Goal: Task Accomplishment & Management: Use online tool/utility

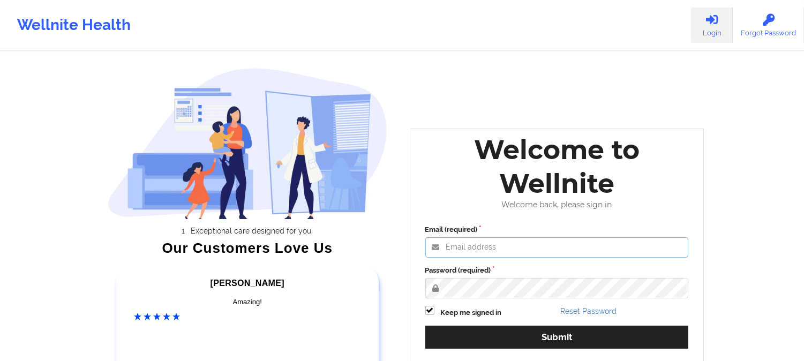
type input "[PERSON_NAME][EMAIL_ADDRESS][DOMAIN_NAME]"
click at [574, 350] on div "Email (required) [PERSON_NAME][EMAIL_ADDRESS][DOMAIN_NAME] Password (required) …" at bounding box center [557, 290] width 278 height 147
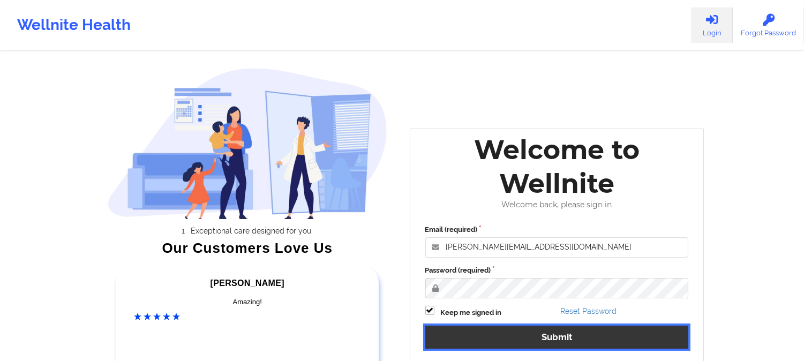
click at [575, 338] on button "Submit" at bounding box center [556, 337] width 263 height 23
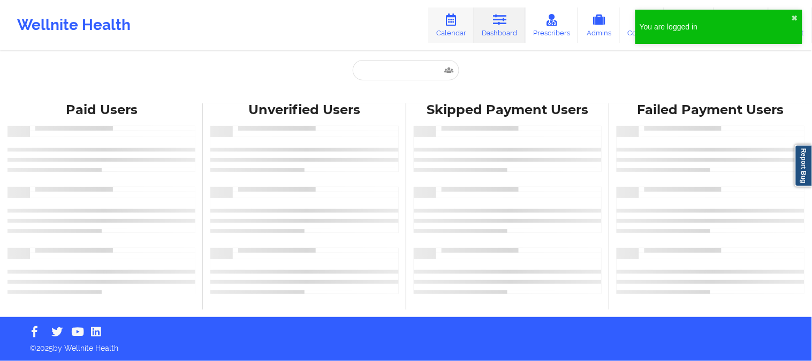
click at [456, 25] on link "Calendar" at bounding box center [451, 24] width 46 height 35
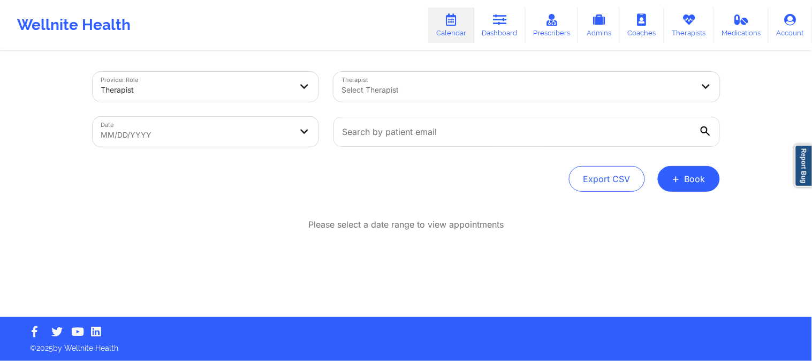
click at [280, 130] on body "You are logged in ✖︎ Wellnite Health Calendar Dashboard Prescribers Admins Coac…" at bounding box center [406, 180] width 812 height 361
select select "2025-8"
select select "2025-9"
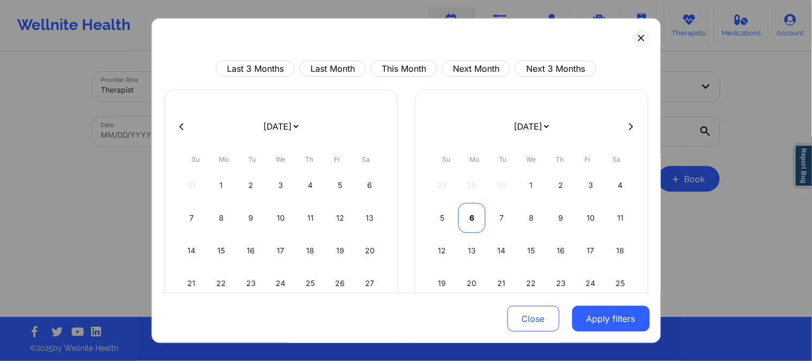
click at [469, 215] on div "6" at bounding box center [471, 218] width 27 height 30
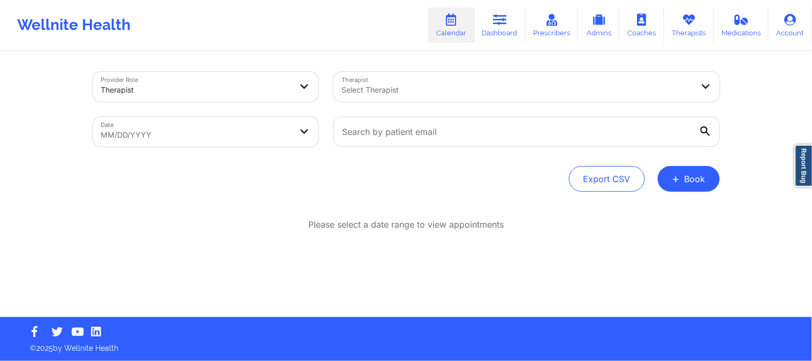
click at [221, 130] on body "Wellnite Health Calendar Dashboard Prescribers Admins Coaches Therapists Medica…" at bounding box center [406, 180] width 812 height 361
select select "2025-8"
select select "2025-9"
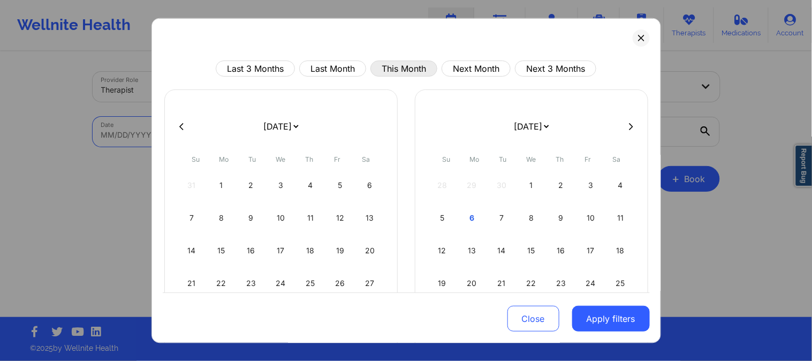
click at [416, 71] on button "This Month" at bounding box center [404, 69] width 67 height 16
select select "2025-9"
select select "2025-10"
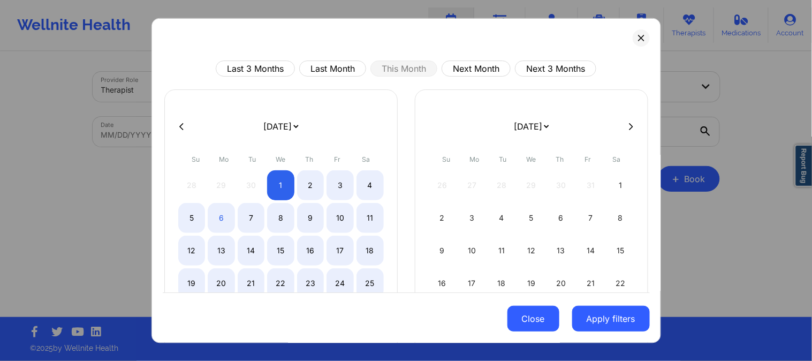
click at [523, 308] on button "Close" at bounding box center [534, 319] width 52 height 26
click at [523, 308] on div "Provider Role Therapist Therapist Select Therapist Date MM/DD/YYYY Export CSV +…" at bounding box center [406, 184] width 643 height 265
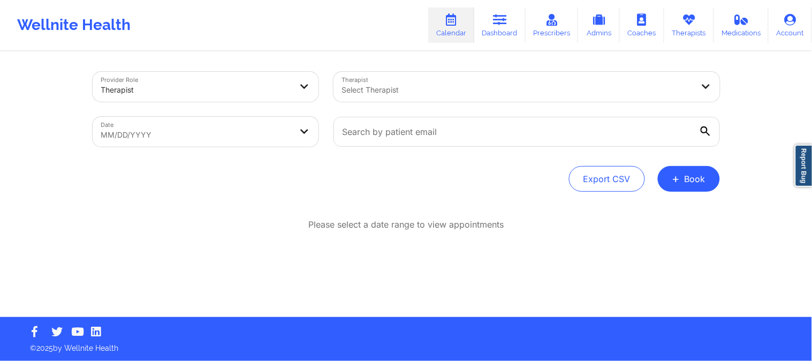
click at [126, 133] on body "Wellnite Health Calendar Dashboard Prescribers Admins Coaches Therapists Medica…" at bounding box center [406, 180] width 812 height 361
click at [216, 129] on body "Wellnite Health Calendar Dashboard Prescribers Admins Coaches Therapists Medica…" at bounding box center [406, 180] width 812 height 361
select select "2025-8"
select select "2025-9"
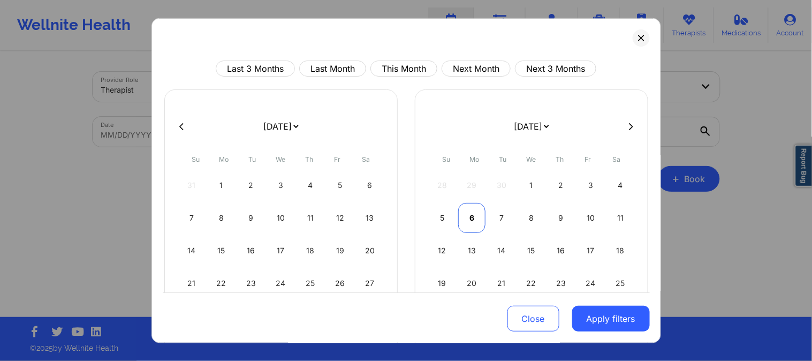
click at [463, 212] on div "6" at bounding box center [471, 218] width 27 height 30
select select "2025-9"
select select "2025-10"
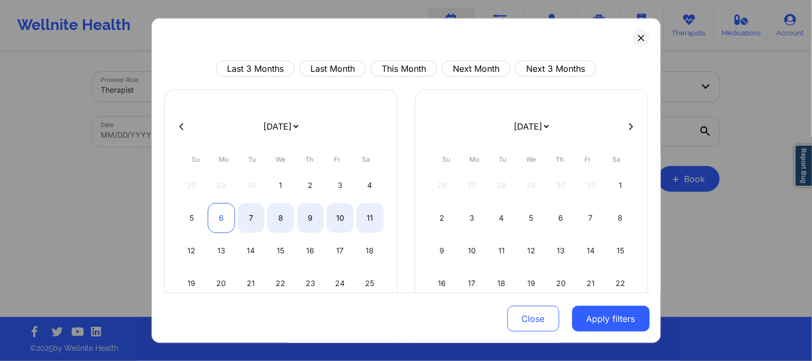
select select "2025-9"
select select "2025-10"
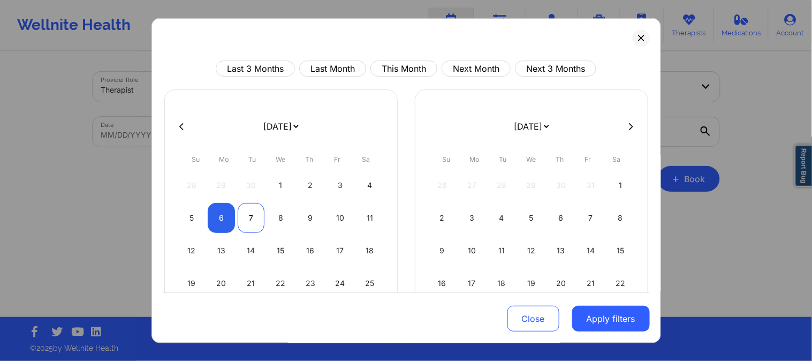
select select "2025-9"
select select "2025-10"
click at [241, 217] on div "7" at bounding box center [251, 218] width 27 height 30
select select "2025-9"
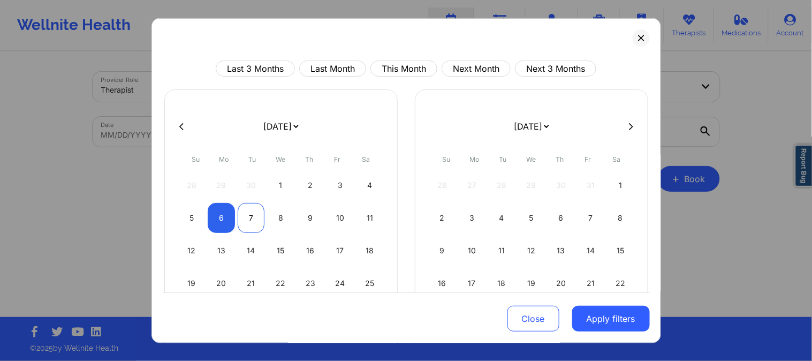
select select "2025-10"
select select "2025-9"
select select "2025-10"
click at [229, 216] on div "6" at bounding box center [221, 218] width 27 height 30
select select "2025-9"
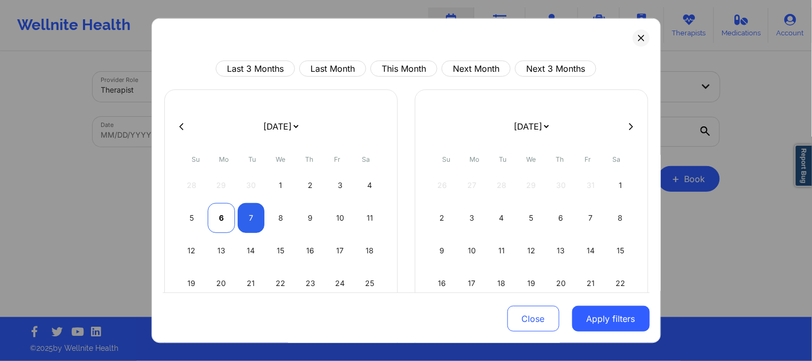
select select "2025-10"
select select "2025-9"
select select "2025-10"
click at [248, 216] on div "7" at bounding box center [251, 218] width 27 height 30
select select "2025-9"
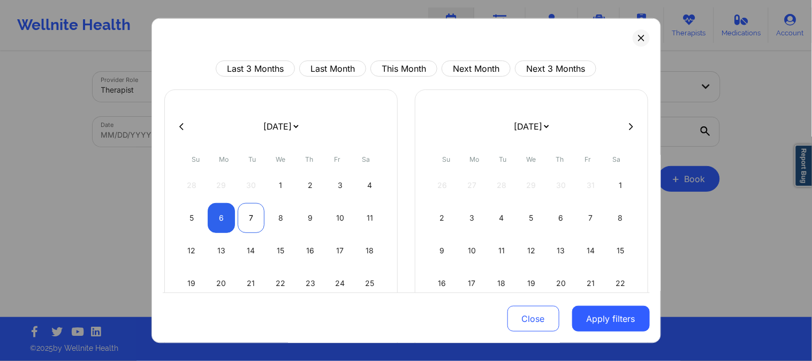
select select "2025-10"
click at [623, 313] on button "Apply filters" at bounding box center [611, 319] width 78 height 26
click at [623, 300] on div "Please select a date range to view appointments" at bounding box center [407, 259] width 628 height 82
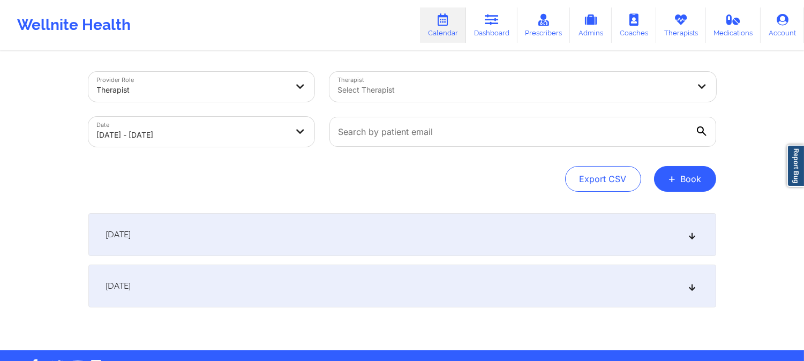
click at [413, 88] on div at bounding box center [513, 90] width 351 height 13
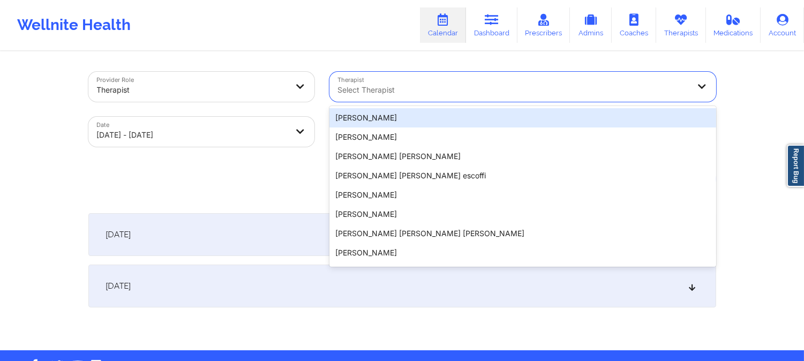
paste input "C [PERSON_NAME][US_STATE]"
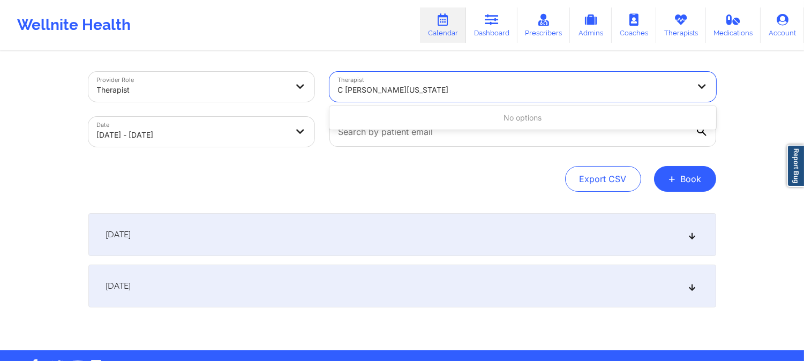
type input "C [PERSON_NAME][US_STATE]"
click at [404, 82] on div "Select Therapist" at bounding box center [509, 87] width 361 height 30
paste input "[PERSON_NAME]"
type input "[PERSON_NAME]"
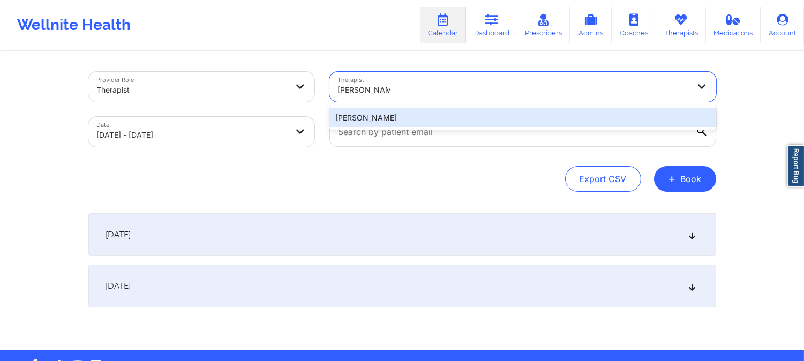
click at [414, 120] on div "[PERSON_NAME]" at bounding box center [522, 117] width 387 height 19
click at [414, 120] on input "text" at bounding box center [522, 132] width 387 height 30
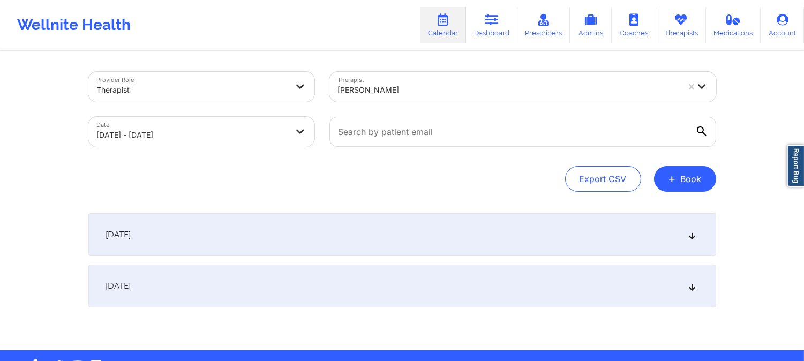
click at [390, 216] on div "[DATE]" at bounding box center [402, 234] width 628 height 43
click at [363, 236] on div "[DATE]" at bounding box center [402, 234] width 628 height 43
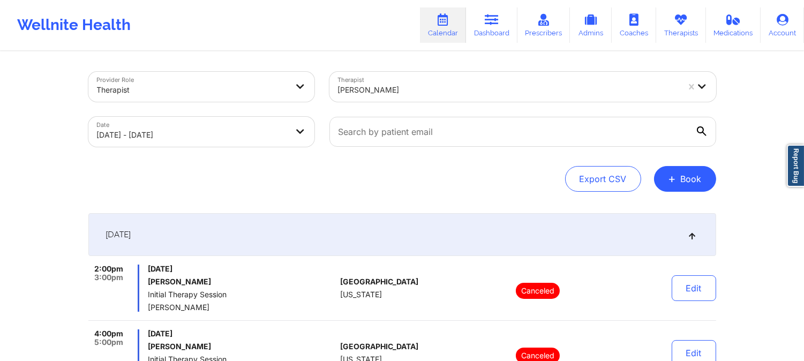
click at [382, 92] on div at bounding box center [508, 90] width 341 height 13
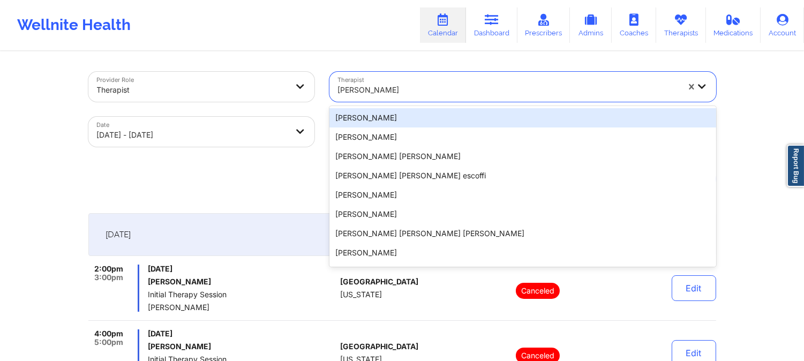
paste input "[PERSON_NAME]"
type input "[PERSON_NAME]"
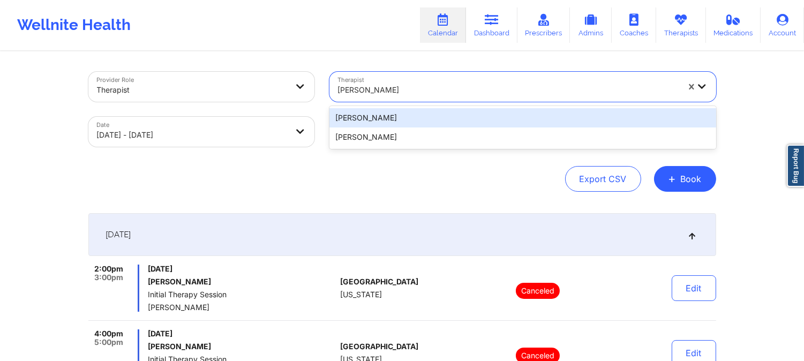
click at [404, 111] on div "[PERSON_NAME]" at bounding box center [522, 117] width 387 height 19
click at [404, 111] on div at bounding box center [523, 131] width 402 height 45
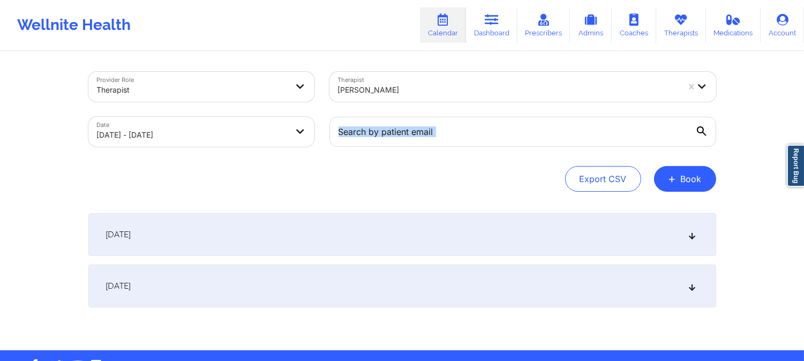
click at [335, 265] on div "[DATE]" at bounding box center [402, 286] width 628 height 43
drag, startPoint x: 335, startPoint y: 265, endPoint x: 347, endPoint y: 247, distance: 21.5
click at [335, 265] on div "[DATE]" at bounding box center [402, 286] width 628 height 43
click at [357, 234] on div "[DATE]" at bounding box center [402, 234] width 628 height 43
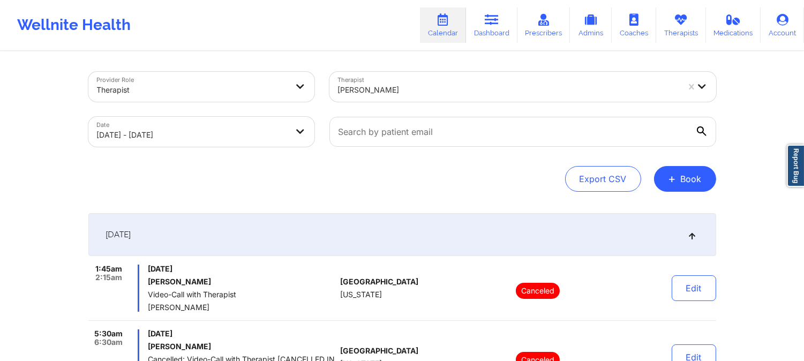
click at [431, 76] on div "[PERSON_NAME]" at bounding box center [504, 87] width 350 height 30
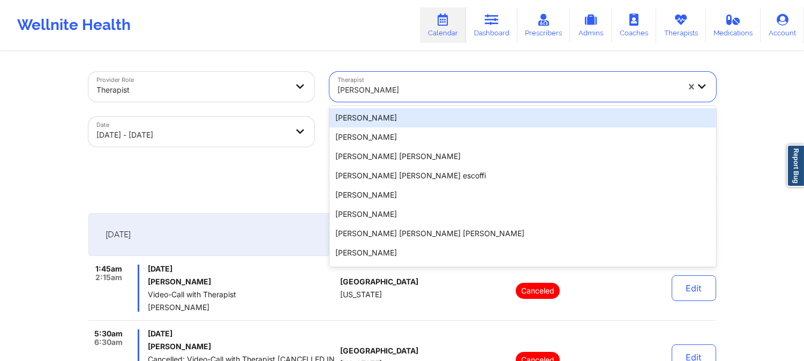
paste input "[PERSON_NAME]"
type input "[PERSON_NAME]"
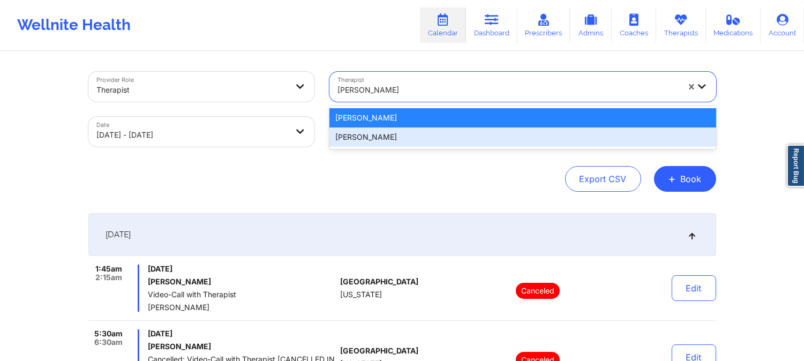
click at [427, 132] on div "[PERSON_NAME]" at bounding box center [522, 136] width 387 height 19
click at [427, 132] on input "text" at bounding box center [522, 132] width 387 height 30
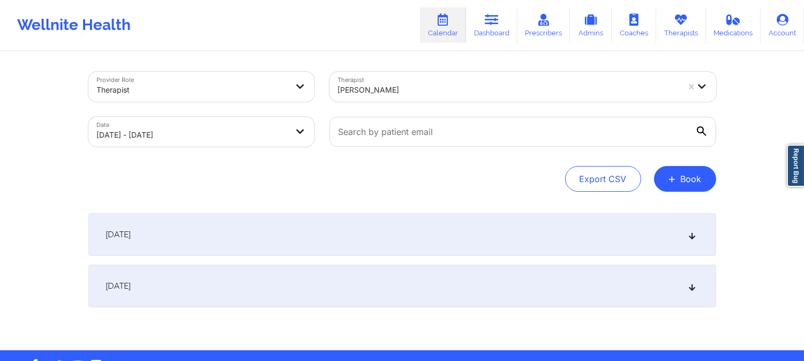
click at [396, 229] on div "[DATE]" at bounding box center [402, 234] width 628 height 43
click at [372, 216] on div "[DATE]" at bounding box center [402, 234] width 628 height 43
click at [375, 231] on div "[DATE]" at bounding box center [402, 234] width 628 height 43
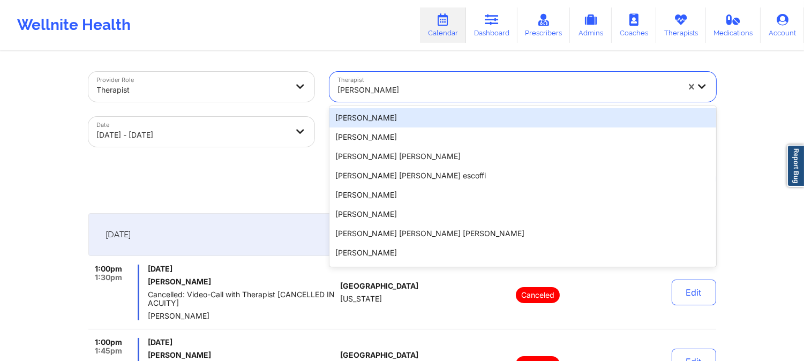
click at [393, 94] on div at bounding box center [508, 90] width 341 height 13
paste input "[PERSON_NAME]"
type input "[PERSON_NAME]"
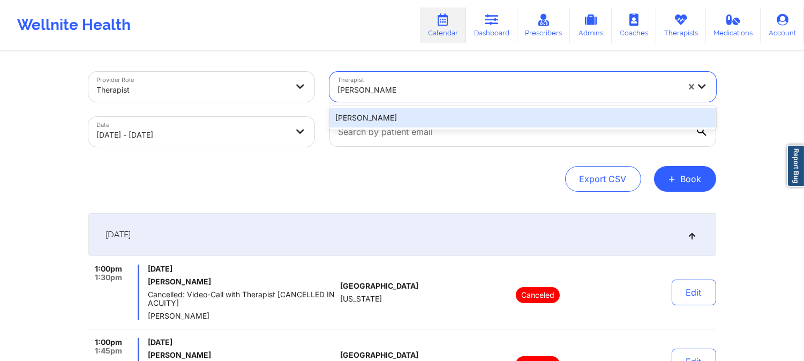
click at [400, 116] on div "[PERSON_NAME]" at bounding box center [522, 117] width 387 height 19
click at [400, 117] on input "text" at bounding box center [522, 132] width 387 height 30
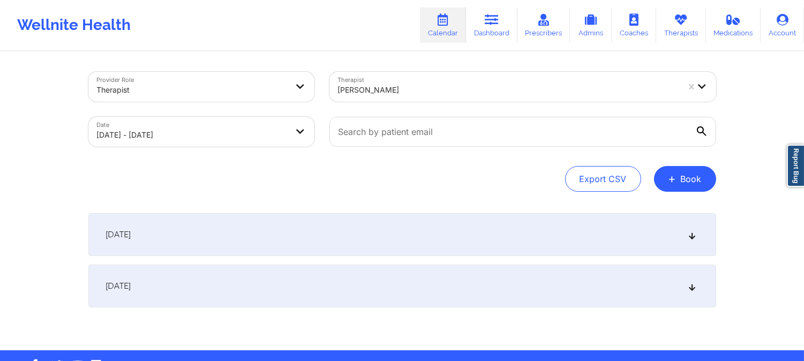
click at [374, 220] on div "[DATE]" at bounding box center [402, 234] width 628 height 43
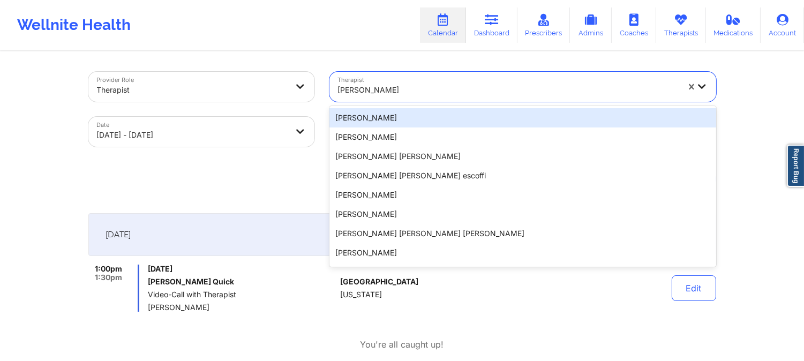
click at [403, 84] on div at bounding box center [508, 90] width 341 height 13
paste input "[PERSON_NAME]"
type input "[PERSON_NAME]"
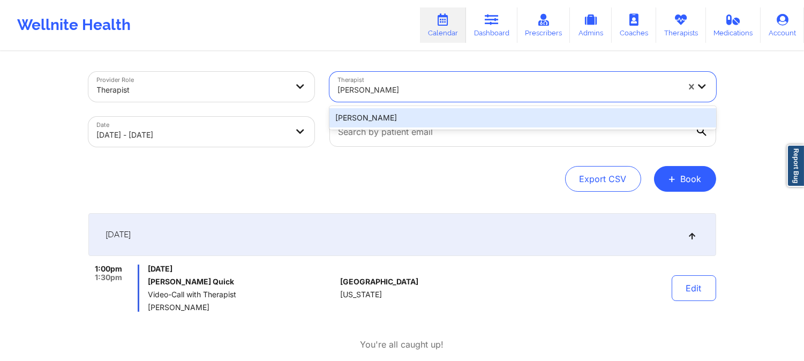
click at [392, 115] on div "[PERSON_NAME]" at bounding box center [522, 117] width 387 height 19
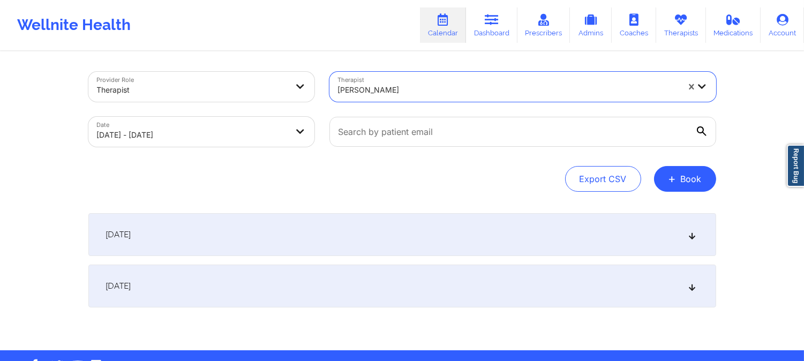
click at [381, 250] on div "[DATE]" at bounding box center [402, 234] width 628 height 43
click at [375, 250] on div "[DATE]" at bounding box center [402, 234] width 628 height 43
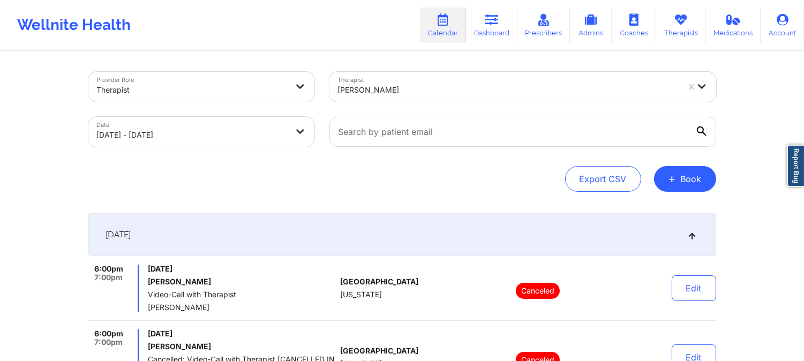
click at [412, 84] on div at bounding box center [508, 90] width 341 height 13
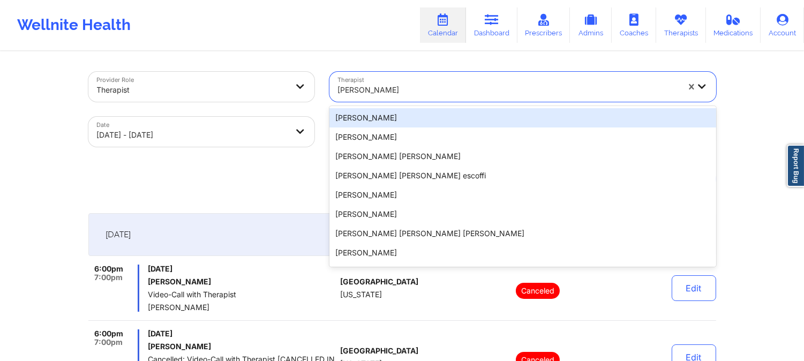
paste input "[PERSON_NAME]"
type input "[PERSON_NAME]"
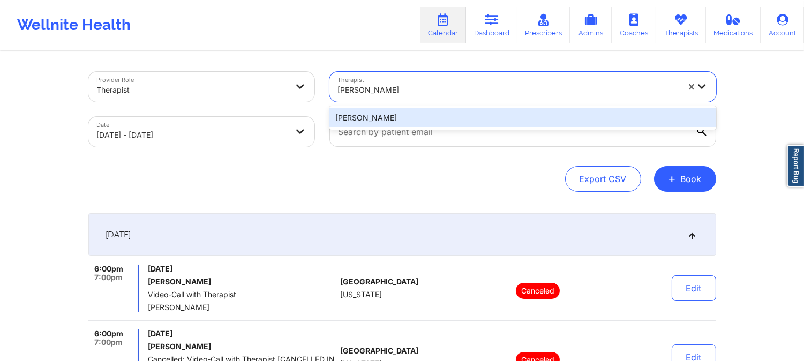
click at [411, 114] on div "[PERSON_NAME]" at bounding box center [522, 117] width 387 height 19
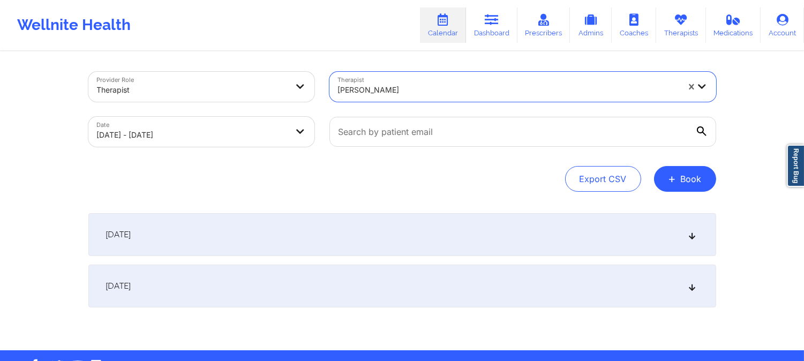
click at [381, 224] on div "[DATE]" at bounding box center [402, 234] width 628 height 43
click at [357, 234] on div "[DATE]" at bounding box center [402, 234] width 628 height 43
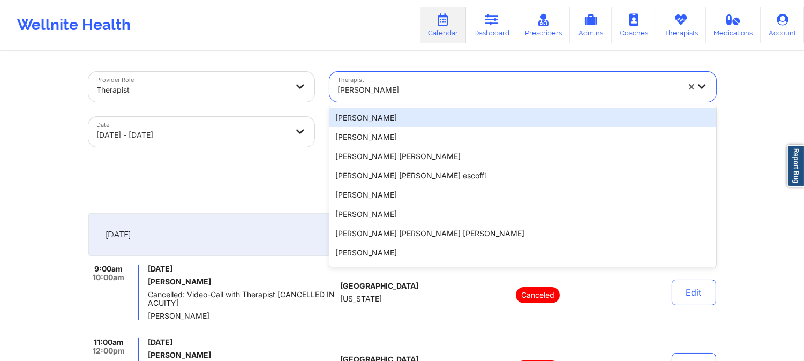
click at [414, 79] on div "[PERSON_NAME]" at bounding box center [508, 90] width 341 height 24
paste input "[PERSON_NAME]"
type input "[PERSON_NAME]"
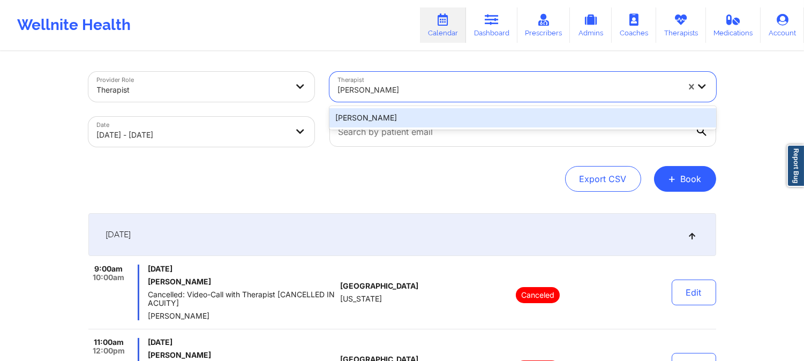
click at [416, 116] on div "[PERSON_NAME]" at bounding box center [522, 117] width 387 height 19
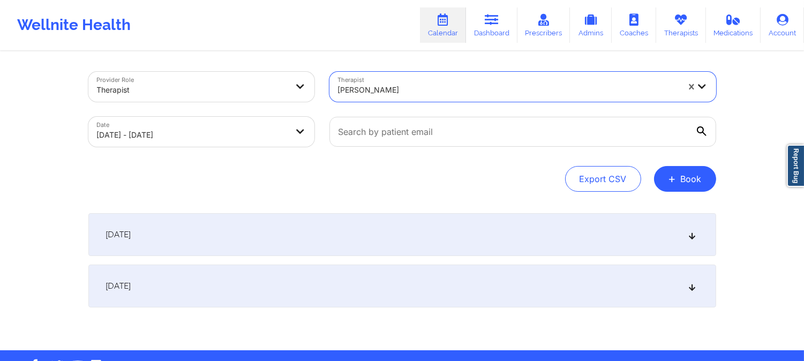
click at [417, 237] on div "[DATE]" at bounding box center [402, 234] width 628 height 43
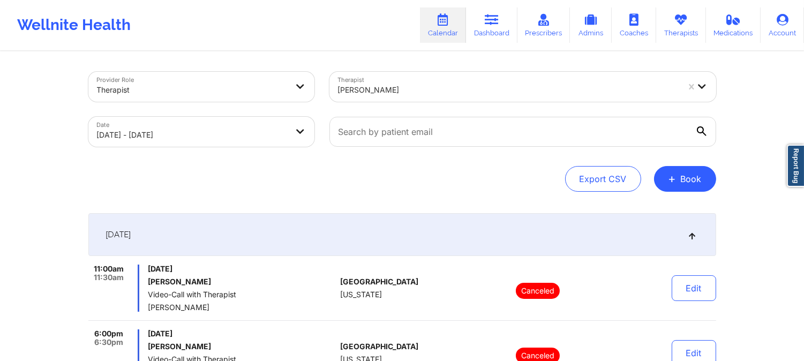
click at [430, 96] on div "[PERSON_NAME]" at bounding box center [508, 90] width 341 height 24
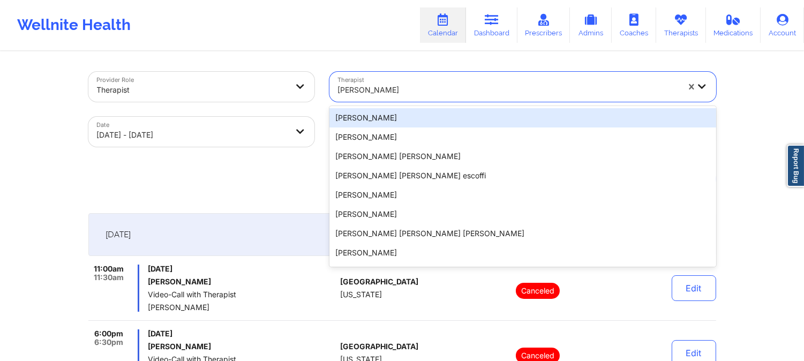
paste input "[PERSON_NAME]"
type input "[PERSON_NAME]"
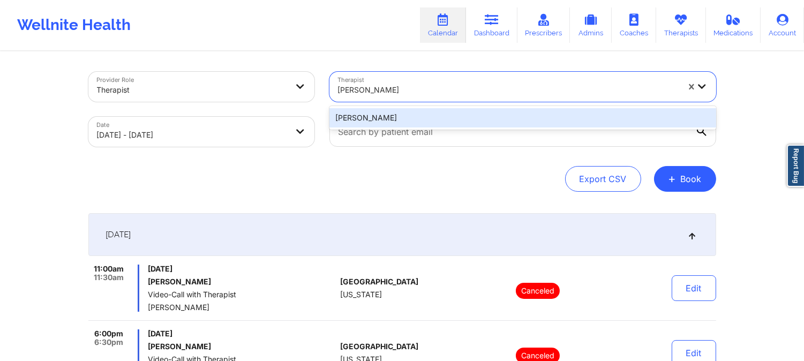
click at [430, 112] on div "[PERSON_NAME]" at bounding box center [522, 117] width 387 height 19
click at [430, 112] on div at bounding box center [523, 131] width 402 height 45
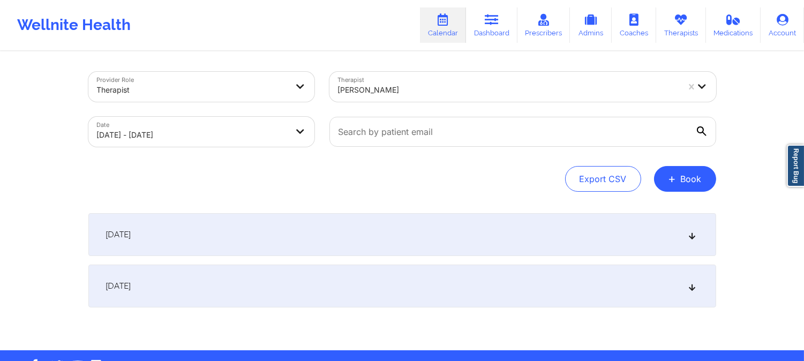
click at [407, 230] on div "[DATE]" at bounding box center [402, 234] width 628 height 43
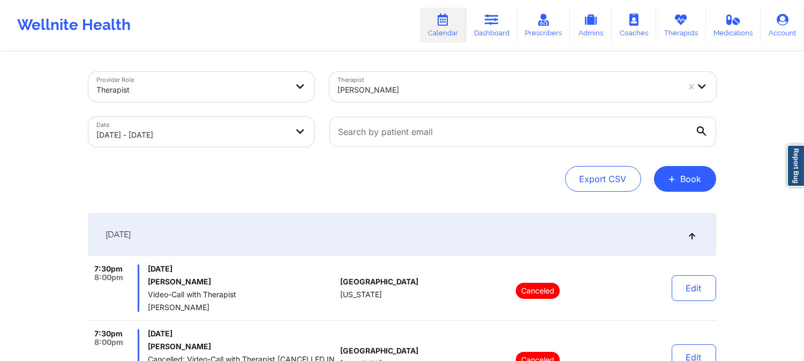
click at [411, 94] on div at bounding box center [508, 90] width 341 height 13
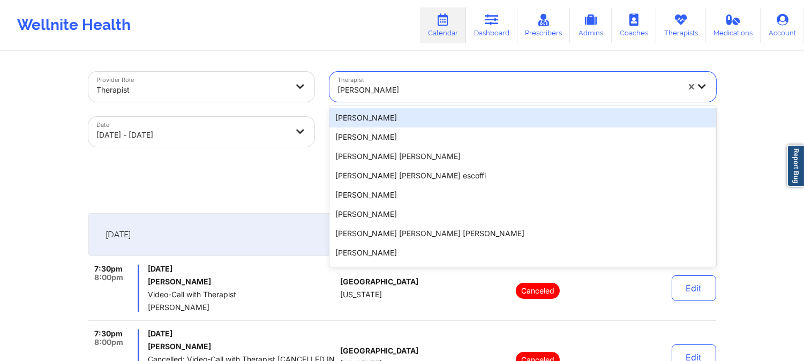
paste input "[PERSON_NAME]"
type input "[PERSON_NAME]"
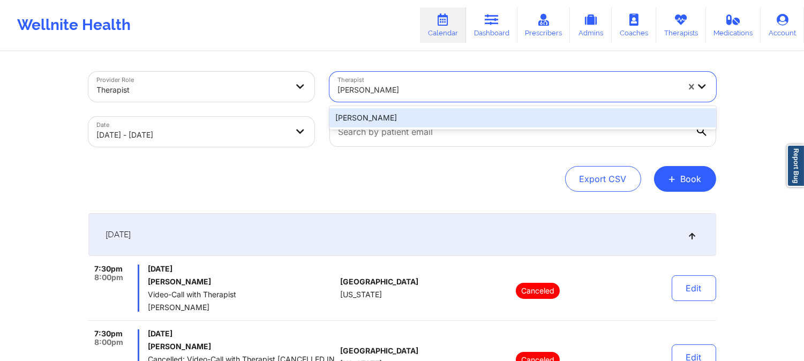
click at [405, 115] on div "[PERSON_NAME]" at bounding box center [522, 117] width 387 height 19
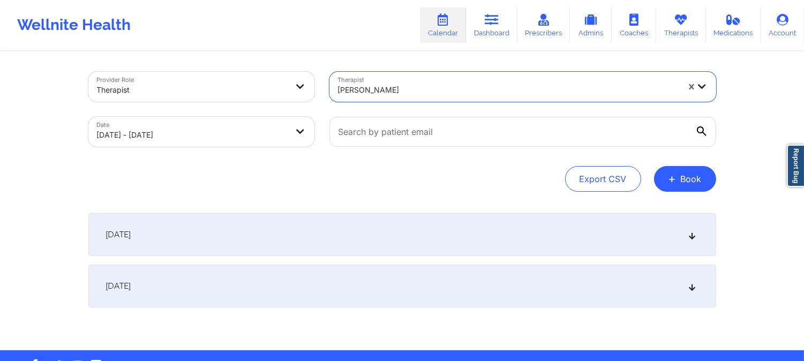
click at [381, 232] on div "[DATE]" at bounding box center [402, 234] width 628 height 43
click at [363, 236] on div "[DATE]" at bounding box center [402, 234] width 628 height 43
click at [385, 239] on div "[DATE]" at bounding box center [402, 234] width 628 height 43
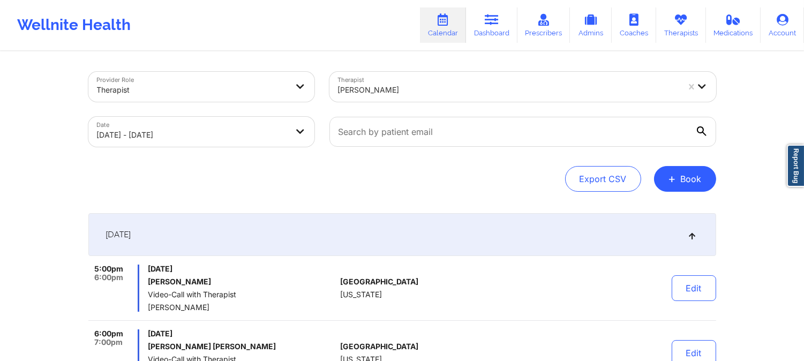
click at [404, 98] on div "[PERSON_NAME]" at bounding box center [508, 90] width 341 height 24
paste input "[PERSON_NAME]"
type input "[PERSON_NAME]"
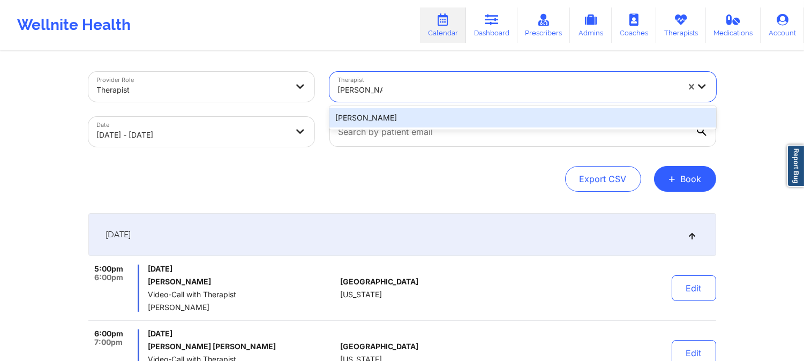
click at [412, 117] on div "[PERSON_NAME]" at bounding box center [522, 117] width 387 height 19
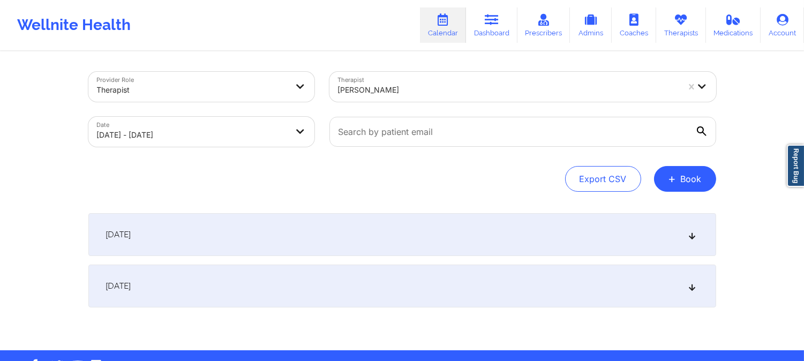
click at [430, 237] on div "[DATE]" at bounding box center [402, 234] width 628 height 43
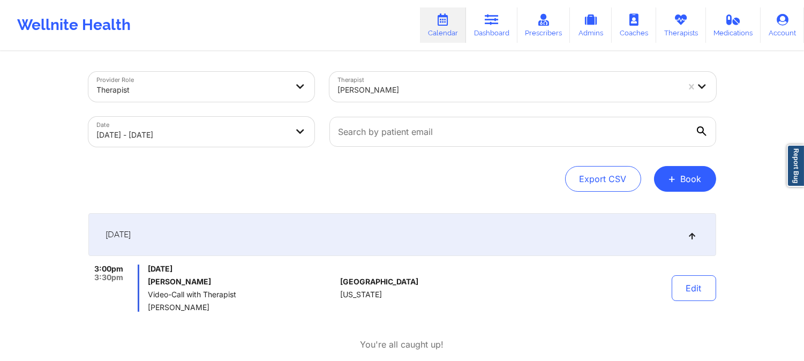
click at [435, 87] on div at bounding box center [508, 90] width 341 height 13
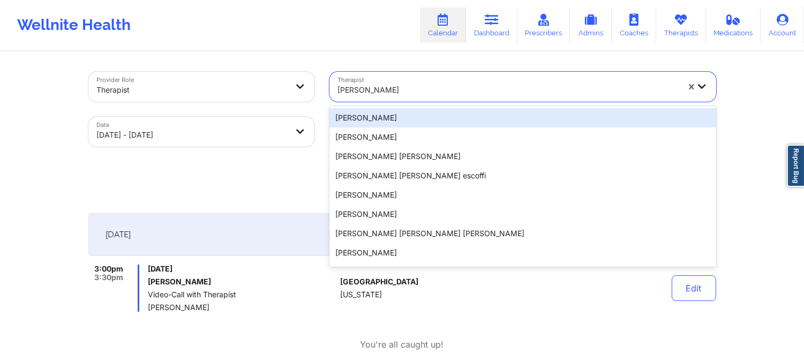
paste input "[PERSON_NAME]"
type input "[PERSON_NAME]"
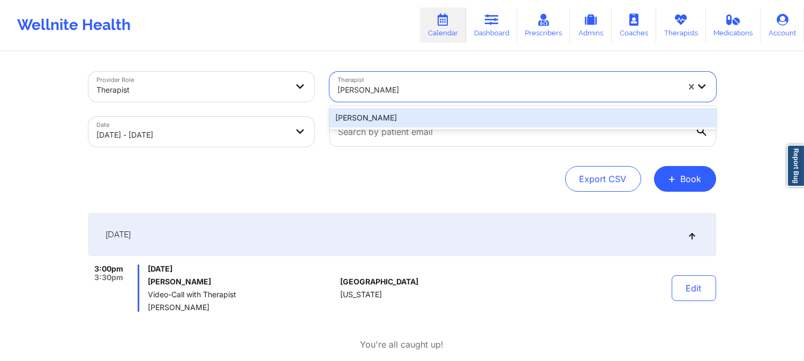
click at [433, 116] on div "[PERSON_NAME]" at bounding box center [522, 117] width 387 height 19
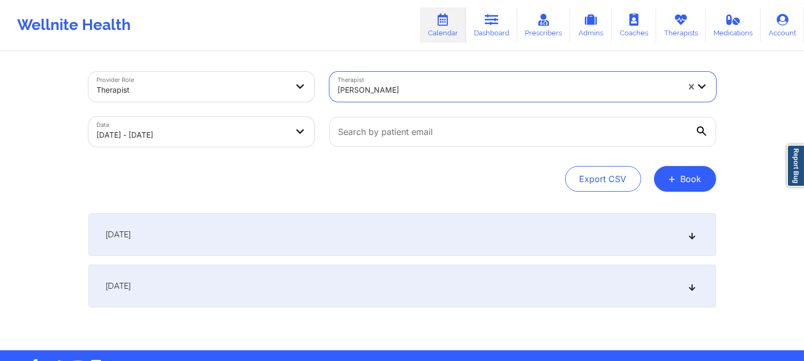
click at [404, 222] on div "[DATE]" at bounding box center [402, 234] width 628 height 43
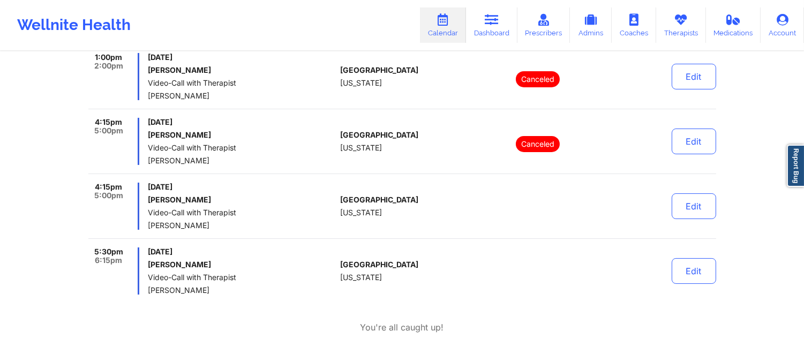
scroll to position [297, 0]
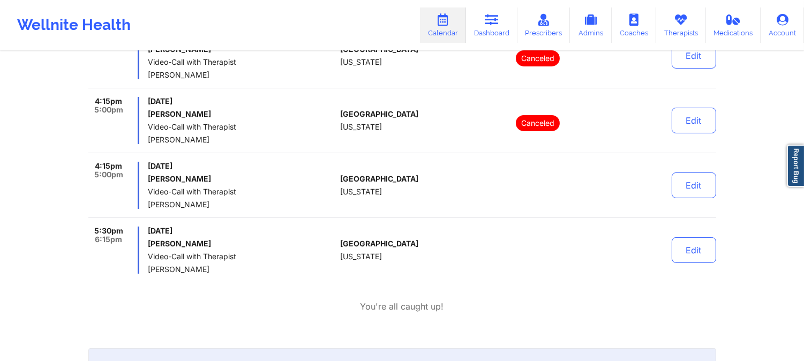
drag, startPoint x: 217, startPoint y: 143, endPoint x: 148, endPoint y: 137, distance: 69.3
click at [148, 137] on span "[PERSON_NAME]" at bounding box center [242, 139] width 188 height 9
copy span "[PERSON_NAME]"
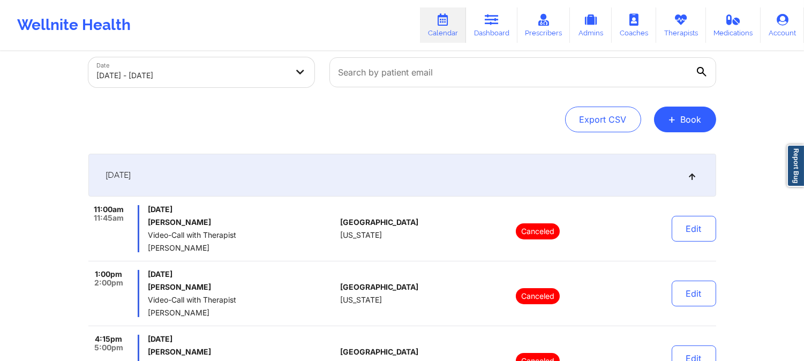
scroll to position [0, 0]
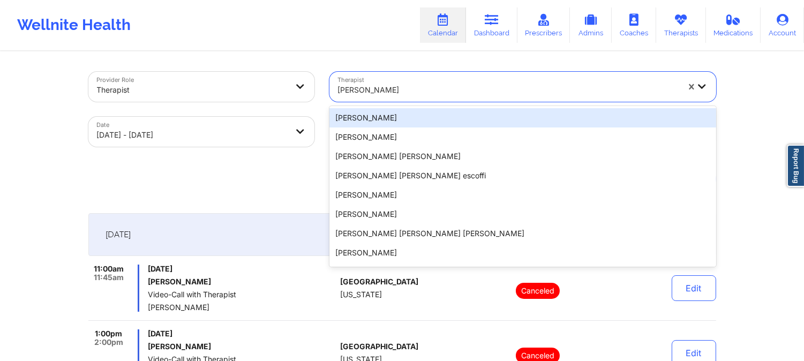
click at [375, 90] on div at bounding box center [508, 90] width 341 height 13
paste input "[PERSON_NAME]"
type input "[PERSON_NAME]"
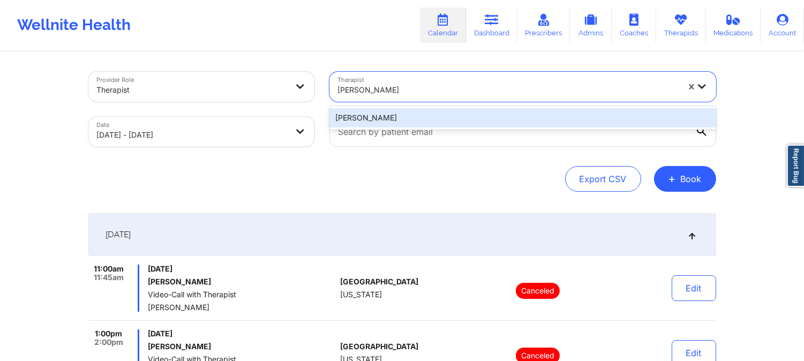
click at [406, 115] on div "[PERSON_NAME]" at bounding box center [522, 117] width 387 height 19
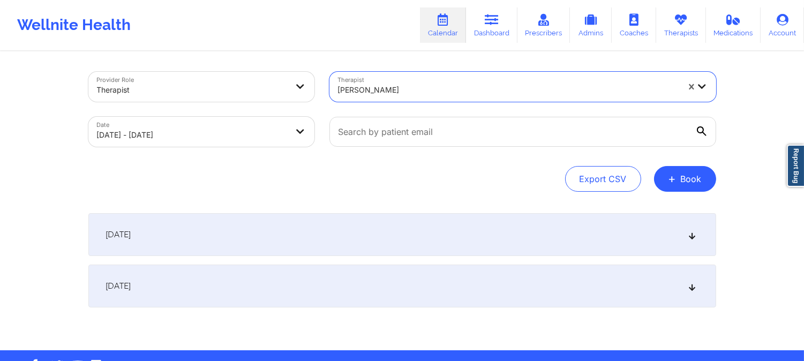
click at [422, 233] on div "[DATE]" at bounding box center [402, 234] width 628 height 43
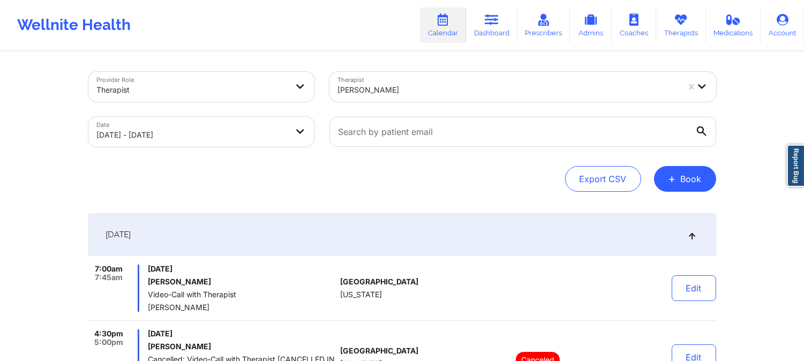
click at [420, 86] on div at bounding box center [508, 90] width 341 height 13
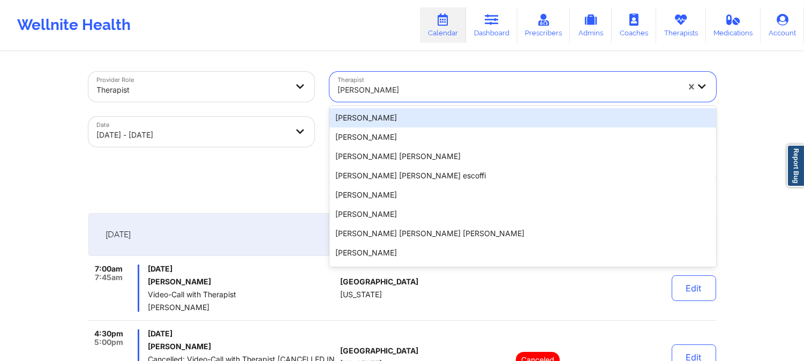
paste input "[PERSON_NAME]"
type input "[PERSON_NAME]"
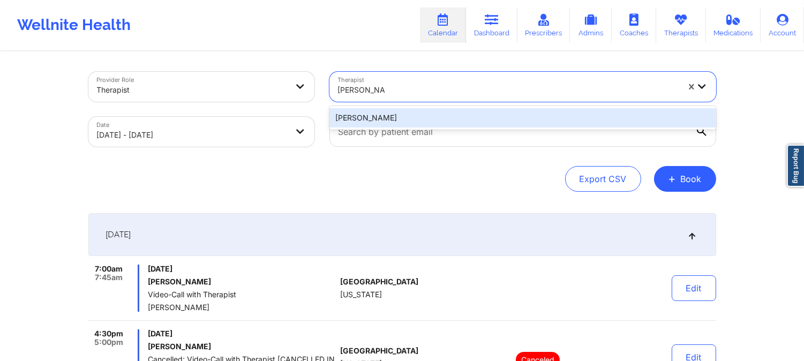
click at [427, 114] on div "[PERSON_NAME]" at bounding box center [522, 117] width 387 height 19
click at [427, 114] on div at bounding box center [523, 131] width 402 height 45
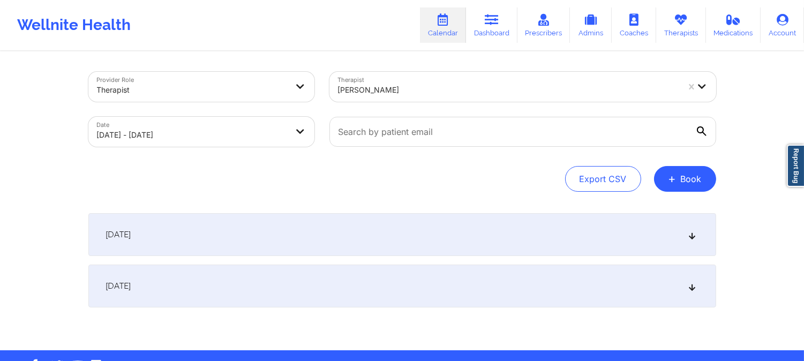
click at [414, 236] on div "[DATE]" at bounding box center [402, 234] width 628 height 43
click at [418, 244] on div "[DATE]" at bounding box center [402, 234] width 628 height 43
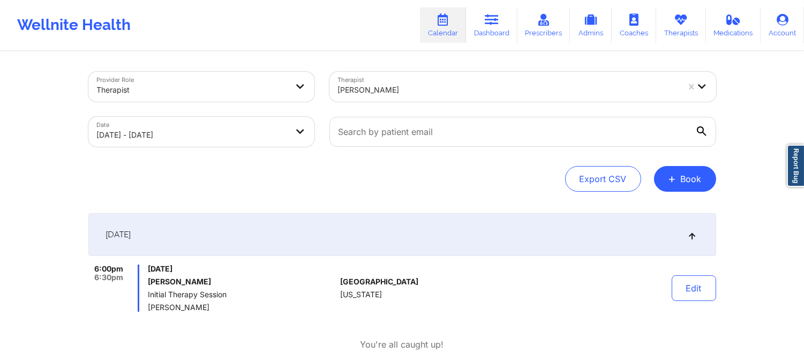
scroll to position [59, 0]
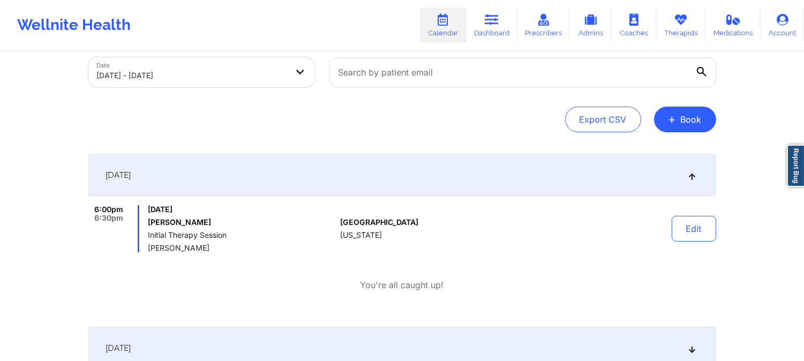
click at [388, 126] on div "Export CSV + Book" at bounding box center [402, 120] width 628 height 26
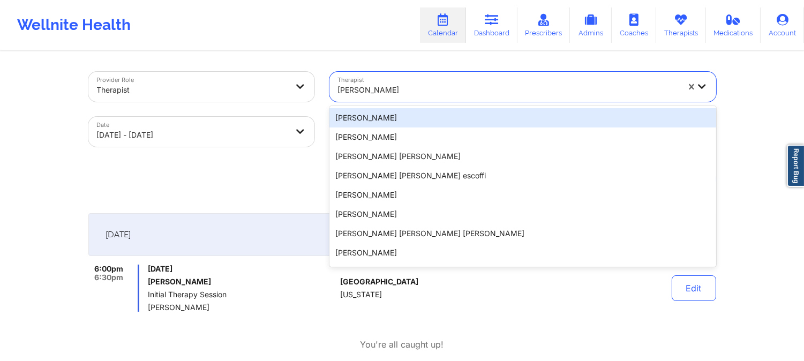
click at [394, 96] on div "[PERSON_NAME]" at bounding box center [508, 90] width 341 height 24
paste input "Dashima Green"
type input "Dashima Green"
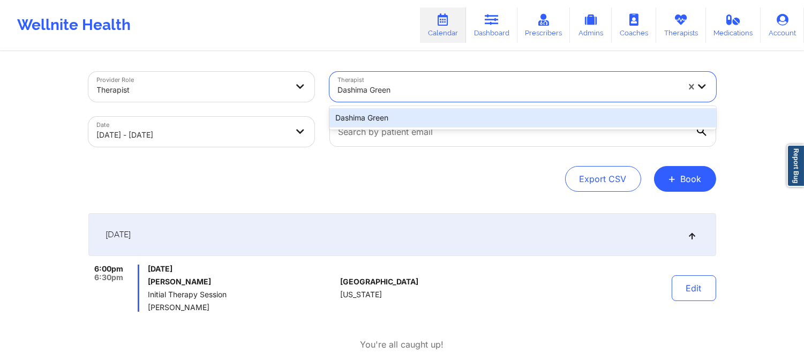
click at [393, 116] on div "Dashima Green" at bounding box center [522, 117] width 387 height 19
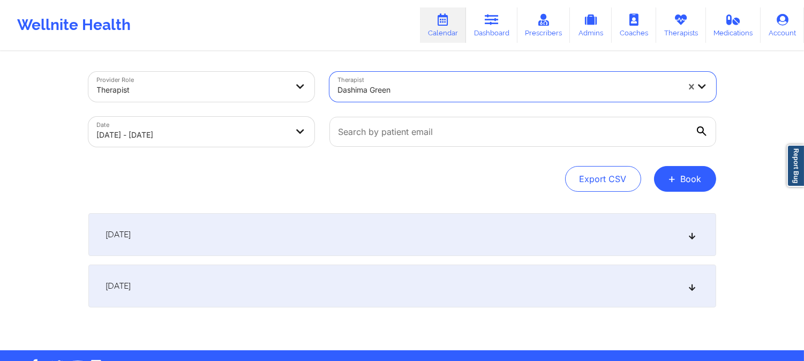
click at [395, 239] on div "[DATE]" at bounding box center [402, 234] width 628 height 43
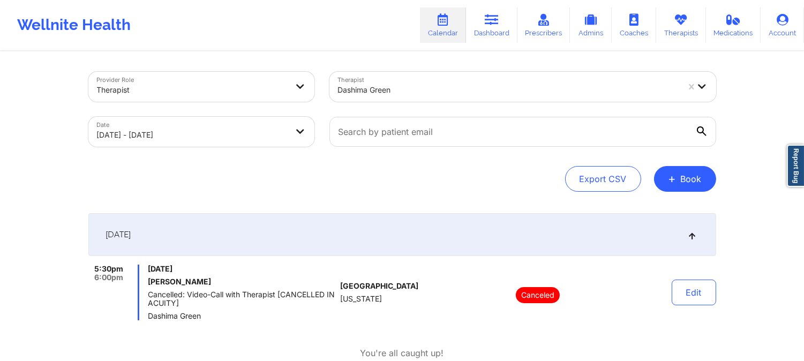
click at [420, 87] on div at bounding box center [508, 90] width 341 height 13
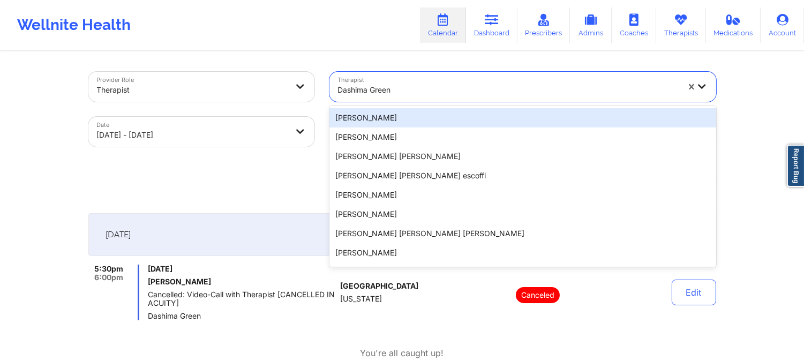
paste input "[PERSON_NAME]"
type input "[PERSON_NAME]"
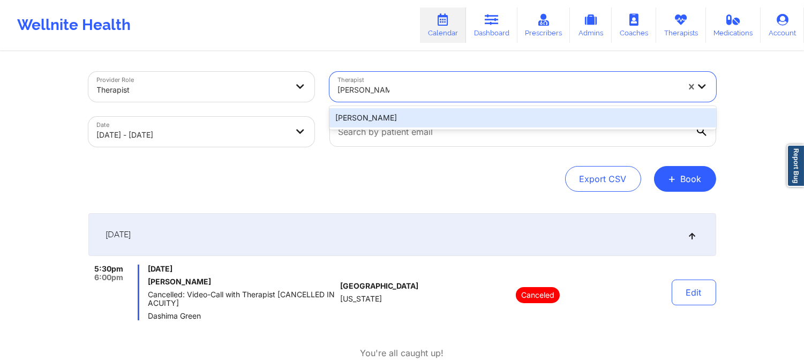
click at [418, 115] on div "[PERSON_NAME]" at bounding box center [522, 117] width 387 height 19
drag, startPoint x: 419, startPoint y: 107, endPoint x: 418, endPoint y: 115, distance: 7.5
click at [418, 115] on div at bounding box center [523, 131] width 402 height 45
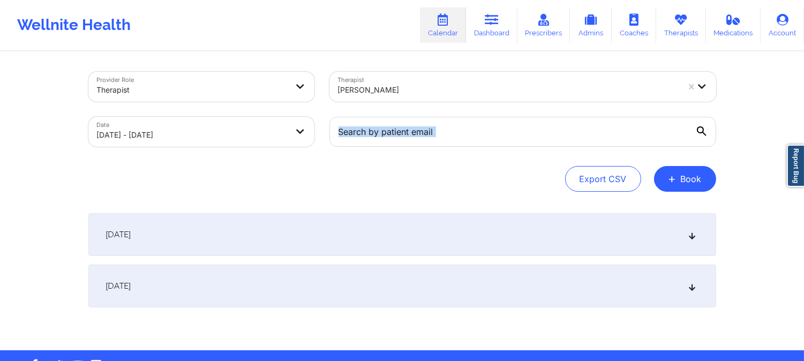
click at [391, 247] on div "[DATE]" at bounding box center [402, 234] width 628 height 43
click at [410, 231] on div "[DATE]" at bounding box center [402, 234] width 628 height 43
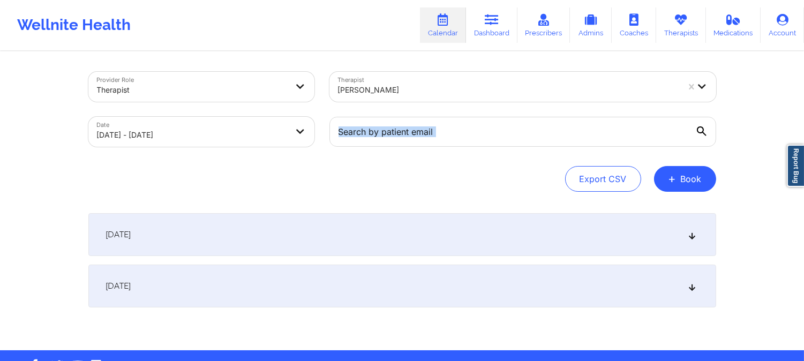
click at [410, 231] on div "[DATE]" at bounding box center [402, 234] width 628 height 43
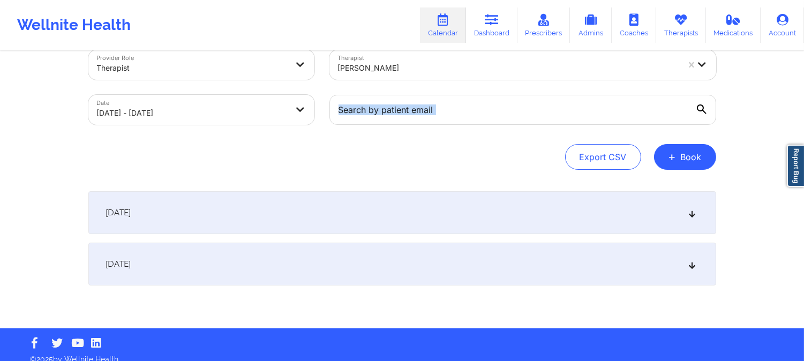
scroll to position [33, 0]
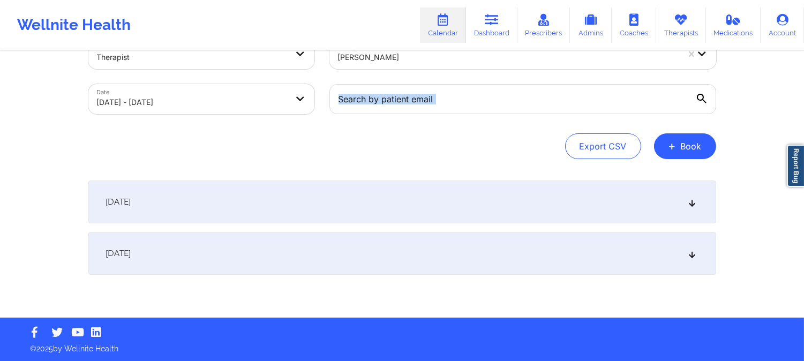
click at [409, 200] on div "[DATE]" at bounding box center [402, 201] width 628 height 43
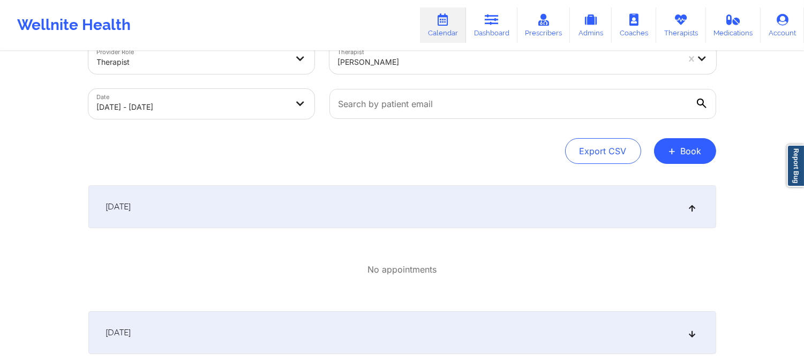
scroll to position [0, 0]
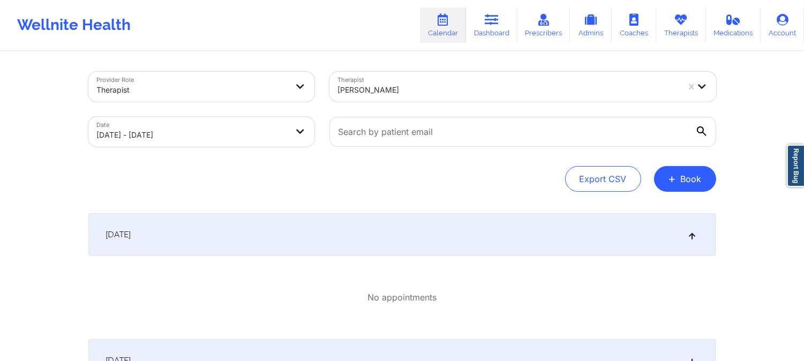
click at [400, 95] on div at bounding box center [508, 90] width 341 height 13
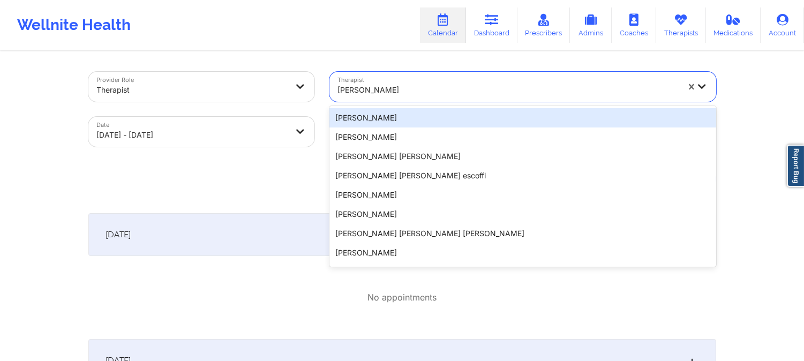
paste input "[PERSON_NAME]"
type input "[PERSON_NAME]"
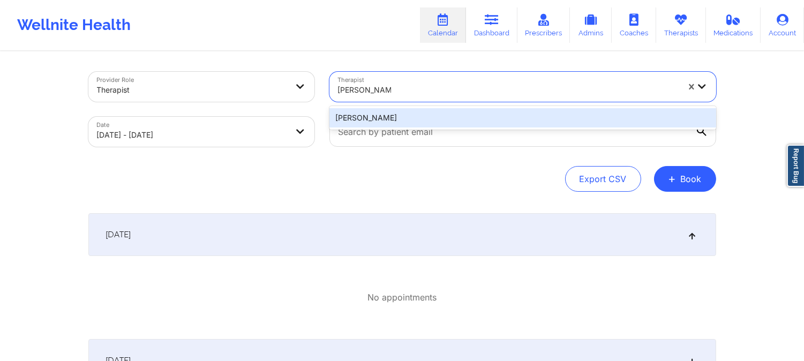
click at [432, 124] on div "[PERSON_NAME]" at bounding box center [522, 117] width 387 height 19
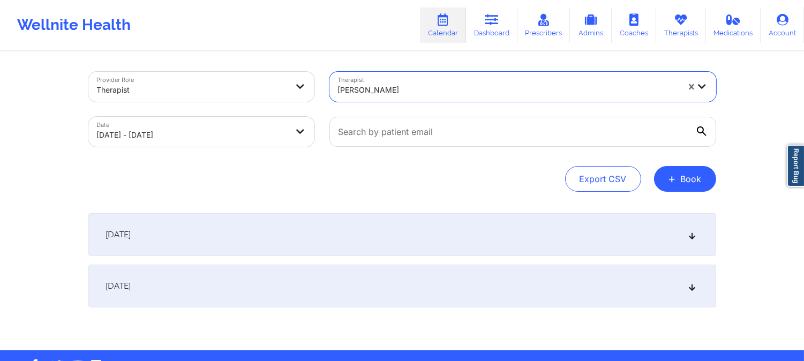
click at [397, 228] on div "[DATE]" at bounding box center [402, 234] width 628 height 43
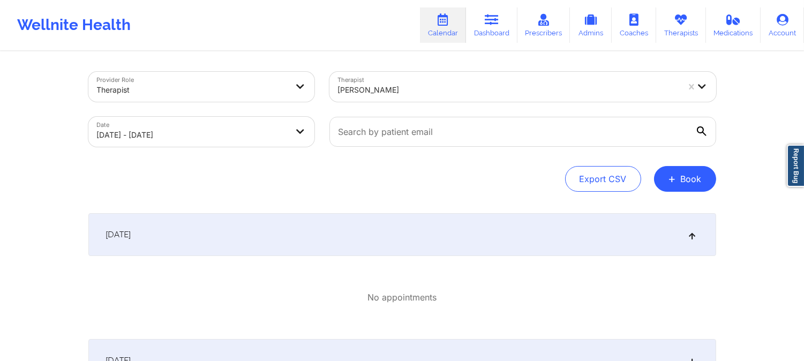
click at [413, 87] on div at bounding box center [508, 90] width 341 height 13
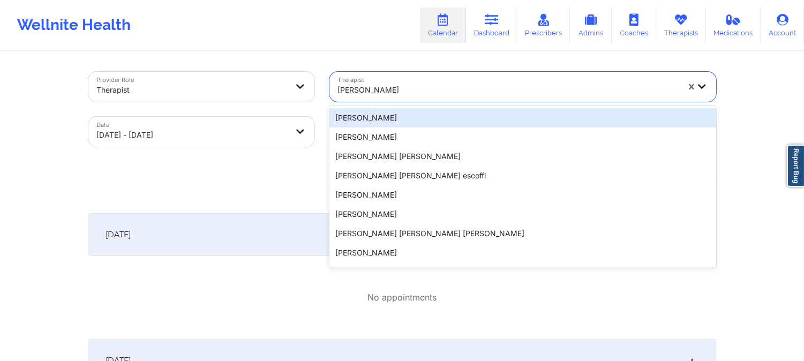
paste input "[PERSON_NAME]"
type input "[PERSON_NAME]"
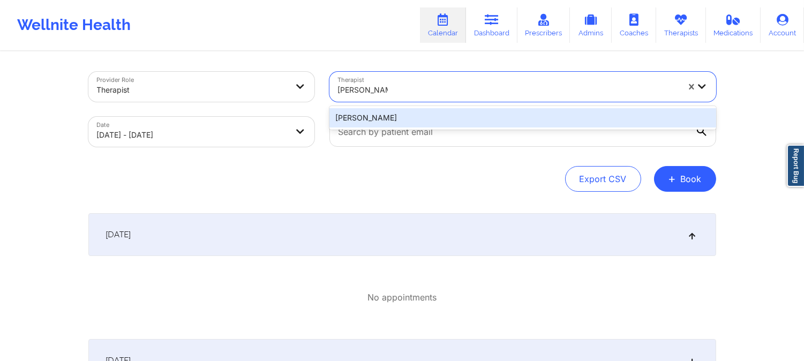
click at [413, 112] on div "[PERSON_NAME]" at bounding box center [522, 117] width 387 height 19
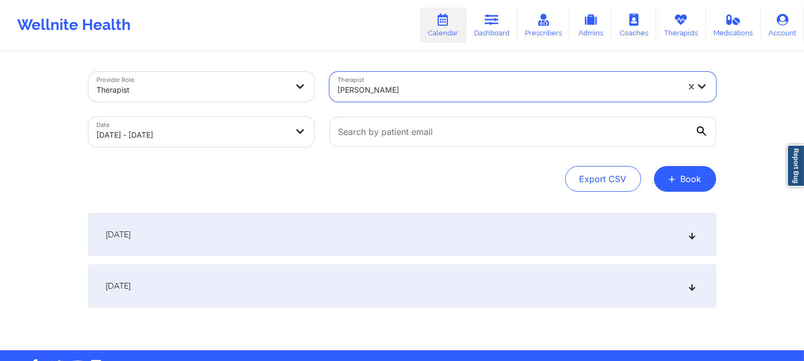
click at [389, 235] on div "[DATE]" at bounding box center [402, 234] width 628 height 43
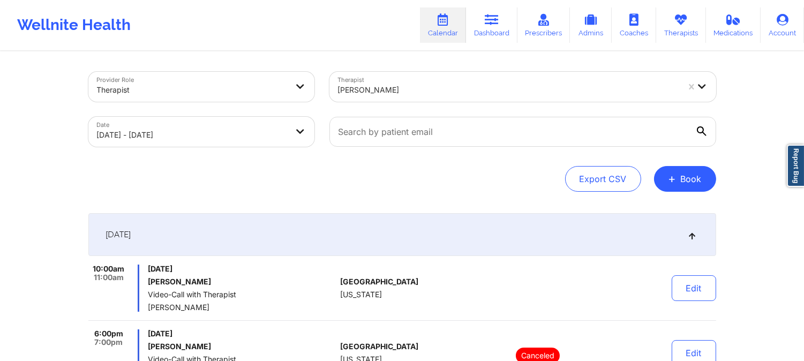
click at [404, 90] on div at bounding box center [508, 90] width 341 height 13
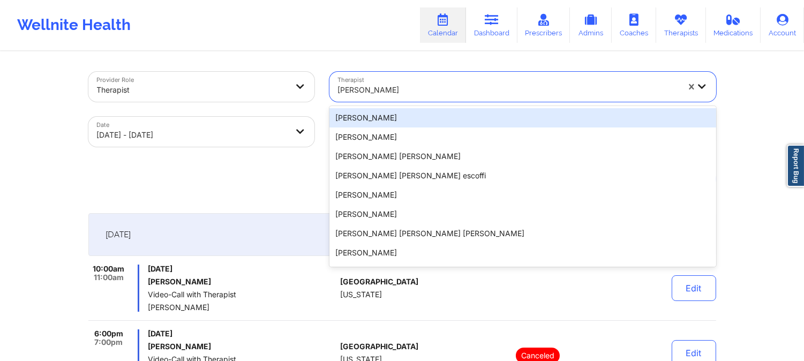
paste input "[PERSON_NAME]"
type input "[PERSON_NAME]"
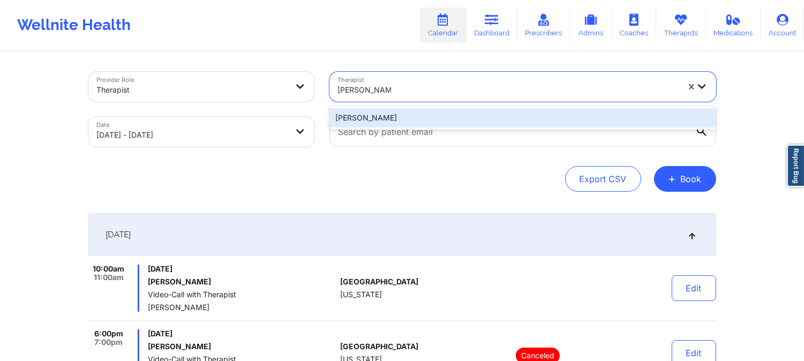
click at [391, 119] on div "[PERSON_NAME]" at bounding box center [522, 117] width 387 height 19
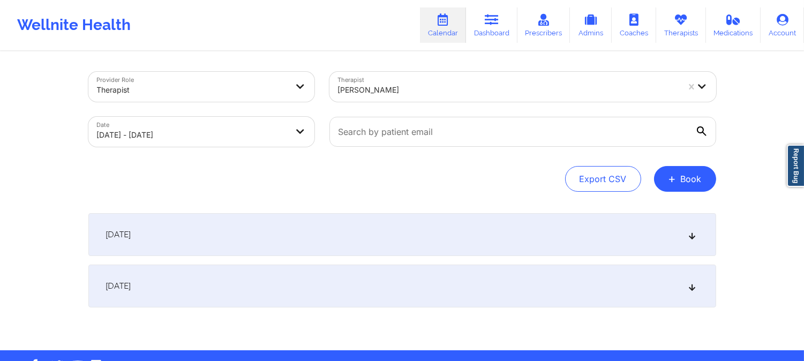
click at [371, 244] on div "[DATE]" at bounding box center [402, 234] width 628 height 43
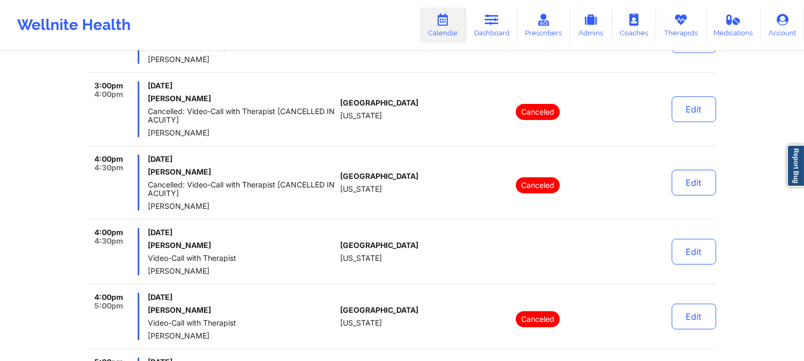
scroll to position [476, 0]
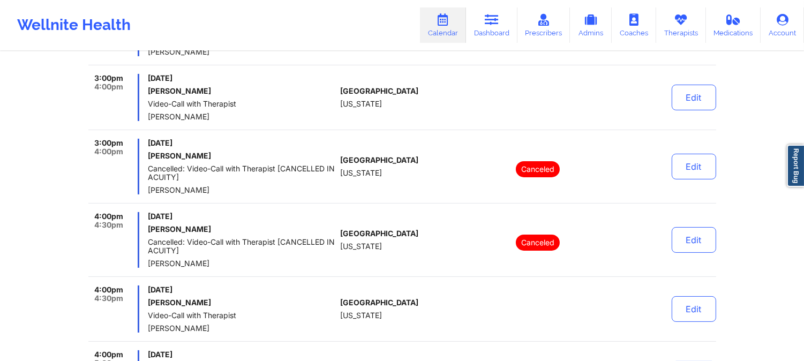
click at [310, 157] on h6 "[PERSON_NAME]" at bounding box center [242, 156] width 188 height 9
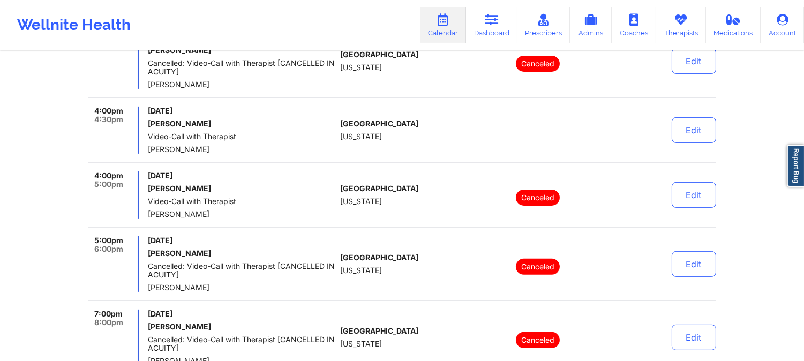
scroll to position [773, 0]
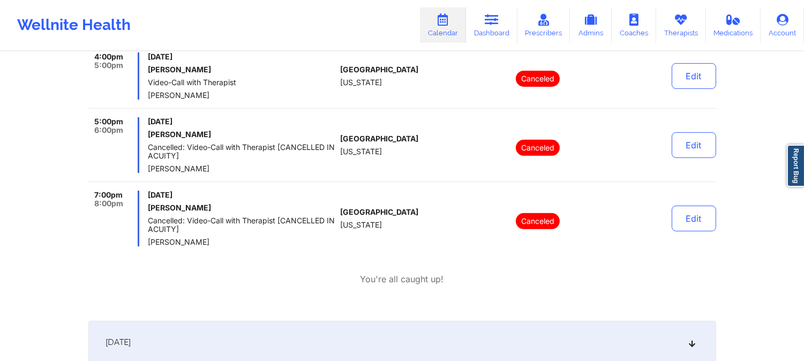
drag, startPoint x: 213, startPoint y: 93, endPoint x: 146, endPoint y: 94, distance: 66.4
click at [146, 94] on div "4:00pm 5:00pm [DATE] [PERSON_NAME] Video-Call with Therapist [PERSON_NAME]" at bounding box center [212, 75] width 248 height 47
copy span "[PERSON_NAME]"
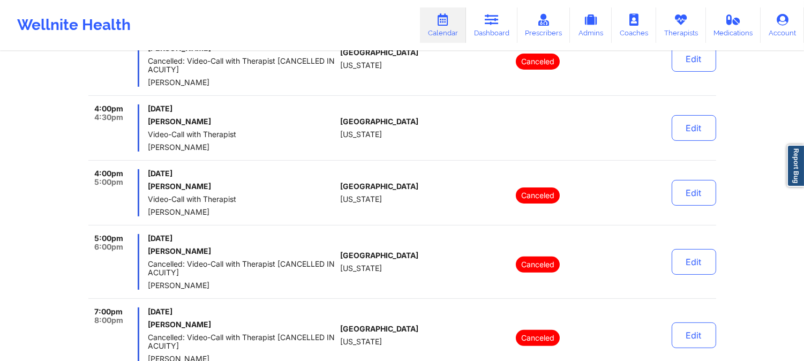
scroll to position [654, 0]
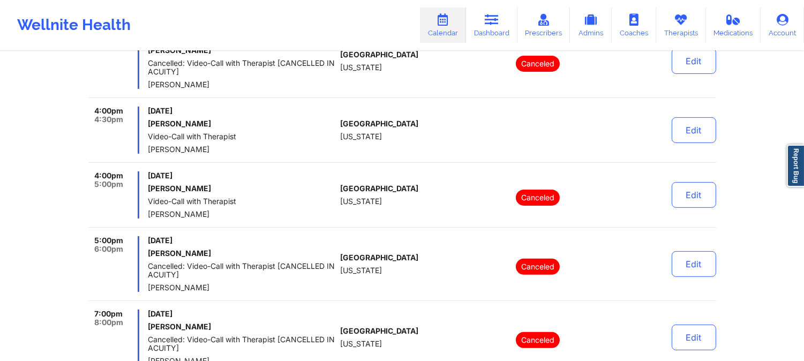
click at [408, 197] on div "[GEOGRAPHIC_DATA] [US_STATE]" at bounding box center [399, 194] width 119 height 47
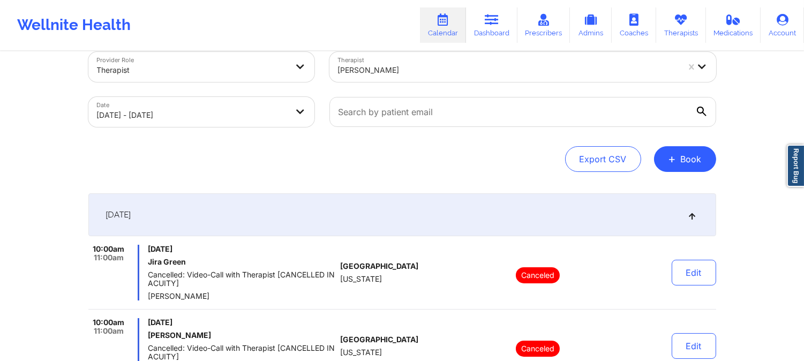
scroll to position [0, 0]
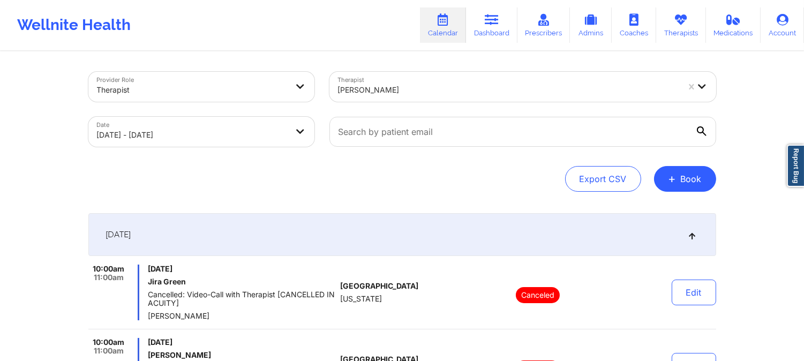
click at [415, 92] on div at bounding box center [508, 90] width 341 height 13
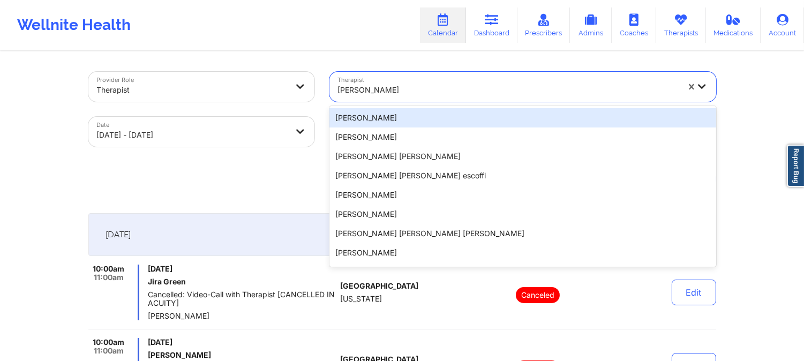
paste input "[PERSON_NAME][GEOGRAPHIC_DATA][PERSON_NAME]"
type input "[PERSON_NAME][GEOGRAPHIC_DATA][PERSON_NAME]"
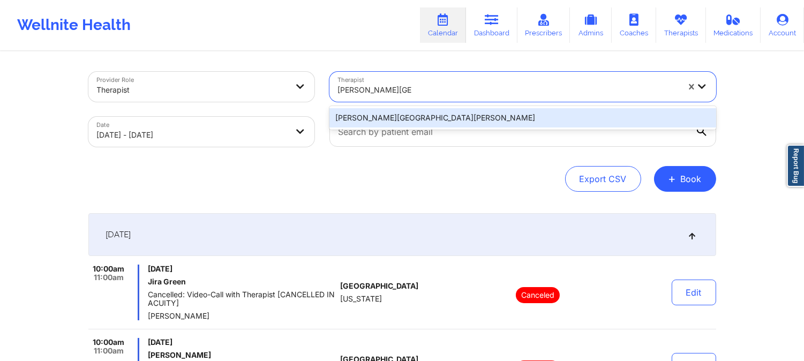
click at [407, 118] on div "[PERSON_NAME][GEOGRAPHIC_DATA][PERSON_NAME]" at bounding box center [522, 117] width 387 height 19
click at [407, 118] on input "text" at bounding box center [522, 132] width 387 height 30
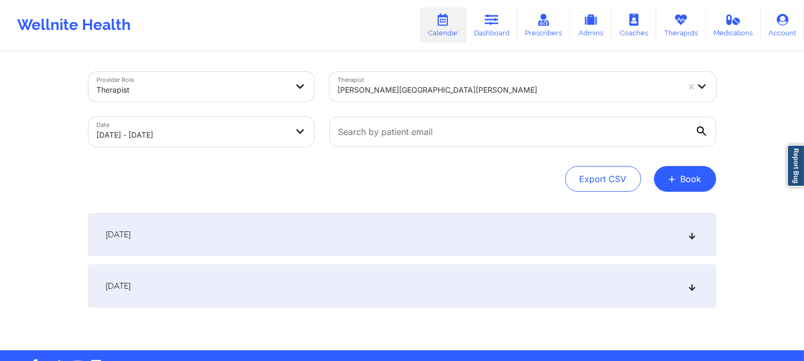
click at [412, 228] on div "[DATE]" at bounding box center [402, 234] width 628 height 43
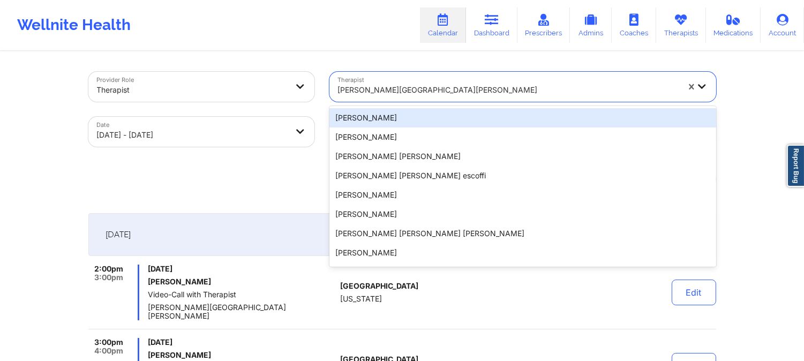
click at [414, 74] on div "[PERSON_NAME][GEOGRAPHIC_DATA][PERSON_NAME]" at bounding box center [504, 87] width 350 height 30
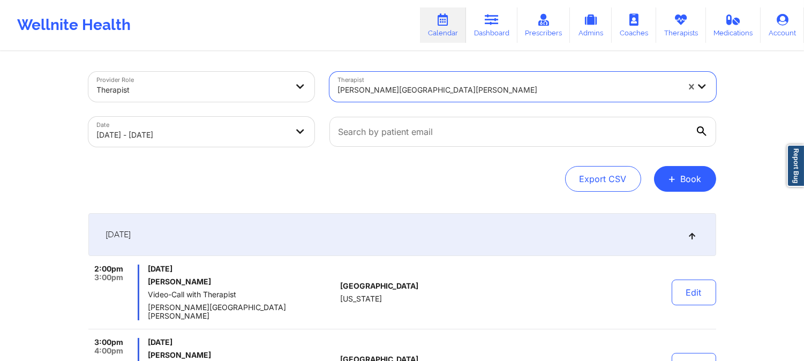
paste input "[PERSON_NAME]"
type input "[PERSON_NAME]"
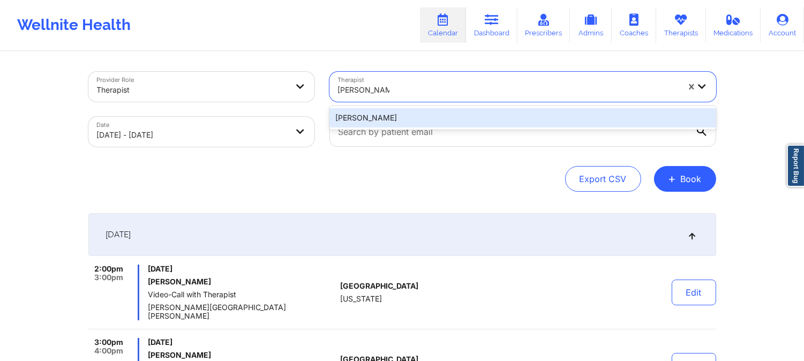
click at [434, 123] on div "[PERSON_NAME]" at bounding box center [522, 117] width 387 height 19
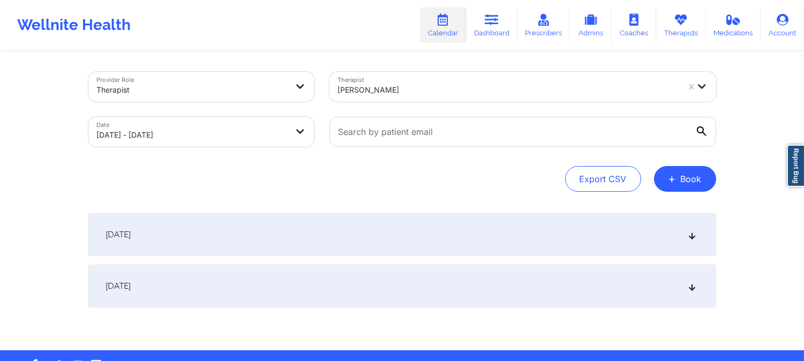
click at [410, 244] on div "[DATE]" at bounding box center [402, 234] width 628 height 43
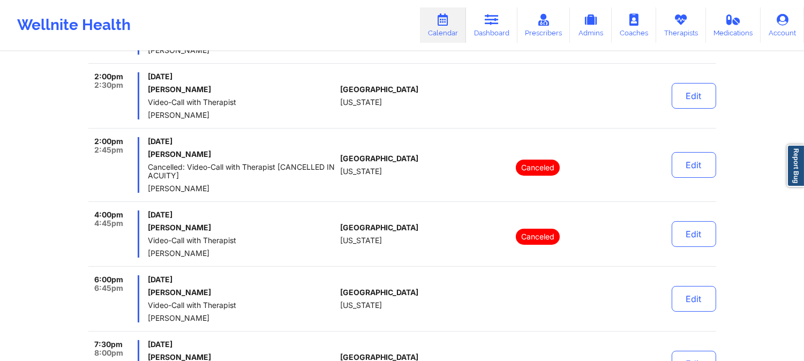
scroll to position [416, 0]
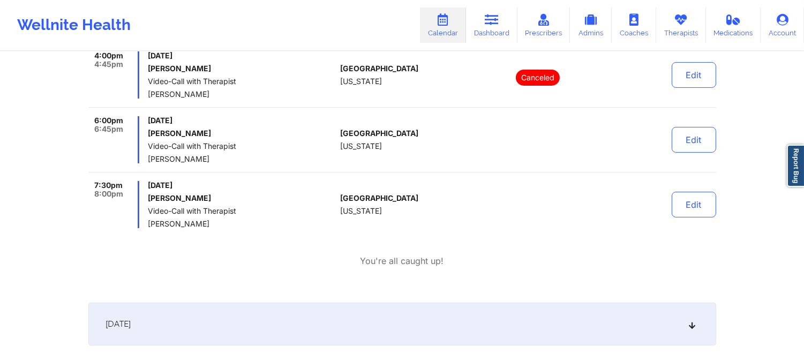
click at [431, 141] on div "[GEOGRAPHIC_DATA] [US_STATE]" at bounding box center [399, 139] width 119 height 47
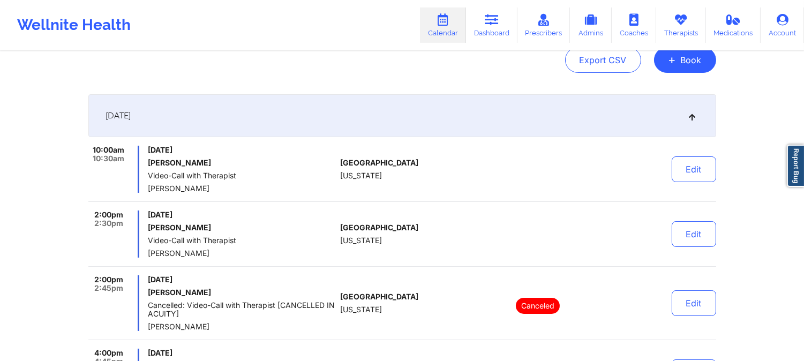
scroll to position [0, 0]
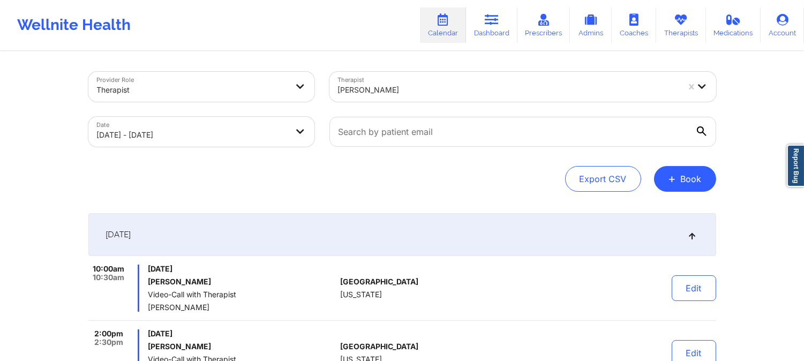
click at [359, 89] on div at bounding box center [508, 90] width 341 height 13
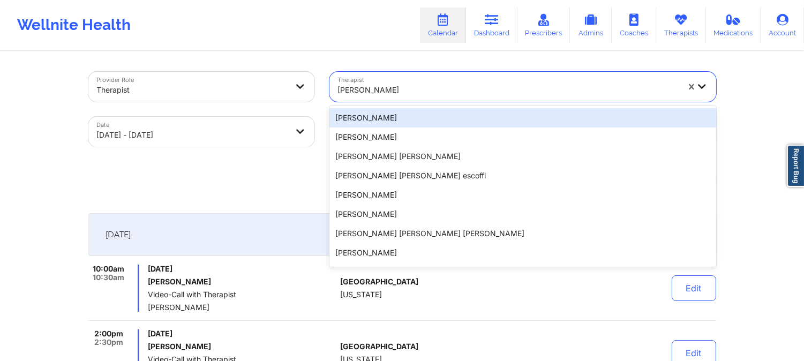
paste input "[PERSON_NAME]"
type input "[PERSON_NAME]"
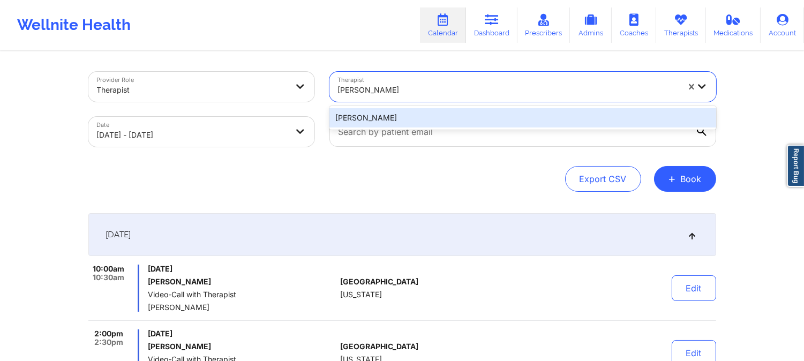
click at [426, 118] on div "[PERSON_NAME]" at bounding box center [522, 117] width 387 height 19
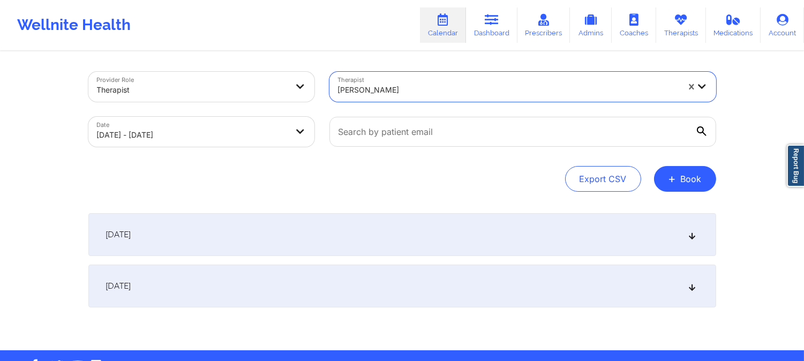
click at [373, 234] on div "[DATE]" at bounding box center [402, 234] width 628 height 43
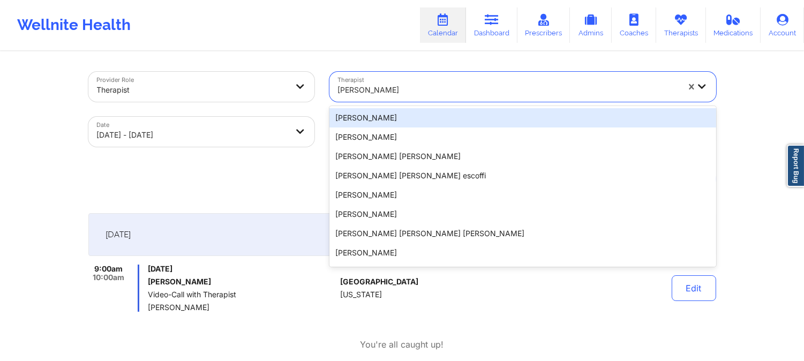
click at [442, 87] on div at bounding box center [508, 90] width 341 height 13
paste input "[PERSON_NAME]"
type input "[PERSON_NAME]"
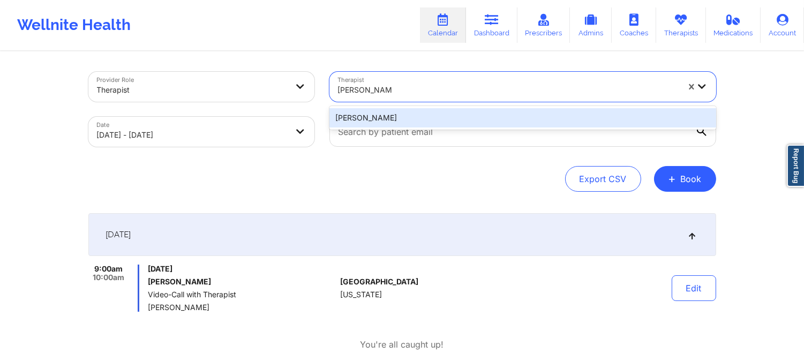
click at [421, 116] on div "[PERSON_NAME]" at bounding box center [522, 117] width 387 height 19
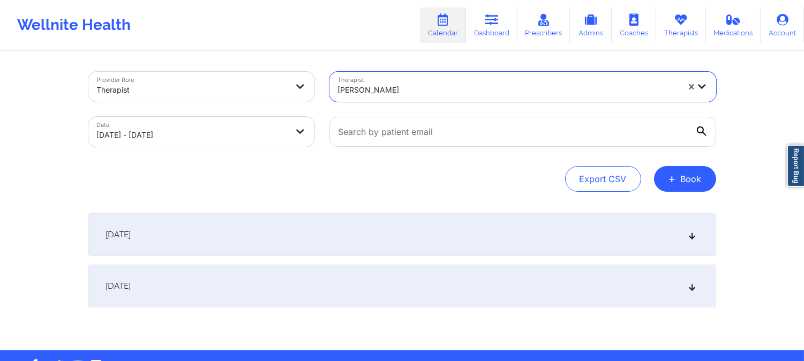
click at [419, 232] on div "[DATE]" at bounding box center [402, 234] width 628 height 43
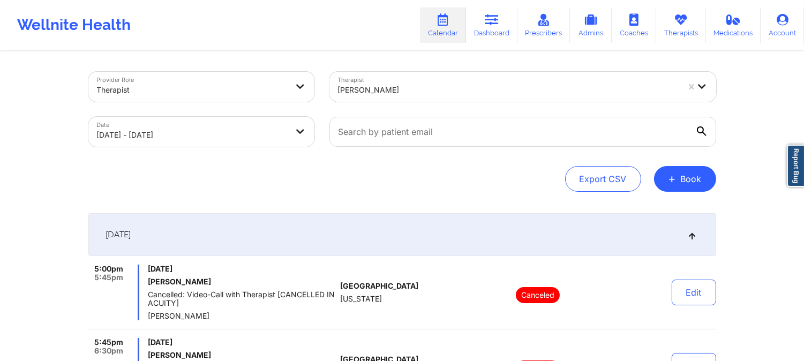
click at [391, 87] on div at bounding box center [508, 90] width 341 height 13
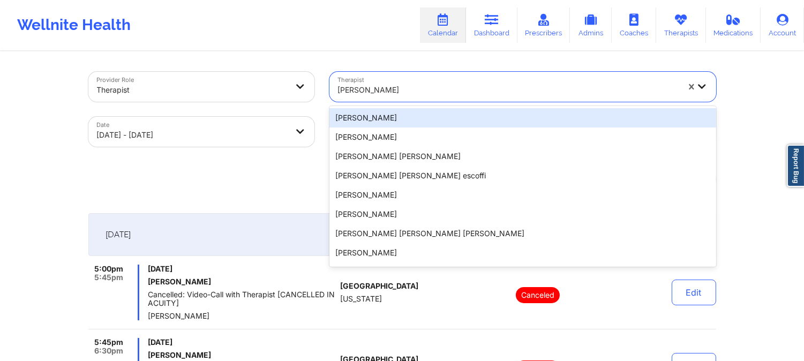
paste input "[PERSON_NAME]"
type input "[PERSON_NAME]"
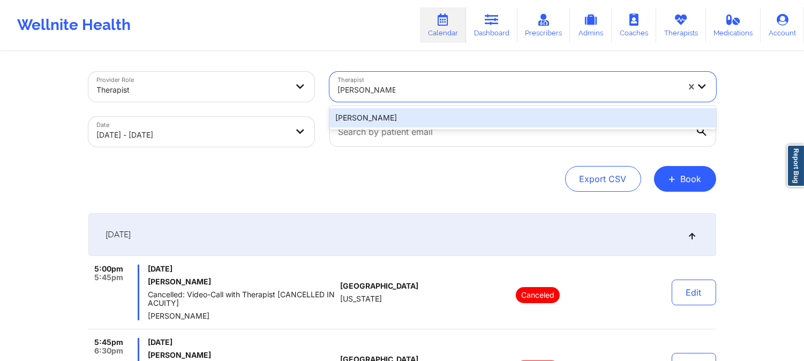
click at [395, 116] on div "[PERSON_NAME]" at bounding box center [522, 117] width 387 height 19
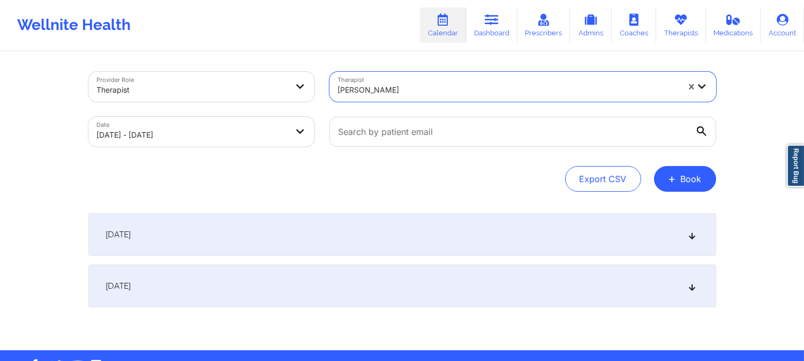
drag, startPoint x: 392, startPoint y: 229, endPoint x: 390, endPoint y: 213, distance: 16.7
click at [393, 229] on div "[DATE]" at bounding box center [402, 234] width 628 height 43
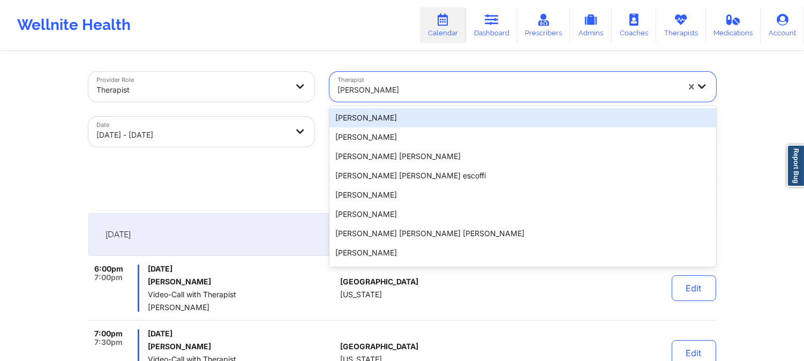
click at [365, 92] on div at bounding box center [508, 90] width 341 height 13
drag, startPoint x: 365, startPoint y: 92, endPoint x: 432, endPoint y: 103, distance: 67.9
click at [365, 92] on div at bounding box center [508, 90] width 341 height 13
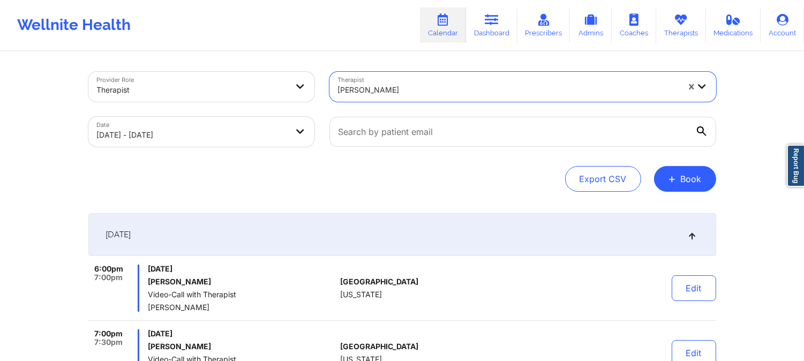
paste input "[PERSON_NAME]"
type input "[PERSON_NAME]"
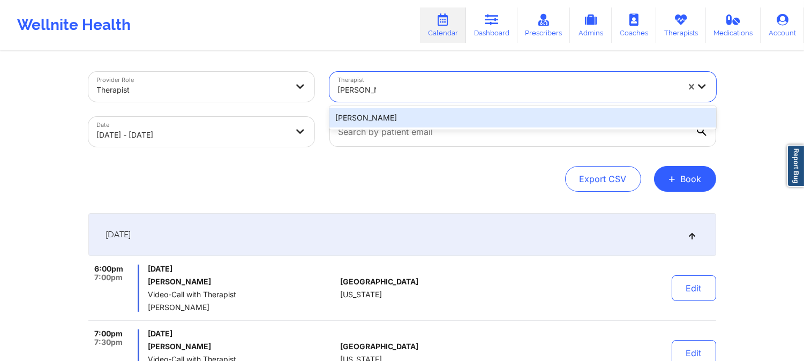
click at [432, 120] on div "[PERSON_NAME]" at bounding box center [522, 117] width 387 height 19
click at [432, 120] on input "text" at bounding box center [522, 132] width 387 height 30
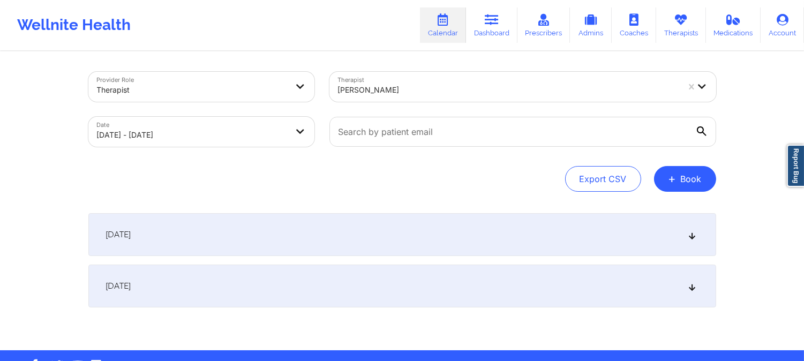
click at [438, 248] on div "[DATE]" at bounding box center [402, 234] width 628 height 43
click at [439, 248] on div "[DATE]" at bounding box center [402, 234] width 628 height 43
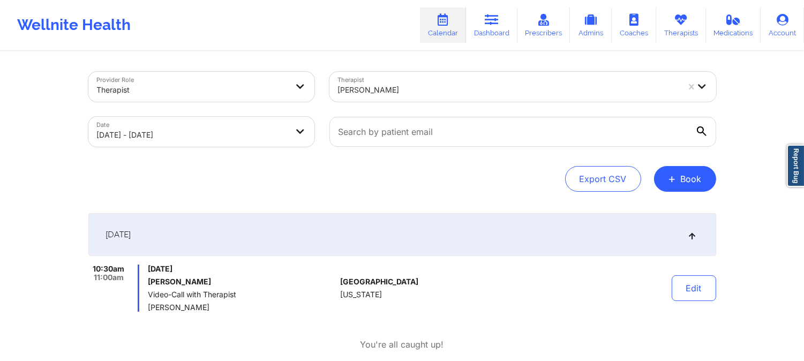
click at [403, 84] on div at bounding box center [508, 90] width 341 height 13
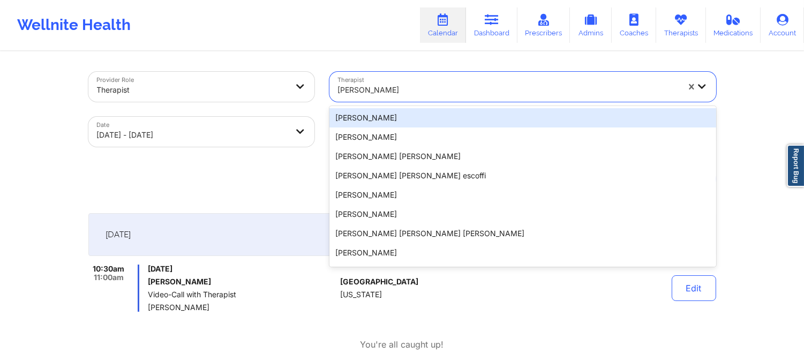
paste input "[PERSON_NAME]"
type input "[PERSON_NAME]"
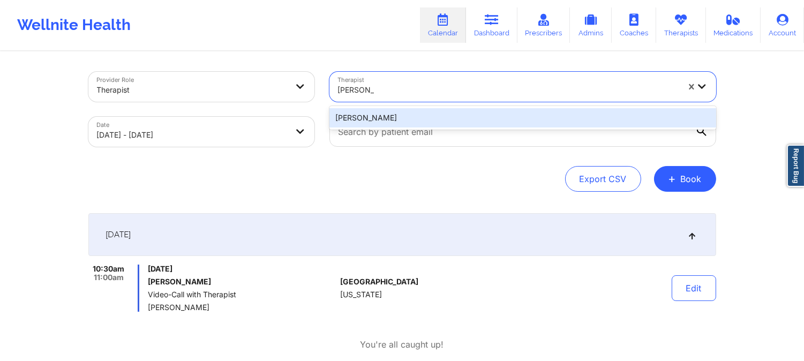
click at [411, 119] on div "[PERSON_NAME]" at bounding box center [522, 117] width 387 height 19
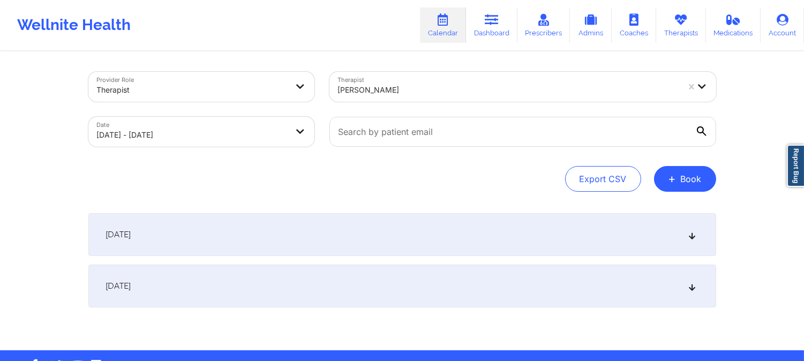
click at [388, 248] on div "[DATE]" at bounding box center [402, 234] width 628 height 43
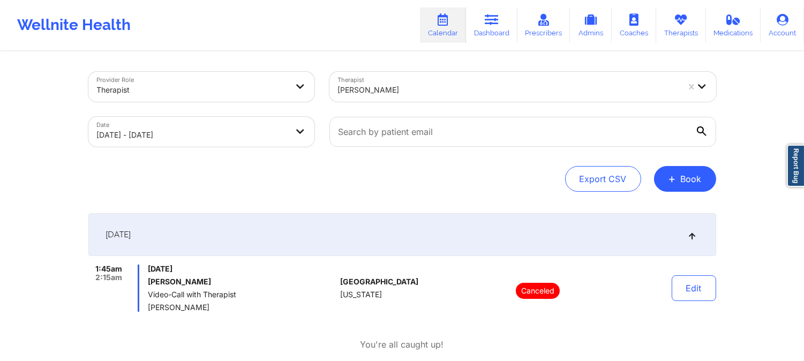
click at [383, 87] on div at bounding box center [508, 90] width 341 height 13
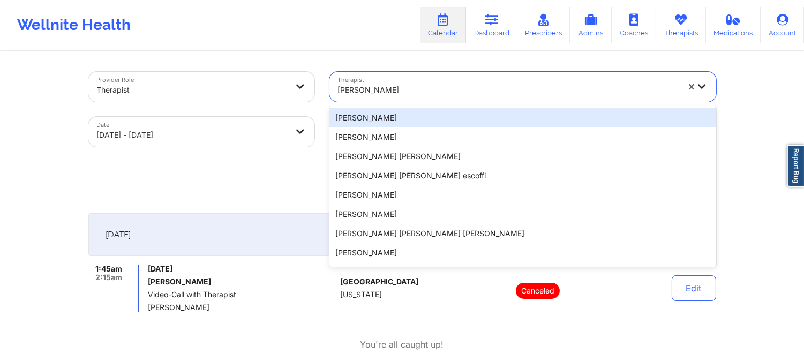
paste input "[PERSON_NAME]"
type input "[PERSON_NAME]"
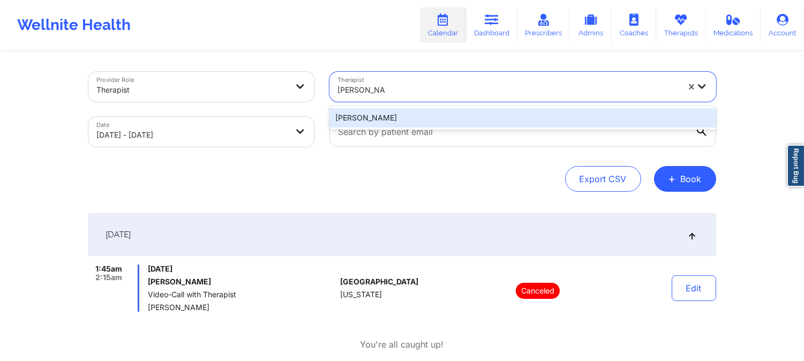
click at [420, 115] on div "[PERSON_NAME]" at bounding box center [522, 117] width 387 height 19
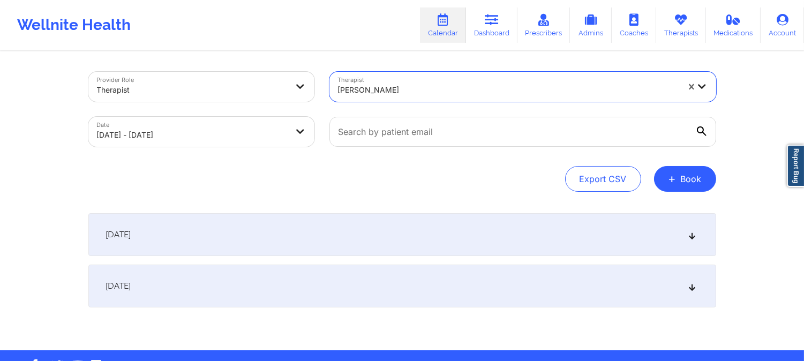
click at [370, 237] on div "[DATE]" at bounding box center [402, 234] width 628 height 43
click at [368, 238] on div "[DATE]" at bounding box center [402, 234] width 628 height 43
click at [365, 233] on div "[DATE]" at bounding box center [402, 234] width 628 height 43
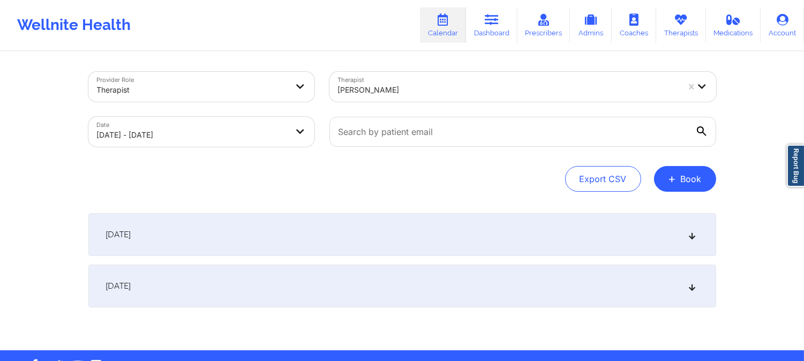
click at [365, 233] on div "[DATE]" at bounding box center [402, 234] width 628 height 43
click at [323, 230] on div "[DATE]" at bounding box center [402, 234] width 628 height 43
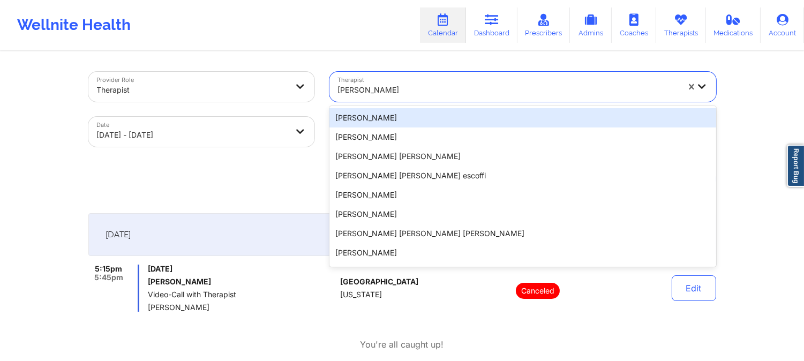
click at [394, 84] on div at bounding box center [508, 90] width 341 height 13
paste input "[PERSON_NAME]"
type input "[PERSON_NAME]"
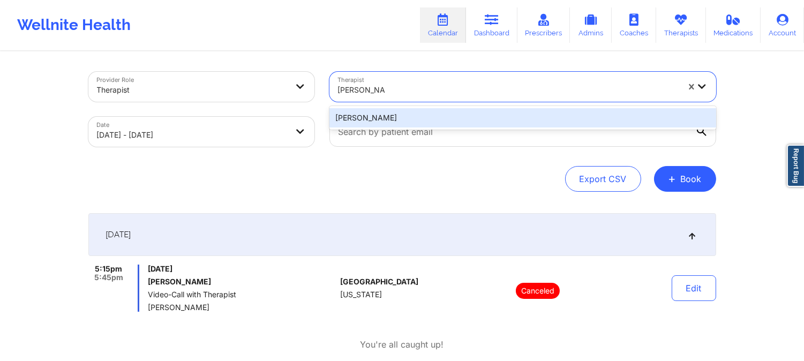
click at [416, 118] on div "[PERSON_NAME]" at bounding box center [522, 117] width 387 height 19
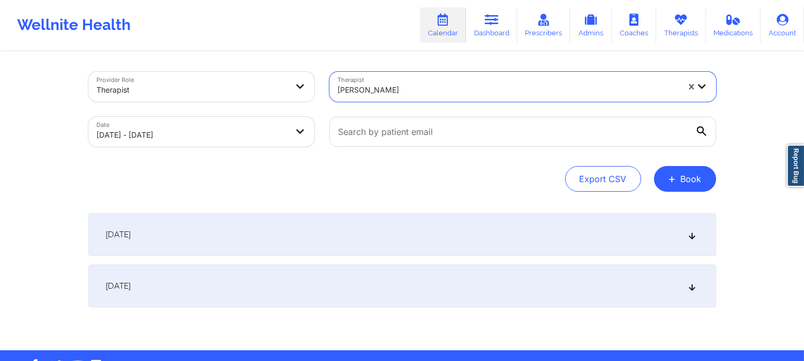
click at [409, 223] on div "[DATE]" at bounding box center [402, 234] width 628 height 43
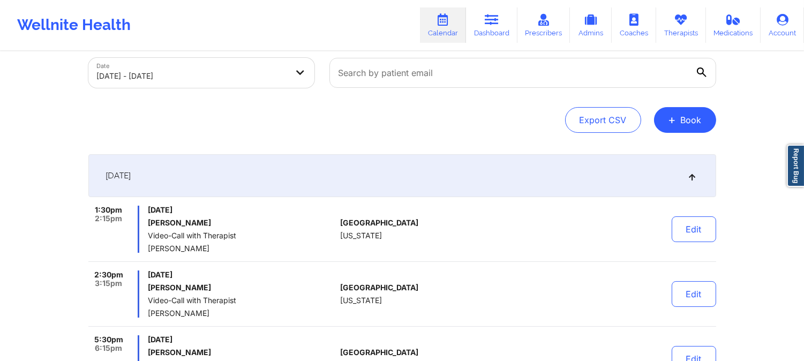
scroll to position [178, 0]
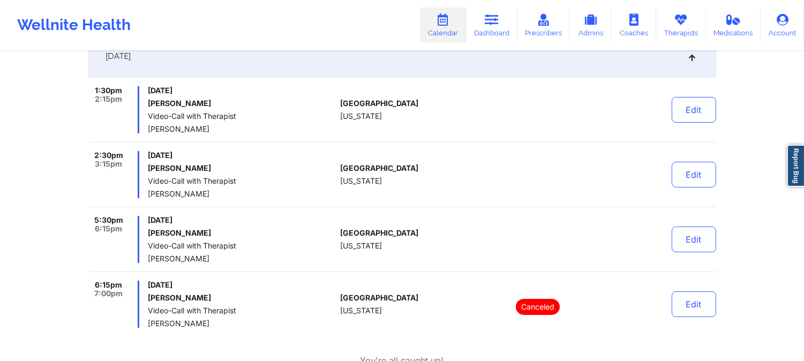
click at [333, 33] on div "Wellnite Health Calendar Dashboard Prescribers Admins Coaches Therapists Medica…" at bounding box center [402, 25] width 804 height 43
drag, startPoint x: 394, startPoint y: 143, endPoint x: 400, endPoint y: 148, distance: 7.2
click at [394, 143] on div "1:30pm 2:15pm [DATE] [PERSON_NAME] Video-Call with Therapist [PERSON_NAME] [GEO…" at bounding box center [402, 207] width 628 height 242
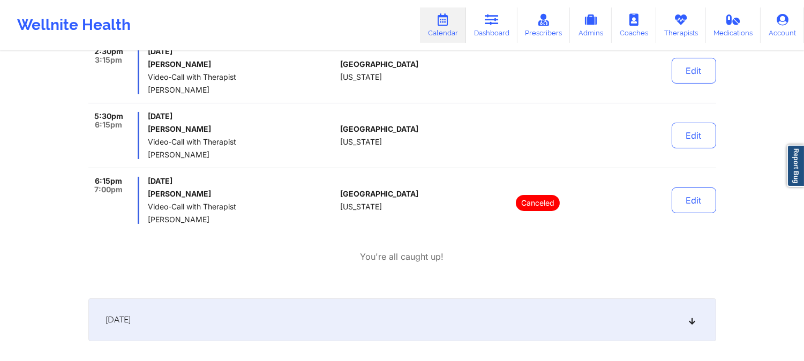
scroll to position [170, 0]
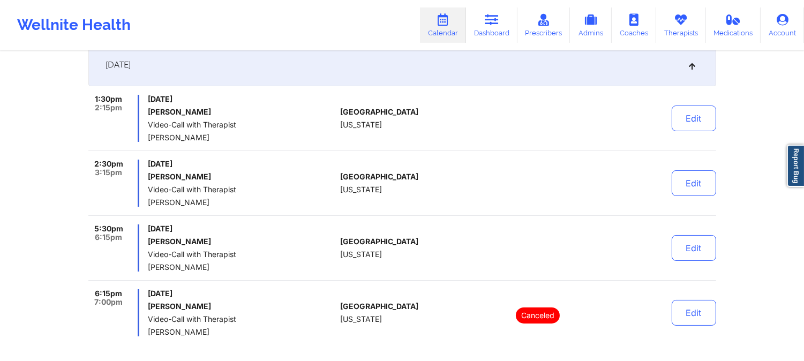
click at [346, 157] on div "1:30pm 2:15pm [DATE] [PERSON_NAME] Video-Call with Therapist [PERSON_NAME] [GEO…" at bounding box center [402, 216] width 628 height 242
click at [351, 241] on span "[GEOGRAPHIC_DATA]" at bounding box center [379, 241] width 78 height 9
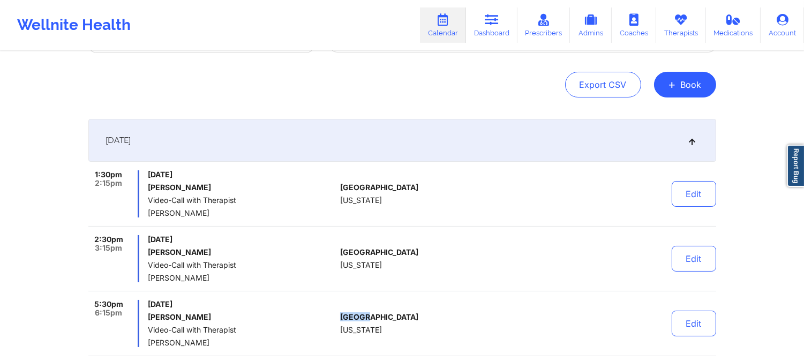
scroll to position [0, 0]
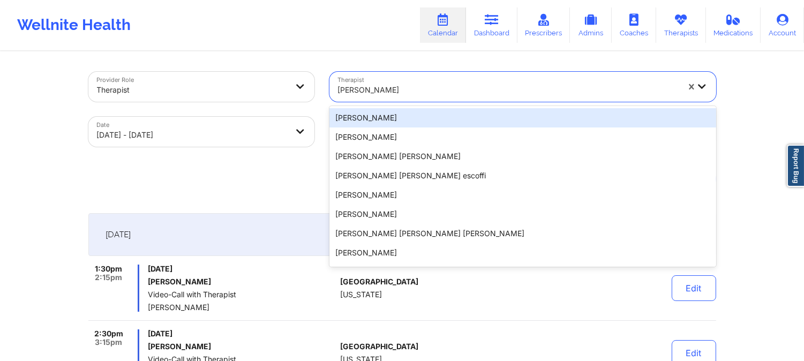
click at [421, 99] on div "[PERSON_NAME]" at bounding box center [508, 90] width 341 height 24
paste input "[PERSON_NAME] [PERSON_NAME]"
type input "[PERSON_NAME] [PERSON_NAME]"
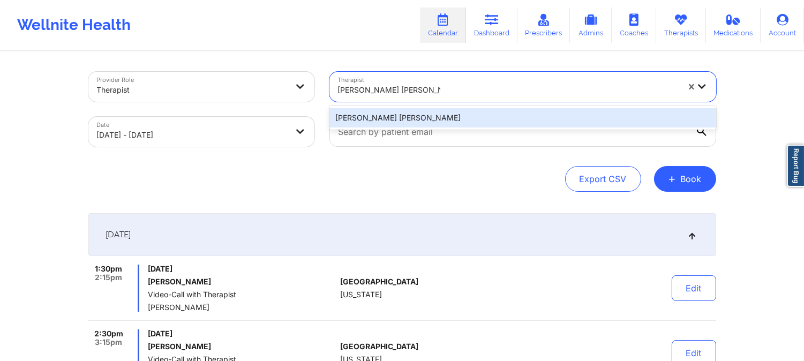
click at [426, 119] on div "[PERSON_NAME] [PERSON_NAME]" at bounding box center [522, 117] width 387 height 19
click at [426, 119] on input "text" at bounding box center [522, 132] width 387 height 30
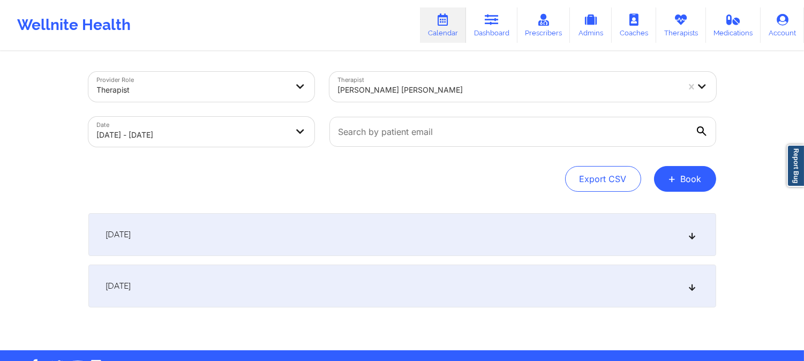
click at [426, 248] on div "[DATE]" at bounding box center [402, 234] width 628 height 43
click at [427, 231] on div "[DATE]" at bounding box center [402, 234] width 628 height 43
click at [424, 233] on div "[DATE]" at bounding box center [402, 234] width 628 height 43
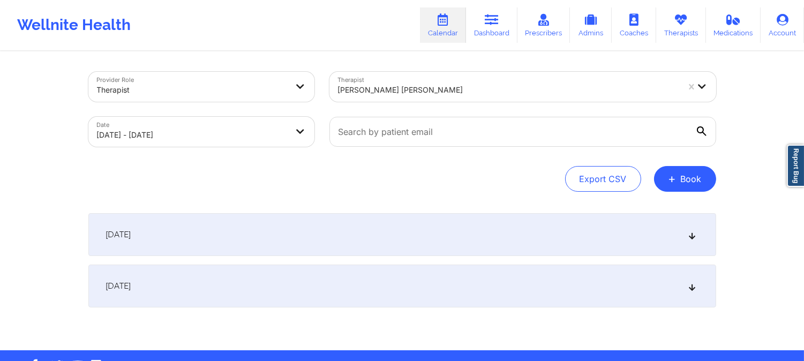
click at [424, 233] on div "[DATE]" at bounding box center [402, 234] width 628 height 43
click at [434, 235] on div "[DATE]" at bounding box center [402, 234] width 628 height 43
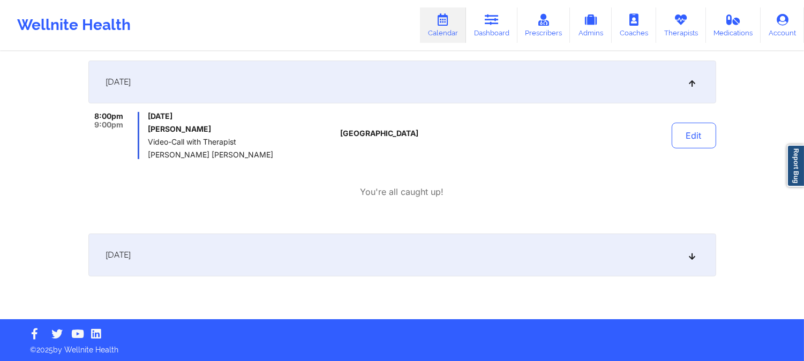
scroll to position [154, 0]
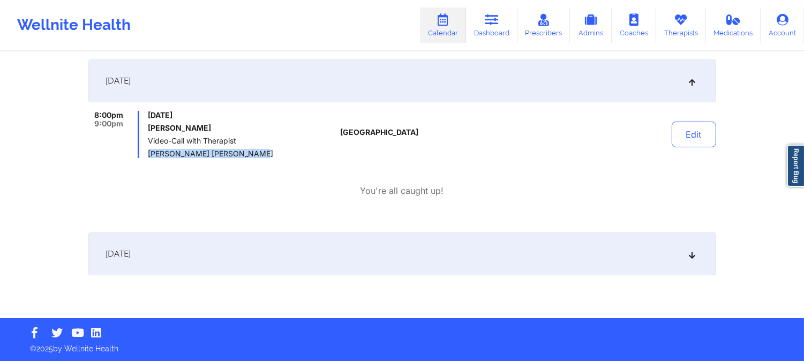
drag, startPoint x: 258, startPoint y: 154, endPoint x: 146, endPoint y: 154, distance: 111.9
click at [146, 154] on div "8:00pm 9:00pm [DATE] [PERSON_NAME] Video-Call with Therapist [PERSON_NAME] [PER…" at bounding box center [212, 134] width 248 height 47
copy span "[PERSON_NAME] [PERSON_NAME]"
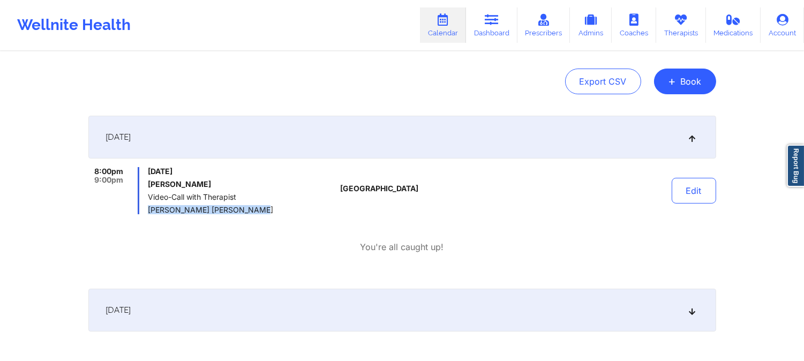
scroll to position [0, 0]
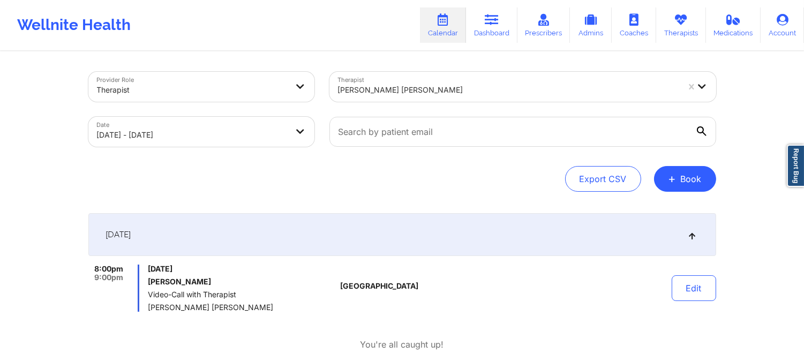
click at [469, 88] on div at bounding box center [508, 90] width 341 height 13
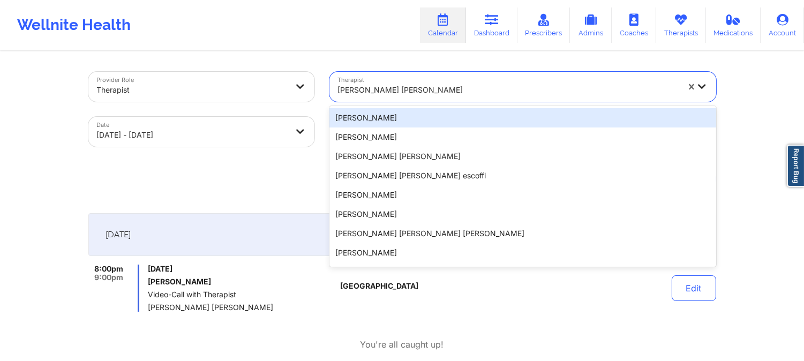
paste input "[PERSON_NAME]"
type input "[PERSON_NAME]"
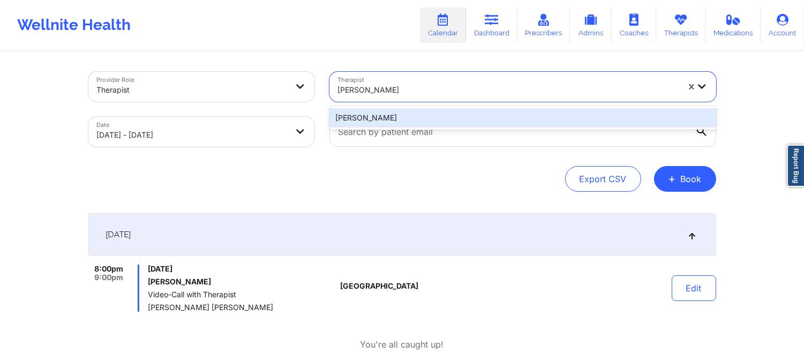
click at [447, 121] on div "[PERSON_NAME]" at bounding box center [522, 117] width 387 height 19
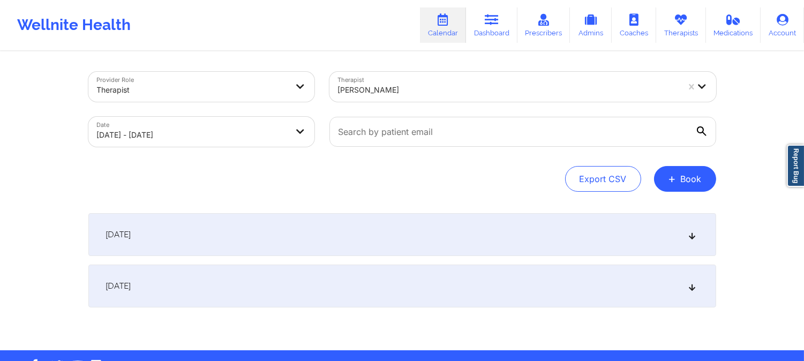
click at [427, 237] on div "[DATE]" at bounding box center [402, 234] width 628 height 43
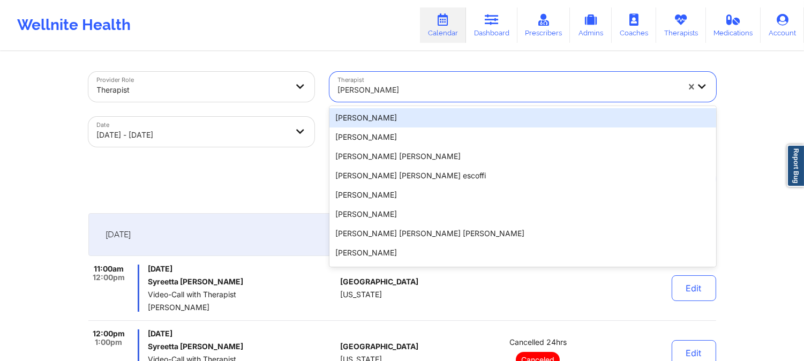
click at [414, 94] on div at bounding box center [508, 90] width 341 height 13
paste input "[PERSON_NAME]"
type input "[PERSON_NAME]"
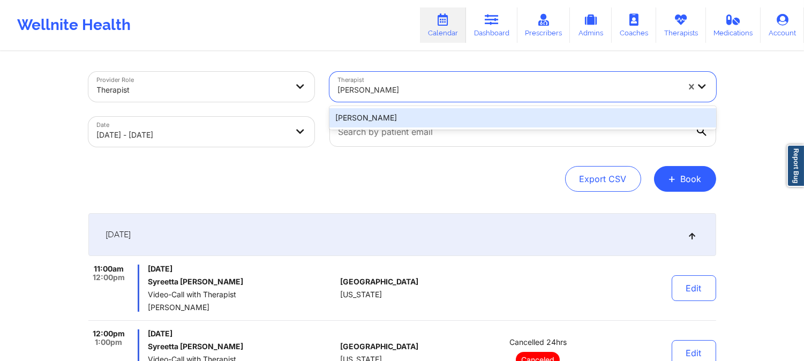
click at [419, 115] on div "[PERSON_NAME]" at bounding box center [522, 117] width 387 height 19
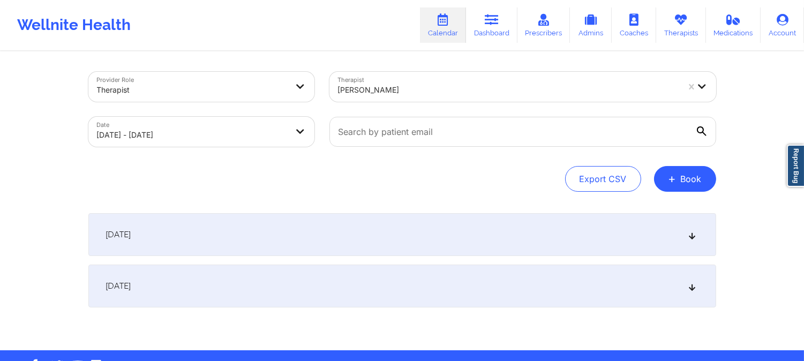
click at [388, 232] on div "[DATE]" at bounding box center [402, 234] width 628 height 43
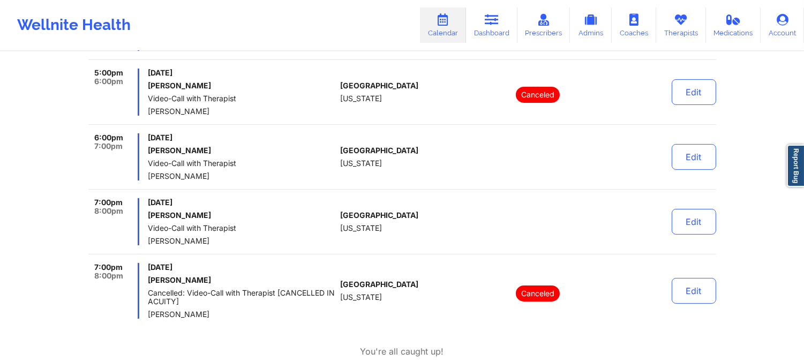
scroll to position [476, 0]
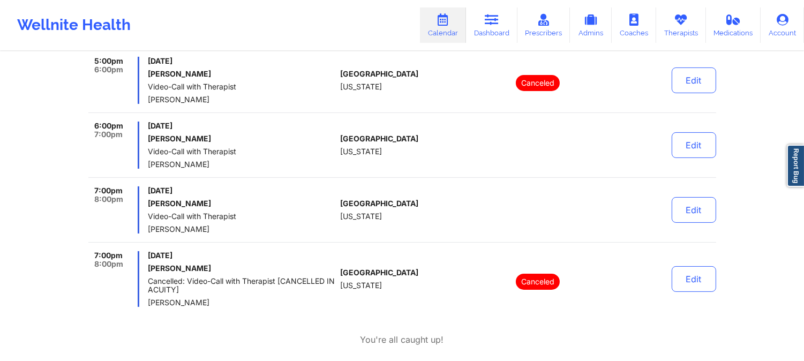
drag, startPoint x: 396, startPoint y: 24, endPoint x: 387, endPoint y: 24, distance: 9.1
click at [396, 24] on div "Wellnite Health Calendar Dashboard Prescribers Admins Coaches Therapists Medica…" at bounding box center [402, 25] width 804 height 43
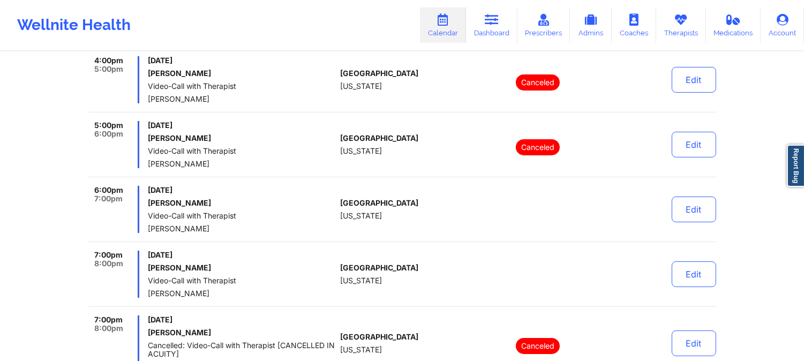
scroll to position [416, 0]
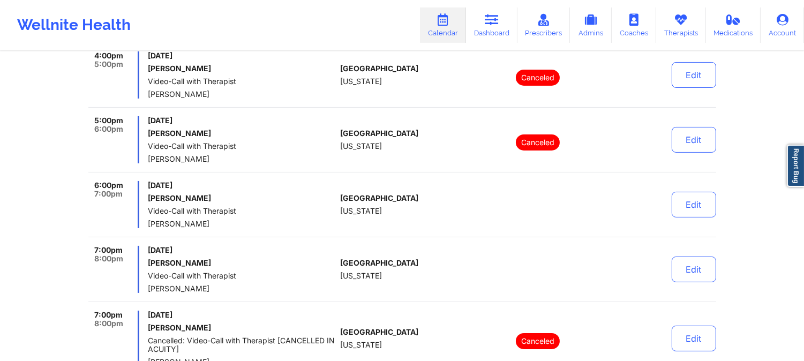
click at [413, 154] on div "[GEOGRAPHIC_DATA] [US_STATE]" at bounding box center [399, 139] width 119 height 47
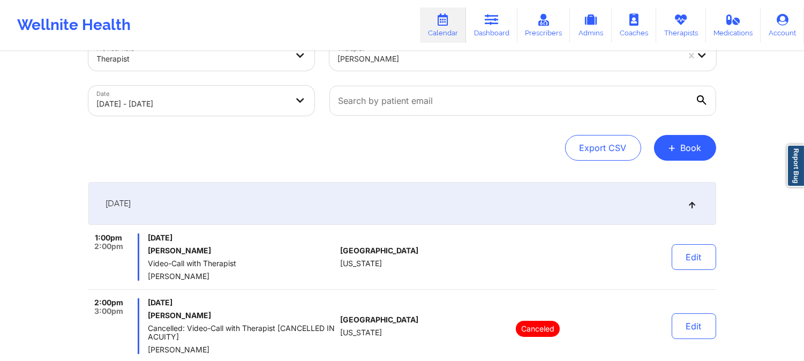
scroll to position [0, 0]
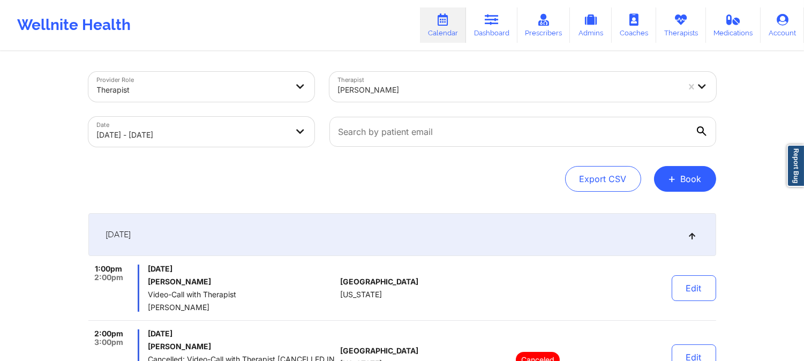
click at [408, 100] on div "[PERSON_NAME]" at bounding box center [508, 90] width 341 height 24
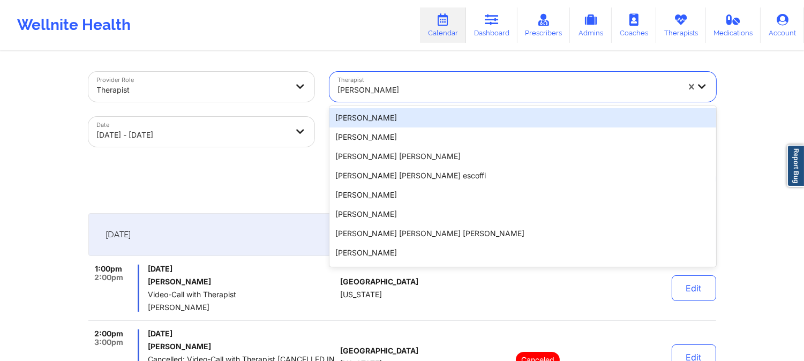
paste input "[PERSON_NAME]"
type input "[PERSON_NAME]"
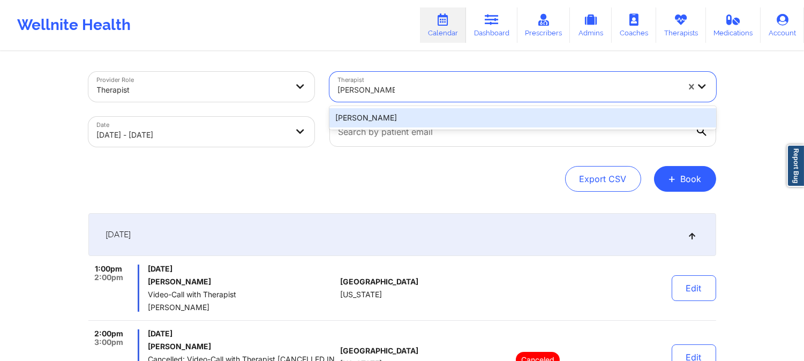
click at [400, 115] on div "[PERSON_NAME]" at bounding box center [522, 117] width 387 height 19
click at [400, 115] on div at bounding box center [523, 131] width 402 height 45
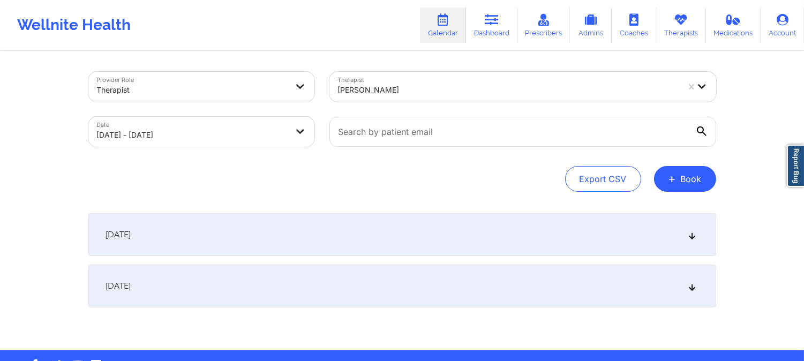
click at [382, 227] on div "[DATE]" at bounding box center [402, 234] width 628 height 43
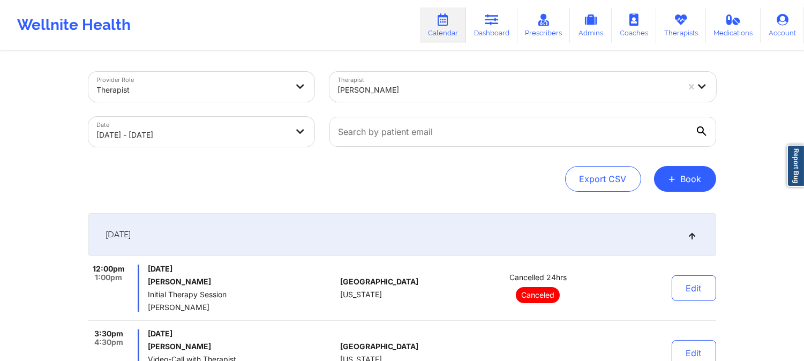
click at [389, 85] on div at bounding box center [508, 90] width 341 height 13
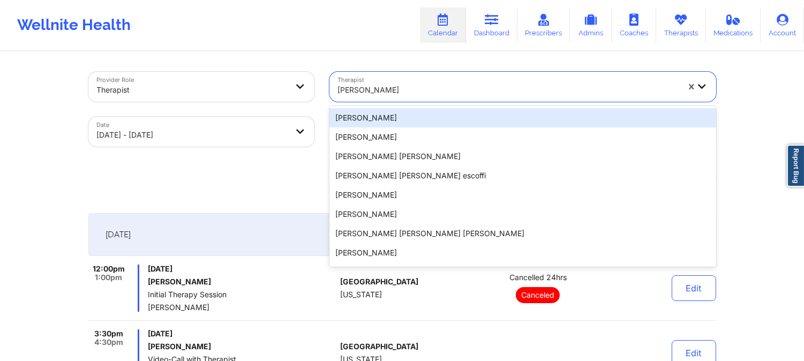
paste input "[PERSON_NAME]"
type input "[PERSON_NAME]"
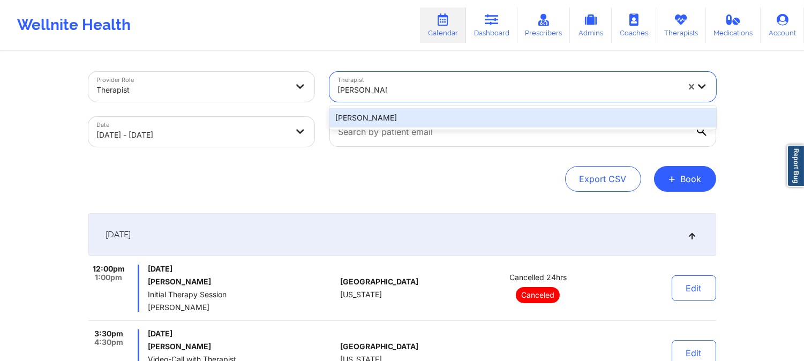
click at [443, 117] on div "[PERSON_NAME]" at bounding box center [522, 117] width 387 height 19
click at [443, 117] on input "text" at bounding box center [522, 132] width 387 height 30
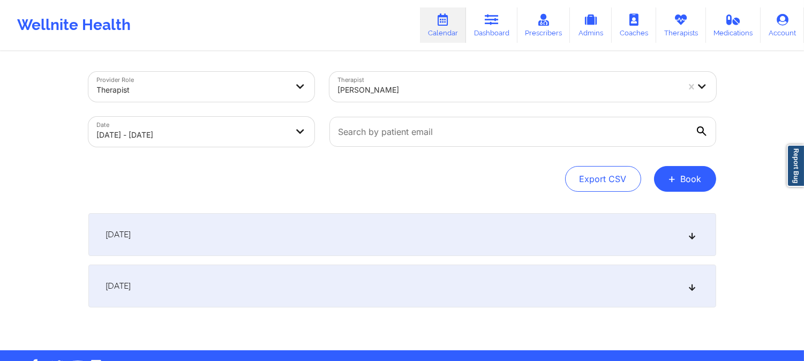
click at [419, 233] on div "[DATE]" at bounding box center [402, 234] width 628 height 43
click at [329, 230] on div "[DATE]" at bounding box center [402, 234] width 628 height 43
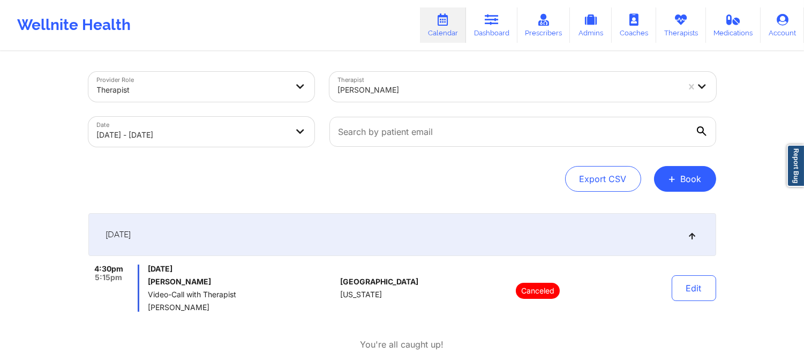
click at [431, 94] on div at bounding box center [508, 90] width 341 height 13
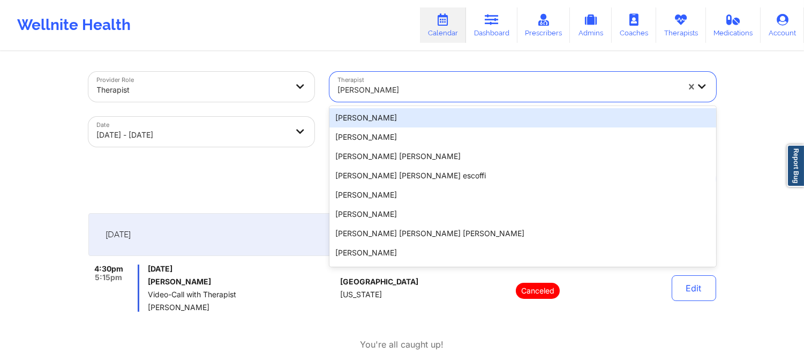
paste input "[PERSON_NAME]"
type input "[PERSON_NAME]"
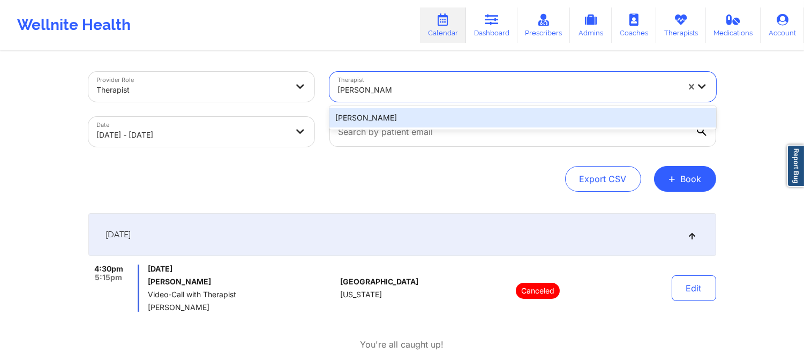
click at [426, 111] on div "[PERSON_NAME]" at bounding box center [522, 117] width 387 height 19
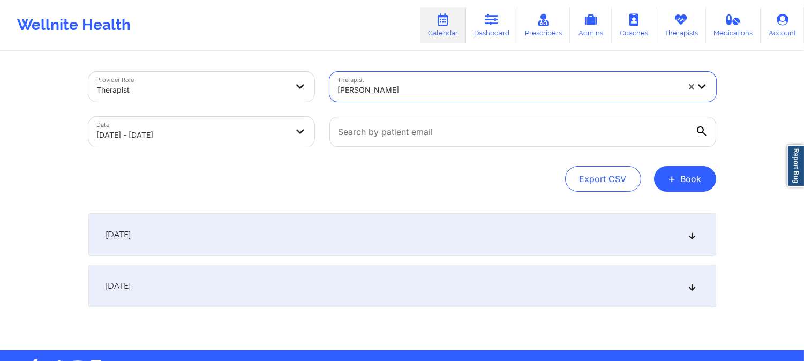
click at [403, 231] on div "[DATE]" at bounding box center [402, 234] width 628 height 43
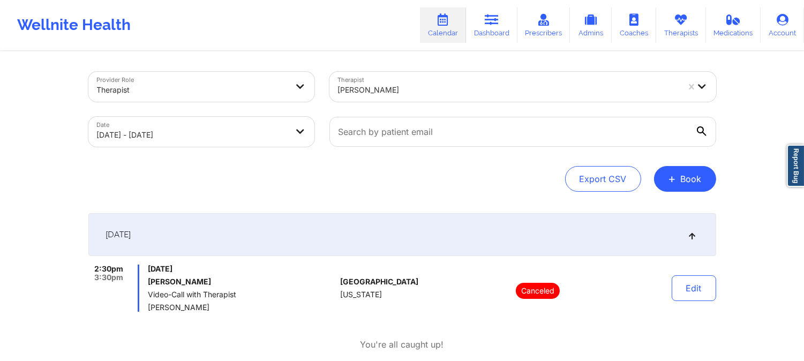
click at [434, 91] on div at bounding box center [508, 90] width 341 height 13
paste input "[PERSON_NAME]"
type input "[PERSON_NAME]"
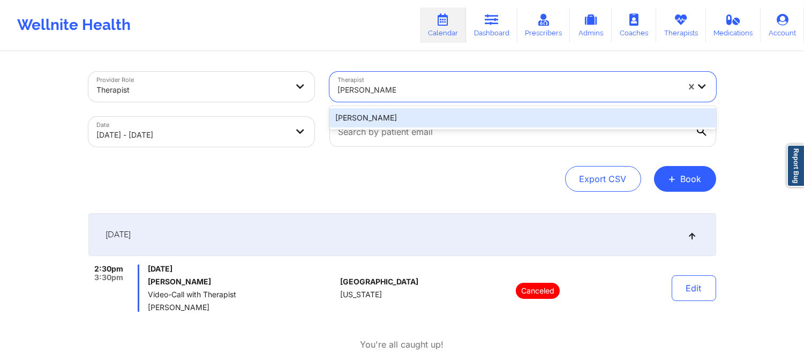
click at [434, 111] on div "[PERSON_NAME]" at bounding box center [522, 117] width 387 height 19
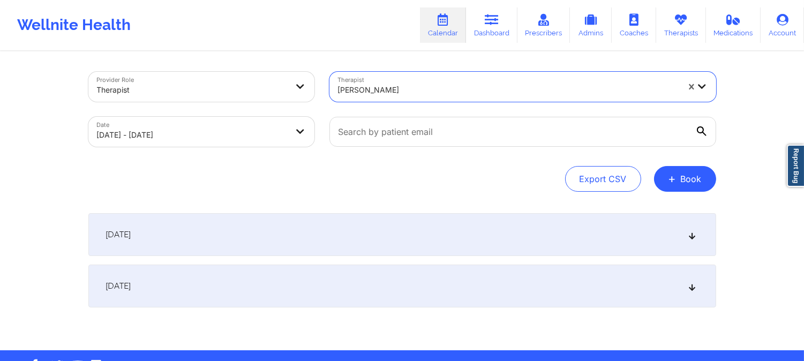
click at [418, 232] on div "[DATE]" at bounding box center [402, 234] width 628 height 43
click at [305, 232] on div "[DATE]" at bounding box center [402, 234] width 628 height 43
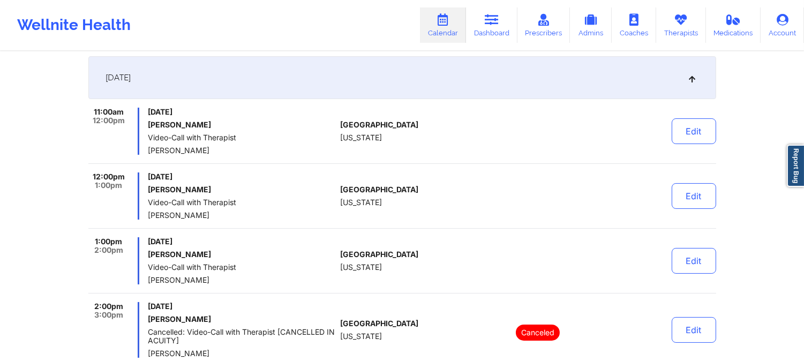
scroll to position [178, 0]
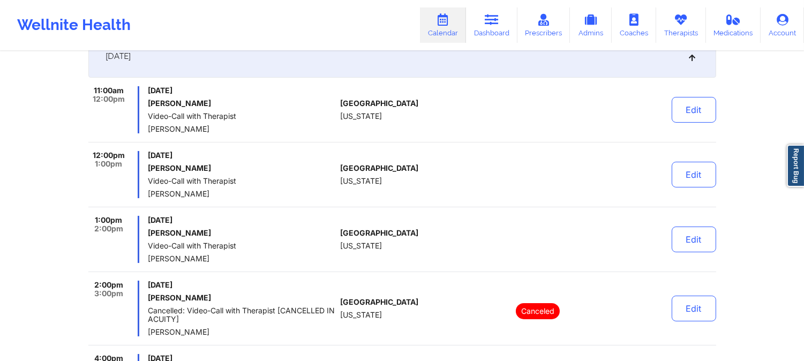
click at [456, 1] on div "Wellnite Health Calendar Dashboard Prescribers Admins Coaches Therapists Medica…" at bounding box center [402, 25] width 804 height 50
click at [379, 209] on div "11:00am 12:00pm [DATE] [PERSON_NAME] Video-Call with Therapist [PERSON_NAME] [G…" at bounding box center [402, 308] width 628 height 444
click at [283, 44] on div "Wellnite Health Calendar Dashboard Prescribers Admins Coaches Therapists Medica…" at bounding box center [402, 25] width 804 height 43
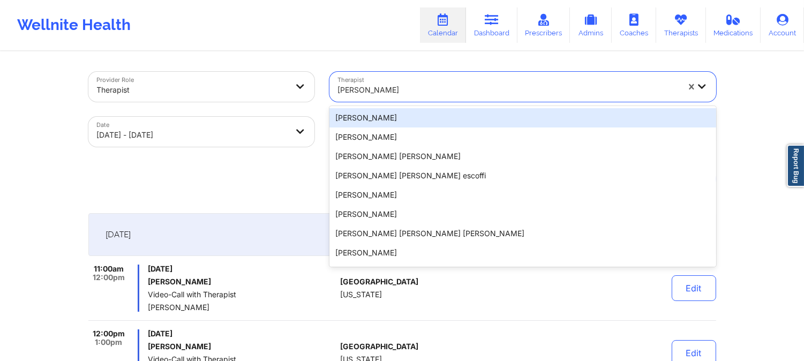
click at [426, 97] on div "[PERSON_NAME]" at bounding box center [508, 90] width 341 height 24
paste input "[PERSON_NAME]"
type input "[PERSON_NAME]"
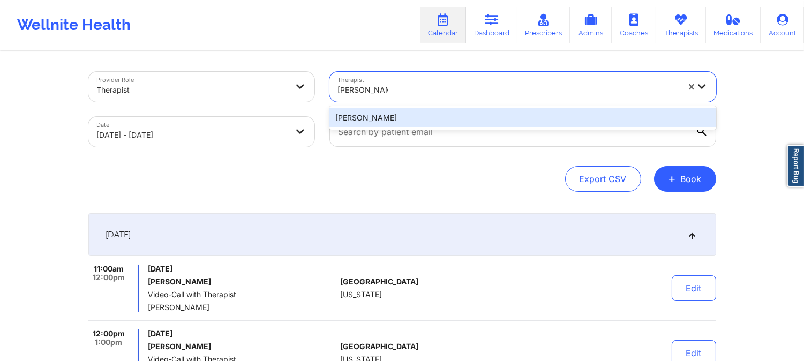
click at [416, 117] on div "[PERSON_NAME]" at bounding box center [522, 117] width 387 height 19
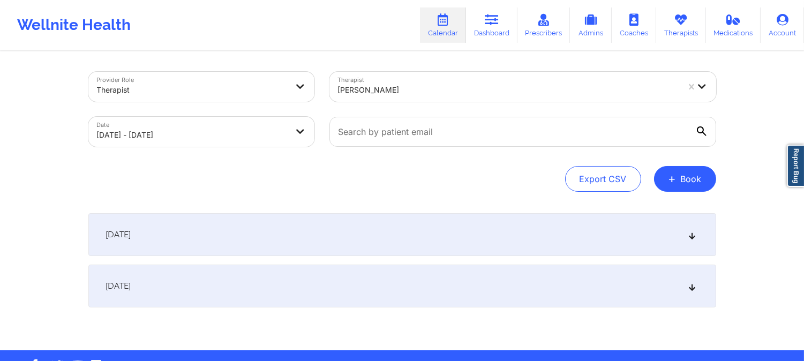
click at [419, 227] on div "[DATE]" at bounding box center [402, 234] width 628 height 43
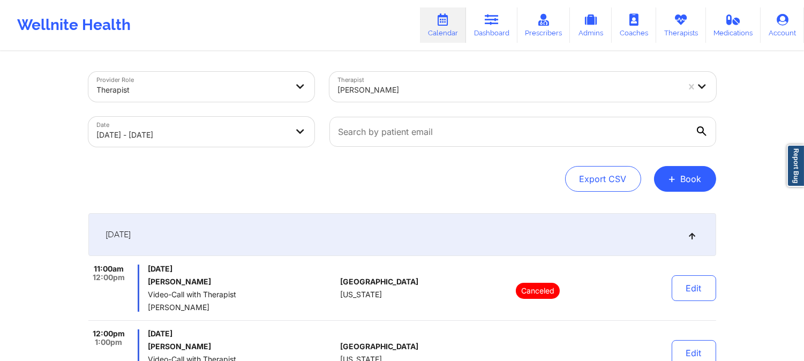
click at [314, 282] on h6 "[PERSON_NAME]" at bounding box center [242, 281] width 188 height 9
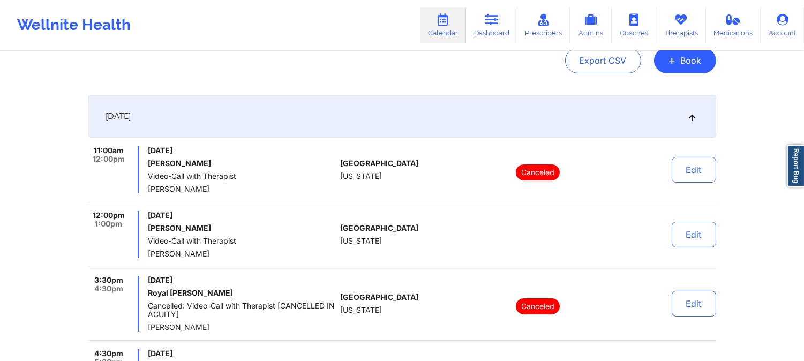
scroll to position [119, 0]
click at [301, 79] on div "Provider Role Therapist Therapist [PERSON_NAME] Date [DATE] - [DATE] Export CSV…" at bounding box center [402, 323] width 643 height 778
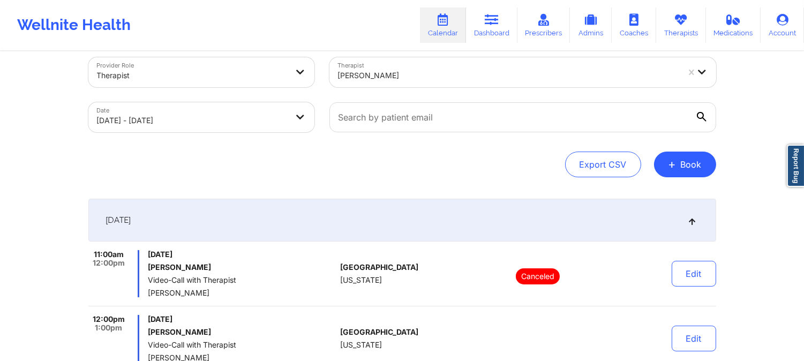
scroll to position [0, 0]
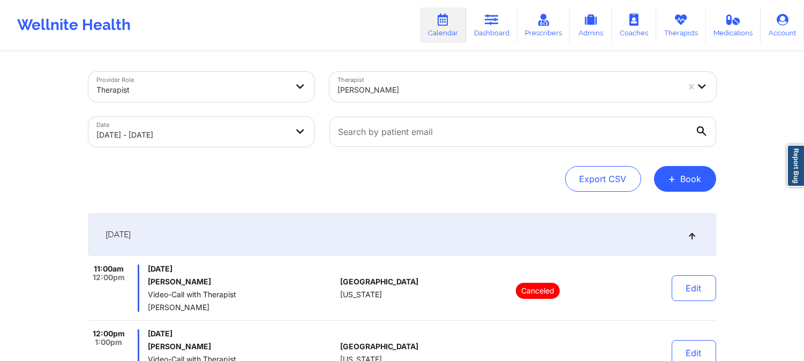
click at [427, 92] on div at bounding box center [508, 90] width 341 height 13
paste input "[PERSON_NAME]"
type input "[PERSON_NAME]"
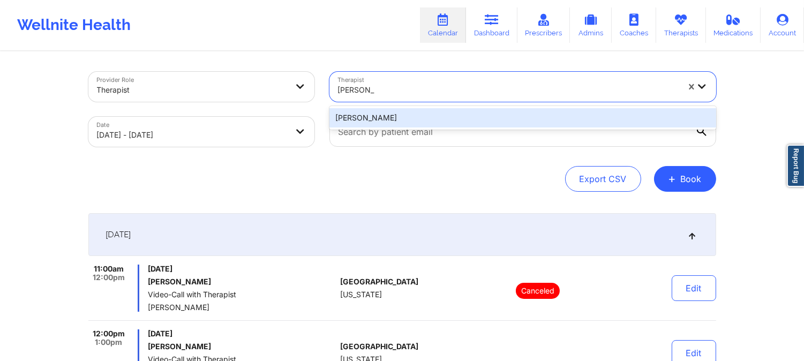
click at [434, 119] on div "[PERSON_NAME]" at bounding box center [522, 117] width 387 height 19
click at [434, 119] on input "text" at bounding box center [522, 132] width 387 height 30
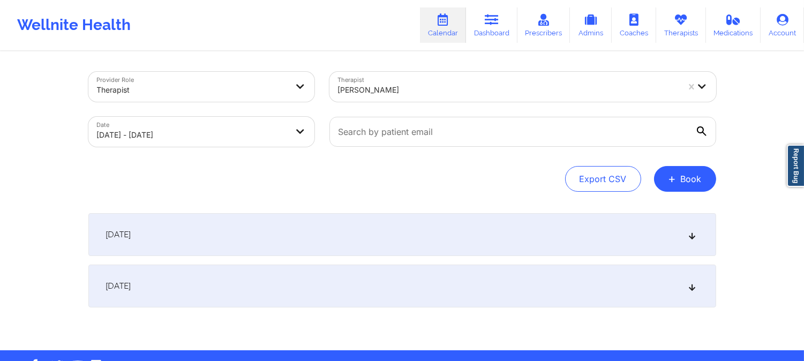
click at [393, 242] on div "[DATE]" at bounding box center [402, 234] width 628 height 43
click at [392, 238] on div "[DATE]" at bounding box center [402, 234] width 628 height 43
click at [391, 238] on div "[DATE]" at bounding box center [402, 234] width 628 height 43
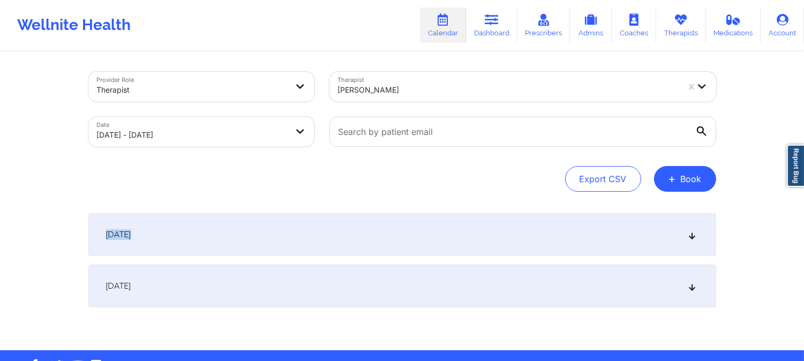
click at [391, 238] on div "[DATE]" at bounding box center [402, 234] width 628 height 43
click at [401, 232] on div "[DATE]" at bounding box center [402, 234] width 628 height 43
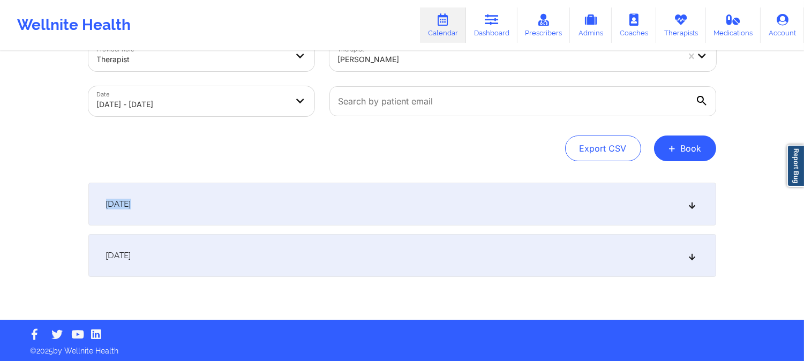
scroll to position [33, 0]
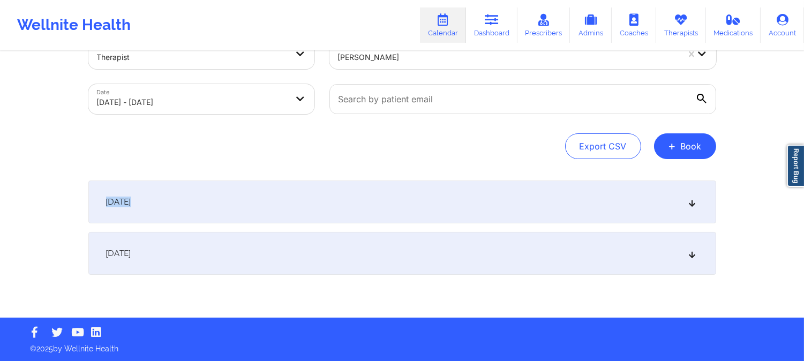
click at [691, 199] on icon at bounding box center [691, 201] width 9 height 7
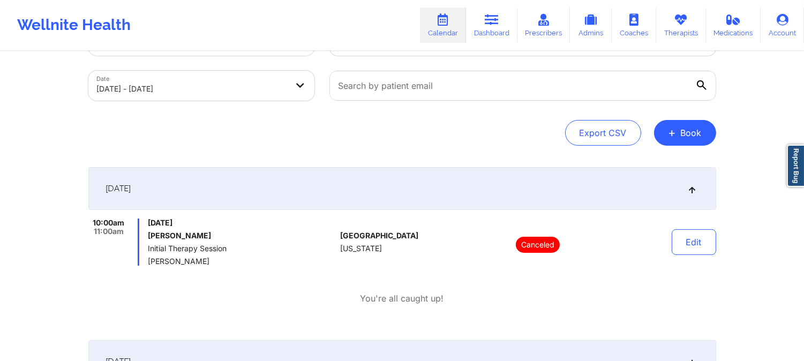
scroll to position [0, 0]
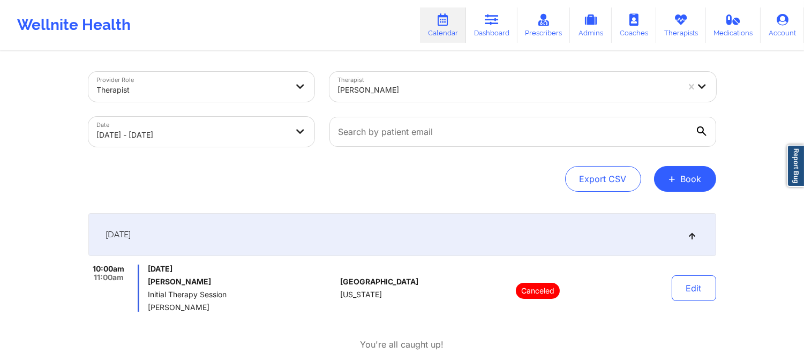
click at [404, 109] on div at bounding box center [523, 131] width 402 height 45
click at [422, 84] on div at bounding box center [508, 90] width 341 height 13
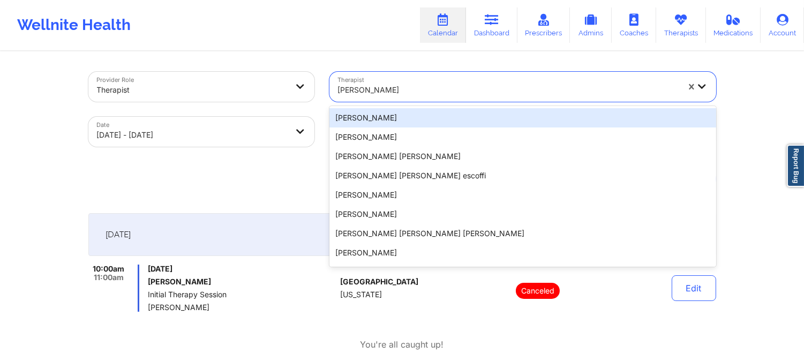
paste input "[PERSON_NAME]"
type input "[PERSON_NAME]"
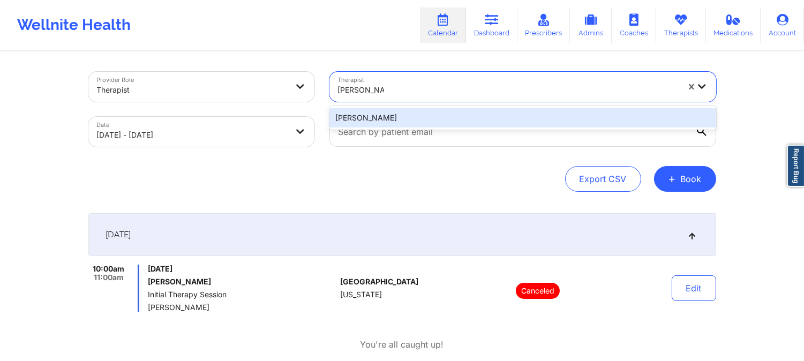
click at [423, 114] on div "[PERSON_NAME]" at bounding box center [522, 117] width 387 height 19
click at [423, 114] on div at bounding box center [523, 131] width 402 height 45
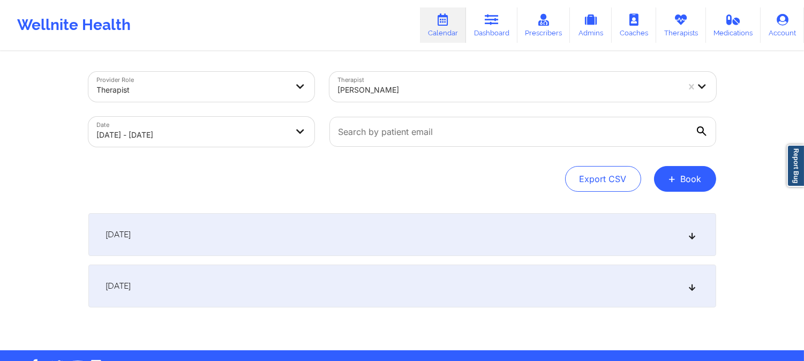
click at [421, 217] on div "[DATE]" at bounding box center [402, 234] width 628 height 43
click at [431, 232] on div "[DATE]" at bounding box center [402, 234] width 628 height 43
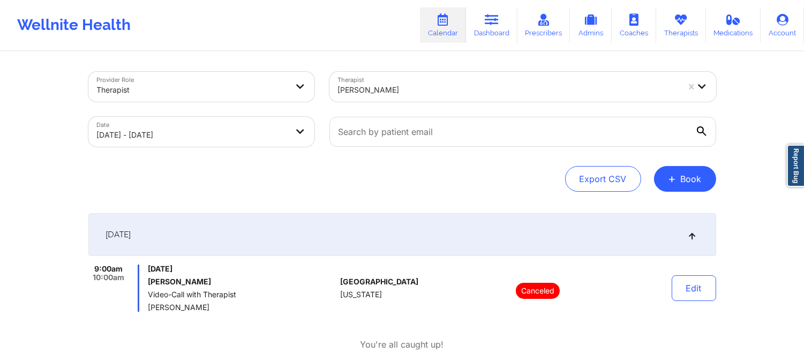
click at [408, 81] on div "[PERSON_NAME]" at bounding box center [508, 90] width 341 height 24
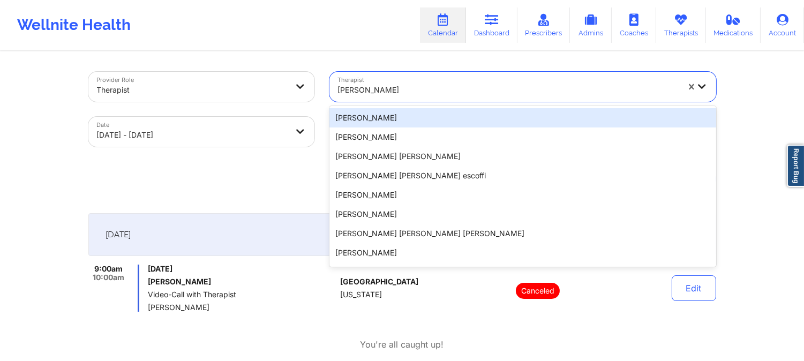
paste input "[PERSON_NAME]"
type input "[PERSON_NAME]"
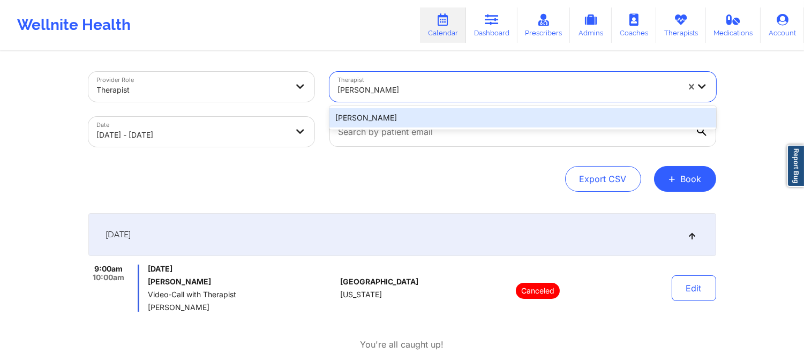
click at [398, 114] on div "[PERSON_NAME]" at bounding box center [522, 117] width 387 height 19
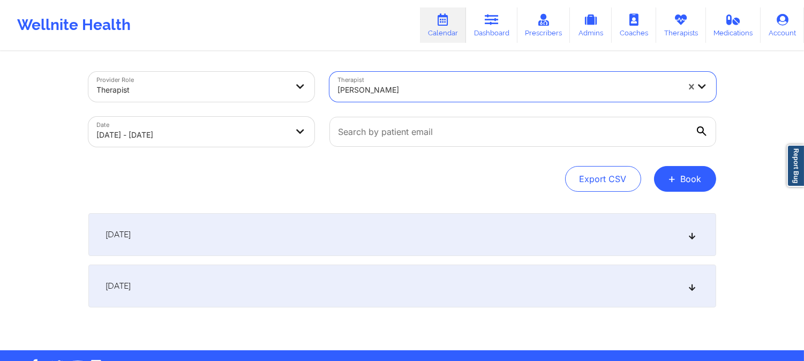
click at [354, 242] on div "[DATE]" at bounding box center [402, 234] width 628 height 43
click at [371, 239] on div "[DATE]" at bounding box center [402, 234] width 628 height 43
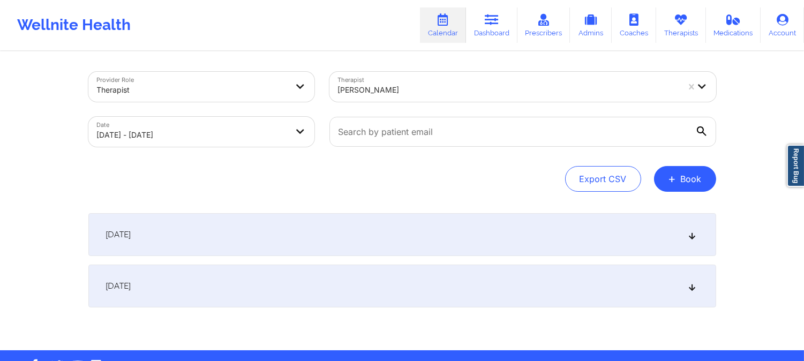
click at [371, 239] on div "[DATE]" at bounding box center [402, 234] width 628 height 43
click at [685, 232] on div "[DATE]" at bounding box center [402, 234] width 628 height 43
click at [686, 232] on div "[DATE]" at bounding box center [402, 234] width 628 height 43
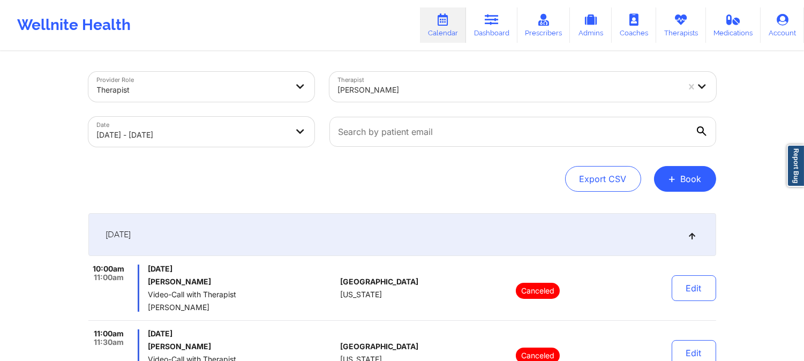
click at [449, 82] on div "[PERSON_NAME]" at bounding box center [508, 90] width 341 height 24
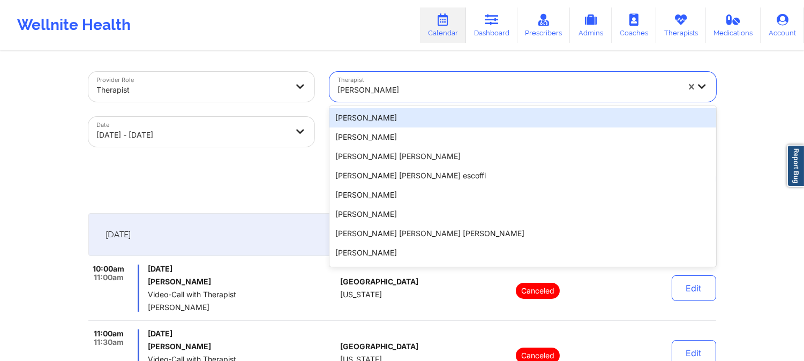
paste input "[PERSON_NAME]"
type input "[PERSON_NAME]"
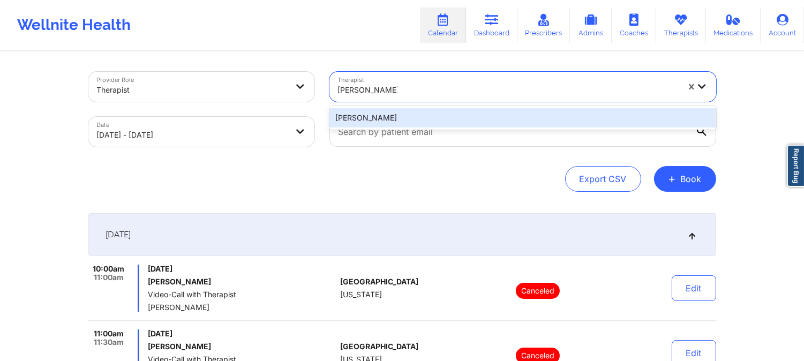
click at [427, 114] on div "[PERSON_NAME]" at bounding box center [522, 117] width 387 height 19
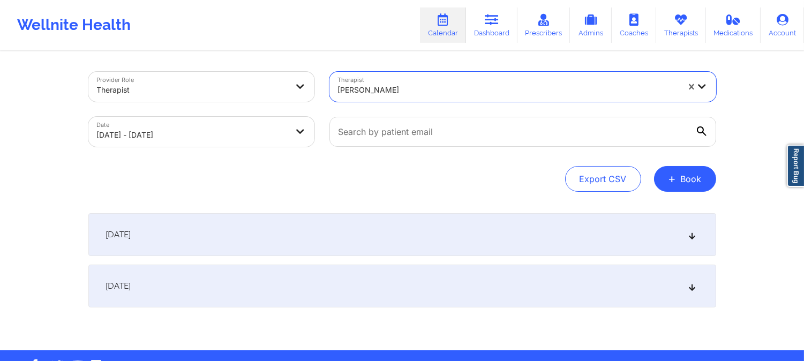
click at [430, 236] on div "[DATE]" at bounding box center [402, 234] width 628 height 43
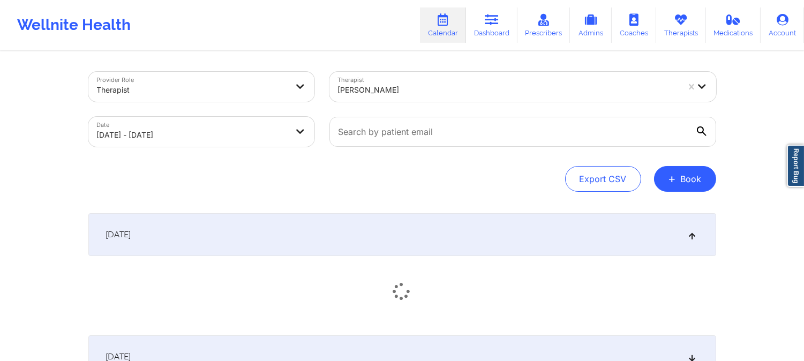
click at [430, 236] on div "[DATE]" at bounding box center [402, 234] width 628 height 43
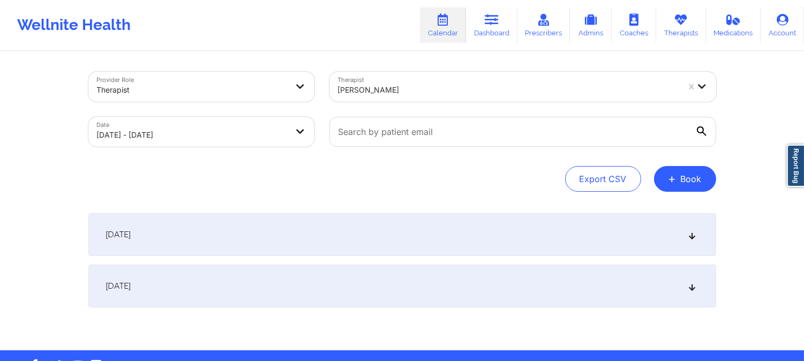
click at [429, 238] on div "[DATE]" at bounding box center [402, 234] width 628 height 43
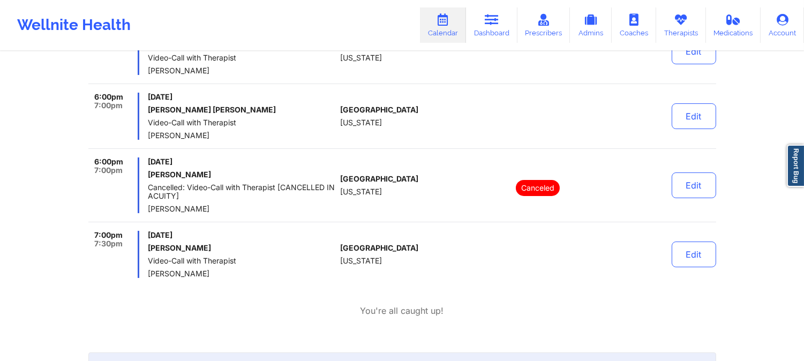
scroll to position [238, 0]
click at [359, 192] on span "[US_STATE]" at bounding box center [361, 190] width 42 height 9
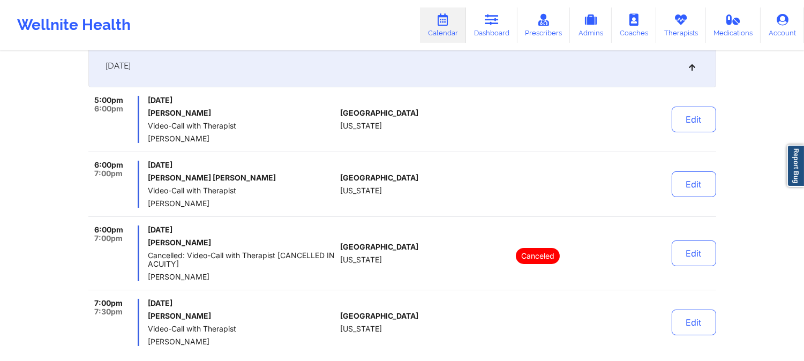
scroll to position [0, 0]
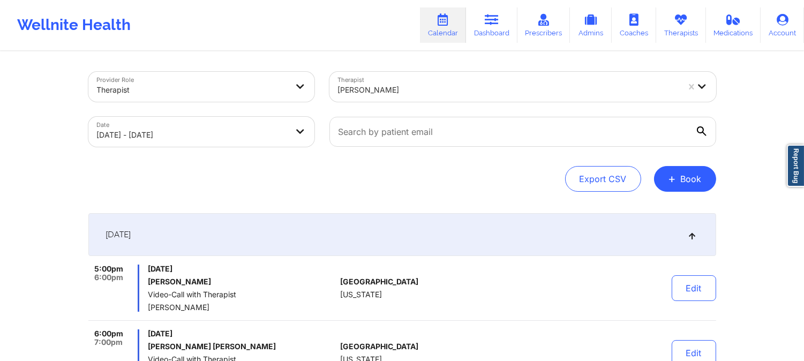
click at [394, 88] on div at bounding box center [508, 90] width 341 height 13
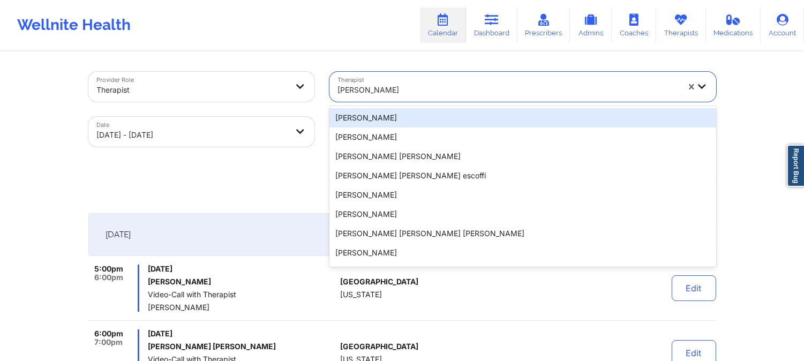
paste input "[PERSON_NAME]"
type input "[PERSON_NAME]"
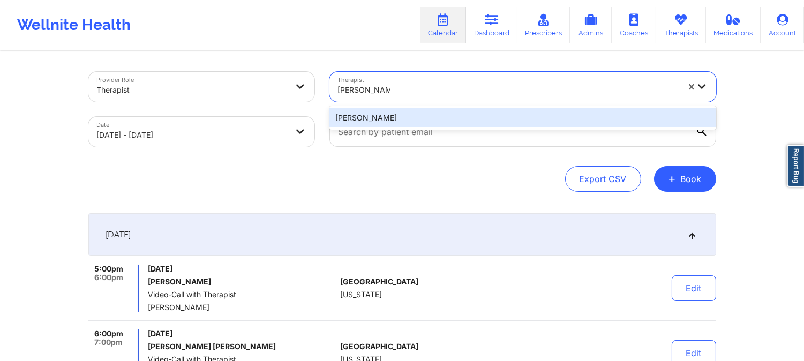
click at [391, 114] on div "[PERSON_NAME]" at bounding box center [522, 117] width 387 height 19
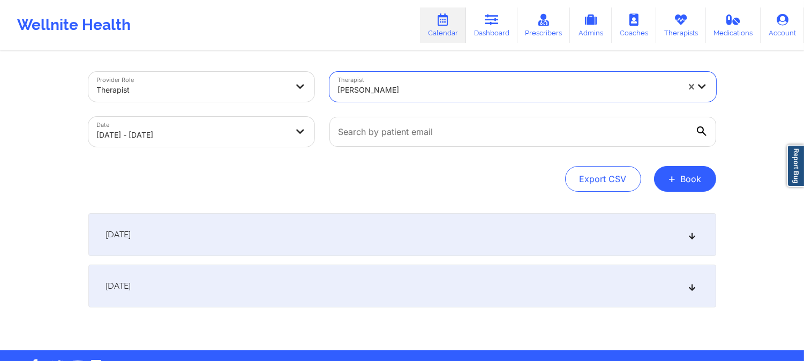
click at [402, 228] on div "[DATE]" at bounding box center [402, 234] width 628 height 43
click at [525, 240] on div "[DATE]" at bounding box center [402, 234] width 628 height 43
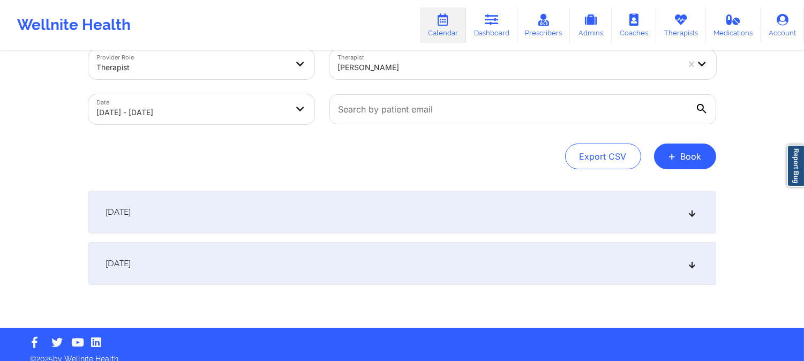
scroll to position [33, 0]
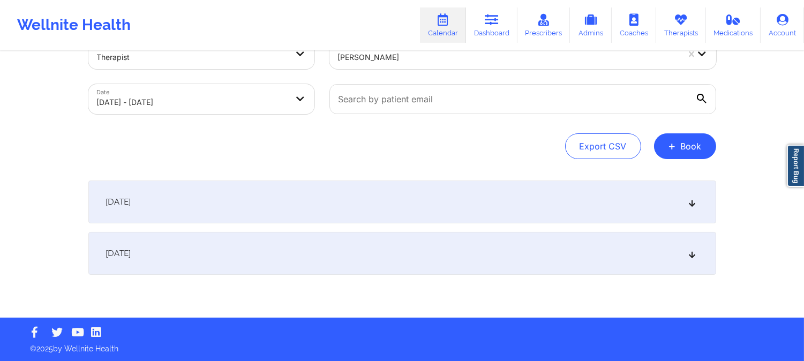
click at [689, 199] on icon at bounding box center [691, 201] width 9 height 7
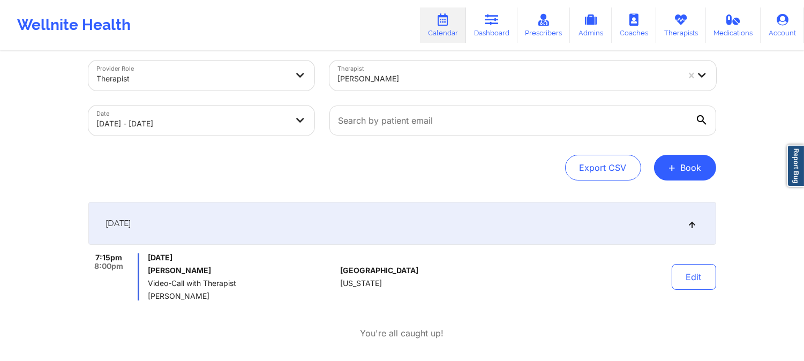
scroll to position [0, 0]
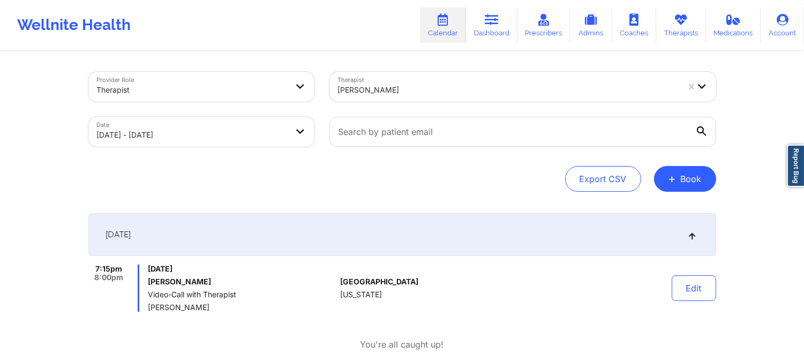
click at [421, 97] on div "[PERSON_NAME]" at bounding box center [508, 90] width 341 height 24
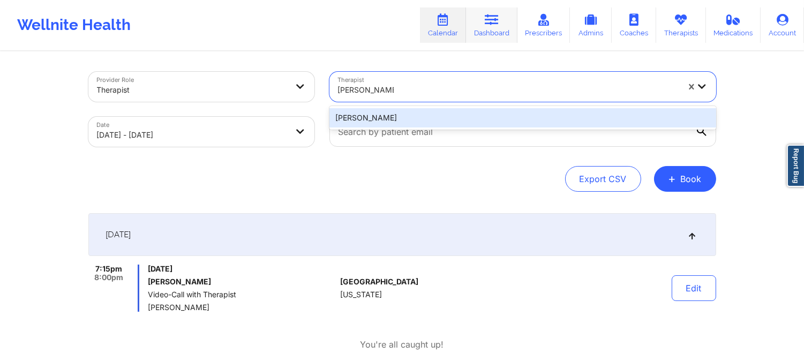
type input "[PERSON_NAME]"
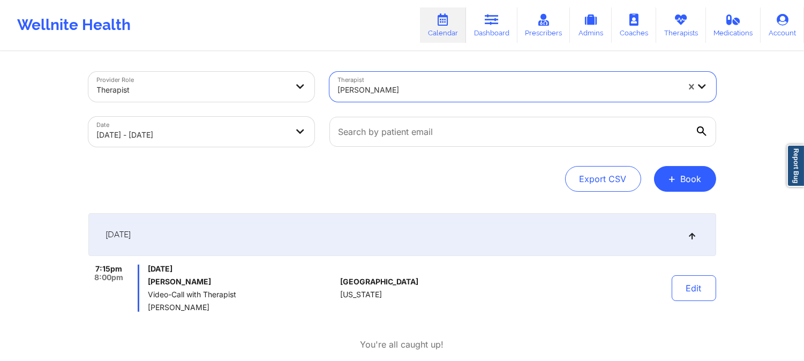
click at [443, 86] on div at bounding box center [508, 90] width 341 height 13
paste input "[PERSON_NAME]"
type input "[PERSON_NAME]"
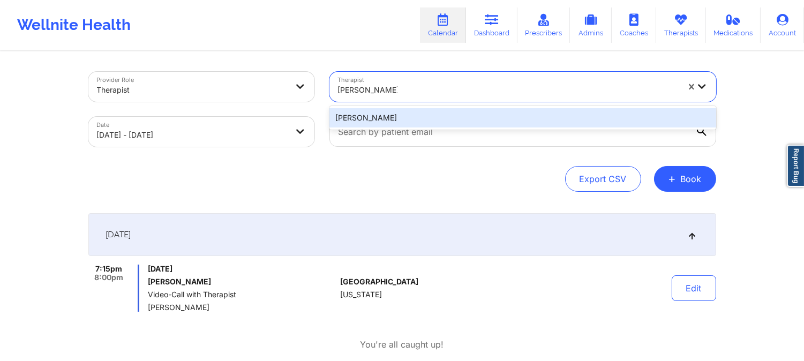
click at [432, 118] on div "[PERSON_NAME]" at bounding box center [522, 117] width 387 height 19
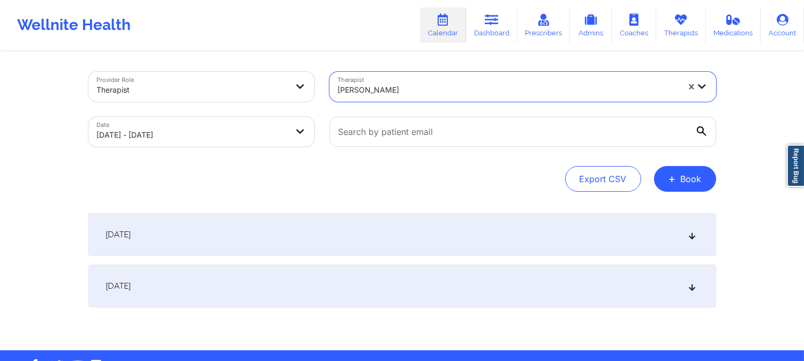
click at [399, 245] on div "[DATE]" at bounding box center [402, 234] width 628 height 43
click at [445, 230] on div "[DATE]" at bounding box center [402, 234] width 628 height 43
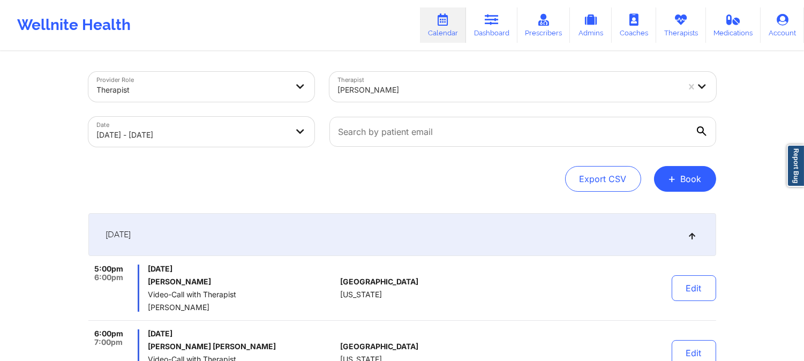
click at [394, 84] on div at bounding box center [508, 90] width 341 height 13
paste input "[PERSON_NAME]"
type input "[PERSON_NAME]"
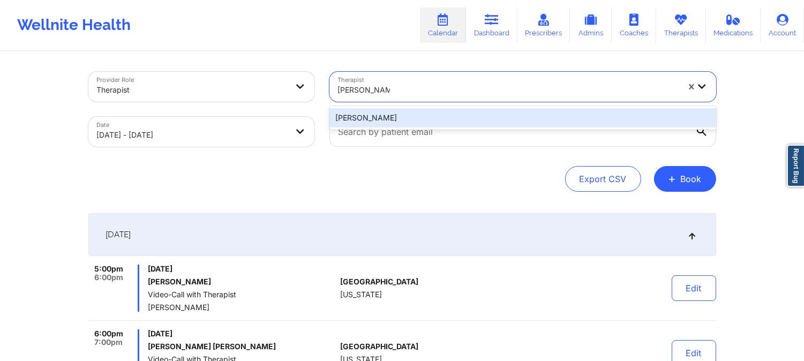
click at [431, 116] on div "[PERSON_NAME]" at bounding box center [522, 117] width 387 height 19
click at [431, 116] on div at bounding box center [523, 131] width 402 height 45
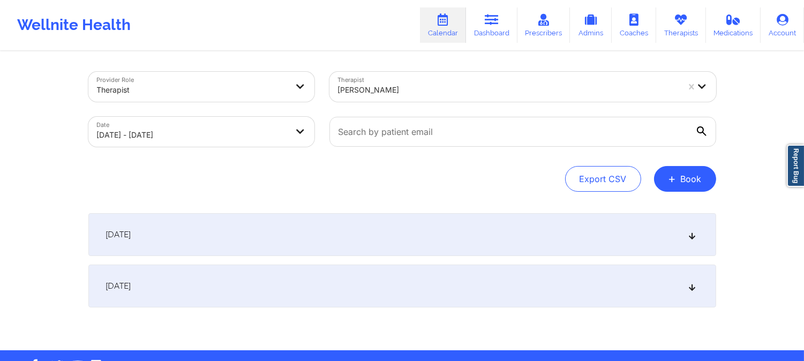
click at [456, 221] on div "[DATE]" at bounding box center [402, 234] width 628 height 43
click at [454, 218] on div "[DATE]" at bounding box center [402, 234] width 628 height 43
click at [503, 237] on div "[DATE]" at bounding box center [402, 234] width 628 height 43
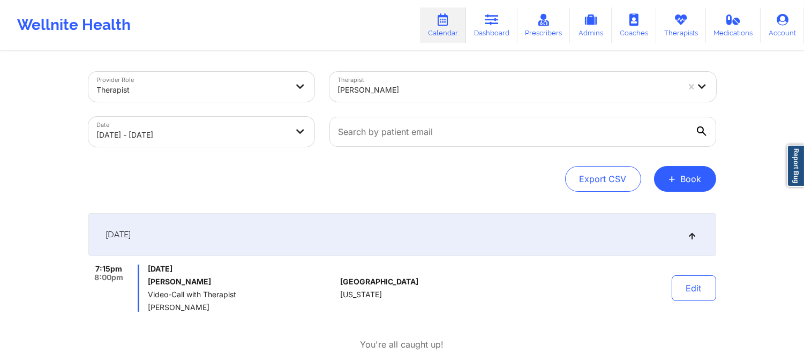
click at [378, 79] on div "[PERSON_NAME]" at bounding box center [508, 90] width 341 height 24
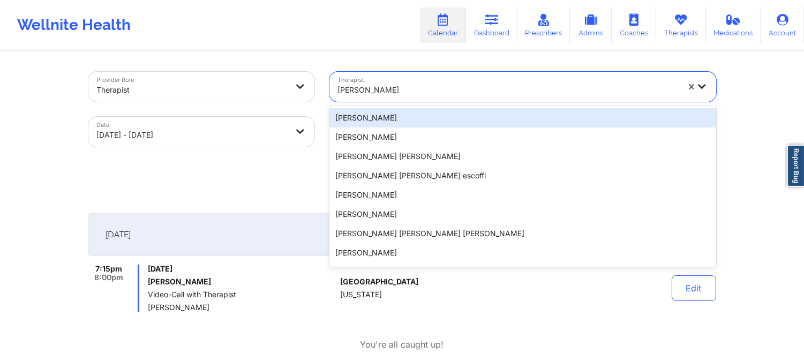
paste input "[PERSON_NAME]"
type input "[PERSON_NAME]"
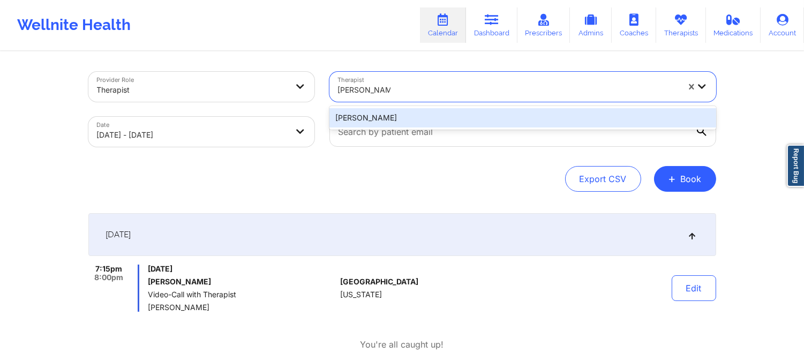
click at [497, 119] on div "[PERSON_NAME]" at bounding box center [522, 117] width 387 height 19
click at [497, 119] on input "text" at bounding box center [522, 132] width 387 height 30
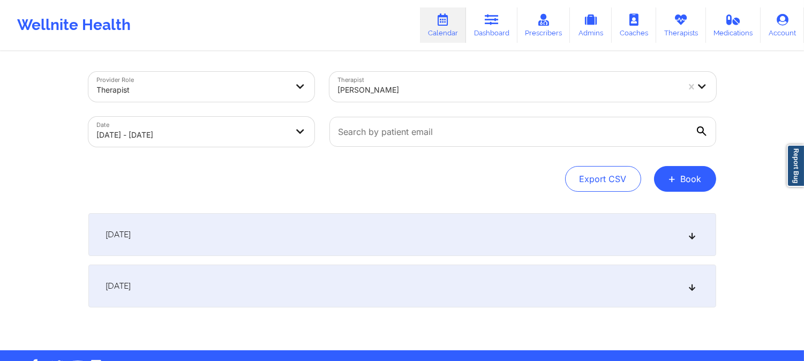
click at [389, 217] on div "[DATE]" at bounding box center [402, 234] width 628 height 43
click at [389, 223] on div "[DATE]" at bounding box center [402, 234] width 628 height 43
click at [381, 227] on div "[DATE]" at bounding box center [402, 234] width 628 height 43
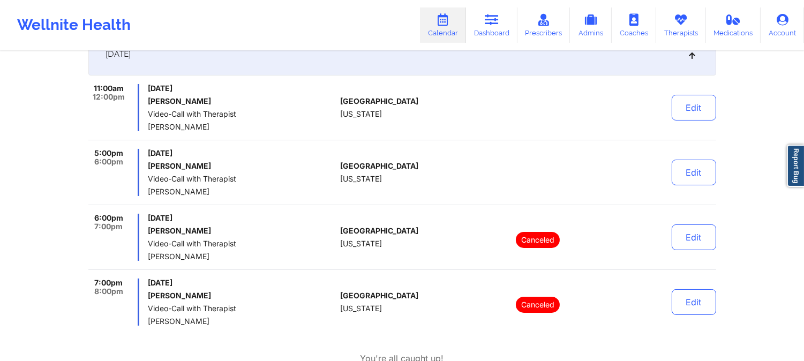
scroll to position [178, 0]
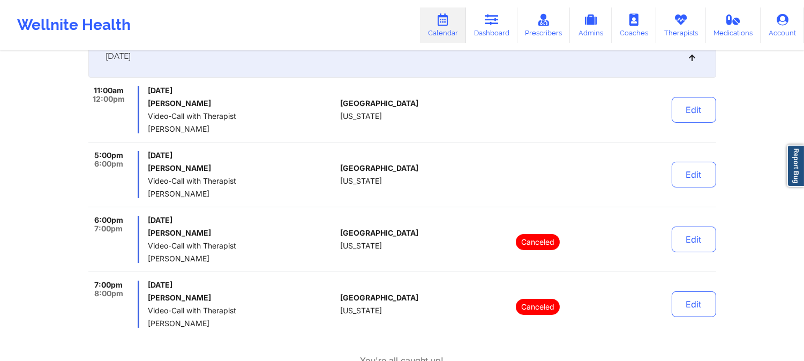
drag, startPoint x: 355, startPoint y: 33, endPoint x: 365, endPoint y: 27, distance: 12.0
click at [355, 33] on div "Wellnite Health Calendar Dashboard Prescribers Admins Coaches Therapists Medica…" at bounding box center [402, 25] width 804 height 43
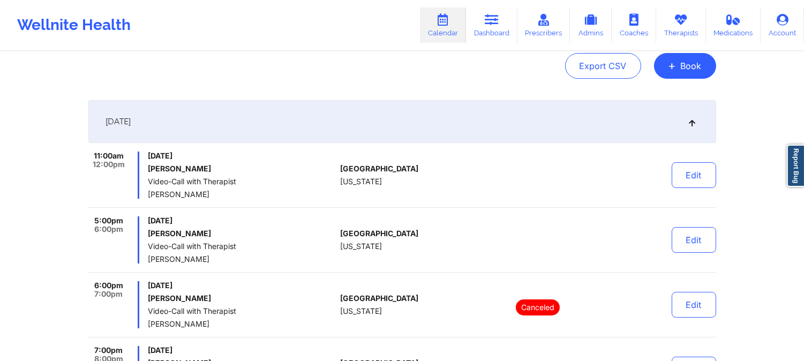
scroll to position [0, 0]
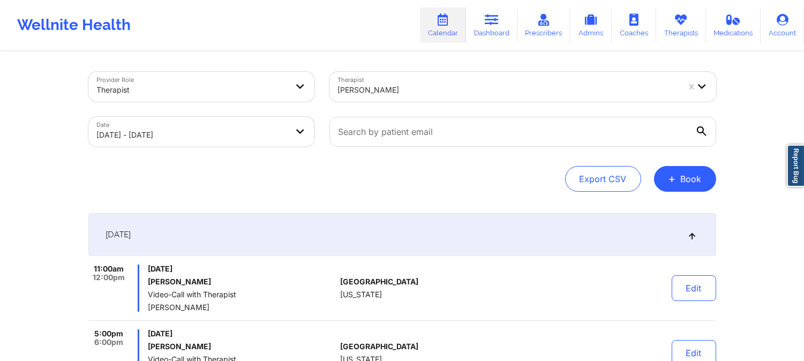
click at [391, 81] on div "[PERSON_NAME]" at bounding box center [508, 90] width 341 height 24
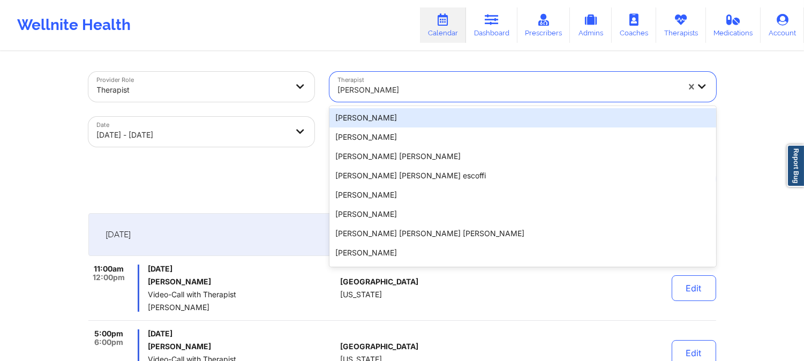
paste input "[PERSON_NAME]"
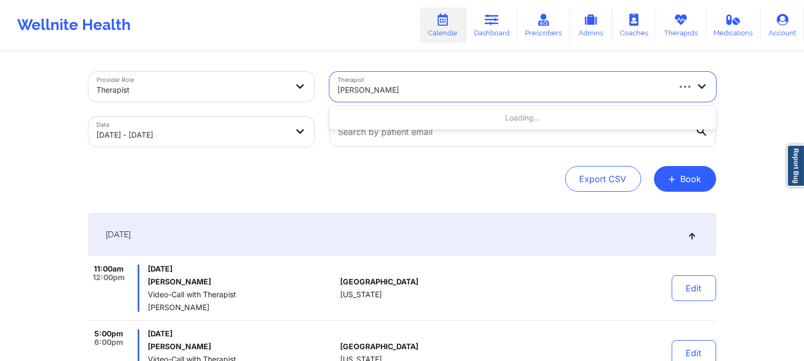
type input "[PERSON_NAME]"
click at [461, 95] on div at bounding box center [508, 90] width 341 height 13
paste input "[PERSON_NAME]"
type input "[PERSON_NAME]"
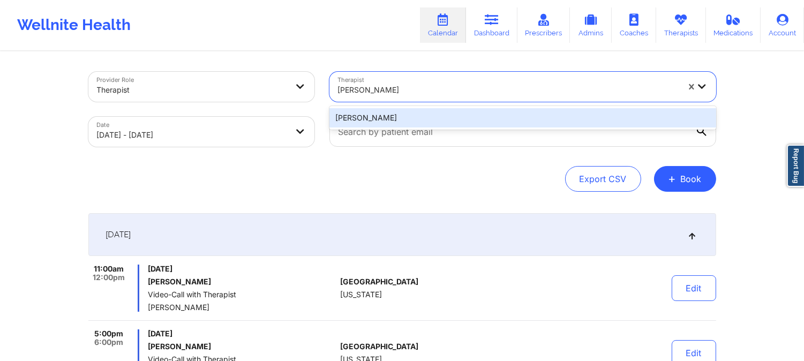
click at [435, 124] on div "[PERSON_NAME]" at bounding box center [522, 117] width 387 height 19
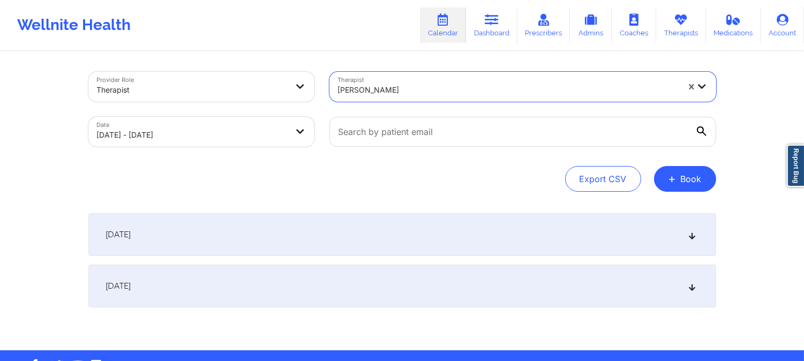
click at [437, 221] on div "[DATE]" at bounding box center [402, 234] width 628 height 43
click at [437, 222] on div "[DATE]" at bounding box center [402, 234] width 628 height 43
click at [464, 238] on div "[DATE]" at bounding box center [402, 234] width 628 height 43
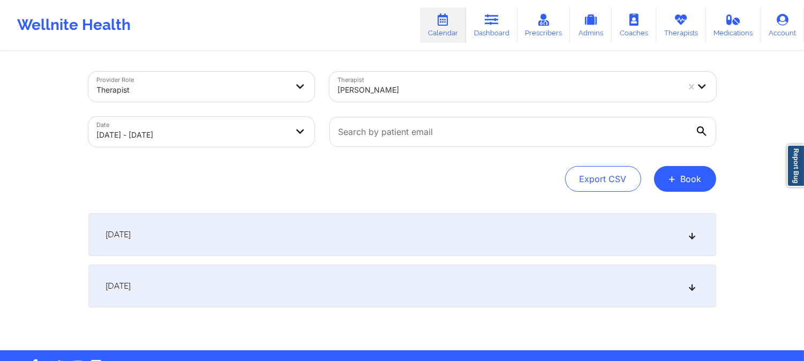
click at [464, 238] on div "[DATE]" at bounding box center [402, 234] width 628 height 43
click at [525, 237] on div "[DATE]" at bounding box center [402, 234] width 628 height 43
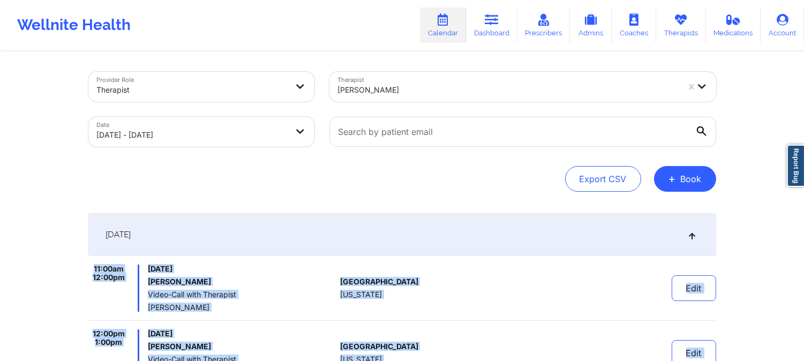
click at [396, 86] on div at bounding box center [508, 90] width 341 height 13
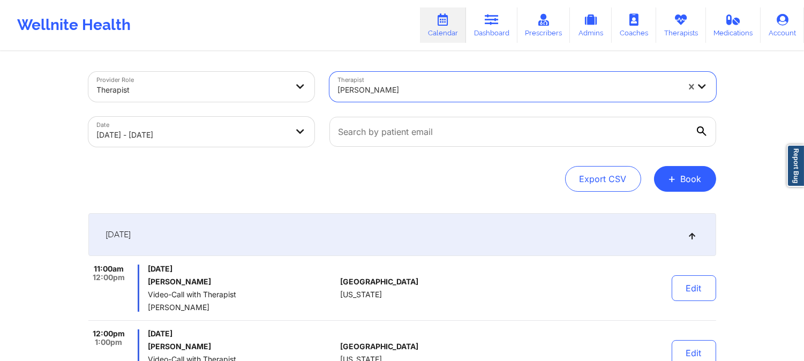
paste input "[PERSON_NAME]"
type input "[PERSON_NAME]"
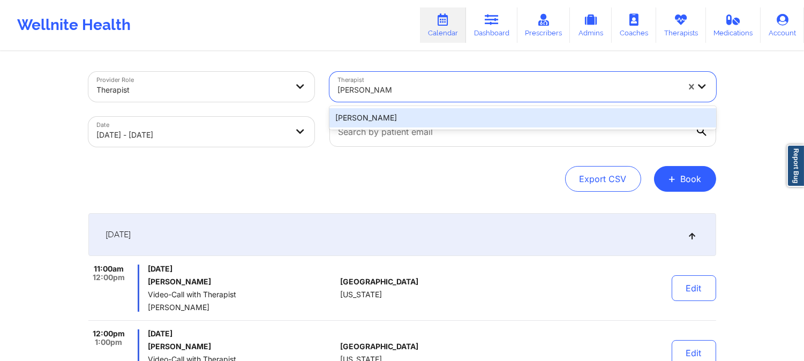
click at [427, 115] on div "[PERSON_NAME]" at bounding box center [522, 117] width 387 height 19
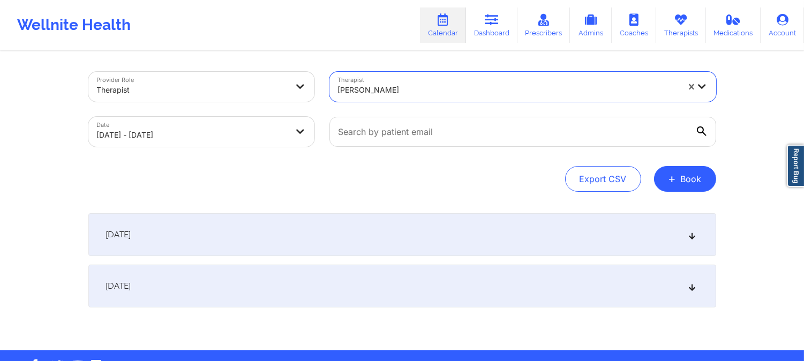
click at [429, 229] on div "[DATE]" at bounding box center [402, 234] width 628 height 43
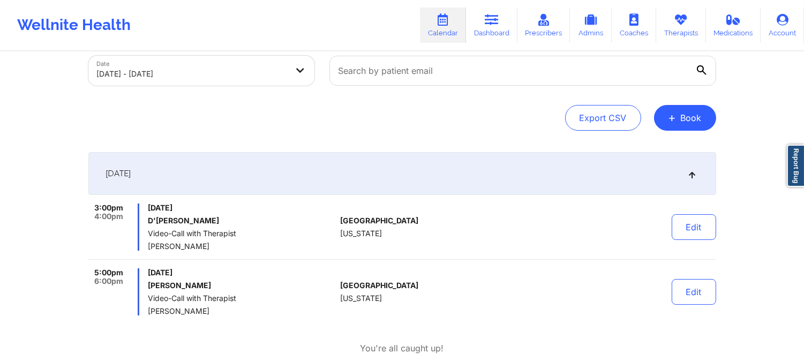
scroll to position [119, 0]
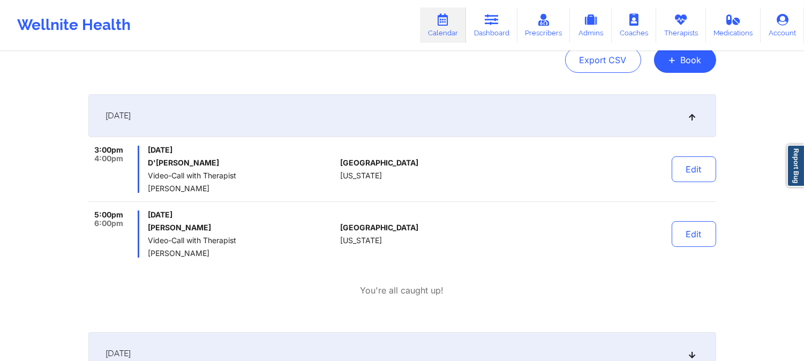
click at [372, 81] on div "Provider Role Therapist Therapist [PERSON_NAME] Date [DATE] - [DATE] Export CSV…" at bounding box center [402, 176] width 643 height 484
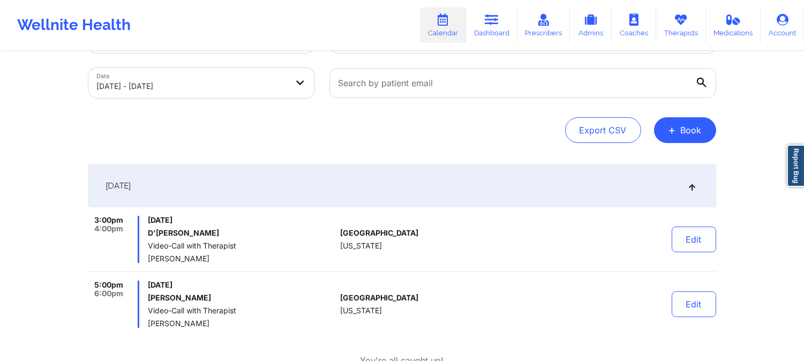
scroll to position [0, 0]
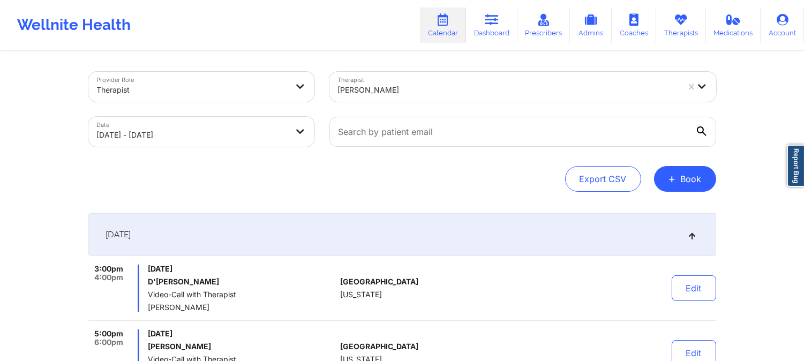
click at [415, 87] on div at bounding box center [508, 90] width 341 height 13
paste input "[PERSON_NAME]"
type input "[PERSON_NAME]"
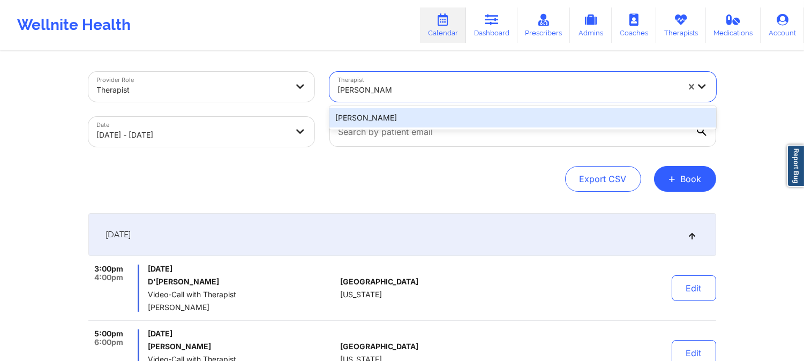
click at [431, 114] on div "[PERSON_NAME]" at bounding box center [522, 117] width 387 height 19
click at [431, 114] on div at bounding box center [523, 131] width 402 height 45
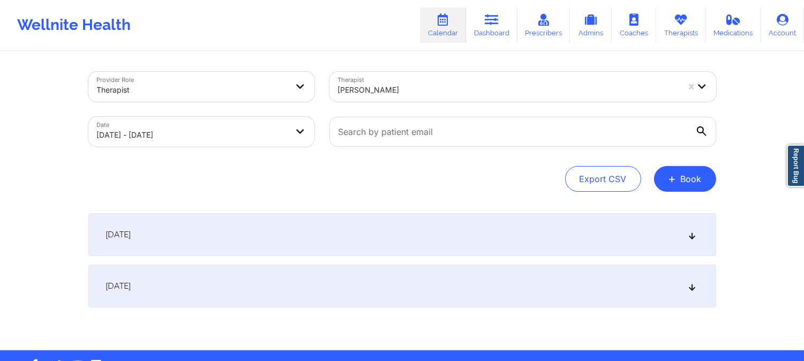
click at [418, 236] on div "[DATE]" at bounding box center [402, 234] width 628 height 43
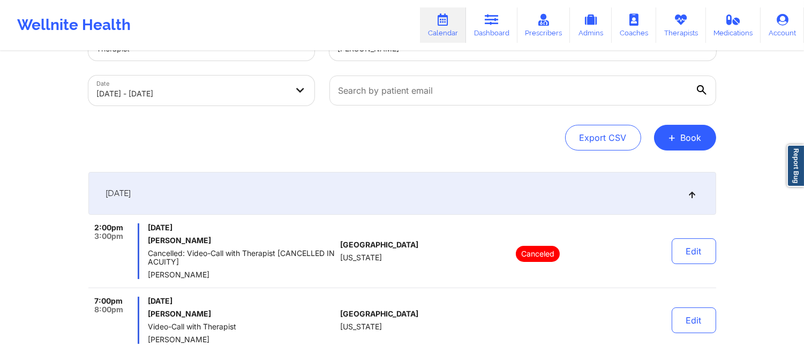
scroll to position [59, 0]
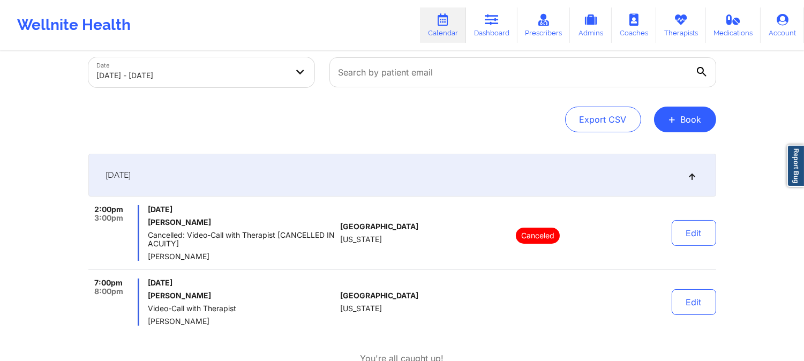
click at [350, 238] on span "[US_STATE]" at bounding box center [361, 239] width 42 height 9
drag, startPoint x: 350, startPoint y: 238, endPoint x: 382, endPoint y: 236, distance: 32.8
click at [350, 238] on span "[US_STATE]" at bounding box center [361, 239] width 42 height 9
click at [403, 104] on div "Provider Role Therapist Therapist [PERSON_NAME] Date [DATE] - [DATE] Export CSV…" at bounding box center [402, 72] width 628 height 120
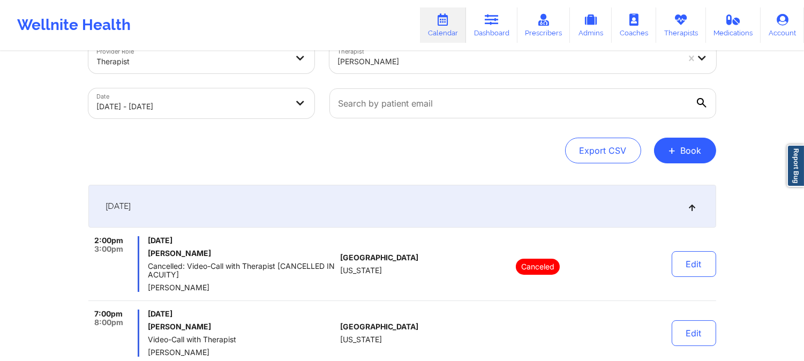
scroll to position [0, 0]
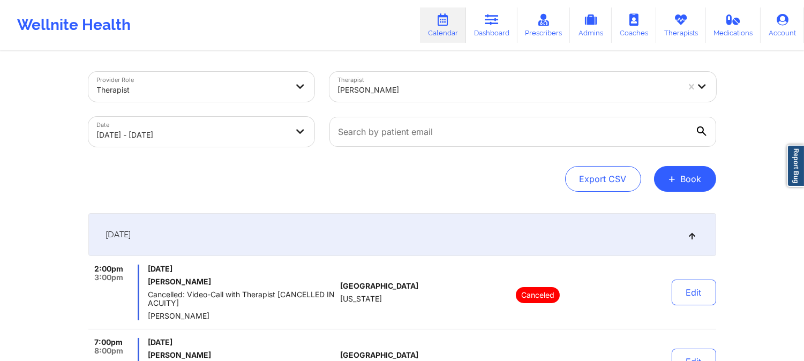
click at [398, 87] on div at bounding box center [508, 90] width 341 height 13
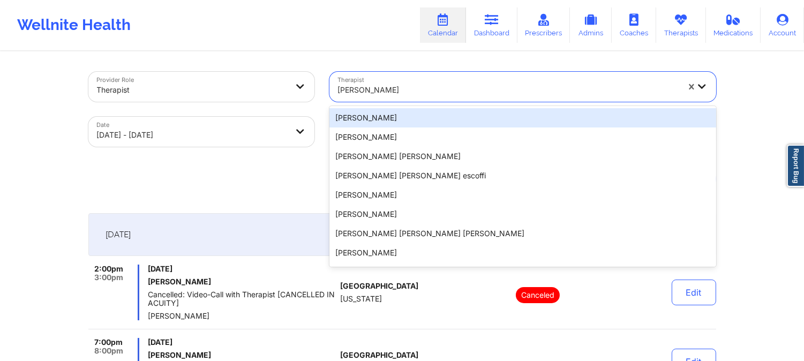
paste input "[PERSON_NAME]"
type input "[PERSON_NAME]"
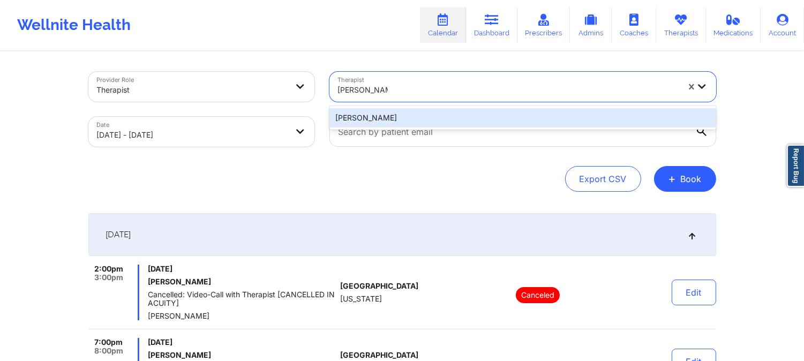
click at [409, 121] on div "[PERSON_NAME]" at bounding box center [522, 117] width 387 height 19
click at [409, 121] on input "text" at bounding box center [522, 132] width 387 height 30
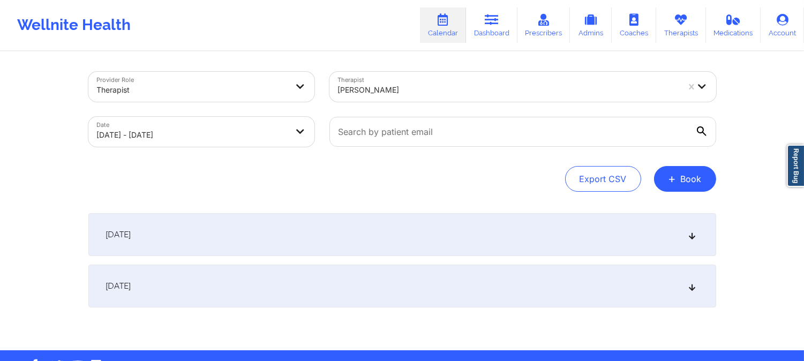
click at [400, 233] on div "[DATE]" at bounding box center [402, 234] width 628 height 43
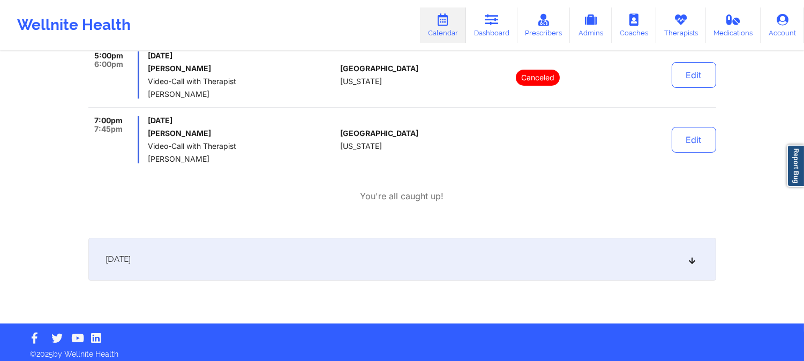
scroll to position [218, 0]
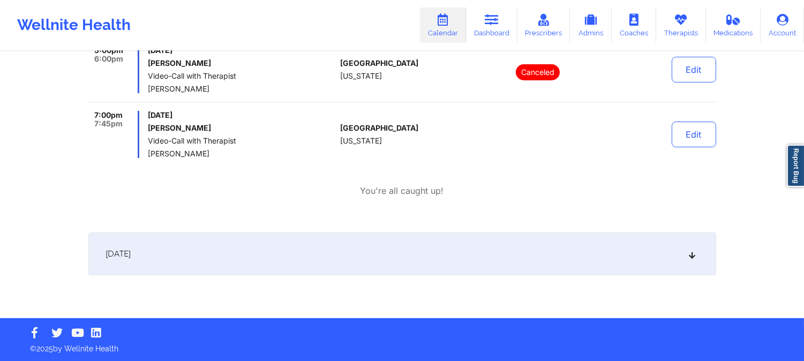
click at [297, 165] on div "5:00pm 6:00pm [DATE] [PERSON_NAME] Video-Call with Therapist [PERSON_NAME][GEOG…" at bounding box center [402, 121] width 628 height 151
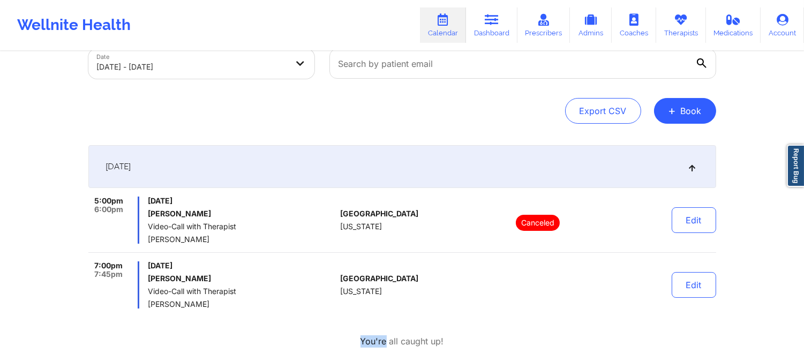
scroll to position [0, 0]
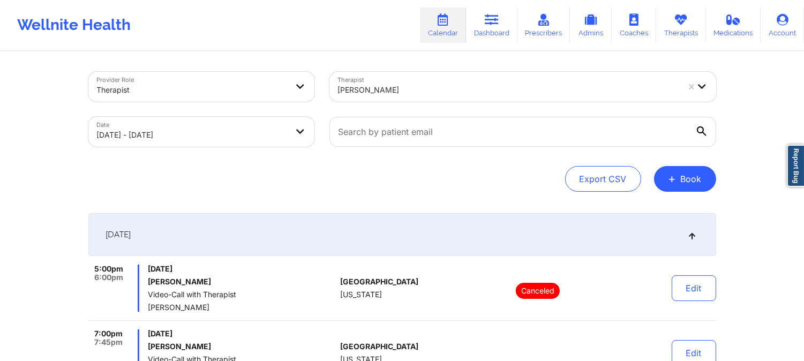
click at [428, 89] on div at bounding box center [508, 90] width 341 height 13
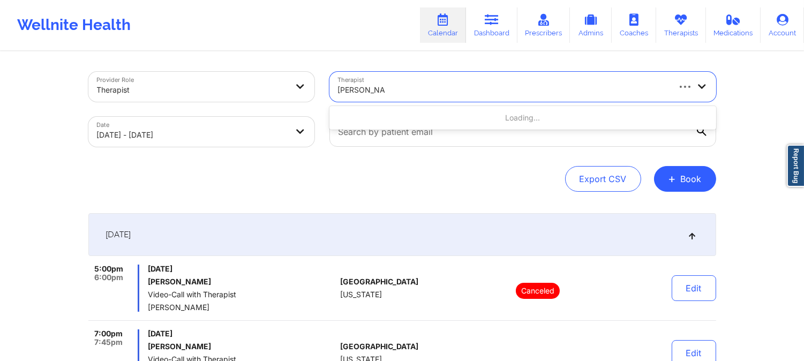
type input "[PERSON_NAME]"
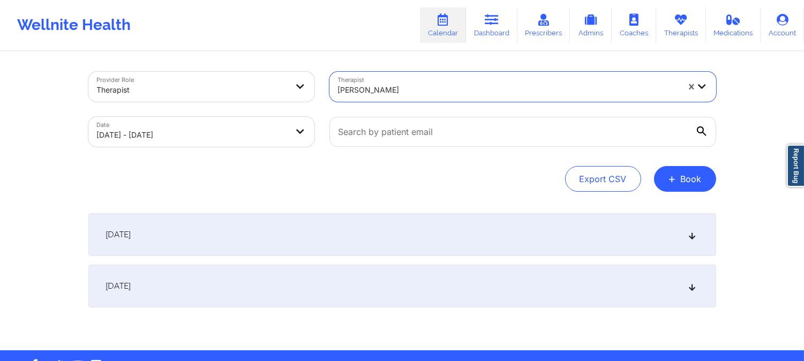
click at [429, 249] on div "[DATE]" at bounding box center [402, 234] width 628 height 43
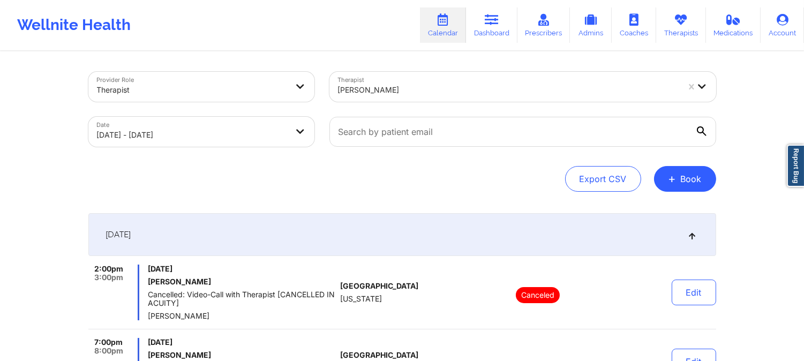
click at [405, 84] on div at bounding box center [508, 90] width 341 height 13
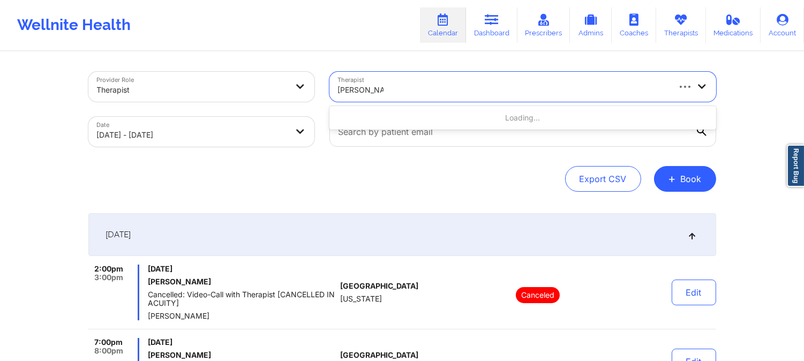
type input "[PERSON_NAME]"
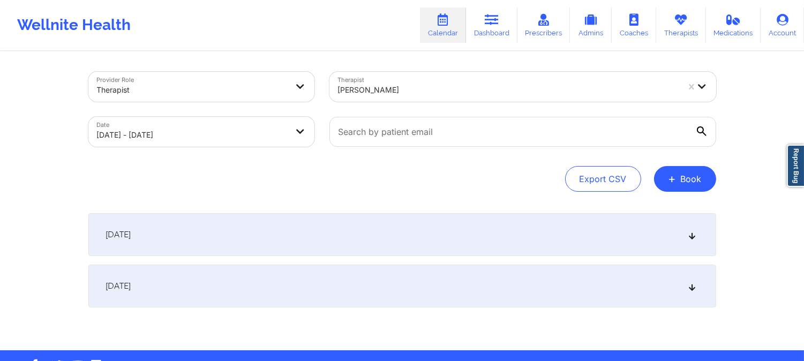
click at [383, 248] on div "[DATE]" at bounding box center [402, 234] width 628 height 43
click at [401, 245] on div "[DATE]" at bounding box center [402, 234] width 628 height 43
click at [404, 243] on div "[DATE]" at bounding box center [402, 234] width 628 height 43
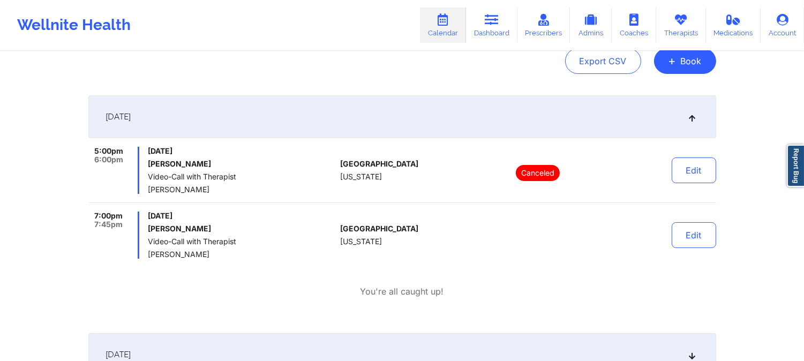
scroll to position [119, 0]
drag, startPoint x: 441, startPoint y: 166, endPoint x: 442, endPoint y: 147, distance: 18.8
click at [441, 166] on div "[GEOGRAPHIC_DATA] [US_STATE]" at bounding box center [399, 169] width 119 height 47
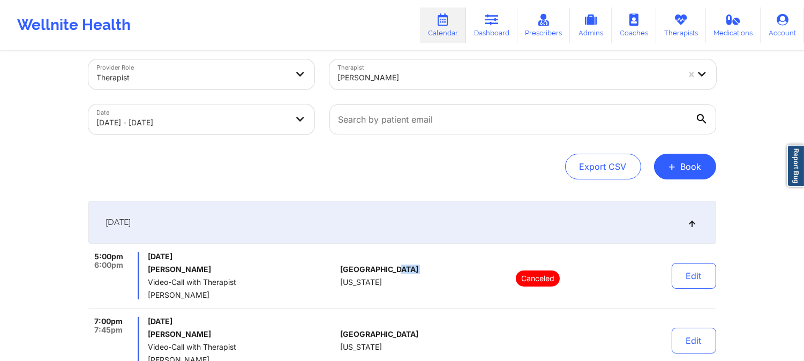
scroll to position [0, 0]
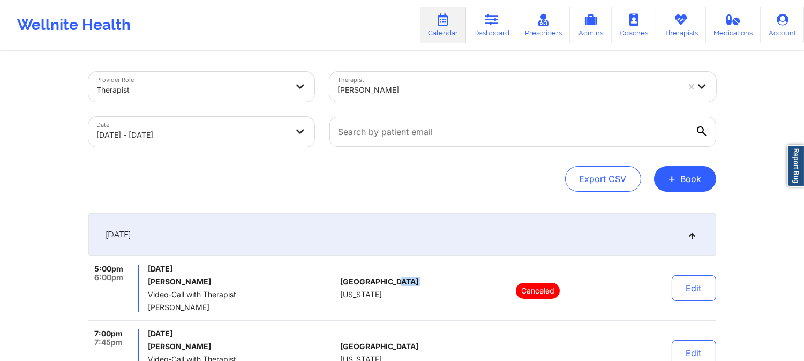
click at [404, 89] on div at bounding box center [508, 90] width 341 height 13
paste input "[PERSON_NAME]"
type input "[PERSON_NAME]"
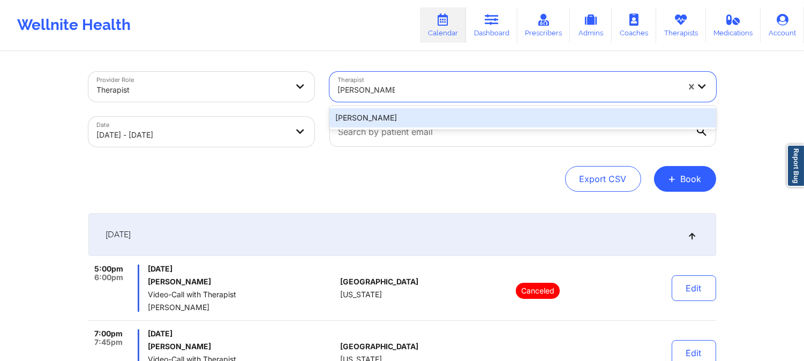
drag, startPoint x: 409, startPoint y: 105, endPoint x: 408, endPoint y: 117, distance: 11.4
click at [408, 117] on div "[PERSON_NAME]" at bounding box center [522, 117] width 387 height 19
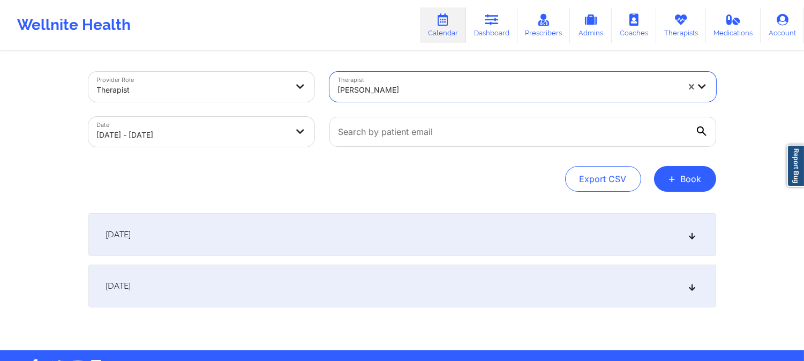
click at [389, 233] on div "[DATE]" at bounding box center [402, 234] width 628 height 43
click at [473, 228] on div "[DATE]" at bounding box center [402, 234] width 628 height 43
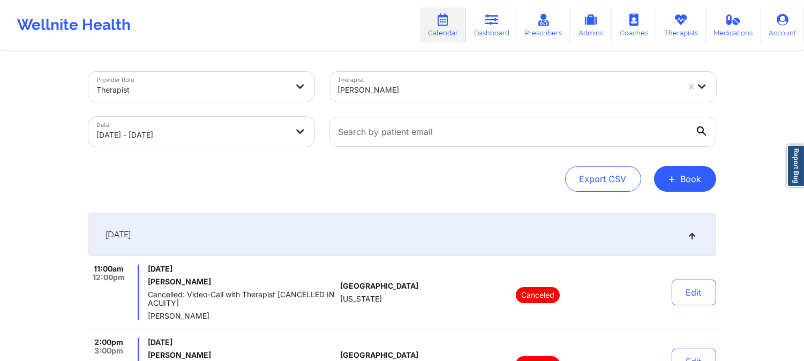
click at [408, 90] on div at bounding box center [508, 90] width 341 height 13
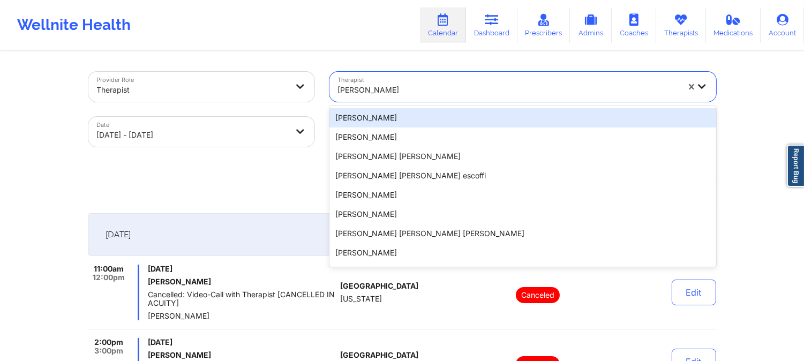
paste input "[PERSON_NAME]"
type input "[PERSON_NAME]"
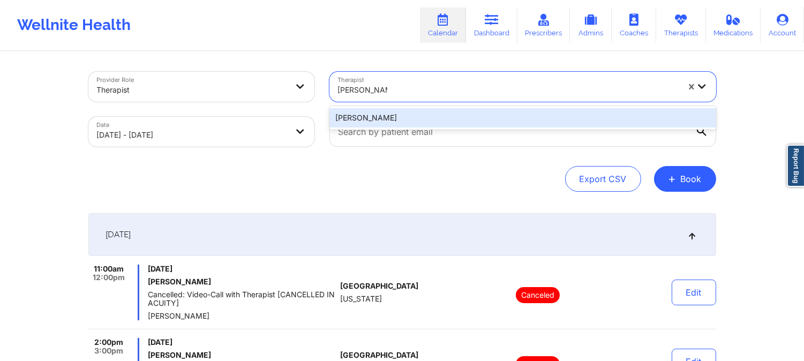
click at [427, 118] on div "[PERSON_NAME]" at bounding box center [522, 117] width 387 height 19
click at [427, 118] on input "text" at bounding box center [522, 132] width 387 height 30
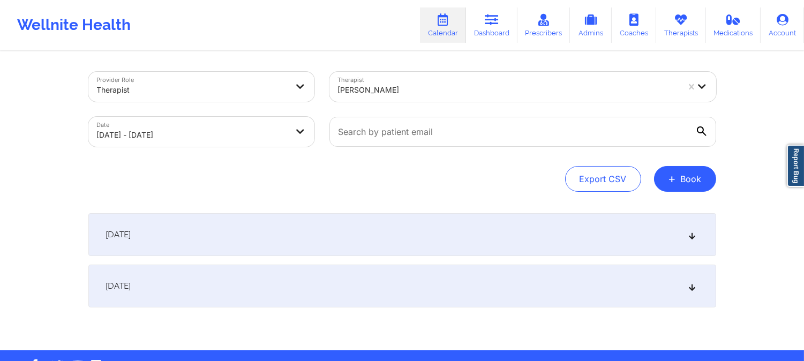
click at [429, 228] on div "[DATE]" at bounding box center [402, 234] width 628 height 43
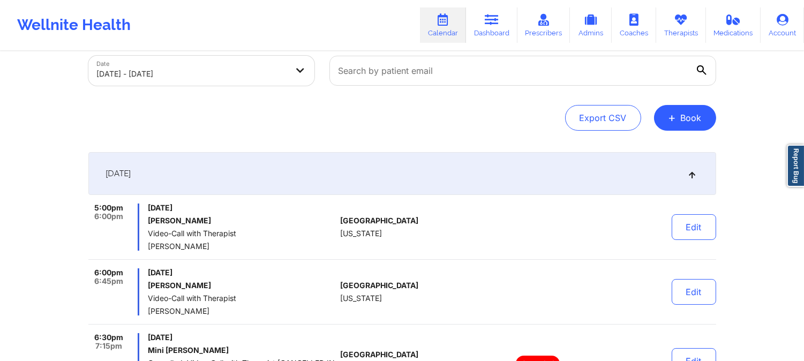
scroll to position [178, 0]
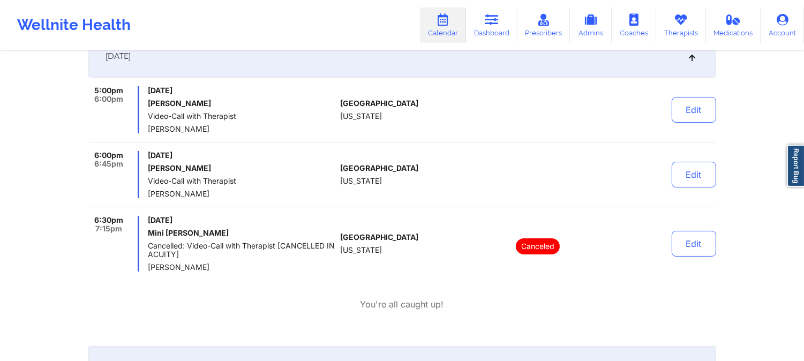
click at [357, 28] on div "Wellnite Health Calendar Dashboard Prescribers Admins Coaches Therapists Medica…" at bounding box center [402, 25] width 804 height 43
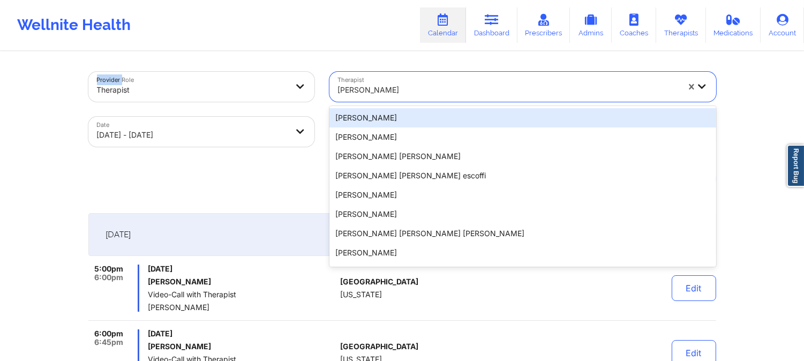
click at [425, 86] on div at bounding box center [508, 90] width 341 height 13
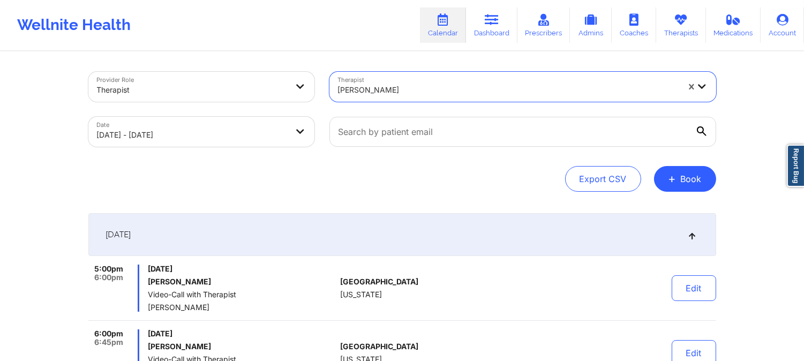
paste input "[PERSON_NAME]"
type input "[PERSON_NAME]"
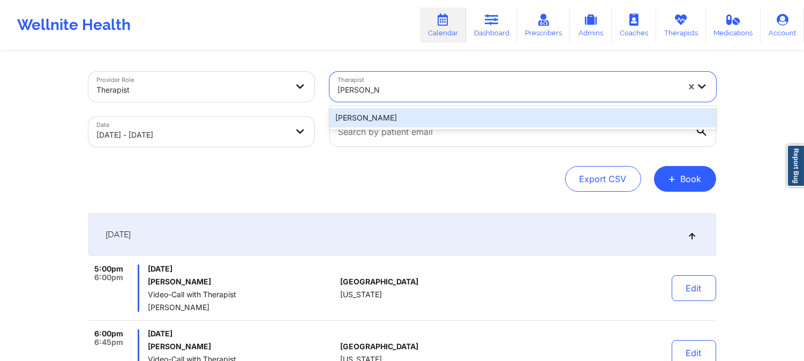
click at [411, 112] on div "[PERSON_NAME]" at bounding box center [522, 117] width 387 height 19
drag, startPoint x: 410, startPoint y: 105, endPoint x: 412, endPoint y: 119, distance: 13.6
click at [411, 112] on div at bounding box center [523, 131] width 402 height 45
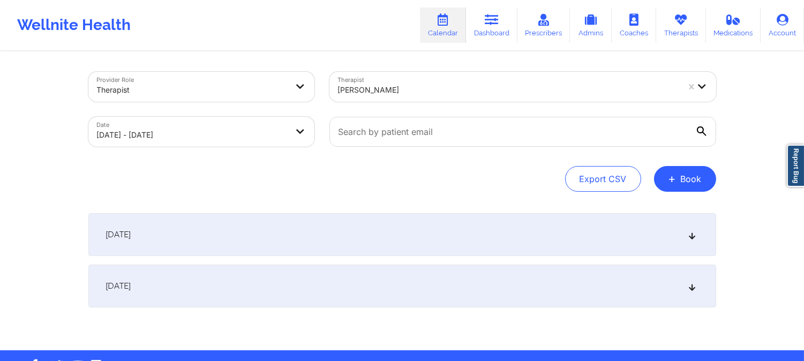
click at [427, 244] on div "[DATE]" at bounding box center [402, 234] width 628 height 43
click at [444, 231] on div "[DATE]" at bounding box center [402, 234] width 628 height 43
click at [694, 231] on icon at bounding box center [691, 234] width 9 height 7
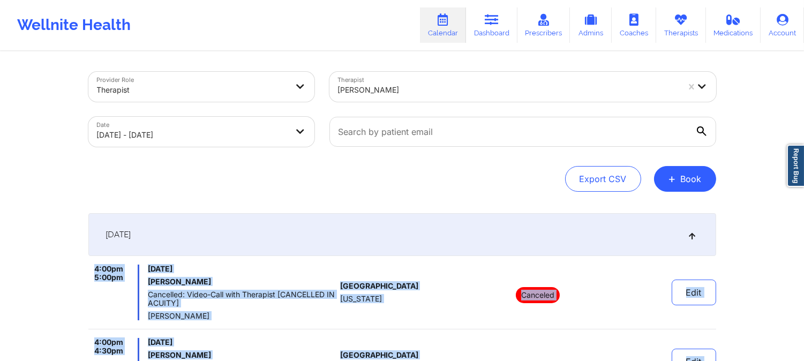
click at [385, 81] on div "[PERSON_NAME]" at bounding box center [508, 90] width 341 height 24
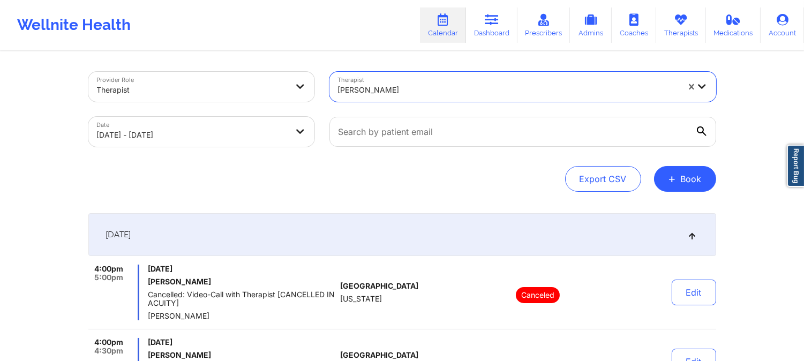
paste input "[PERSON_NAME]"
type input "[PERSON_NAME]"
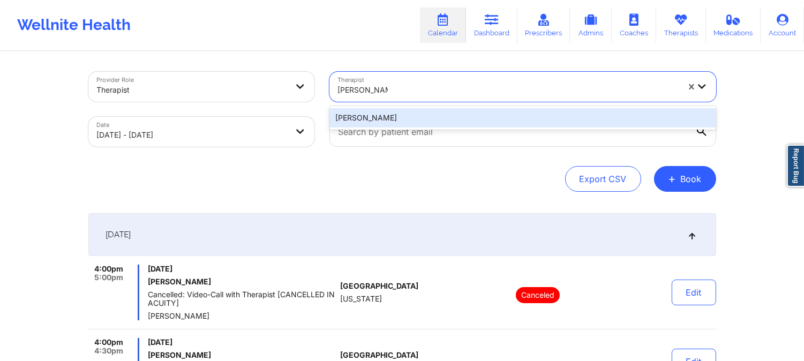
click at [417, 111] on div "[PERSON_NAME]" at bounding box center [522, 117] width 387 height 19
click at [417, 111] on div at bounding box center [523, 131] width 402 height 45
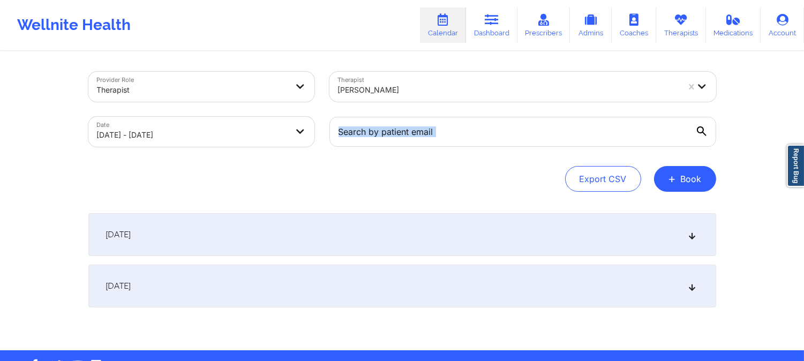
click at [371, 238] on div "[DATE]" at bounding box center [402, 234] width 628 height 43
click at [411, 245] on div "[DATE]" at bounding box center [402, 234] width 628 height 43
click at [599, 242] on div "[DATE]" at bounding box center [402, 234] width 628 height 43
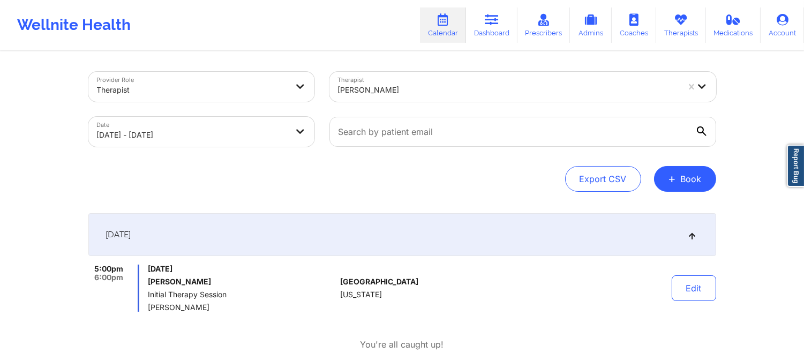
scroll to position [59, 0]
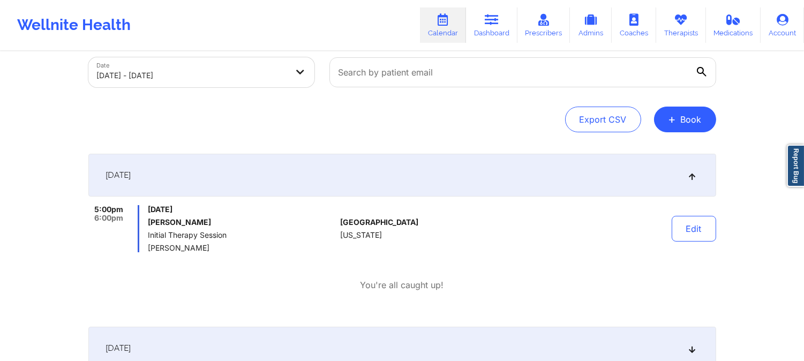
click at [381, 129] on div "Export CSV + Book" at bounding box center [402, 120] width 628 height 26
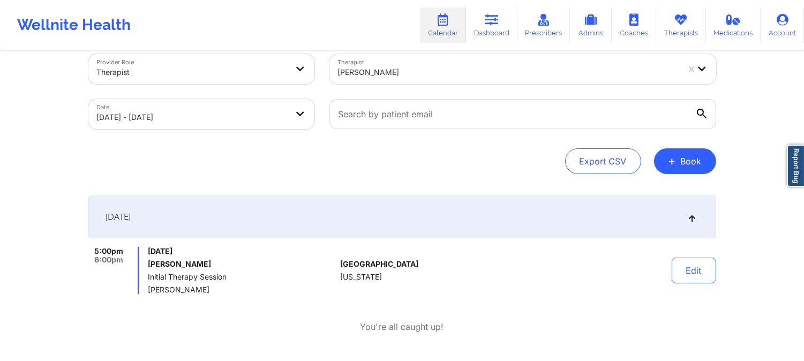
scroll to position [0, 0]
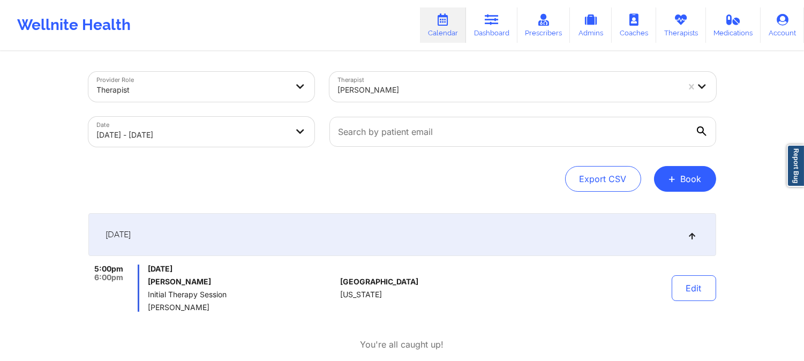
click at [448, 86] on div at bounding box center [508, 90] width 341 height 13
paste input "[PERSON_NAME]"
type input "[PERSON_NAME]"
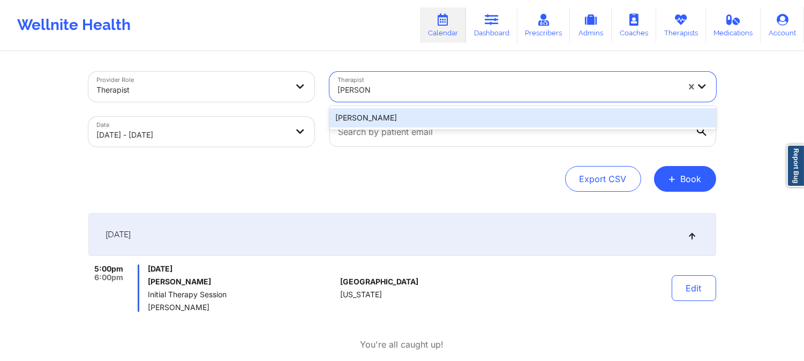
click at [473, 123] on div "[PERSON_NAME]" at bounding box center [522, 117] width 387 height 19
click at [473, 123] on input "text" at bounding box center [522, 132] width 387 height 30
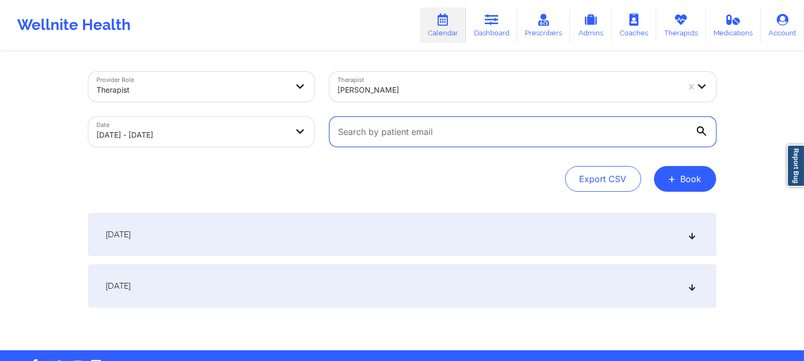
scroll to position [33, 0]
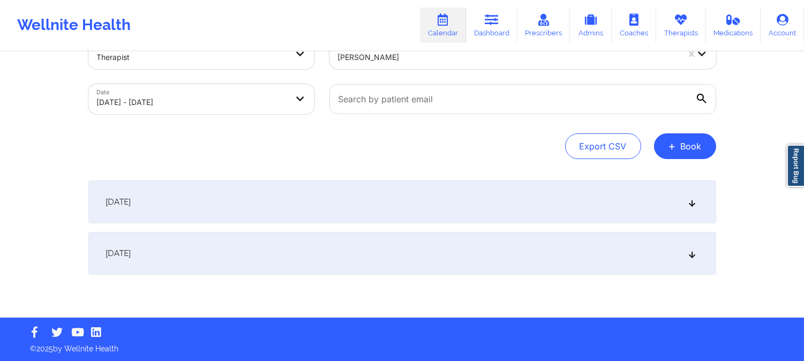
click at [394, 218] on div "[DATE]" at bounding box center [402, 201] width 628 height 43
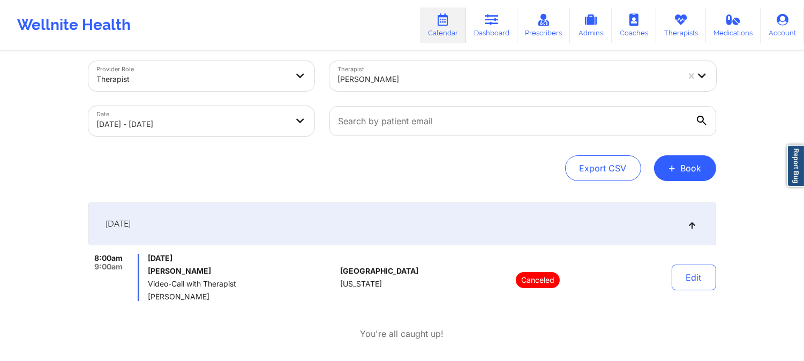
scroll to position [0, 0]
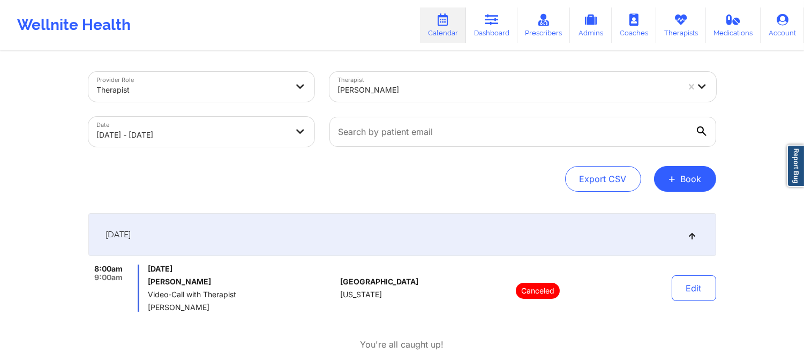
click at [409, 81] on div "[PERSON_NAME]" at bounding box center [508, 90] width 341 height 24
paste input "[PERSON_NAME]"
type input "[PERSON_NAME]"
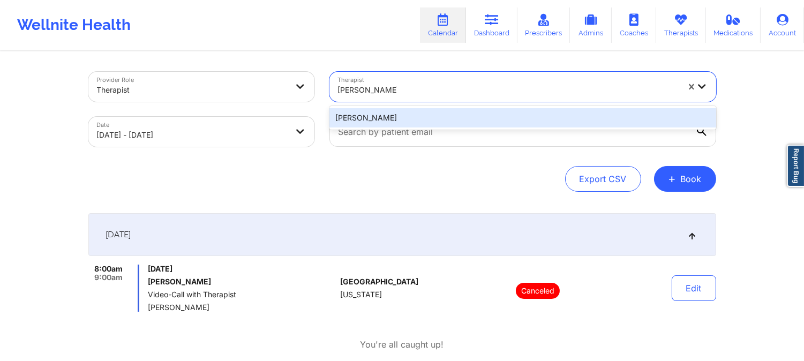
click at [463, 117] on div "[PERSON_NAME]" at bounding box center [522, 117] width 387 height 19
drag, startPoint x: 463, startPoint y: 117, endPoint x: 464, endPoint y: 125, distance: 8.7
click at [463, 117] on input "text" at bounding box center [522, 132] width 387 height 30
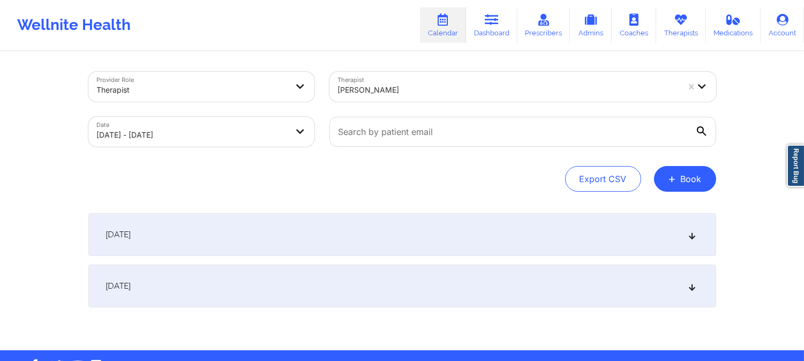
click at [451, 233] on div "[DATE]" at bounding box center [402, 234] width 628 height 43
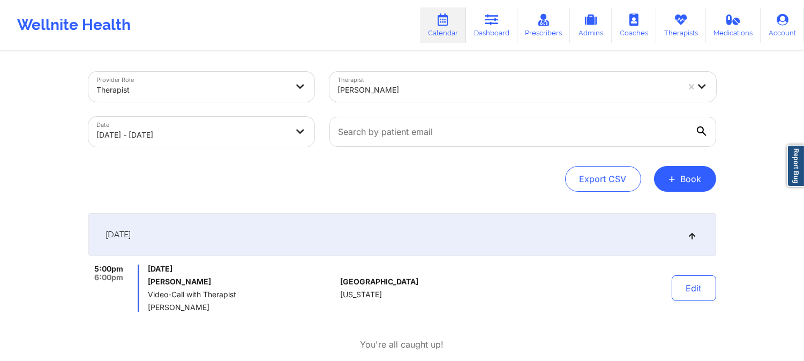
click at [434, 89] on div at bounding box center [508, 90] width 341 height 13
paste input "[PERSON_NAME]"
type input "[PERSON_NAME]"
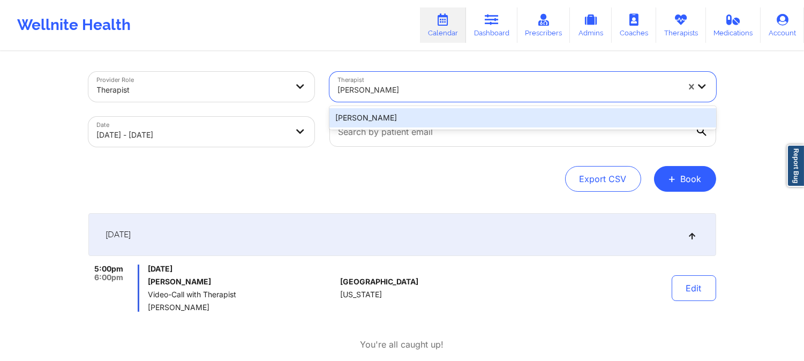
click at [442, 112] on div "[PERSON_NAME]" at bounding box center [522, 117] width 387 height 19
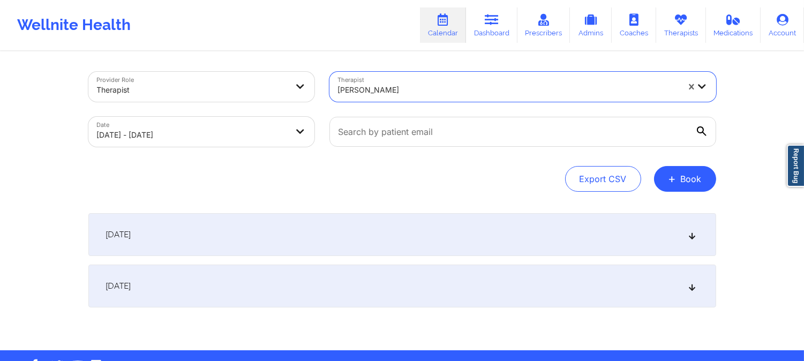
click at [416, 238] on div "[DATE]" at bounding box center [402, 234] width 628 height 43
click at [418, 238] on div "[DATE]" at bounding box center [402, 234] width 628 height 43
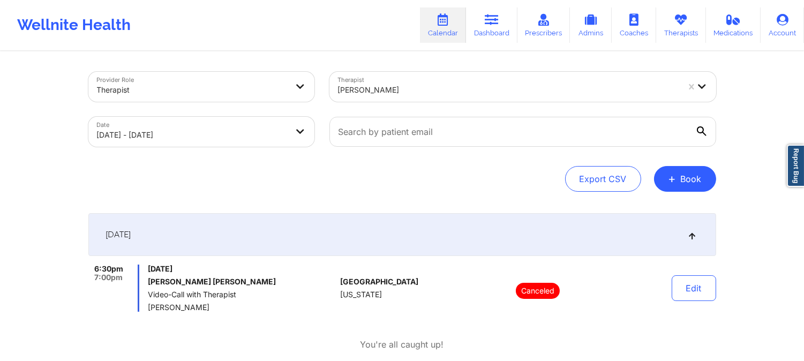
click at [420, 86] on div at bounding box center [508, 90] width 341 height 13
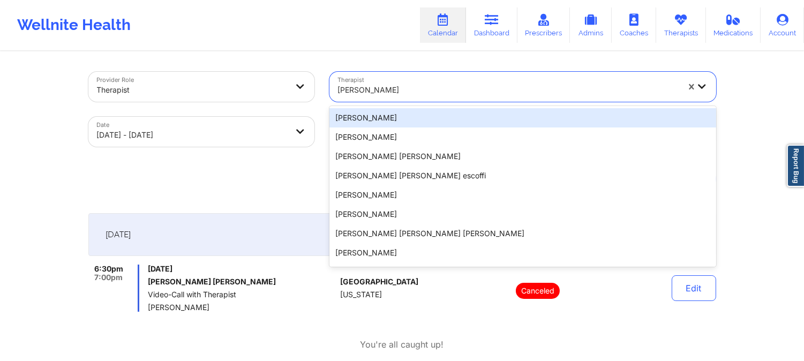
paste input "[PERSON_NAME]"
type input "[PERSON_NAME]"
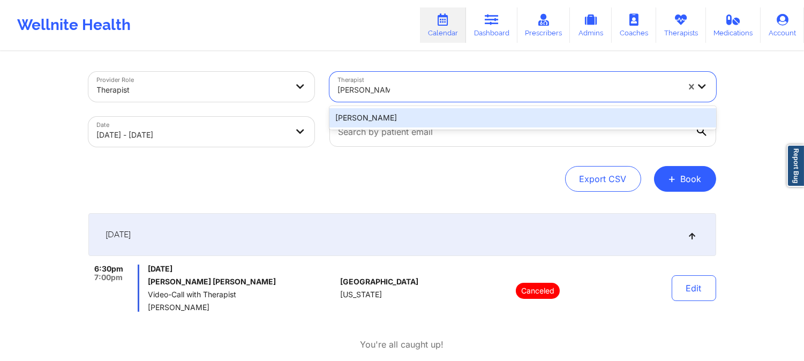
click at [466, 115] on div "[PERSON_NAME]" at bounding box center [522, 117] width 387 height 19
click at [466, 115] on div at bounding box center [523, 131] width 402 height 45
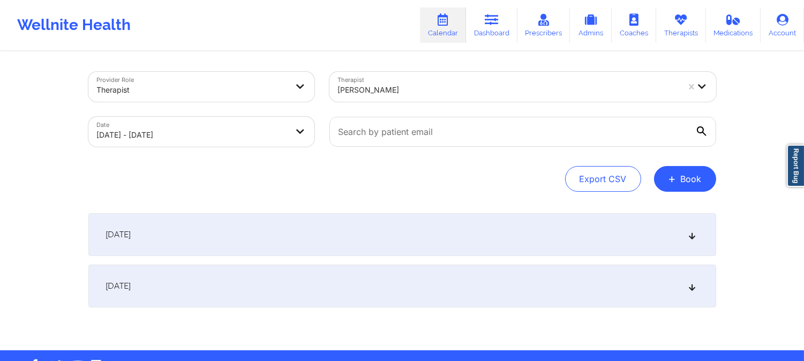
click at [465, 244] on div "[DATE]" at bounding box center [402, 234] width 628 height 43
click at [478, 233] on div "[DATE]" at bounding box center [402, 234] width 628 height 43
click at [521, 236] on div "[DATE]" at bounding box center [402, 234] width 628 height 43
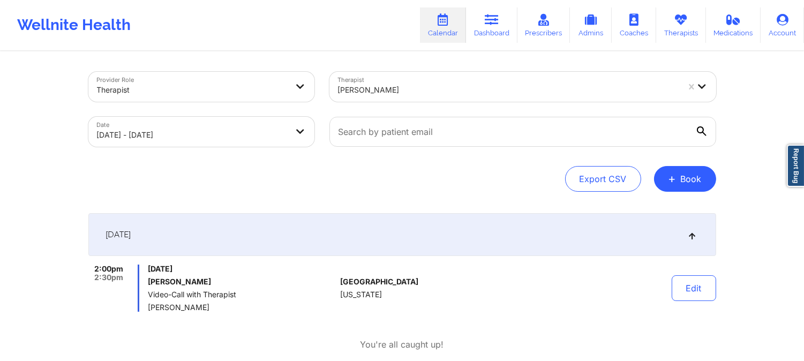
click at [403, 79] on div "[PERSON_NAME]" at bounding box center [508, 90] width 341 height 24
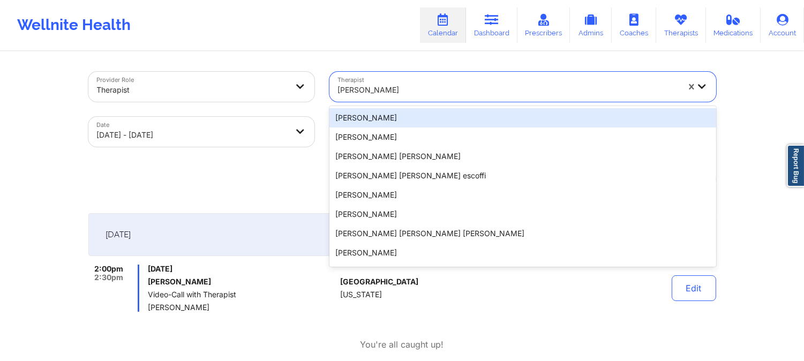
paste input "[PERSON_NAME]"
type input "[PERSON_NAME]"
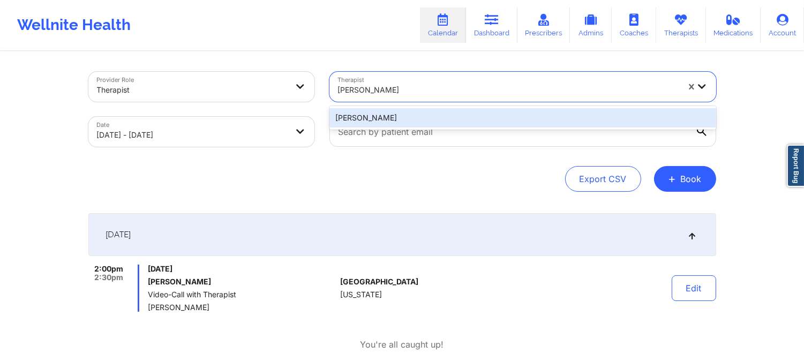
click at [416, 113] on div "[PERSON_NAME]" at bounding box center [522, 117] width 387 height 19
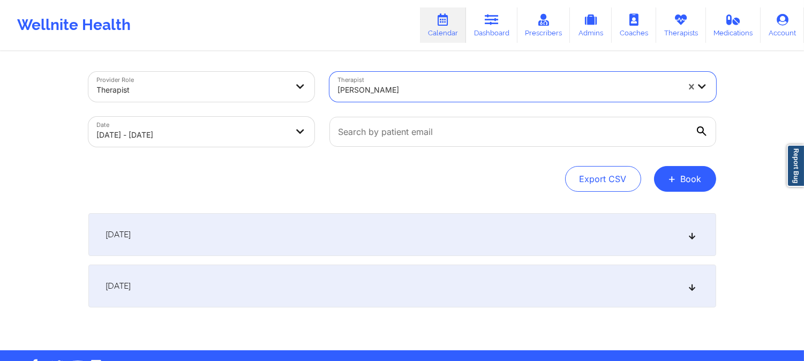
click at [413, 234] on div "[DATE]" at bounding box center [402, 234] width 628 height 43
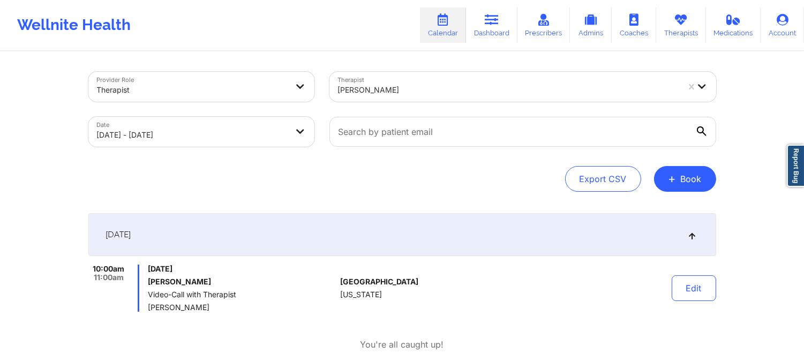
click at [421, 86] on div at bounding box center [508, 90] width 341 height 13
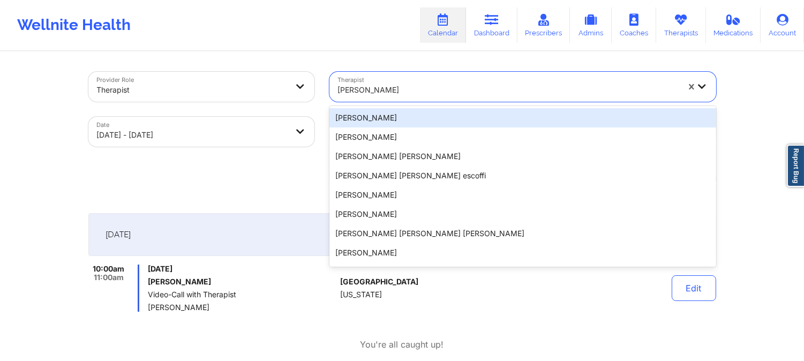
paste input "[PERSON_NAME]"
type input "[PERSON_NAME]"
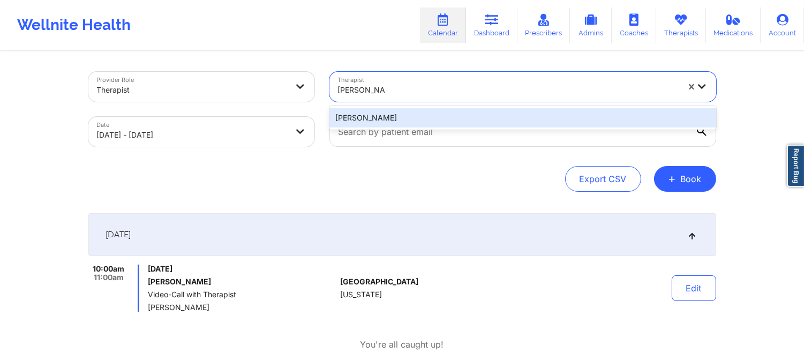
click at [440, 116] on div "[PERSON_NAME]" at bounding box center [522, 117] width 387 height 19
click at [440, 116] on div at bounding box center [523, 131] width 402 height 45
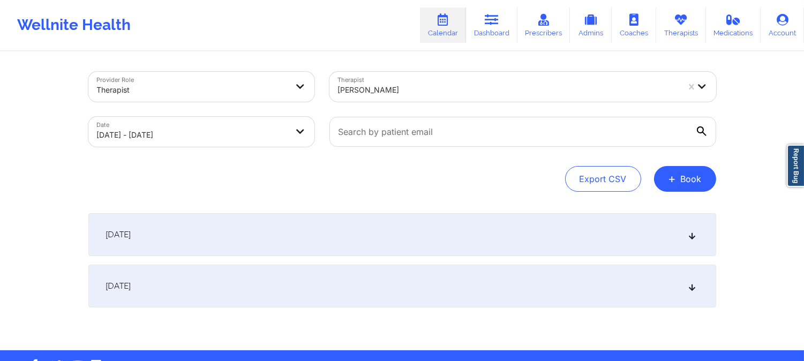
click at [449, 244] on div "[DATE]" at bounding box center [402, 234] width 628 height 43
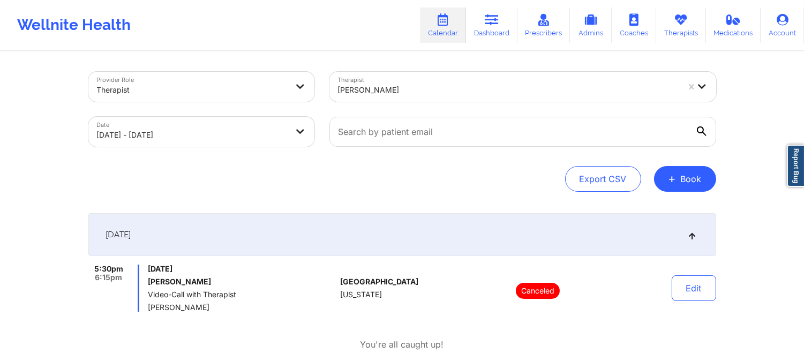
click at [416, 76] on div "[PERSON_NAME]" at bounding box center [504, 87] width 350 height 30
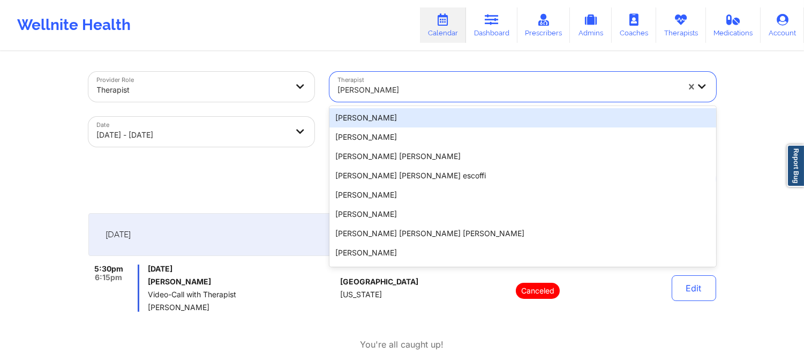
paste input "[PERSON_NAME]"
type input "[PERSON_NAME]"
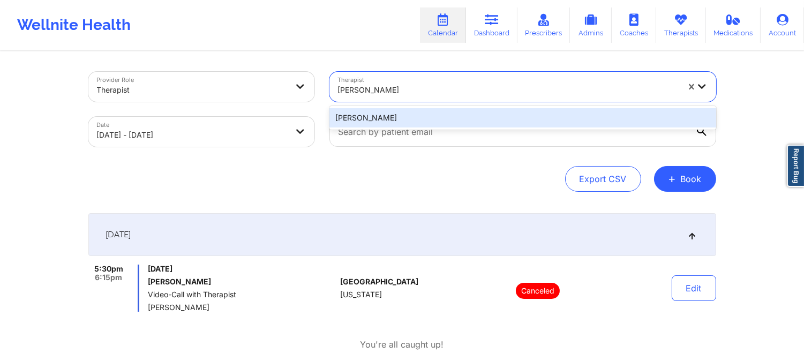
click at [428, 119] on div "[PERSON_NAME]" at bounding box center [522, 117] width 387 height 19
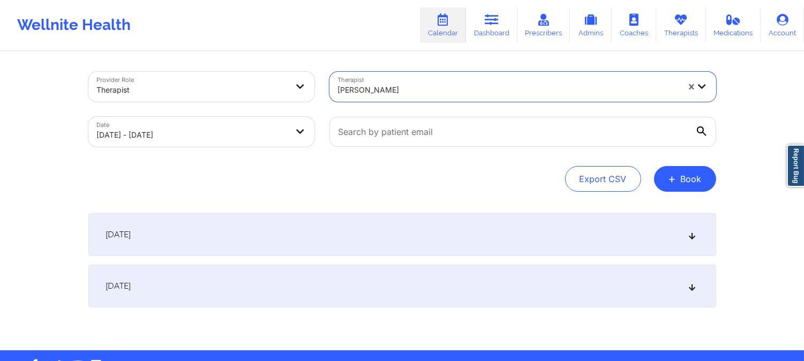
click at [419, 225] on div "[DATE]" at bounding box center [402, 234] width 628 height 43
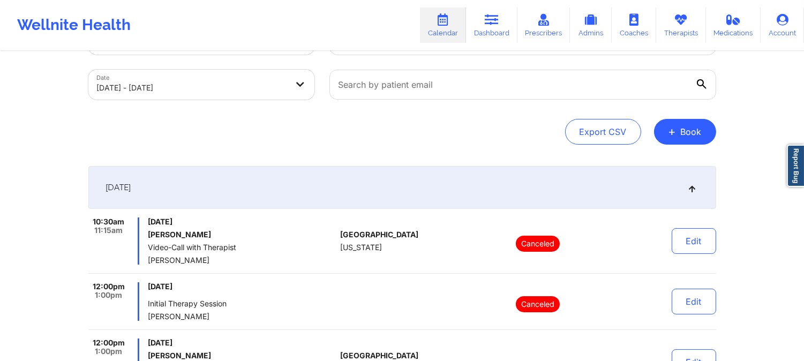
scroll to position [119, 0]
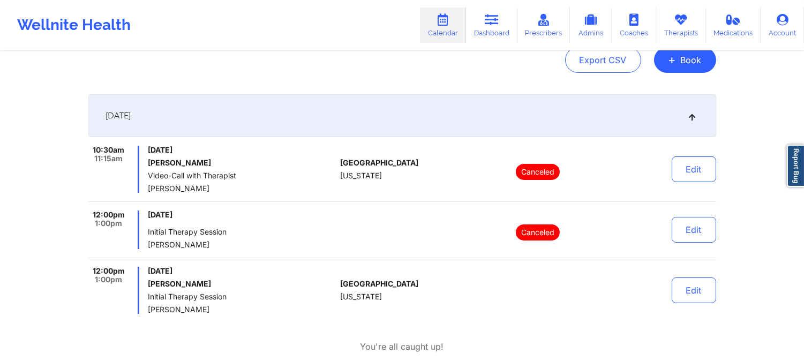
click at [397, 89] on div "Provider Role Therapist Therapist [PERSON_NAME] Date [DATE] - [DATE] Export CSV…" at bounding box center [402, 204] width 643 height 540
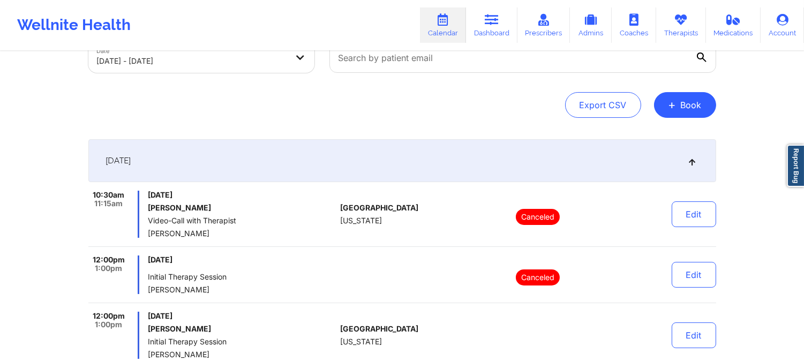
scroll to position [0, 0]
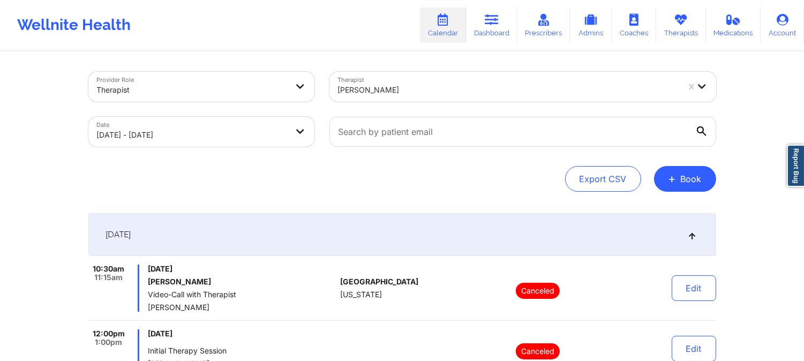
click at [427, 89] on div at bounding box center [508, 90] width 341 height 13
paste input "[PERSON_NAME]"
type input "[PERSON_NAME]"
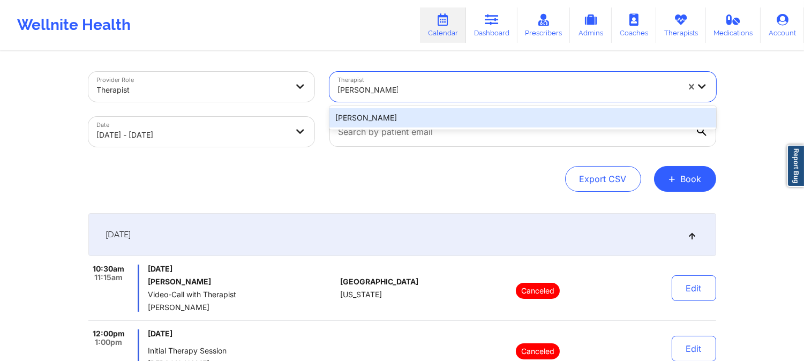
click at [427, 112] on div "[PERSON_NAME]" at bounding box center [522, 117] width 387 height 19
click at [427, 112] on div at bounding box center [523, 131] width 402 height 45
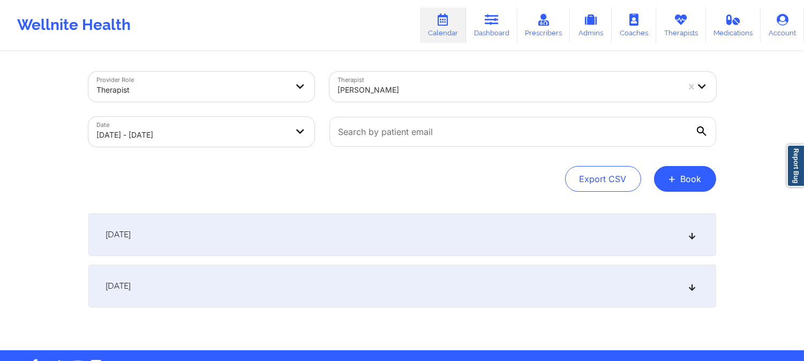
click at [408, 233] on div "[DATE]" at bounding box center [402, 234] width 628 height 43
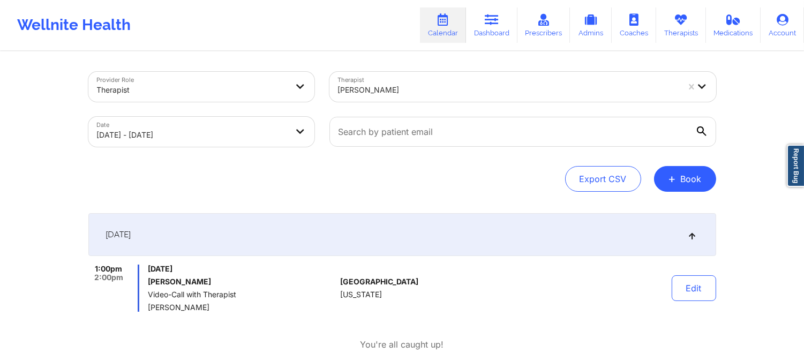
click at [469, 84] on div at bounding box center [508, 90] width 341 height 13
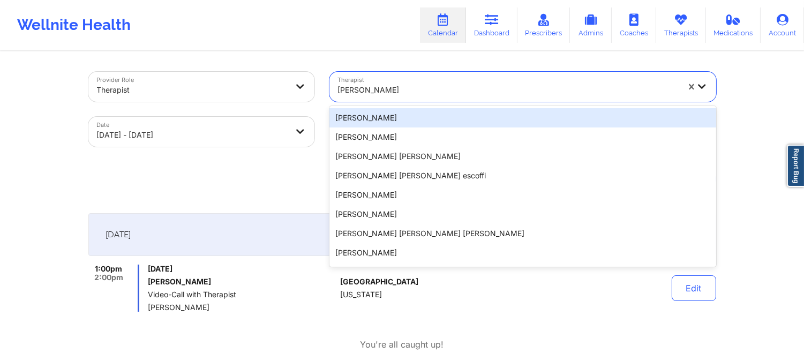
paste input "[PERSON_NAME]"
type input "[PERSON_NAME]"
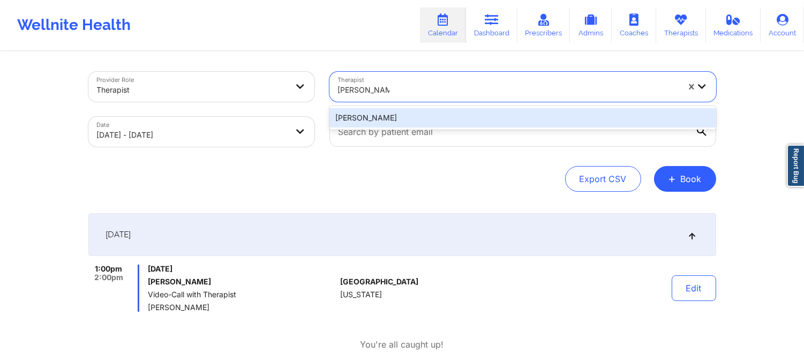
click at [456, 120] on div "[PERSON_NAME]" at bounding box center [522, 117] width 387 height 19
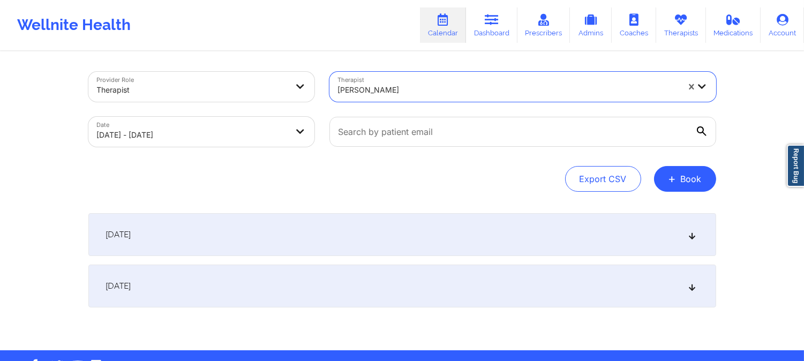
click at [457, 233] on div "[DATE]" at bounding box center [402, 234] width 628 height 43
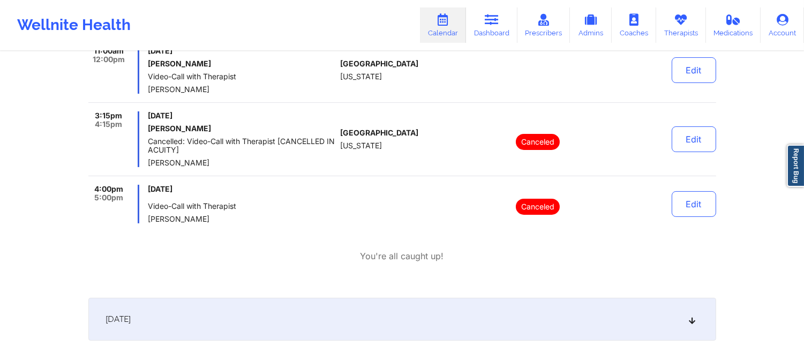
scroll to position [357, 0]
drag, startPoint x: 417, startPoint y: 217, endPoint x: 435, endPoint y: 81, distance: 137.8
click at [417, 217] on div at bounding box center [399, 203] width 119 height 39
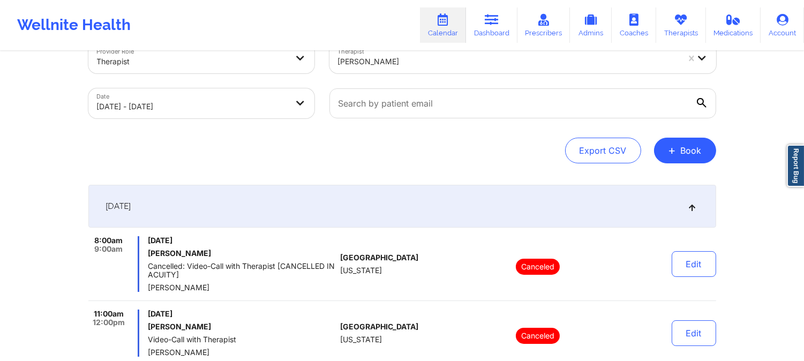
scroll to position [0, 0]
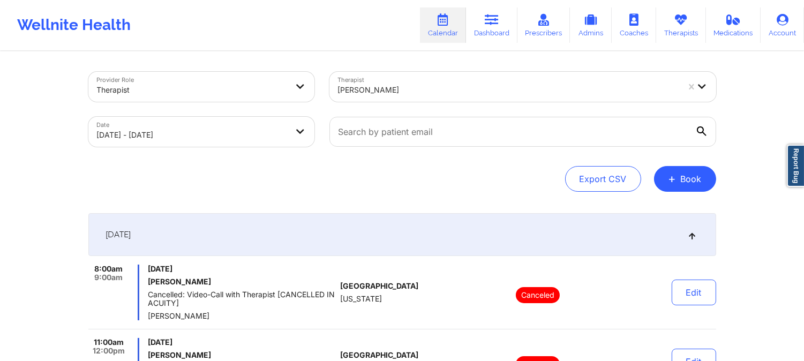
click at [399, 93] on div at bounding box center [508, 90] width 341 height 13
paste input "[PERSON_NAME]"
type input "[PERSON_NAME]"
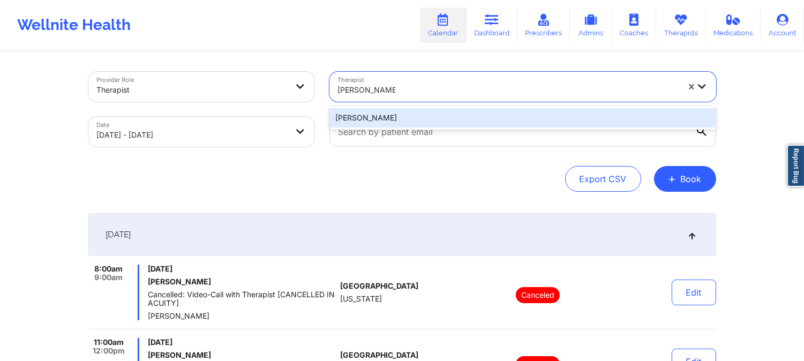
click at [439, 119] on div "[PERSON_NAME]" at bounding box center [522, 117] width 387 height 19
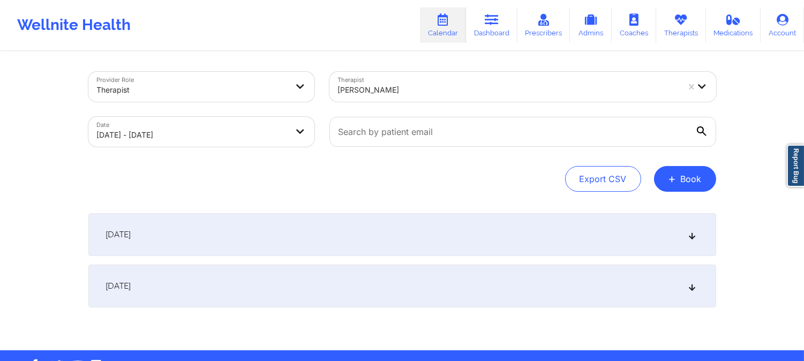
click at [408, 223] on div "[DATE]" at bounding box center [402, 234] width 628 height 43
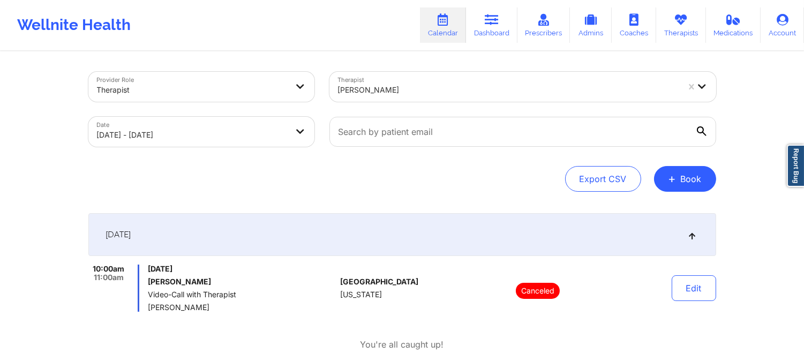
click at [456, 92] on div at bounding box center [508, 90] width 341 height 13
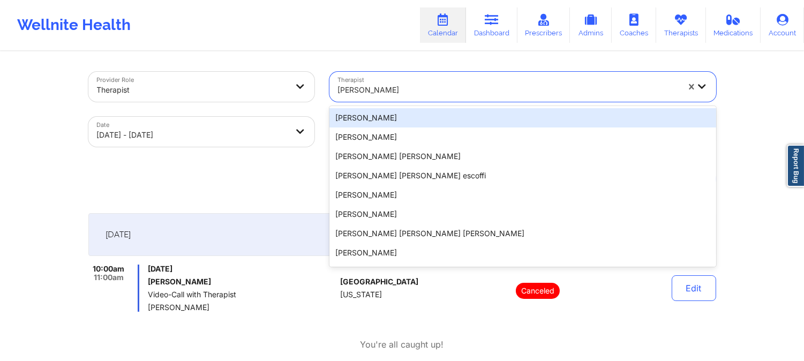
paste input "[PERSON_NAME]"
type input "[PERSON_NAME]"
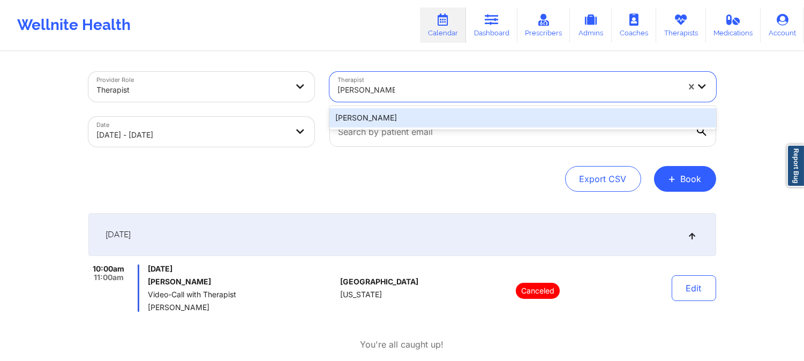
click at [451, 110] on div "[PERSON_NAME]" at bounding box center [522, 117] width 387 height 19
click at [451, 110] on div at bounding box center [523, 131] width 402 height 45
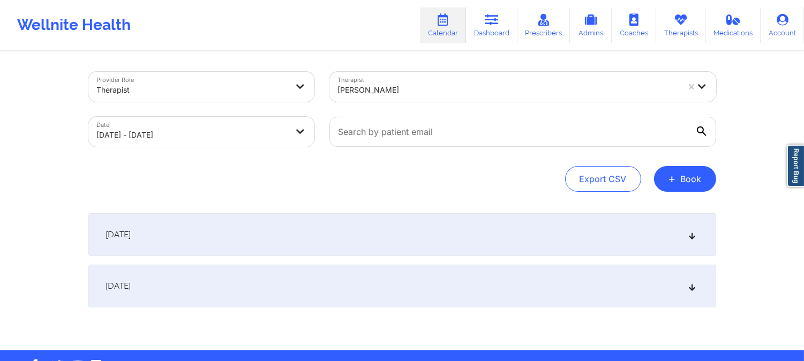
click at [390, 229] on div "[DATE]" at bounding box center [402, 234] width 628 height 43
click at [390, 230] on div "[DATE]" at bounding box center [402, 234] width 628 height 43
click at [389, 230] on div "[DATE]" at bounding box center [402, 234] width 628 height 43
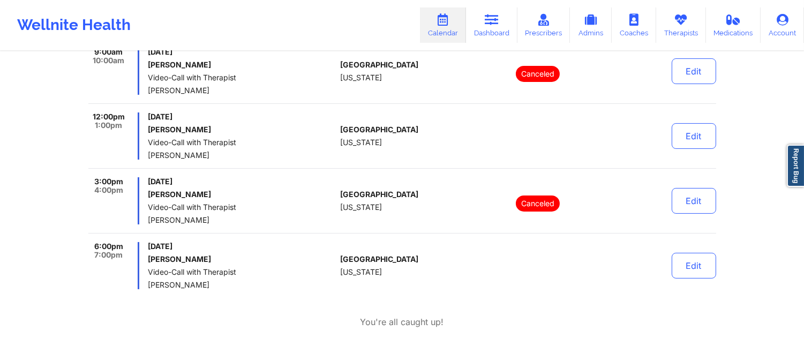
scroll to position [238, 0]
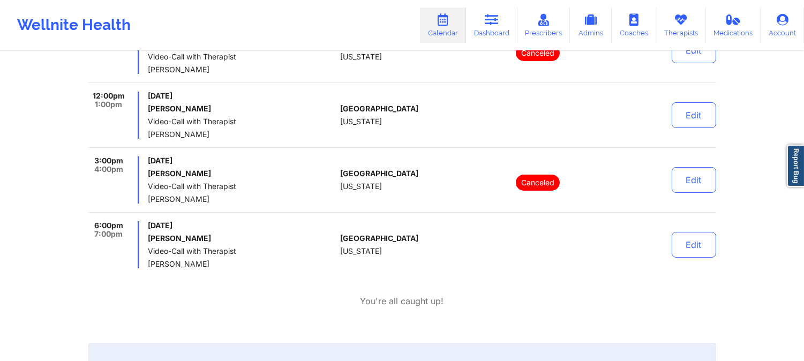
click at [416, 74] on div "9:00am 10:00am [DATE] [PERSON_NAME] Video-Call with Therapist [PERSON_NAME] [GE…" at bounding box center [402, 55] width 628 height 56
drag, startPoint x: 416, startPoint y: 74, endPoint x: 420, endPoint y: 65, distance: 9.4
click at [416, 74] on div "9:00am 10:00am [DATE] [PERSON_NAME] Video-Call with Therapist [PERSON_NAME] [GE…" at bounding box center [402, 55] width 628 height 56
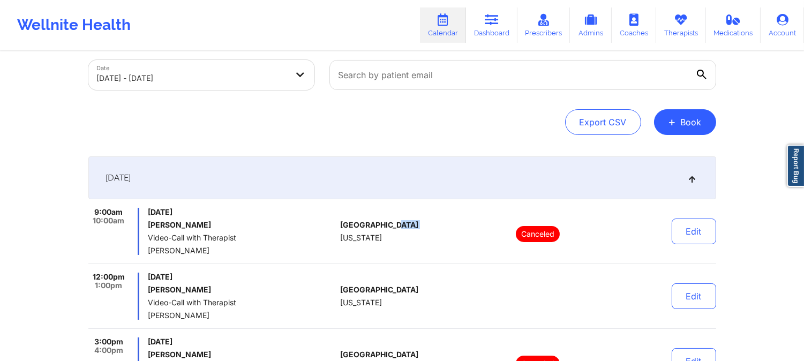
scroll to position [0, 0]
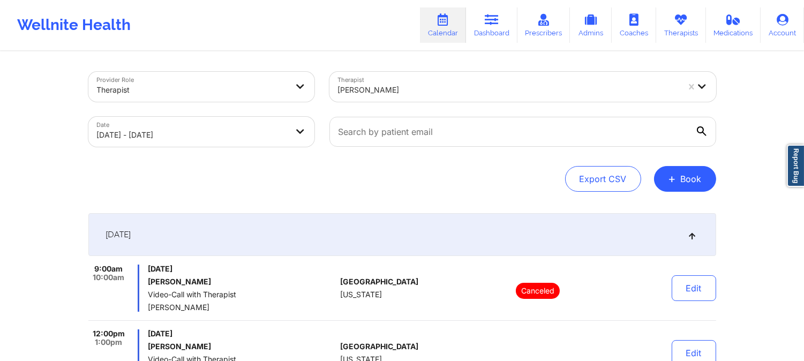
click at [483, 81] on div "[PERSON_NAME]" at bounding box center [508, 90] width 341 height 24
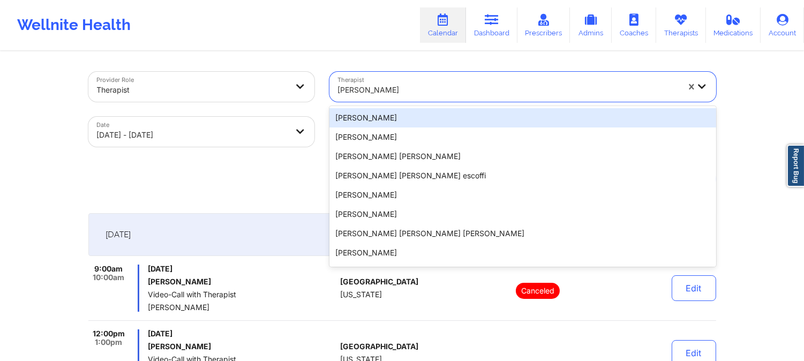
paste input "[PERSON_NAME]"
type input "[PERSON_NAME]"
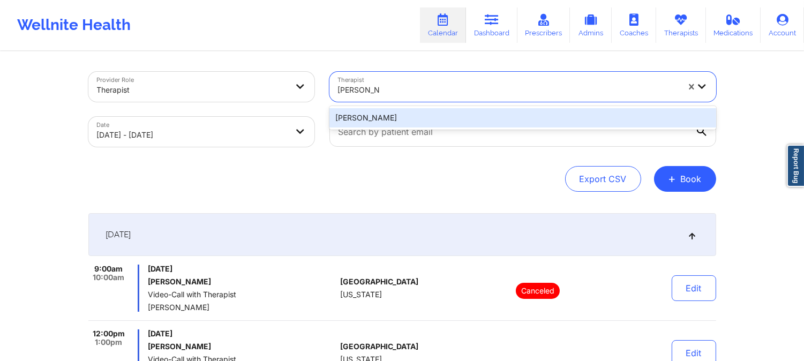
click at [447, 110] on div "[PERSON_NAME]" at bounding box center [522, 117] width 387 height 19
click at [447, 110] on div at bounding box center [523, 131] width 402 height 45
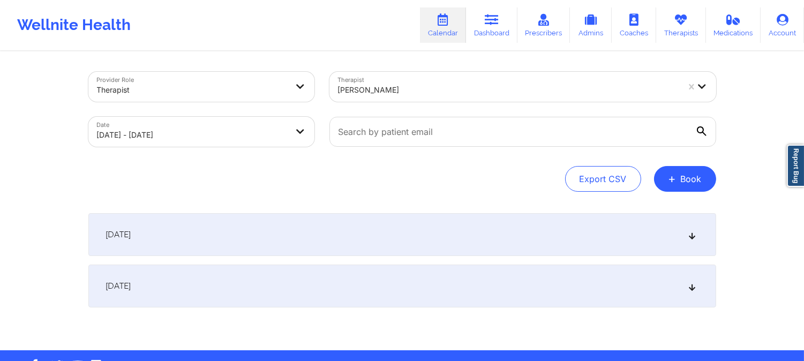
click at [463, 223] on div "[DATE]" at bounding box center [402, 234] width 628 height 43
click at [513, 233] on div "[DATE]" at bounding box center [402, 234] width 628 height 43
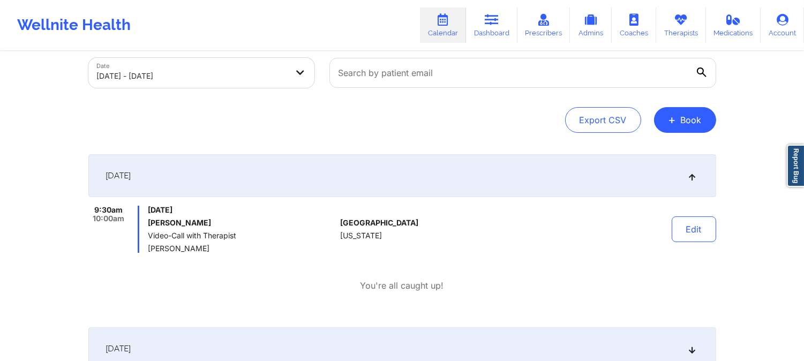
scroll to position [59, 0]
drag, startPoint x: 401, startPoint y: 134, endPoint x: 440, endPoint y: 81, distance: 65.9
click at [401, 134] on div "Provider Role Therapist Therapist [PERSON_NAME] Date [DATE] - [DATE] Export CSV…" at bounding box center [402, 202] width 643 height 419
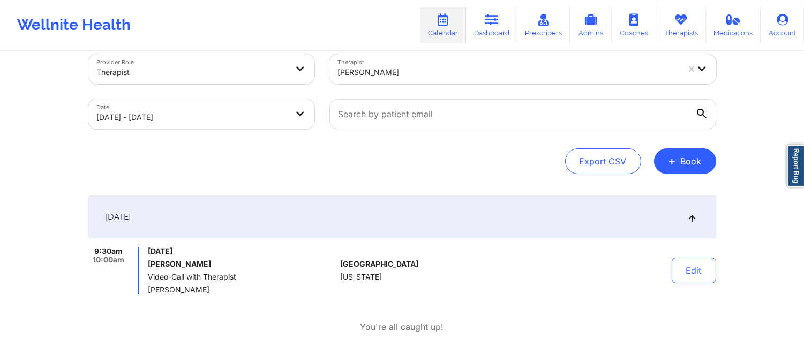
scroll to position [0, 0]
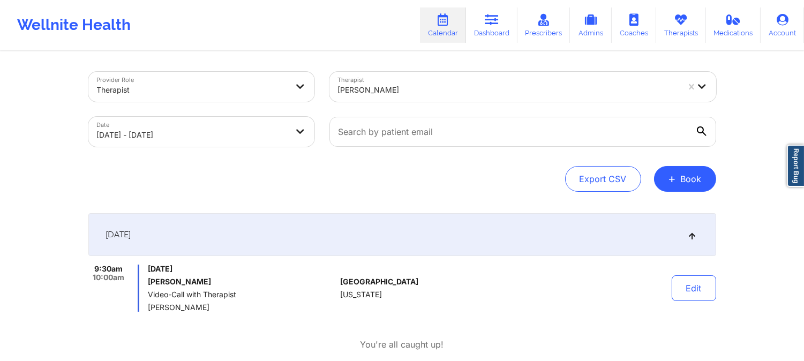
click at [439, 90] on div at bounding box center [508, 90] width 341 height 13
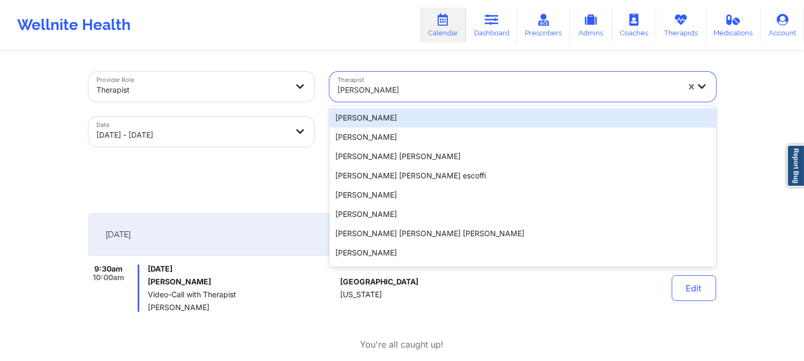
paste input "[PERSON_NAME]"
type input "[PERSON_NAME]"
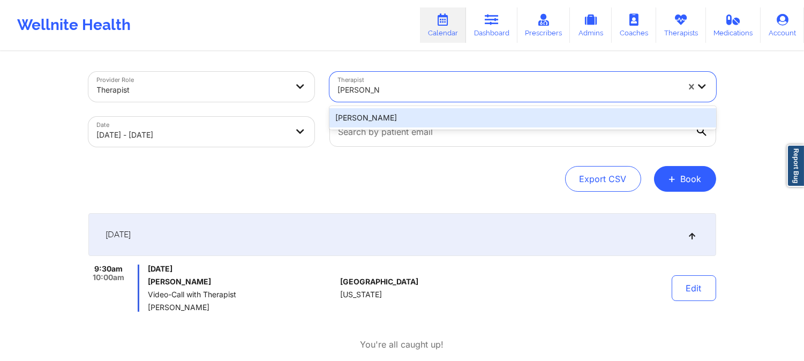
click at [432, 115] on div "[PERSON_NAME]" at bounding box center [522, 117] width 387 height 19
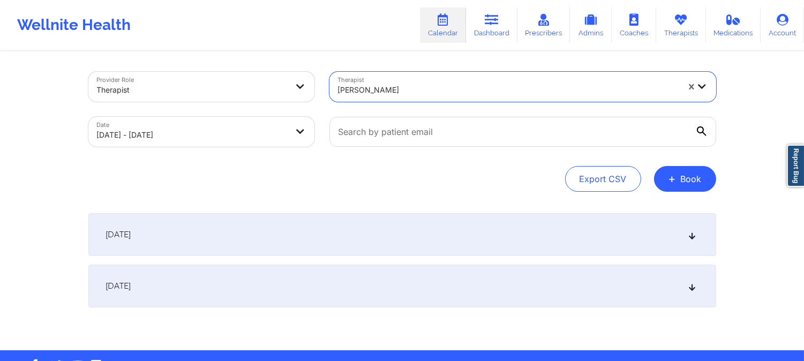
click at [434, 220] on div "[DATE]" at bounding box center [402, 234] width 628 height 43
click at [433, 221] on div "[DATE]" at bounding box center [402, 234] width 628 height 43
click at [429, 237] on div "[DATE]" at bounding box center [402, 234] width 628 height 43
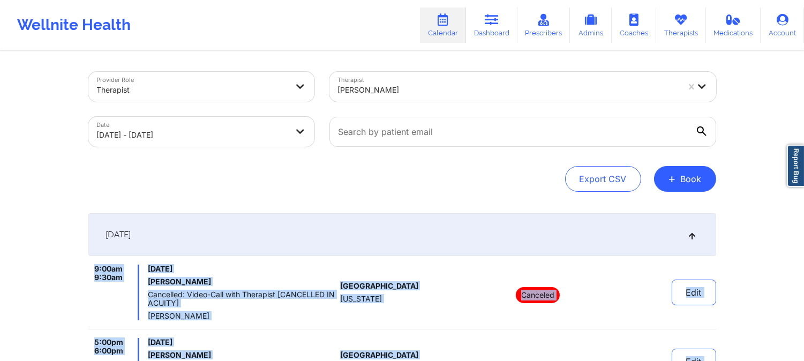
click at [454, 97] on div "[PERSON_NAME]" at bounding box center [508, 90] width 341 height 24
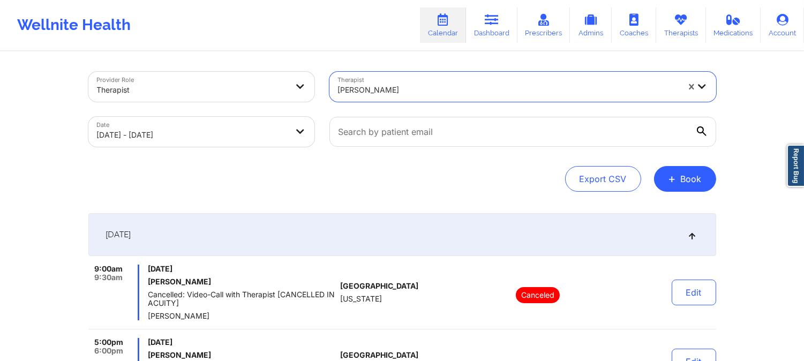
paste input "[PERSON_NAME]"
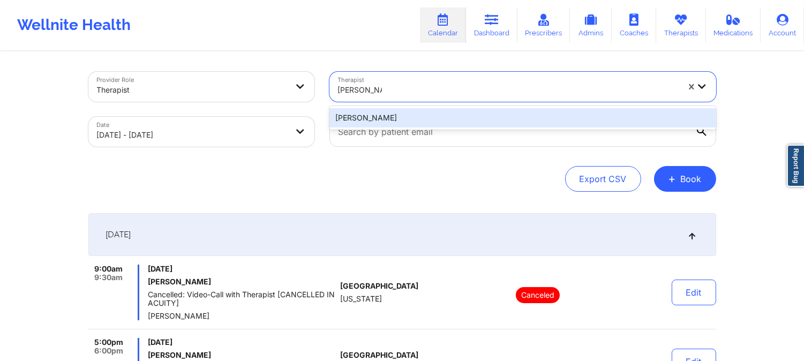
type input "[PERSON_NAME]"
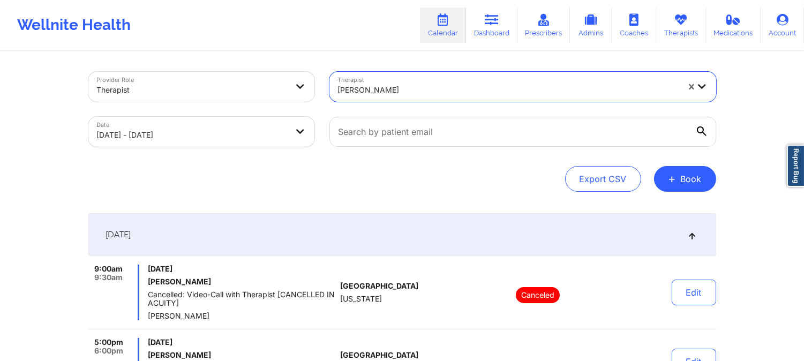
click at [415, 88] on div at bounding box center [508, 90] width 341 height 13
paste input "[PERSON_NAME]"
type input "[PERSON_NAME]"
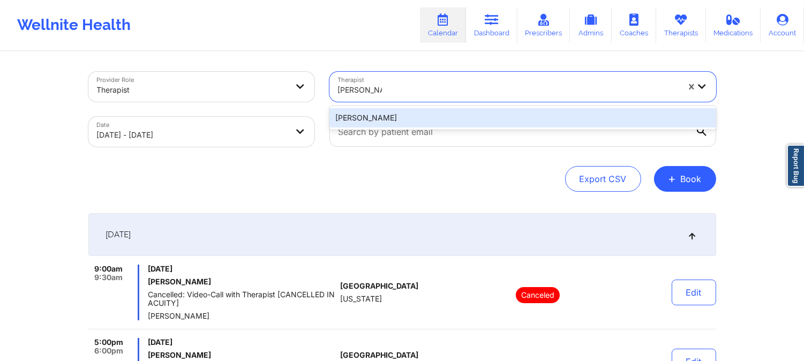
click at [423, 118] on div "[PERSON_NAME]" at bounding box center [522, 117] width 387 height 19
click at [423, 118] on input "text" at bounding box center [522, 132] width 387 height 30
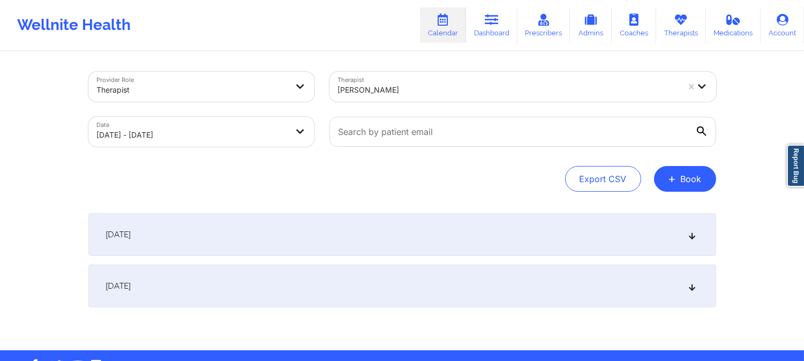
click at [417, 235] on div "[DATE]" at bounding box center [402, 234] width 628 height 43
click at [419, 234] on div "[DATE]" at bounding box center [402, 234] width 628 height 43
click at [439, 233] on div "[DATE]" at bounding box center [402, 234] width 628 height 43
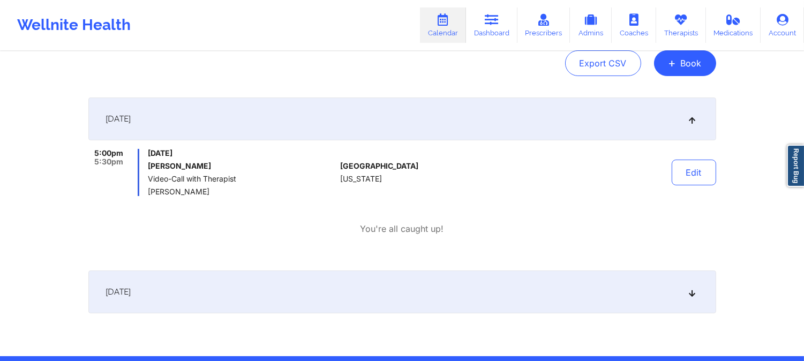
scroll to position [119, 0]
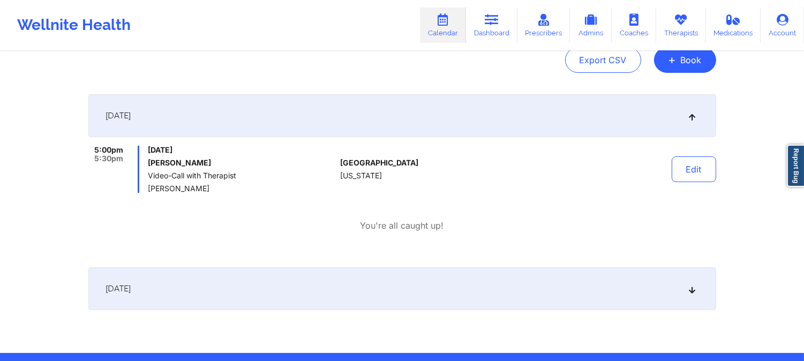
click at [408, 61] on div "Export CSV + Book" at bounding box center [402, 60] width 628 height 26
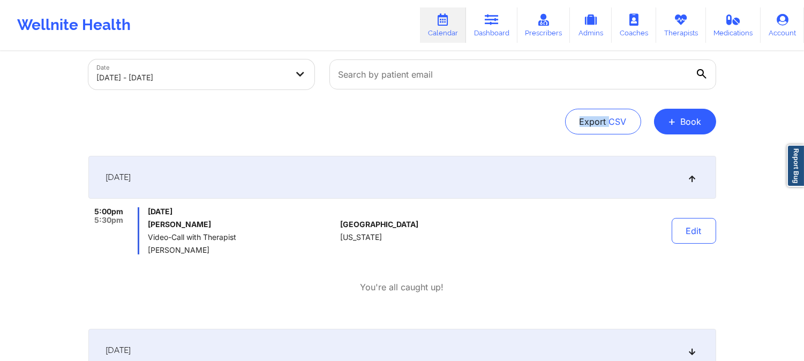
scroll to position [0, 0]
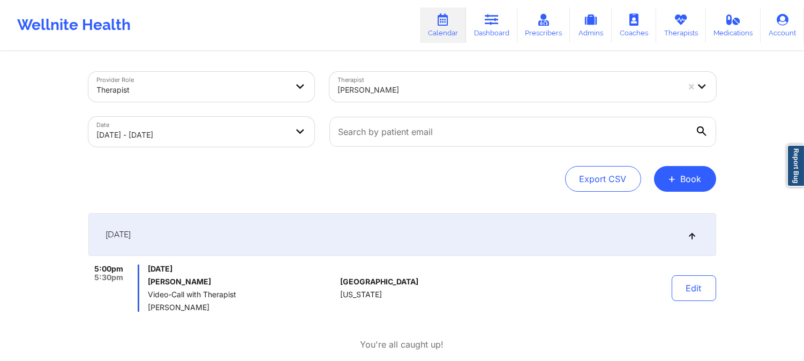
click at [463, 84] on div at bounding box center [508, 90] width 341 height 13
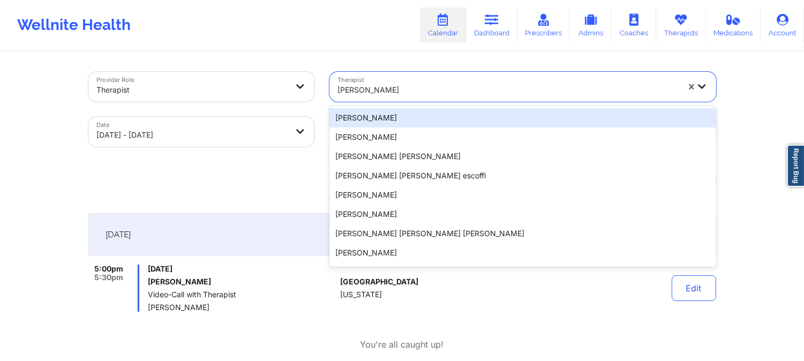
paste input "[PERSON_NAME] "Vee" [PERSON_NAME]"
type input "[PERSON_NAME] "Vee" [PERSON_NAME]"
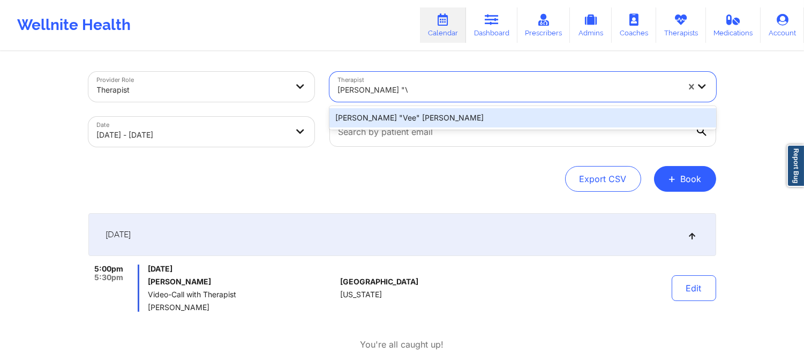
click at [432, 112] on div "[PERSON_NAME] "Vee" [PERSON_NAME]" at bounding box center [522, 117] width 387 height 19
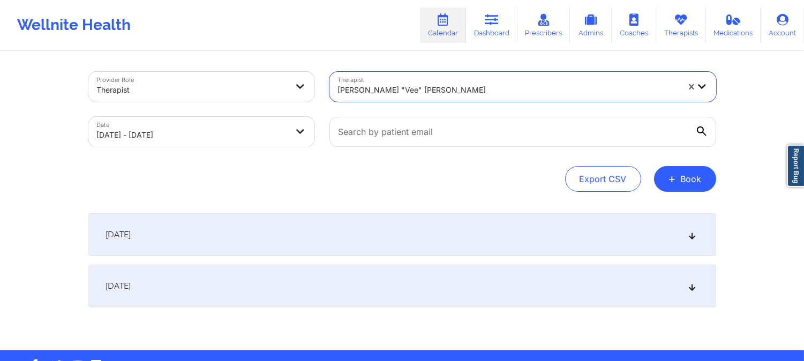
click at [416, 216] on div "[DATE]" at bounding box center [402, 234] width 628 height 43
click at [409, 239] on div "[DATE]" at bounding box center [402, 234] width 628 height 43
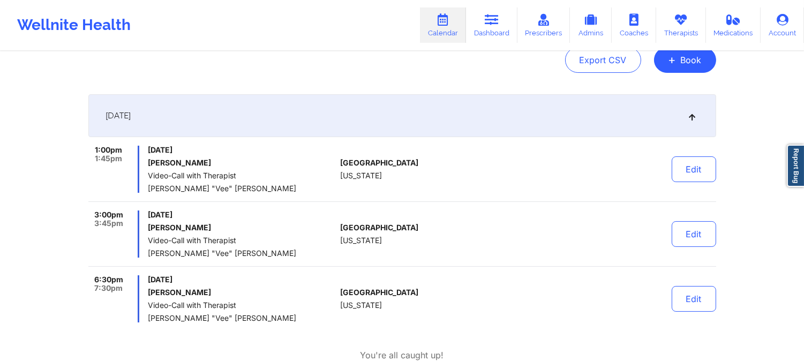
scroll to position [178, 0]
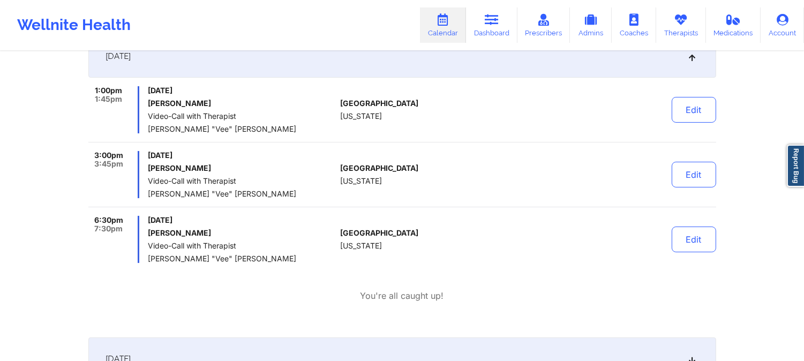
click at [334, 19] on div "Wellnite Health Calendar Dashboard Prescribers Admins Coaches Therapists Medica…" at bounding box center [402, 25] width 804 height 43
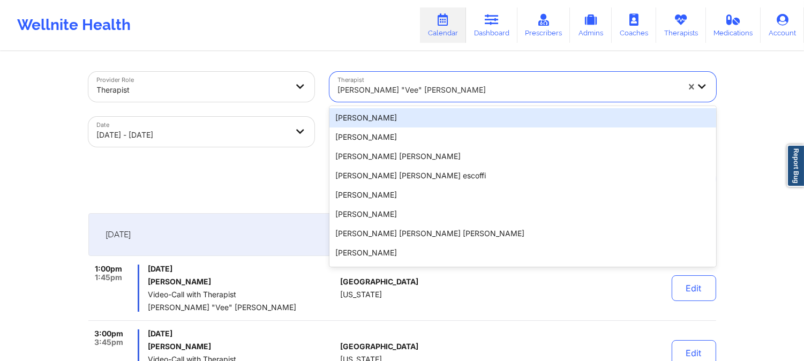
click at [447, 89] on div at bounding box center [508, 90] width 341 height 13
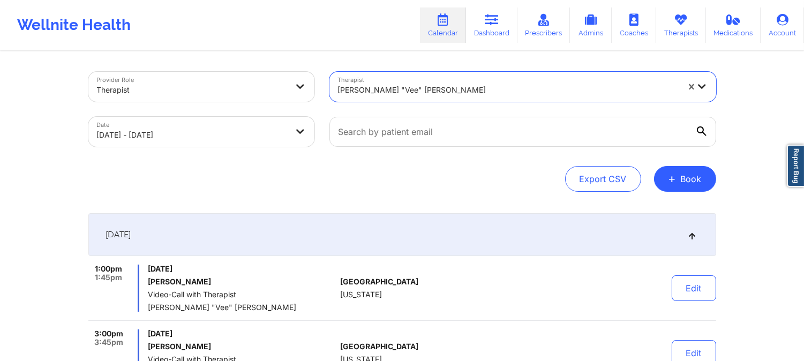
paste input "[PERSON_NAME] [PERSON_NAME]"
type input "[PERSON_NAME] [PERSON_NAME]"
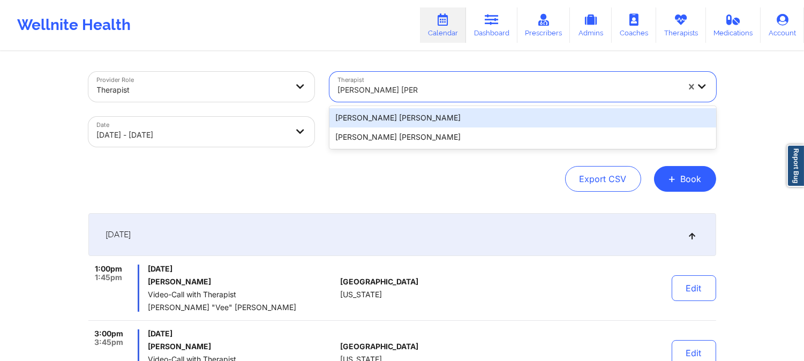
click at [442, 117] on div "[PERSON_NAME] [PERSON_NAME]" at bounding box center [522, 117] width 387 height 19
click at [442, 117] on input "text" at bounding box center [522, 132] width 387 height 30
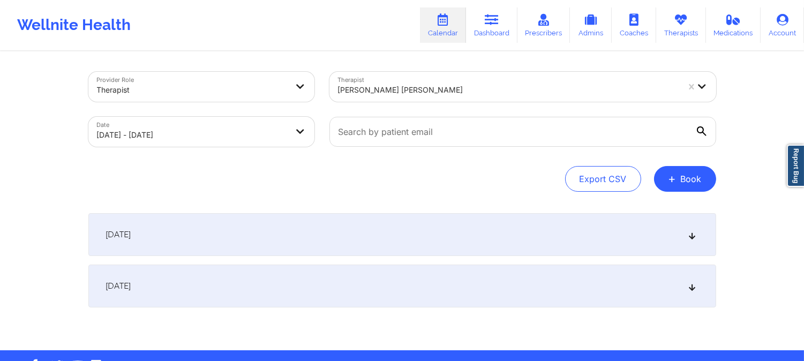
click at [398, 225] on div "[DATE]" at bounding box center [402, 234] width 628 height 43
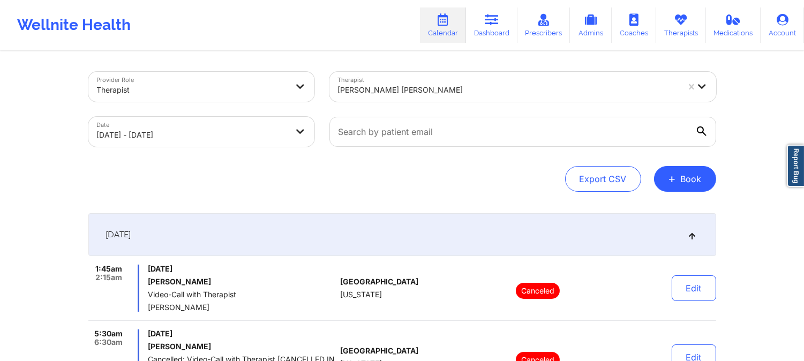
click at [457, 90] on div at bounding box center [508, 90] width 341 height 13
paste input "[PERSON_NAME] [PERSON_NAME]"
type input "[PERSON_NAME] [PERSON_NAME]"
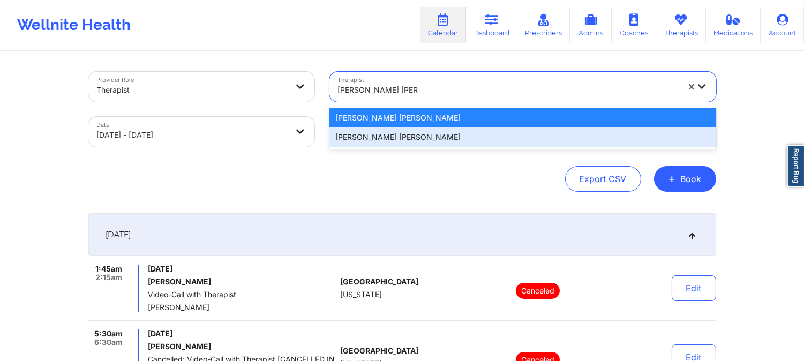
click at [446, 132] on div "[PERSON_NAME] [PERSON_NAME]" at bounding box center [522, 136] width 387 height 19
click at [446, 132] on input "text" at bounding box center [522, 132] width 387 height 30
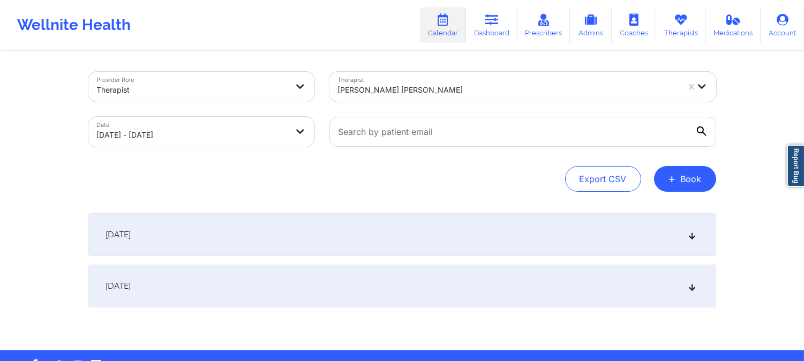
click at [440, 191] on div "Export CSV + Book" at bounding box center [402, 179] width 628 height 26
click at [426, 225] on div "[DATE]" at bounding box center [402, 234] width 628 height 43
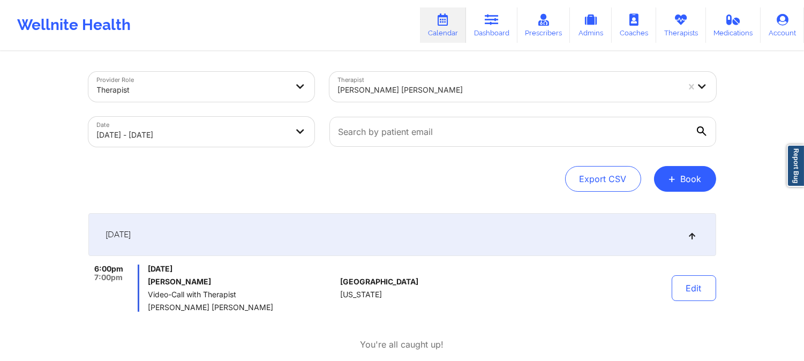
click at [483, 95] on div at bounding box center [508, 90] width 341 height 13
paste input "[PERSON_NAME] Love - [PERSON_NAME]"
type input "[PERSON_NAME] Love - [PERSON_NAME]"
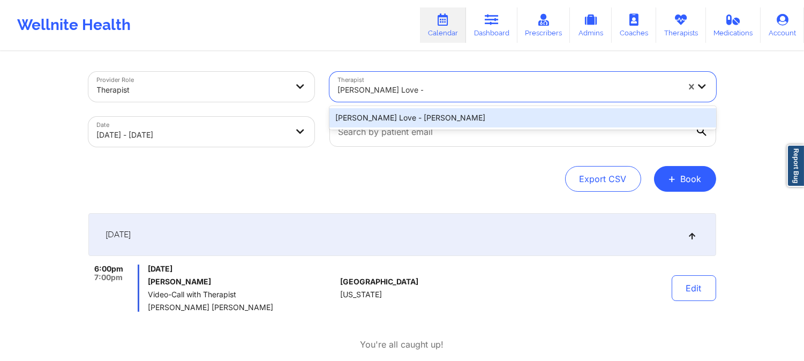
click at [472, 112] on div "[PERSON_NAME] Love - [PERSON_NAME]" at bounding box center [522, 117] width 387 height 19
click at [472, 112] on div at bounding box center [523, 131] width 402 height 45
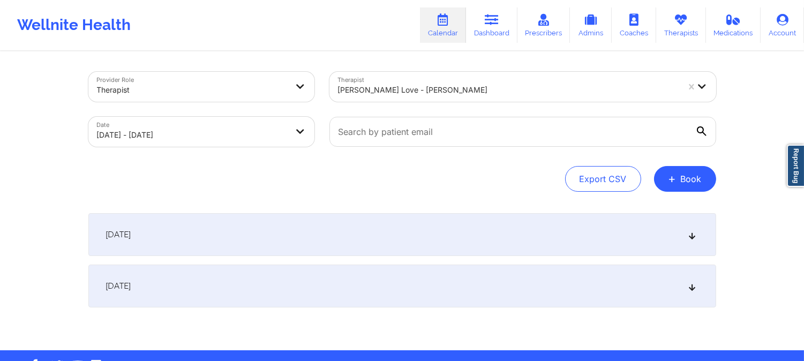
click at [451, 230] on div "[DATE]" at bounding box center [402, 234] width 628 height 43
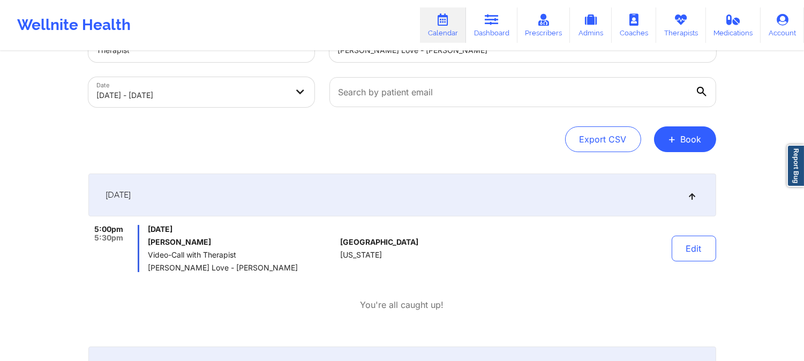
scroll to position [59, 0]
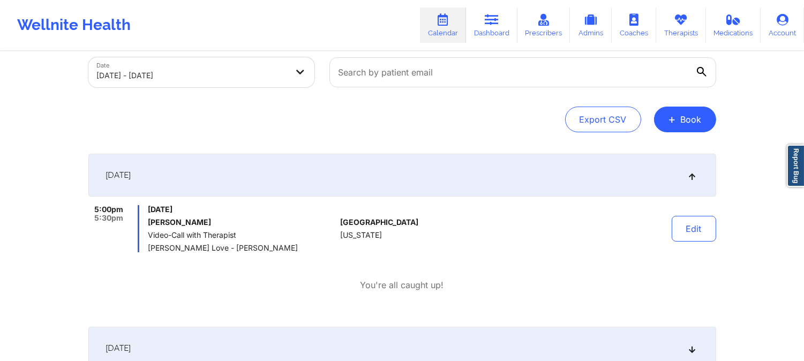
click at [429, 115] on div "Export CSV + Book" at bounding box center [402, 120] width 628 height 26
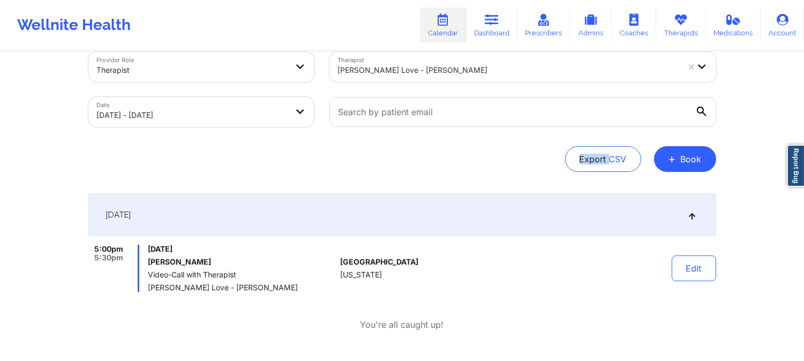
scroll to position [0, 0]
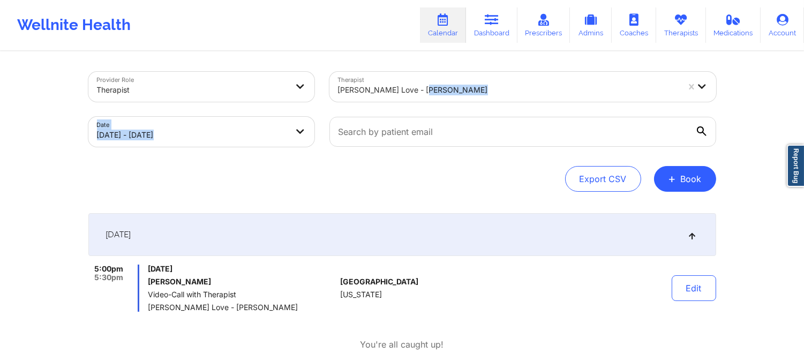
click at [444, 108] on div "Provider Role Therapist Therapist [PERSON_NAME] - [PERSON_NAME] Date [DATE] - […" at bounding box center [402, 109] width 643 height 90
click at [444, 108] on div "Therapist [PERSON_NAME] Love - [PERSON_NAME]" at bounding box center [523, 86] width 402 height 45
click at [448, 99] on div "[PERSON_NAME] Love - [PERSON_NAME]" at bounding box center [508, 90] width 341 height 24
paste input "[PERSON_NAME]"
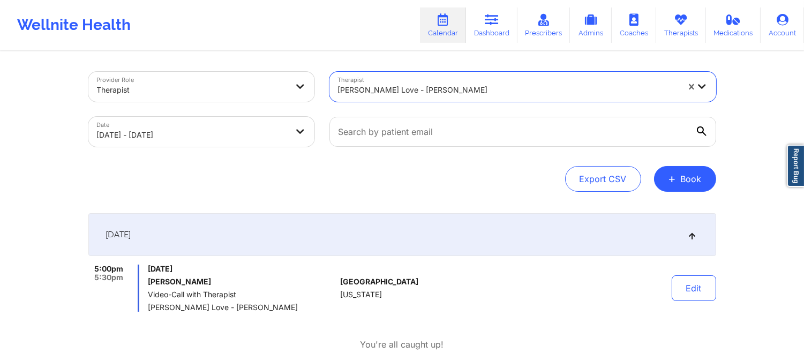
type input "[PERSON_NAME]"
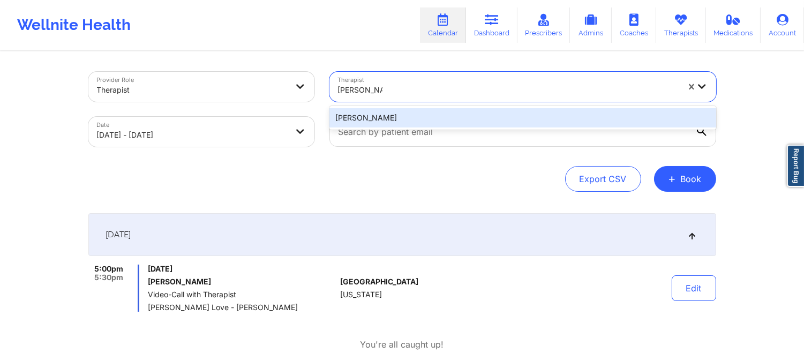
click at [436, 118] on div "[PERSON_NAME]" at bounding box center [522, 117] width 387 height 19
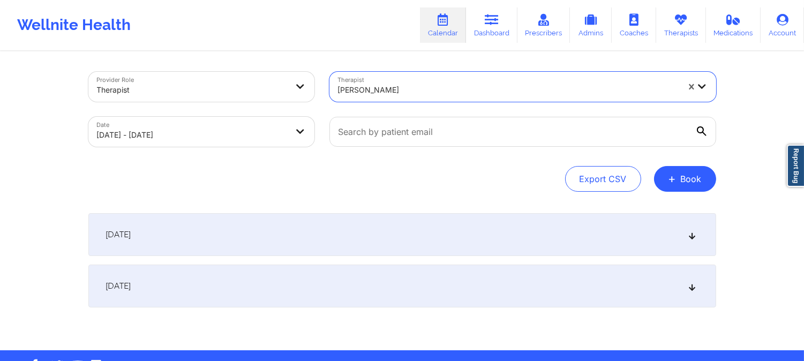
click at [436, 243] on div "[DATE]" at bounding box center [402, 234] width 628 height 43
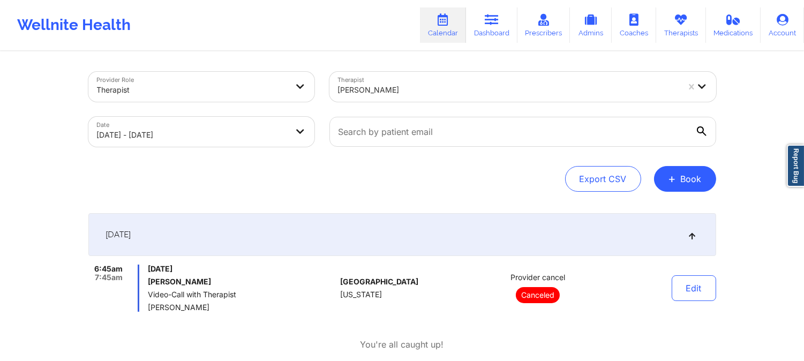
click at [418, 84] on div at bounding box center [508, 90] width 341 height 13
paste input "[PERSON_NAME]"
type input "[PERSON_NAME]"
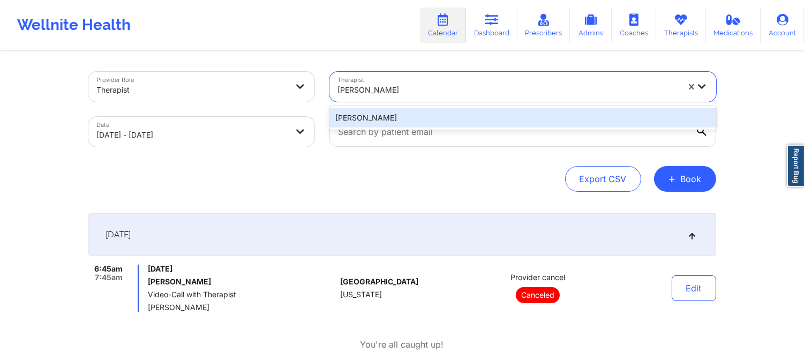
click at [436, 117] on div "[PERSON_NAME]" at bounding box center [522, 117] width 387 height 19
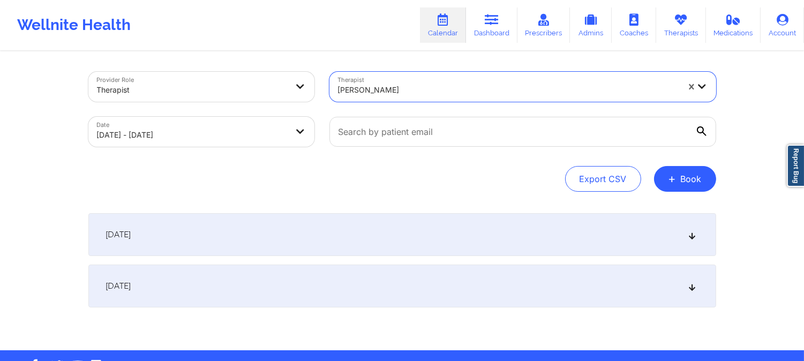
drag, startPoint x: 429, startPoint y: 230, endPoint x: 438, endPoint y: 231, distance: 8.6
click at [432, 231] on div "[DATE]" at bounding box center [402, 234] width 628 height 43
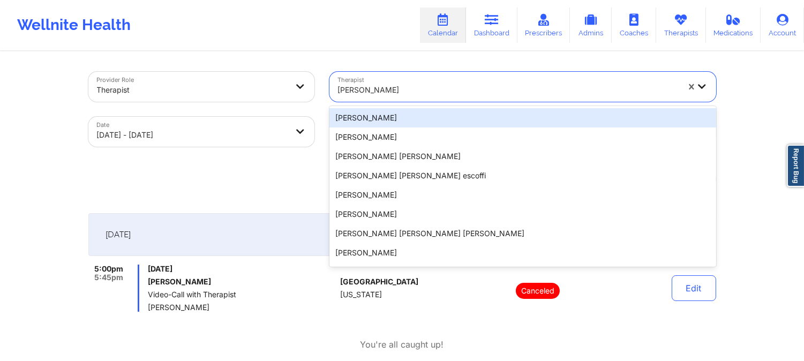
click at [432, 81] on div "[PERSON_NAME]" at bounding box center [508, 90] width 341 height 24
paste input "[PERSON_NAME]"
type input "[PERSON_NAME]"
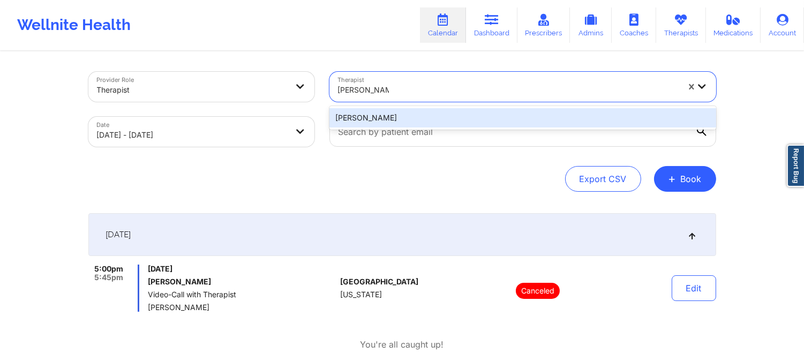
click at [435, 117] on div "[PERSON_NAME]" at bounding box center [522, 117] width 387 height 19
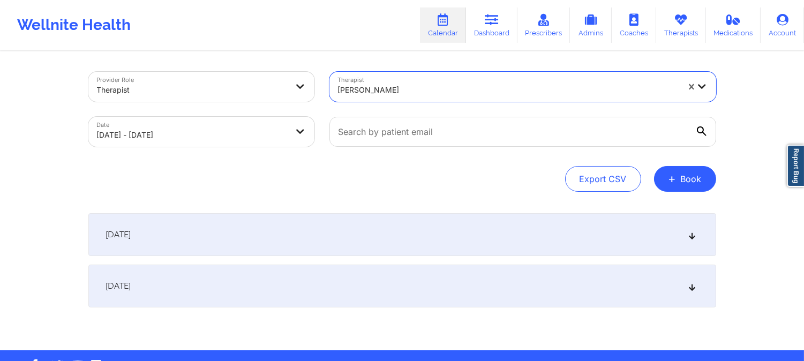
click at [443, 254] on div "[DATE]" at bounding box center [402, 234] width 628 height 43
click at [469, 237] on div "[DATE]" at bounding box center [402, 234] width 628 height 43
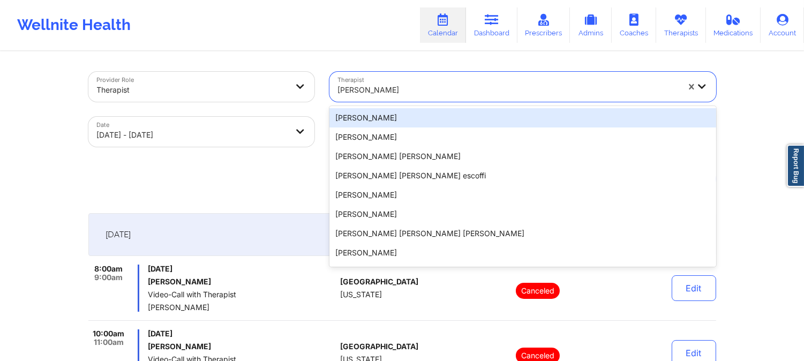
click at [447, 93] on div at bounding box center [508, 90] width 341 height 13
paste input "[PERSON_NAME]"
type input "[PERSON_NAME]"
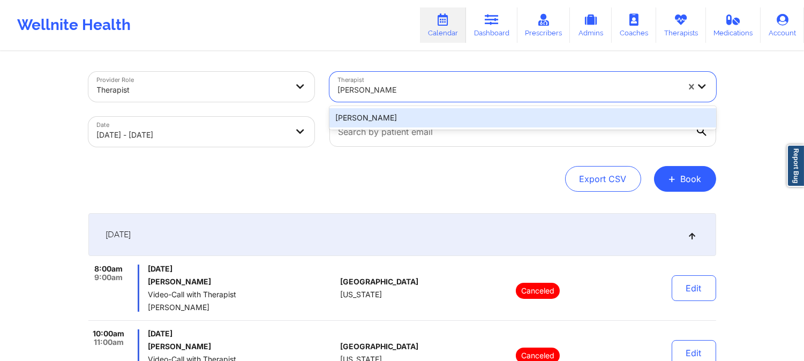
click at [454, 115] on div "[PERSON_NAME]" at bounding box center [522, 117] width 387 height 19
click at [454, 115] on div at bounding box center [523, 131] width 402 height 45
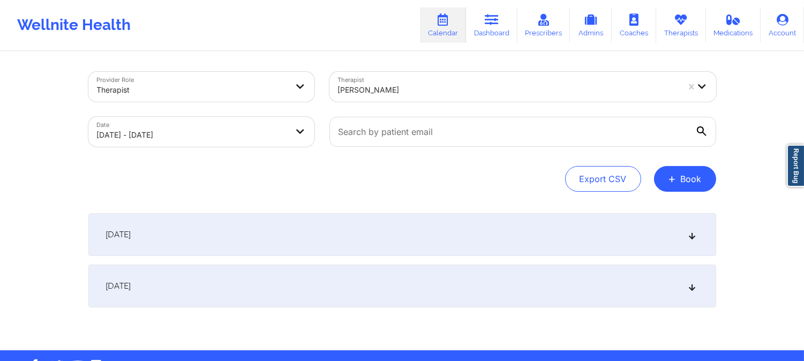
click at [577, 250] on div "[DATE]" at bounding box center [402, 234] width 628 height 43
click at [580, 238] on div "[DATE]" at bounding box center [402, 234] width 628 height 43
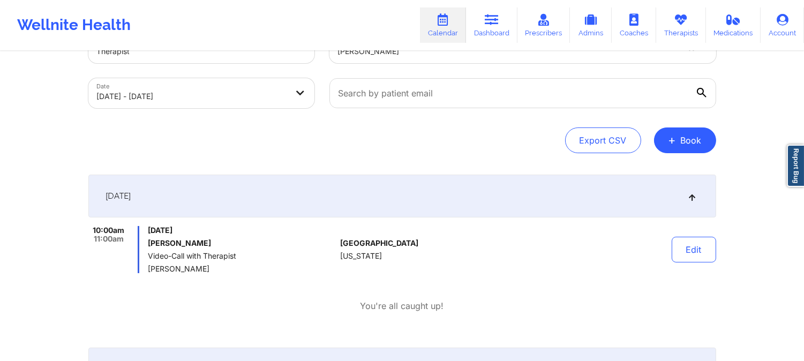
scroll to position [119, 0]
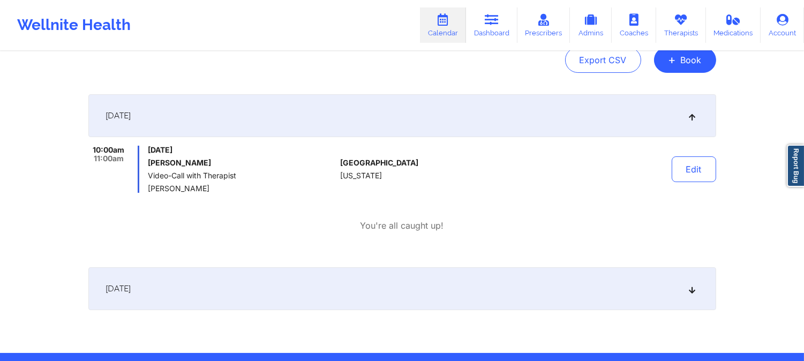
click at [387, 63] on div "Export CSV + Book" at bounding box center [402, 60] width 628 height 26
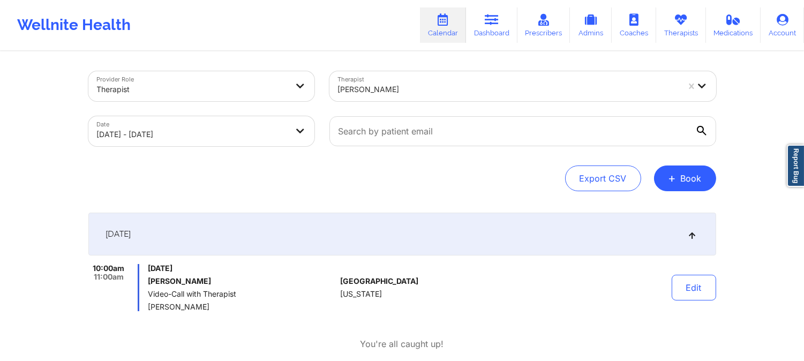
scroll to position [0, 0]
click at [426, 76] on div "[PERSON_NAME]" at bounding box center [504, 87] width 350 height 30
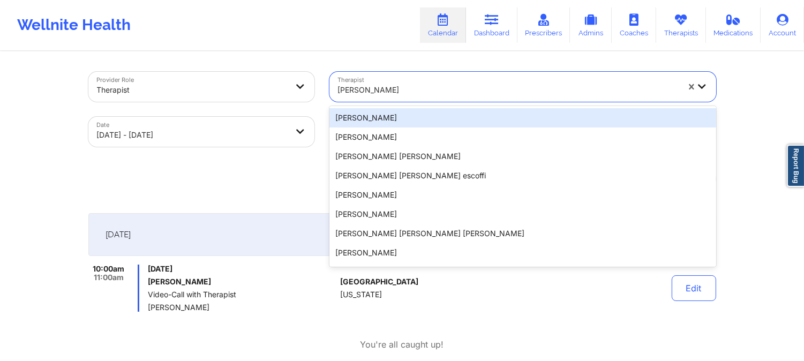
paste input "[PERSON_NAME]"
type input "[PERSON_NAME]"
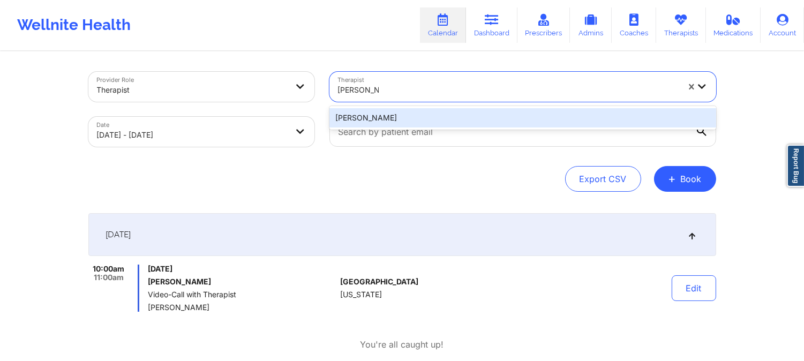
click at [430, 122] on div "[PERSON_NAME]" at bounding box center [522, 117] width 387 height 19
drag, startPoint x: 428, startPoint y: 120, endPoint x: 431, endPoint y: 127, distance: 7.0
click at [431, 122] on input "text" at bounding box center [522, 132] width 387 height 30
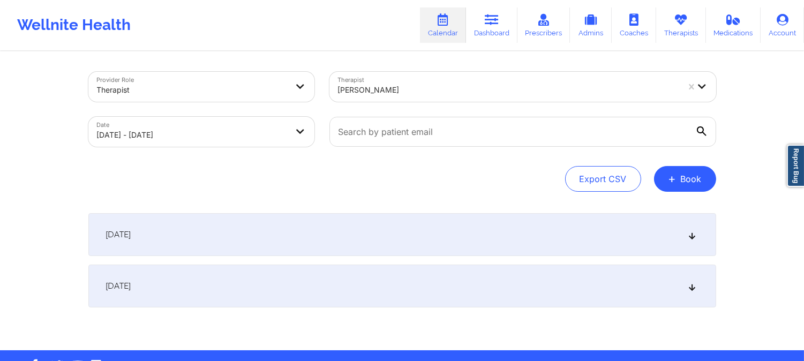
click at [425, 227] on div "[DATE]" at bounding box center [402, 234] width 628 height 43
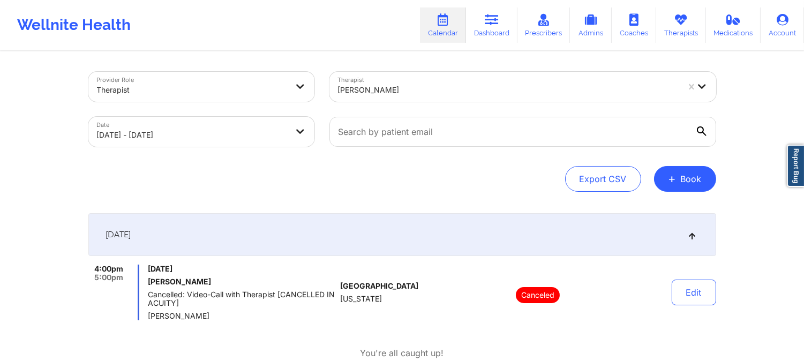
click at [393, 99] on div "[PERSON_NAME]" at bounding box center [508, 90] width 341 height 24
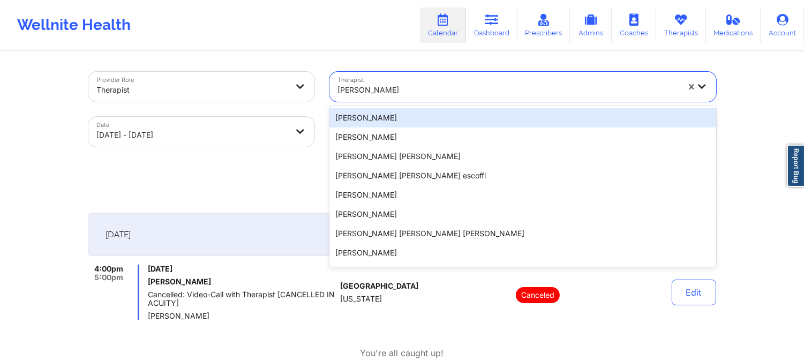
paste input "[PERSON_NAME]"
type input "[PERSON_NAME]"
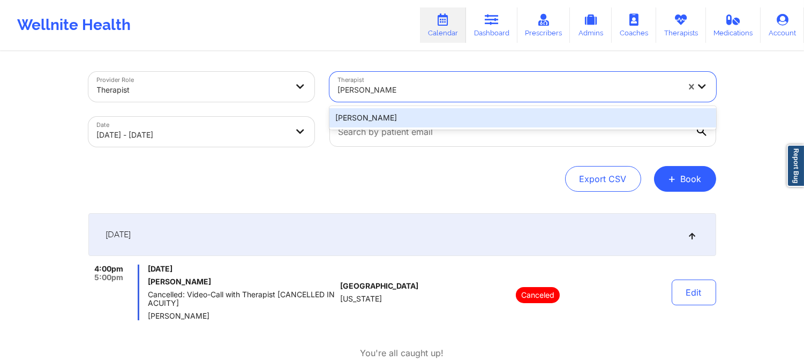
click at [395, 112] on div "[PERSON_NAME]" at bounding box center [522, 117] width 387 height 19
click at [395, 112] on div at bounding box center [523, 131] width 402 height 45
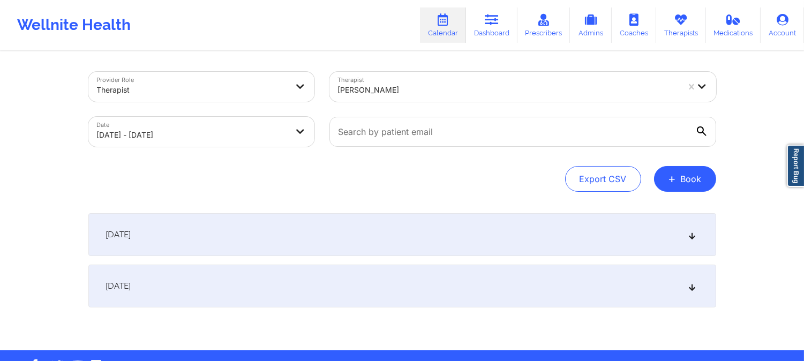
click at [395, 232] on div "[DATE]" at bounding box center [402, 234] width 628 height 43
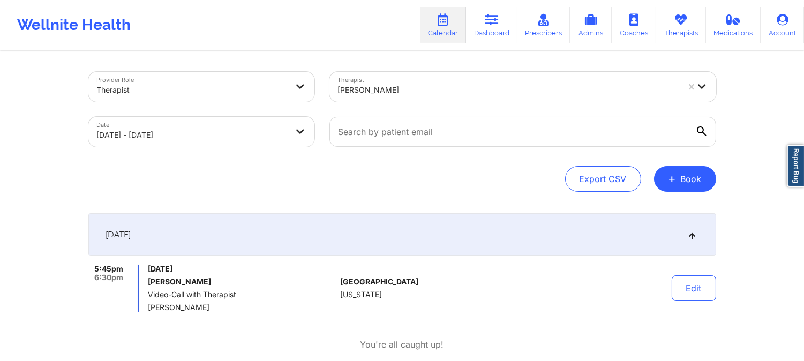
click at [355, 177] on div "Export CSV + Book" at bounding box center [402, 179] width 628 height 26
click at [413, 96] on div "[PERSON_NAME]" at bounding box center [508, 90] width 341 height 24
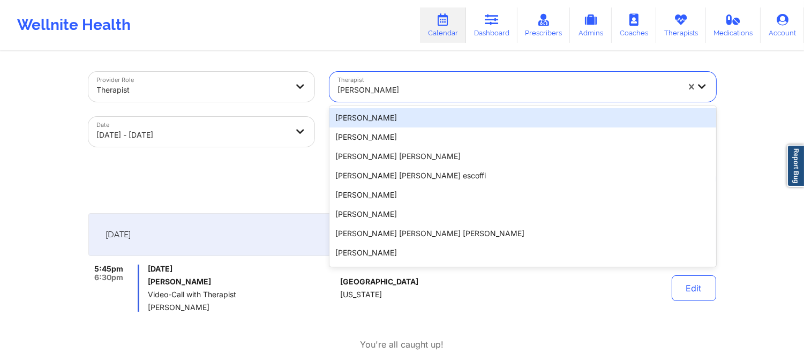
paste input "[PERSON_NAME]"
type input "[PERSON_NAME]"
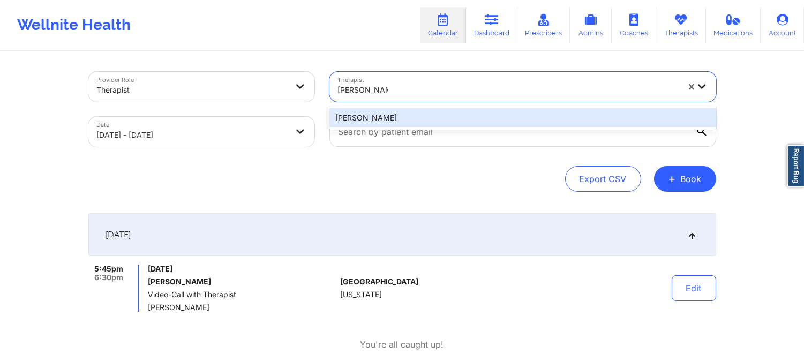
click at [429, 118] on div "[PERSON_NAME]" at bounding box center [522, 117] width 387 height 19
click at [429, 118] on input "text" at bounding box center [522, 132] width 387 height 30
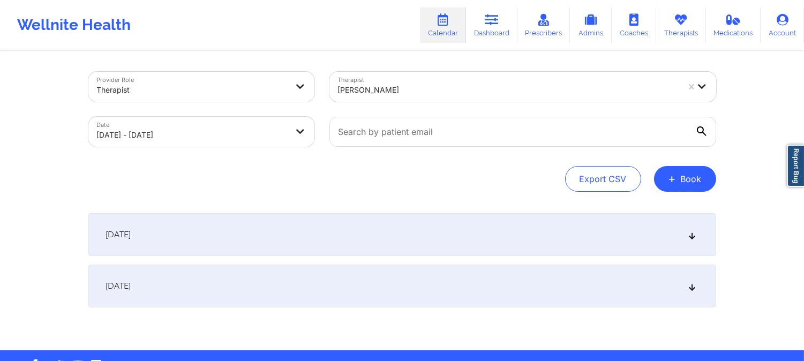
click at [403, 234] on div "[DATE]" at bounding box center [402, 234] width 628 height 43
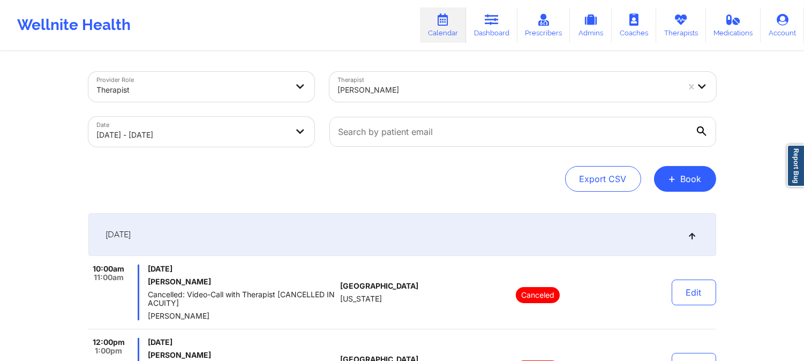
click at [436, 99] on div "[PERSON_NAME]" at bounding box center [508, 90] width 341 height 24
paste input "[PERSON_NAME]"
type input "[PERSON_NAME]"
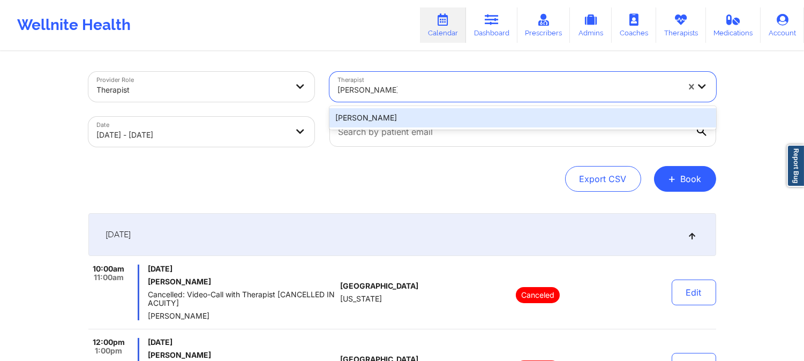
click at [441, 109] on div "[PERSON_NAME]" at bounding box center [522, 117] width 387 height 19
click at [441, 109] on div at bounding box center [523, 131] width 402 height 45
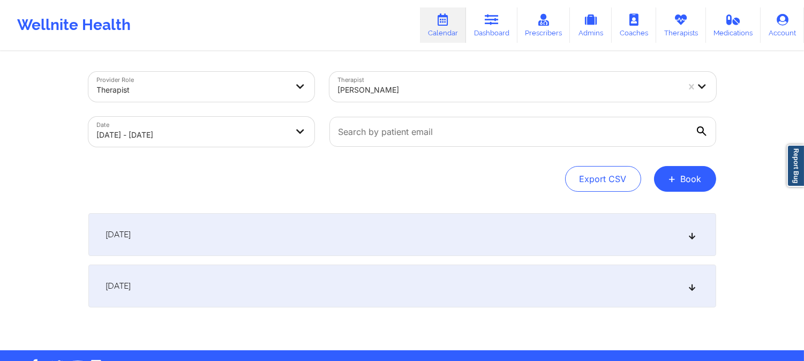
click at [456, 228] on div "[DATE]" at bounding box center [402, 234] width 628 height 43
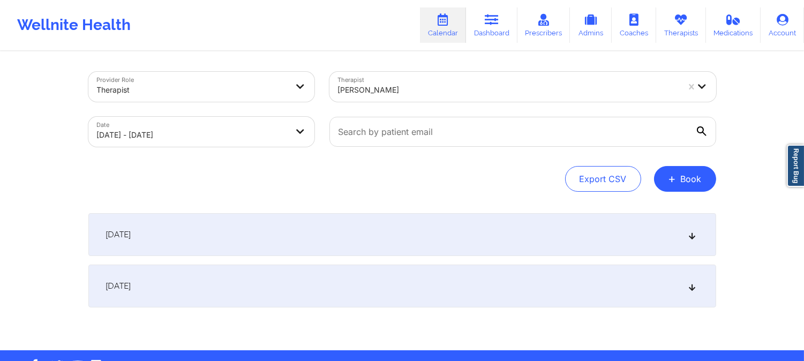
click at [456, 228] on div "[DATE]" at bounding box center [402, 234] width 628 height 43
click at [494, 232] on div "[DATE]" at bounding box center [402, 234] width 628 height 43
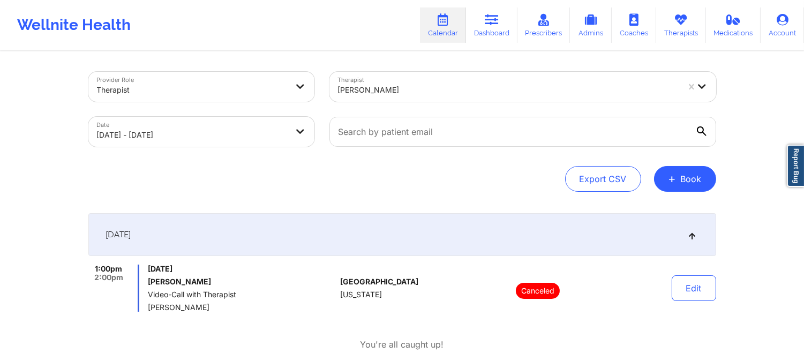
click at [414, 92] on div at bounding box center [508, 90] width 341 height 13
paste input "[PERSON_NAME]"
type input "[PERSON_NAME]"
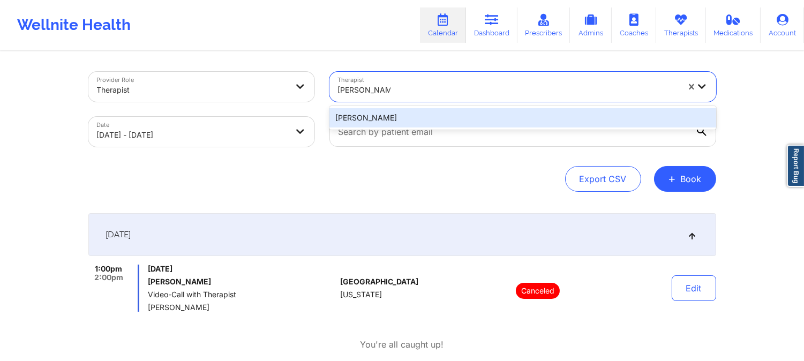
click at [411, 118] on div "[PERSON_NAME]" at bounding box center [522, 117] width 387 height 19
click at [411, 118] on input "text" at bounding box center [522, 132] width 387 height 30
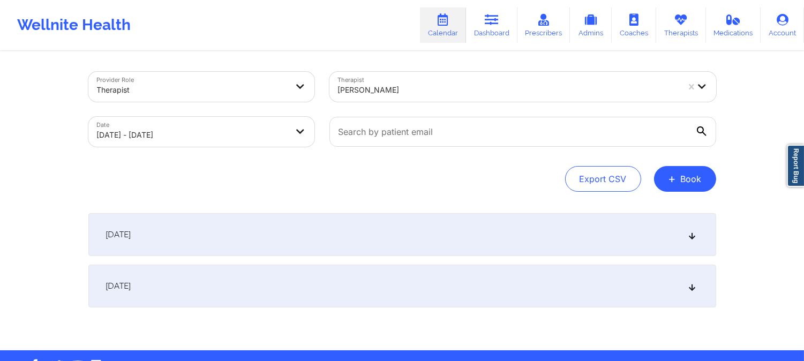
click at [446, 247] on div "[DATE]" at bounding box center [402, 234] width 628 height 43
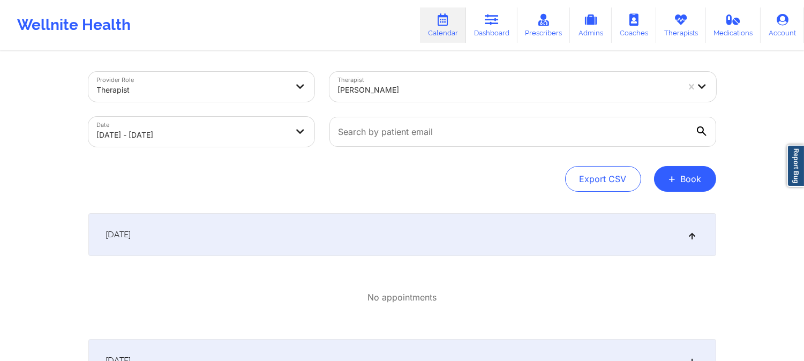
click at [451, 96] on div "[PERSON_NAME]" at bounding box center [508, 90] width 341 height 24
paste input "[PERSON_NAME] [PERSON_NAME]"
type input "[PERSON_NAME] [PERSON_NAME]"
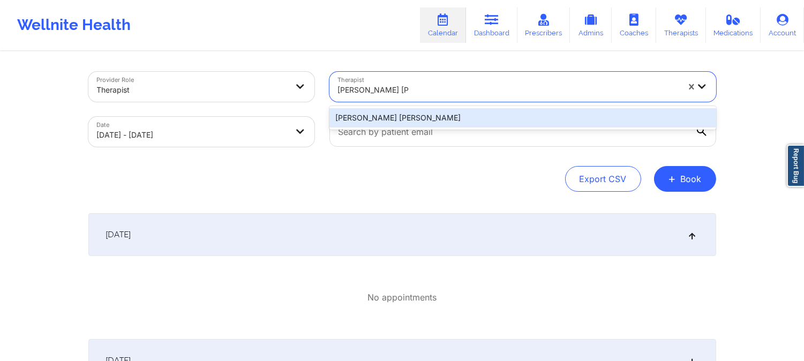
click at [456, 108] on div "[PERSON_NAME] [PERSON_NAME]" at bounding box center [522, 117] width 387 height 19
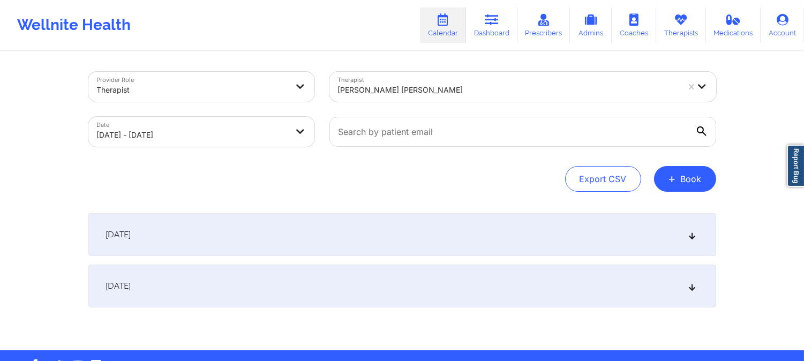
click at [445, 243] on div "[DATE]" at bounding box center [402, 234] width 628 height 43
click at [446, 243] on div "[DATE]" at bounding box center [402, 234] width 628 height 43
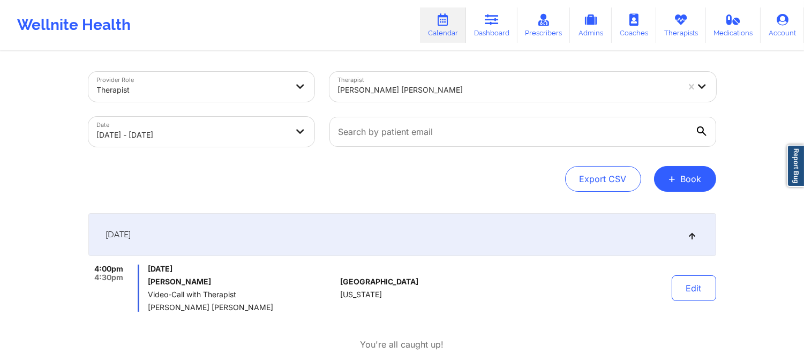
click at [468, 84] on div at bounding box center [508, 90] width 341 height 13
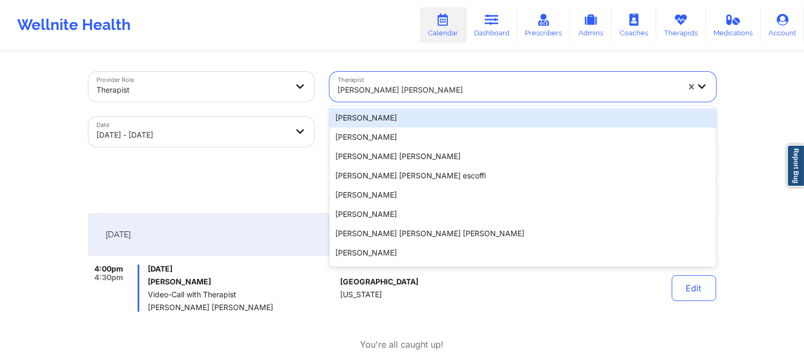
paste input "[PERSON_NAME]"
type input "[PERSON_NAME]"
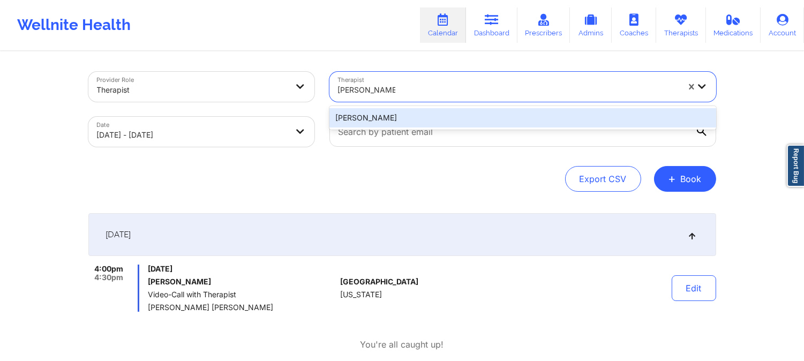
click at [468, 120] on div "[PERSON_NAME]" at bounding box center [522, 117] width 387 height 19
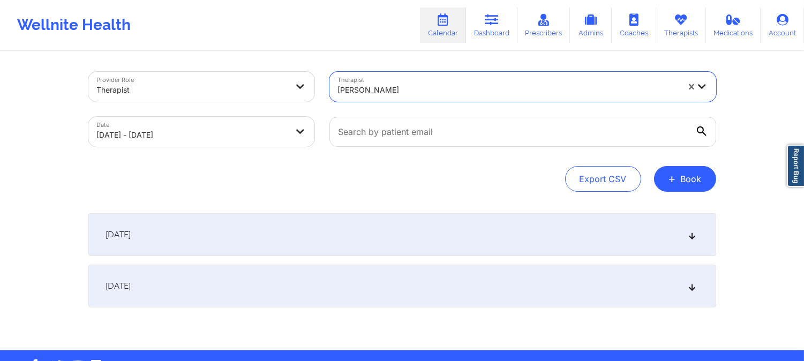
click at [466, 236] on div "[DATE]" at bounding box center [402, 234] width 628 height 43
click at [481, 245] on div "[DATE]" at bounding box center [402, 234] width 628 height 43
click at [507, 232] on div "[DATE]" at bounding box center [402, 234] width 628 height 43
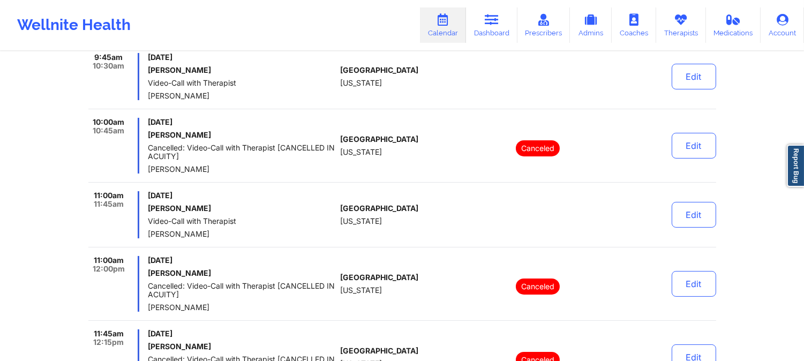
scroll to position [297, 0]
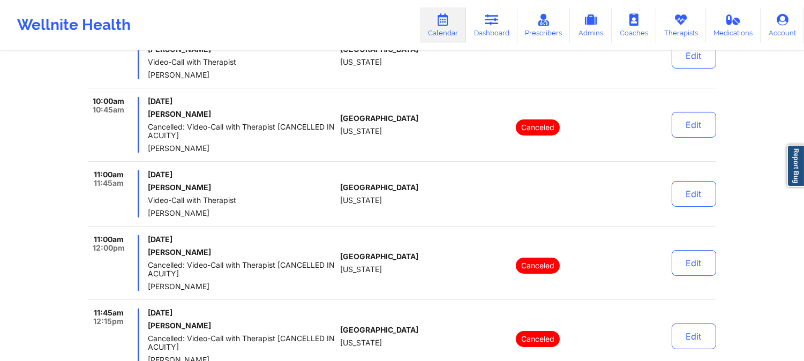
click at [372, 160] on div "10:00am 10:45am [DATE] [PERSON_NAME] Cancelled: Video-Call with Therapist [CANC…" at bounding box center [402, 129] width 628 height 65
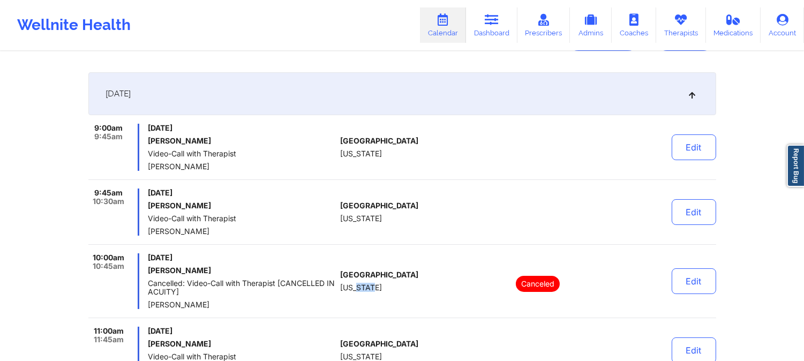
scroll to position [119, 0]
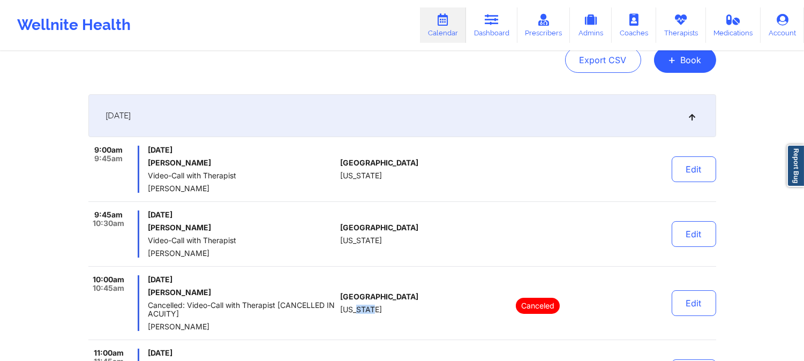
click at [341, 243] on span "[US_STATE]" at bounding box center [361, 240] width 42 height 9
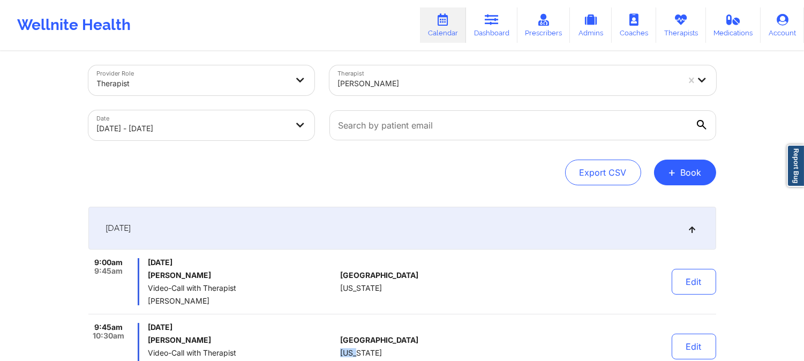
scroll to position [0, 0]
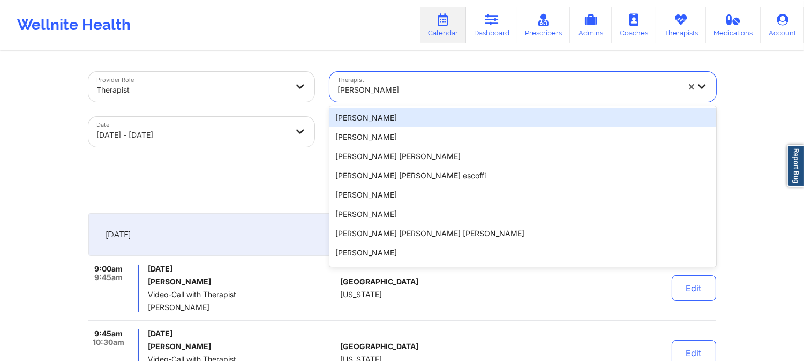
click at [410, 86] on div at bounding box center [508, 90] width 341 height 13
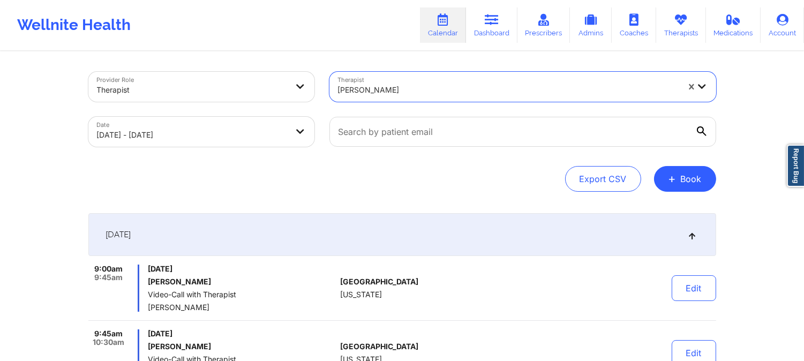
paste input "[PERSON_NAME]"
type input "[PERSON_NAME]"
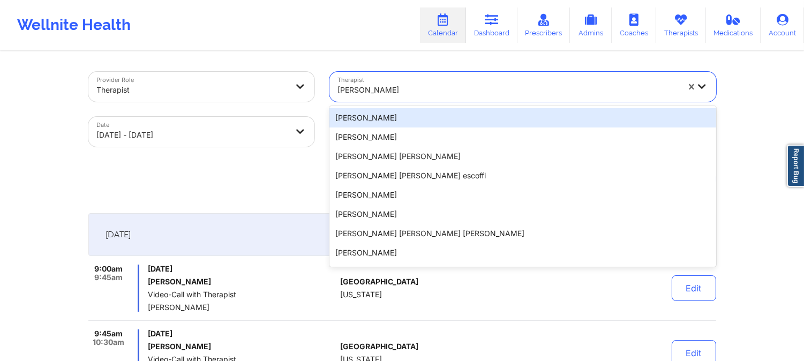
click at [378, 79] on div "[PERSON_NAME]" at bounding box center [508, 90] width 341 height 24
paste input "[PERSON_NAME]"
type input "[PERSON_NAME]"
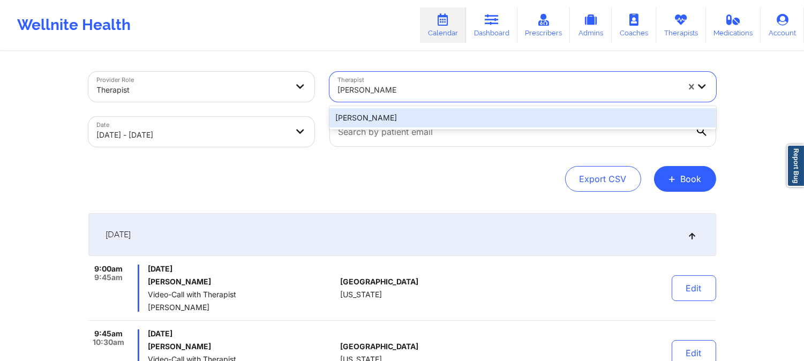
click at [406, 120] on div "[PERSON_NAME]" at bounding box center [522, 117] width 387 height 19
click at [406, 120] on input "text" at bounding box center [522, 132] width 387 height 30
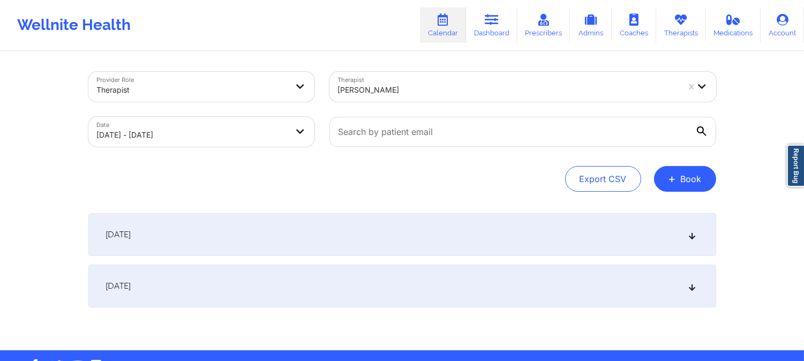
click at [409, 225] on div "[DATE]" at bounding box center [402, 234] width 628 height 43
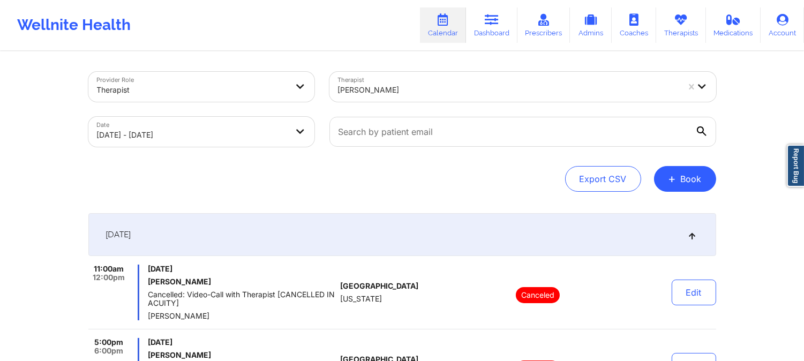
click at [468, 72] on div "[PERSON_NAME]" at bounding box center [504, 87] width 350 height 30
paste input "[PERSON_NAME]"
type input "[PERSON_NAME]"
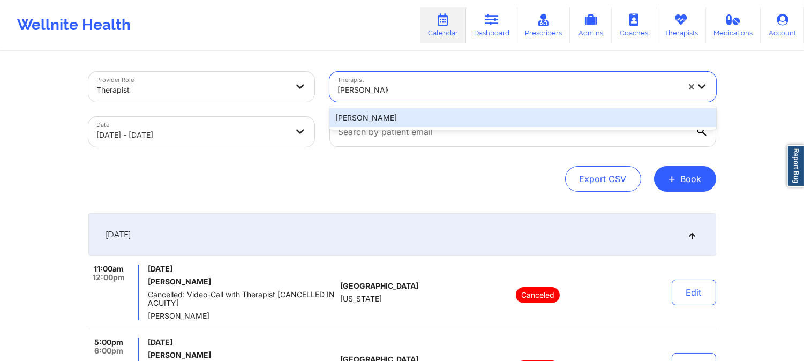
click at [441, 111] on div "[PERSON_NAME]" at bounding box center [522, 117] width 387 height 19
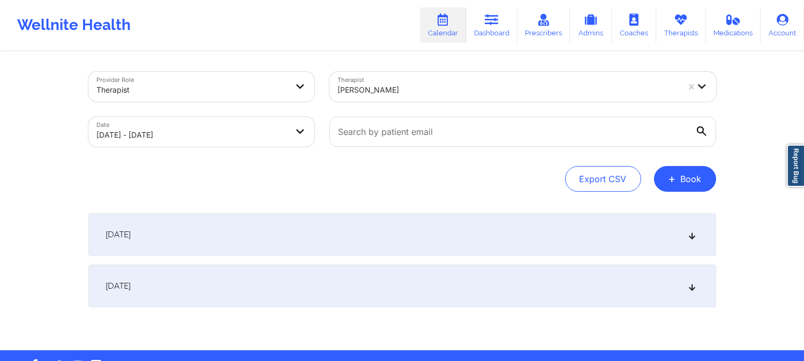
click at [458, 228] on div "[DATE]" at bounding box center [402, 234] width 628 height 43
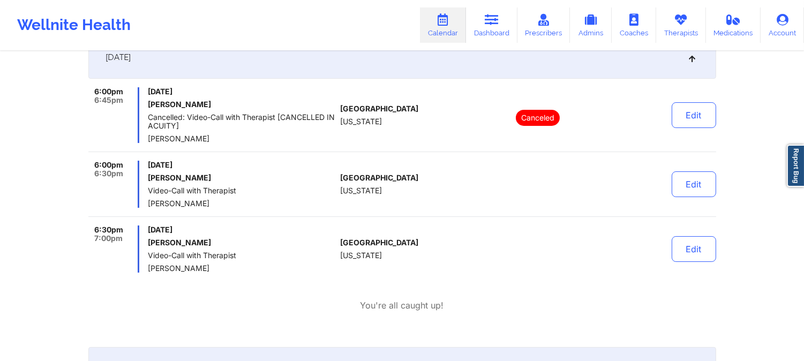
scroll to position [178, 0]
drag, startPoint x: 335, startPoint y: 19, endPoint x: 381, endPoint y: 2, distance: 49.3
click at [335, 19] on div "Wellnite Health Calendar Dashboard Prescribers Admins Coaches Therapists Medica…" at bounding box center [402, 25] width 804 height 43
click at [378, 152] on div "6:00pm 6:45pm [DATE] [PERSON_NAME] Cancelled: Video-Call with Therapist [CANCEL…" at bounding box center [402, 178] width 628 height 185
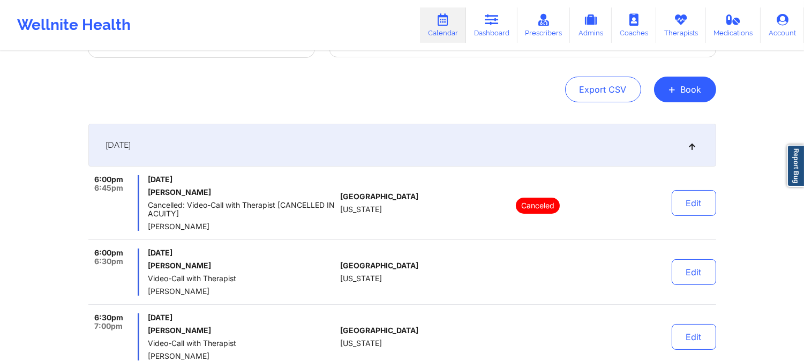
scroll to position [0, 0]
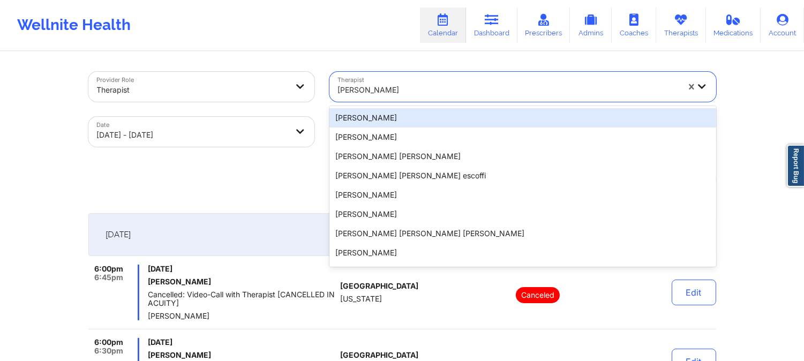
click at [454, 82] on div "[PERSON_NAME]" at bounding box center [508, 90] width 341 height 24
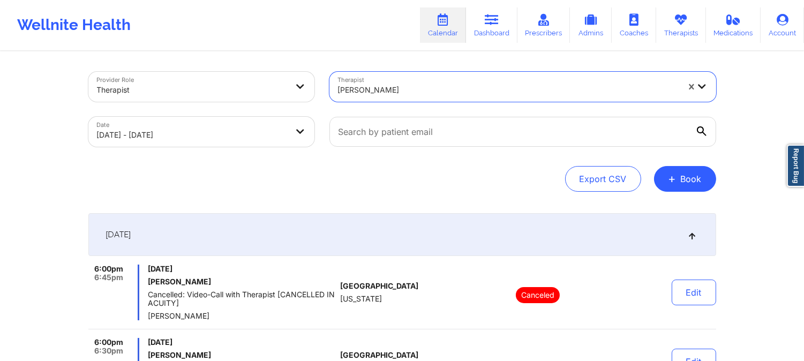
paste input "[PERSON_NAME]"
type input "[PERSON_NAME]"
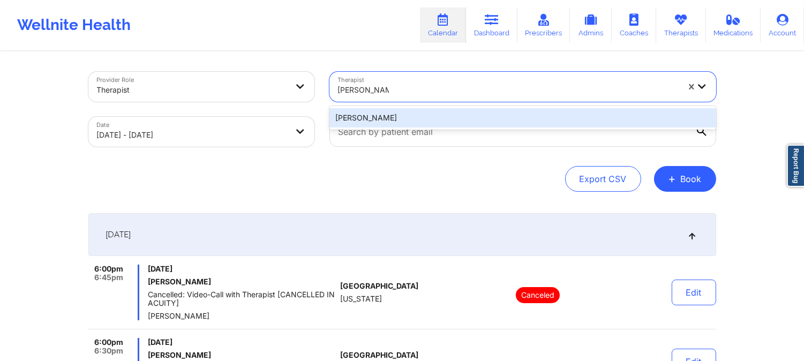
click at [453, 115] on div "[PERSON_NAME]" at bounding box center [522, 117] width 387 height 19
click at [453, 115] on div at bounding box center [523, 131] width 402 height 45
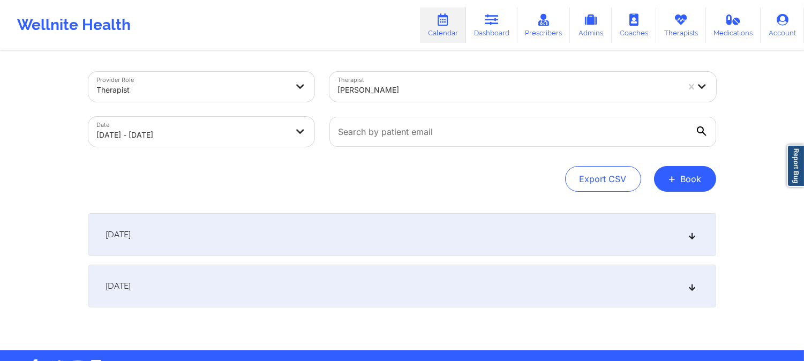
click at [447, 235] on div "[DATE]" at bounding box center [402, 234] width 628 height 43
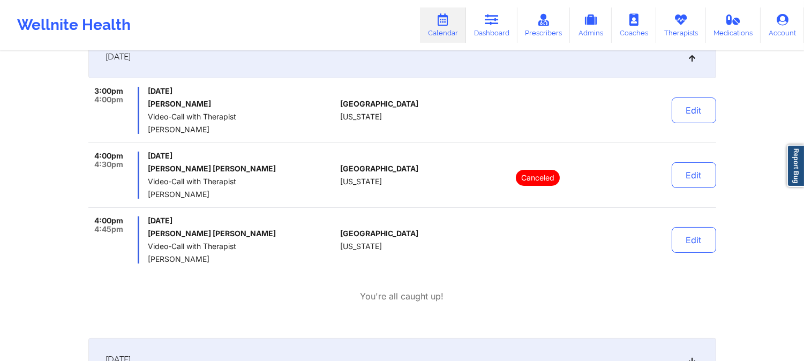
scroll to position [178, 0]
click at [269, 209] on div "3:00pm 4:00pm [DATE] [PERSON_NAME] Video-Call with Therapist [PERSON_NAME] [GEO…" at bounding box center [402, 174] width 628 height 177
click at [260, 170] on h6 "[PERSON_NAME] [PERSON_NAME]" at bounding box center [242, 168] width 188 height 9
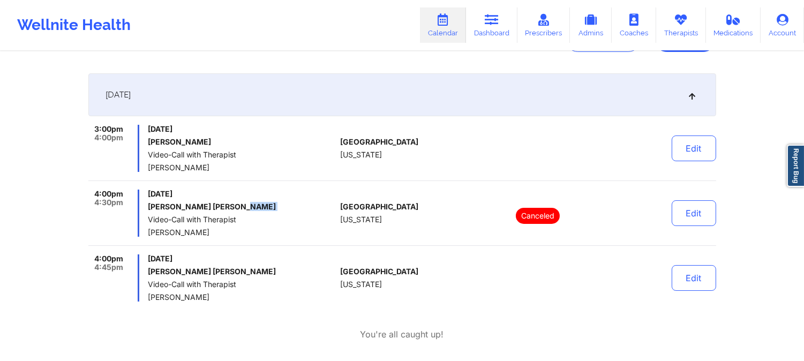
scroll to position [119, 0]
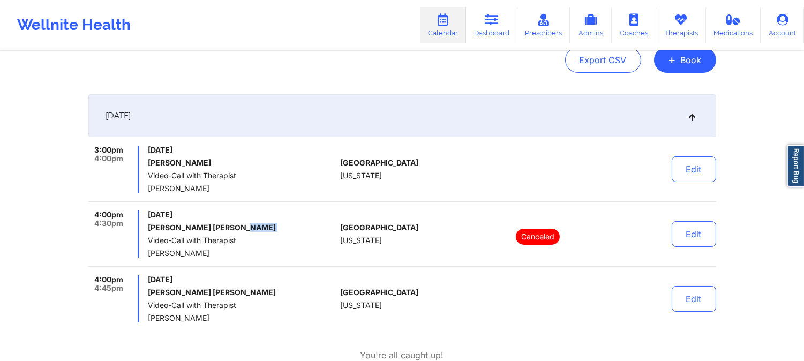
click at [344, 58] on div "Export CSV + Book" at bounding box center [402, 60] width 628 height 26
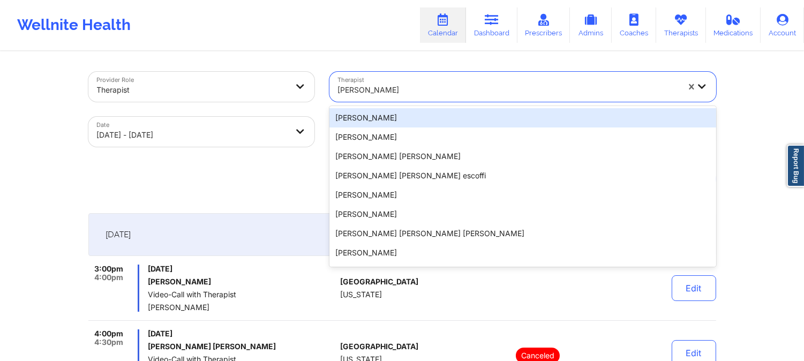
click at [458, 84] on div at bounding box center [508, 90] width 341 height 13
paste input "[PERSON_NAME]"
type input "[PERSON_NAME]"
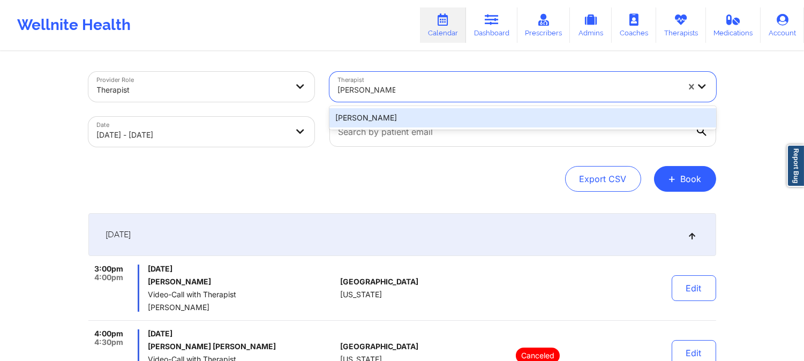
click at [457, 112] on div "[PERSON_NAME]" at bounding box center [522, 117] width 387 height 19
click at [457, 112] on div at bounding box center [523, 131] width 402 height 45
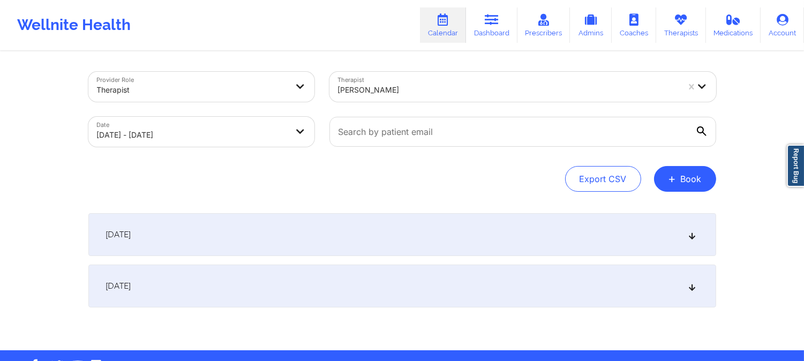
click at [473, 245] on div "[DATE]" at bounding box center [402, 234] width 628 height 43
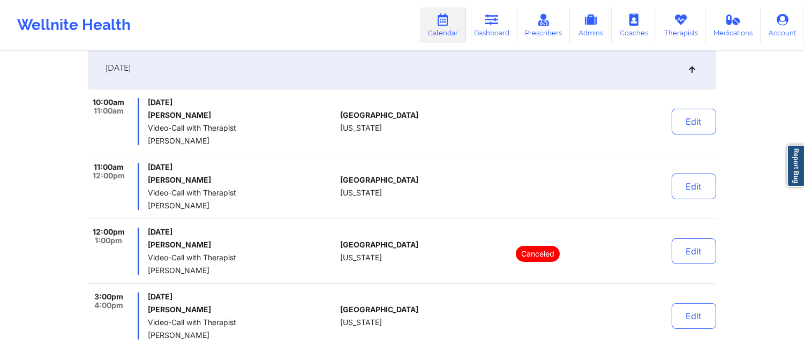
scroll to position [238, 0]
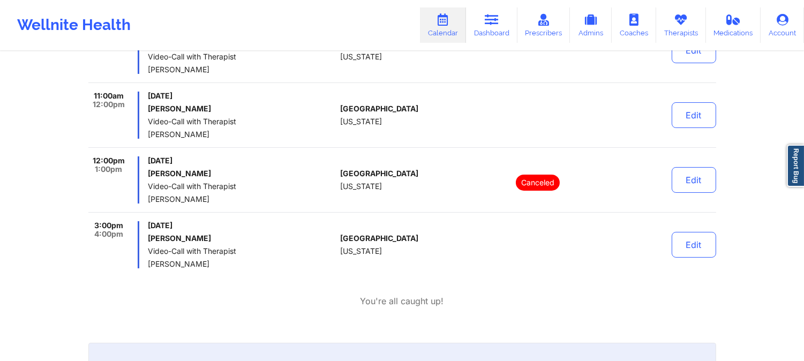
click at [386, 138] on div "[GEOGRAPHIC_DATA] [US_STATE]" at bounding box center [399, 115] width 119 height 47
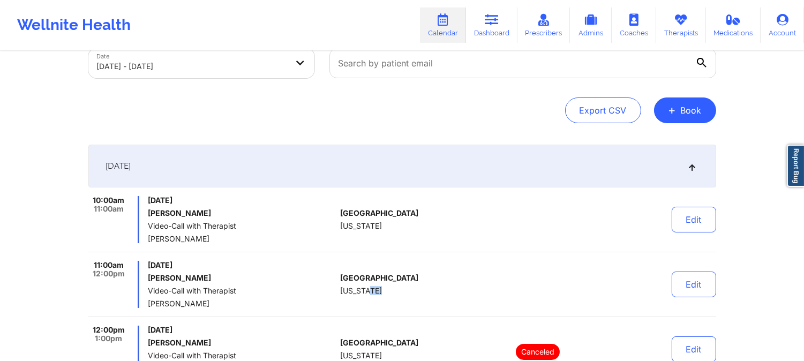
scroll to position [0, 0]
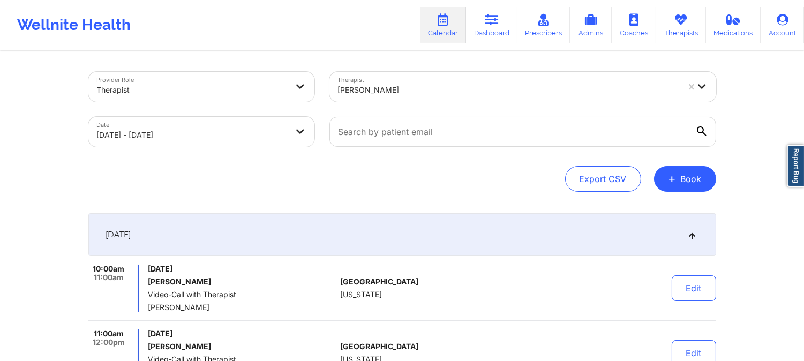
click at [416, 95] on div at bounding box center [508, 90] width 341 height 13
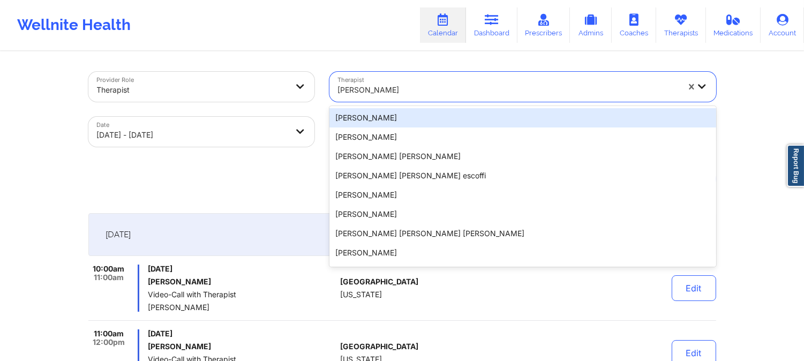
paste input "[PERSON_NAME]"
type input "[PERSON_NAME]"
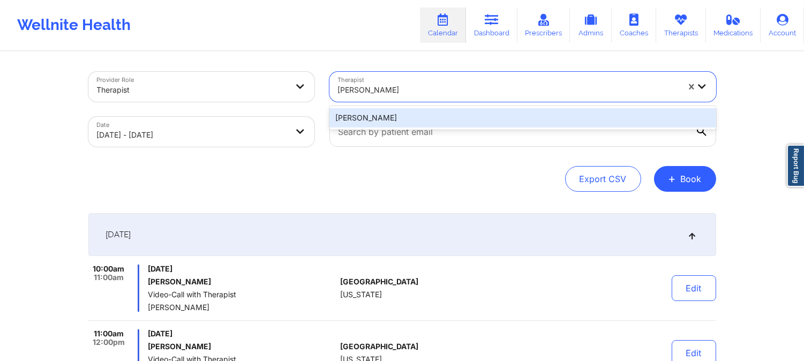
click at [418, 115] on div "[PERSON_NAME]" at bounding box center [522, 117] width 387 height 19
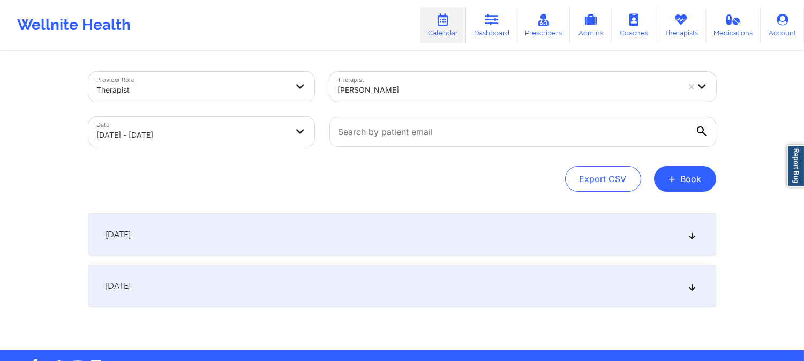
click at [425, 232] on div "[DATE]" at bounding box center [402, 234] width 628 height 43
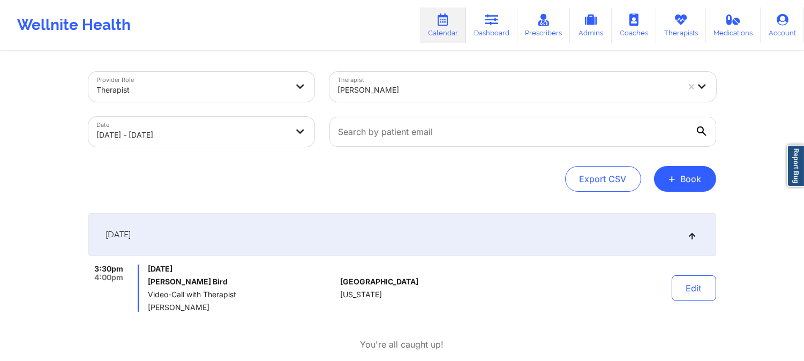
click at [410, 81] on div "[PERSON_NAME]" at bounding box center [508, 90] width 341 height 24
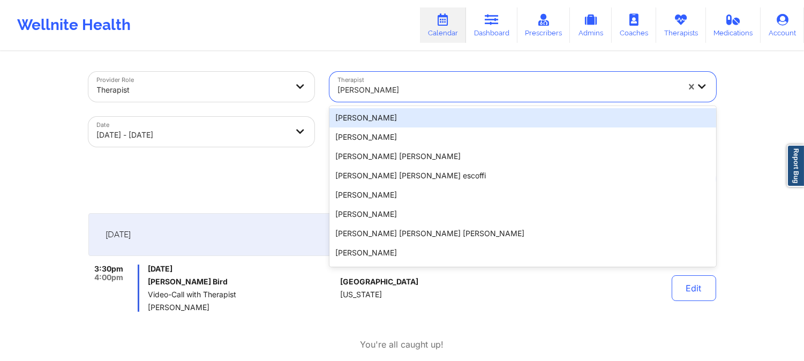
paste input "[PERSON_NAME]"
type input "[PERSON_NAME]"
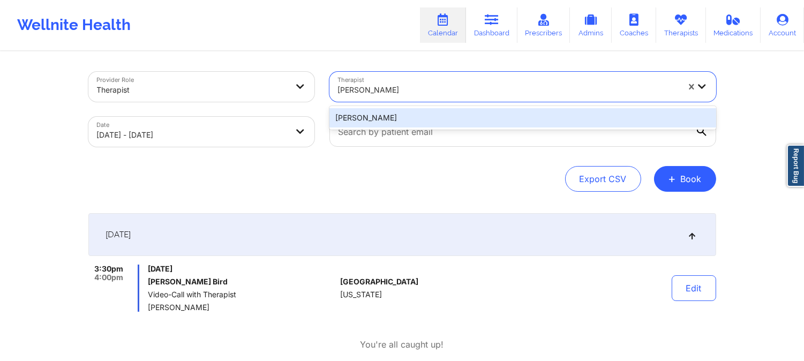
click at [420, 115] on div "[PERSON_NAME]" at bounding box center [522, 117] width 387 height 19
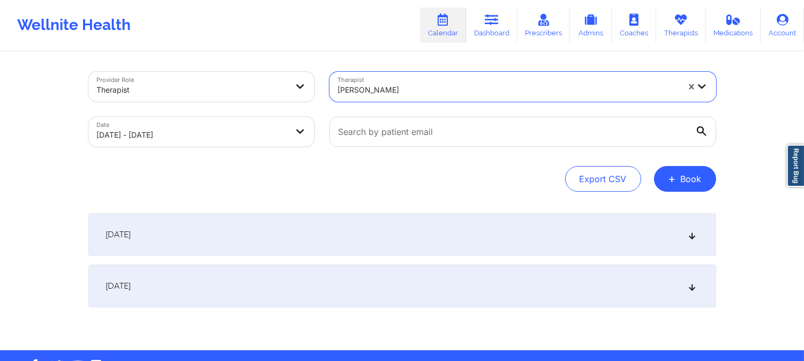
click at [427, 227] on div "[DATE]" at bounding box center [402, 234] width 628 height 43
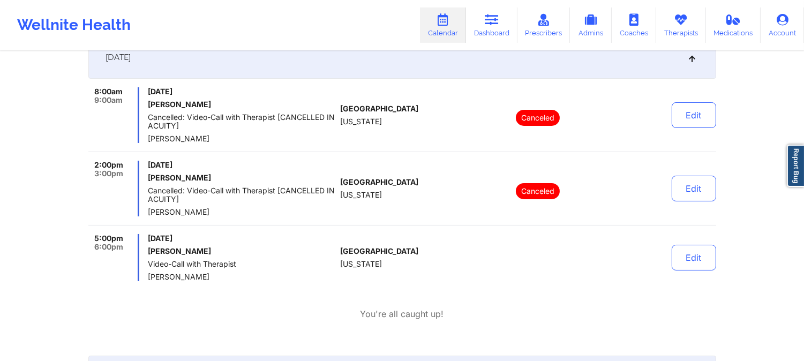
scroll to position [178, 0]
drag, startPoint x: 376, startPoint y: 14, endPoint x: 390, endPoint y: 3, distance: 17.9
click at [376, 14] on div "Wellnite Health Calendar Dashboard Prescribers Admins Coaches Therapists Medica…" at bounding box center [402, 25] width 804 height 43
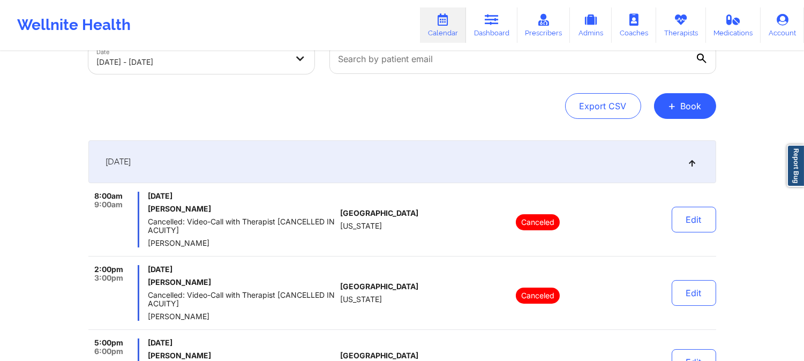
scroll to position [0, 0]
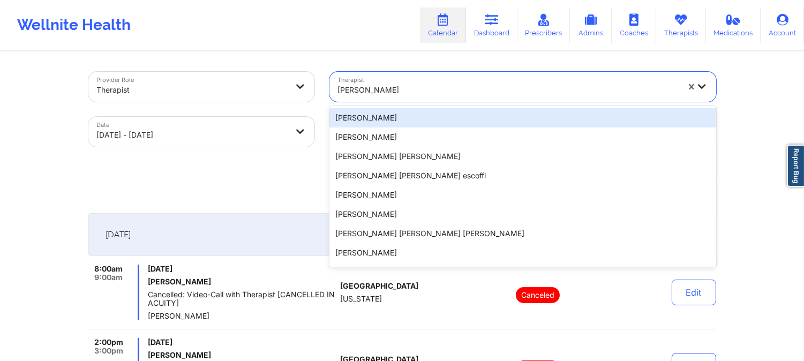
click at [424, 97] on div "[PERSON_NAME]" at bounding box center [508, 90] width 341 height 24
paste input "[PERSON_NAME]"
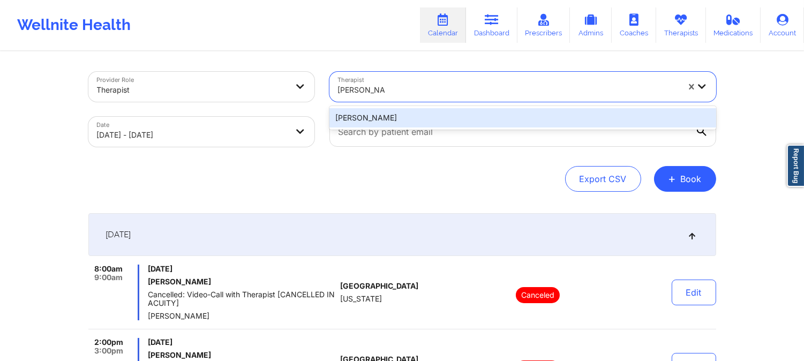
type input "[PERSON_NAME]"
click at [408, 105] on div "Therapist 1 result available for search term [PERSON_NAME]. Use Up and Down to …" at bounding box center [523, 86] width 402 height 45
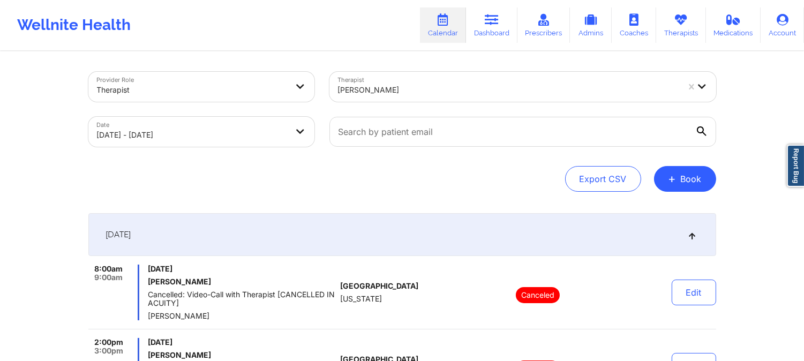
click at [399, 233] on div "[DATE]" at bounding box center [402, 234] width 628 height 43
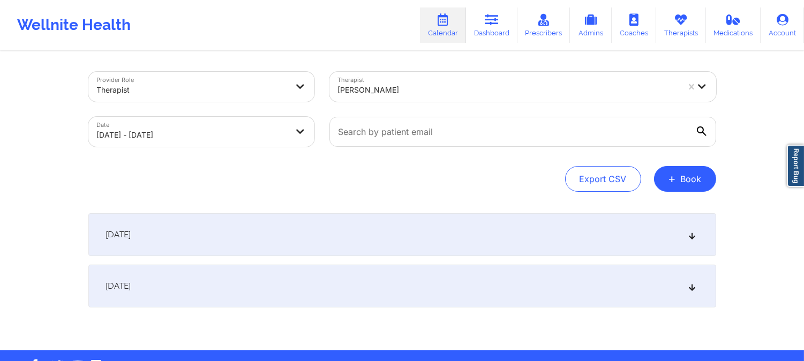
click at [436, 89] on div at bounding box center [508, 90] width 341 height 13
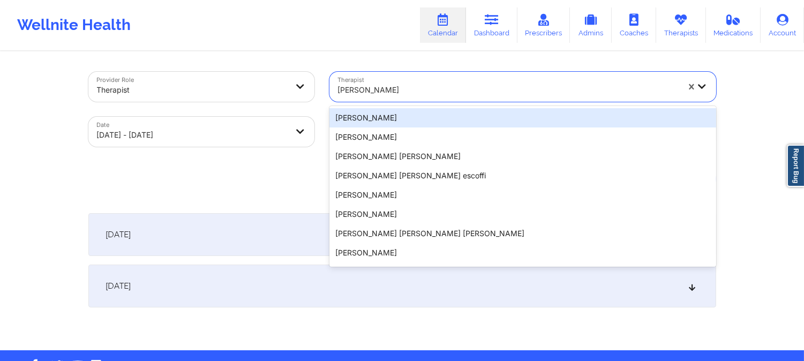
paste input "[PERSON_NAME]"
type input "[PERSON_NAME]"
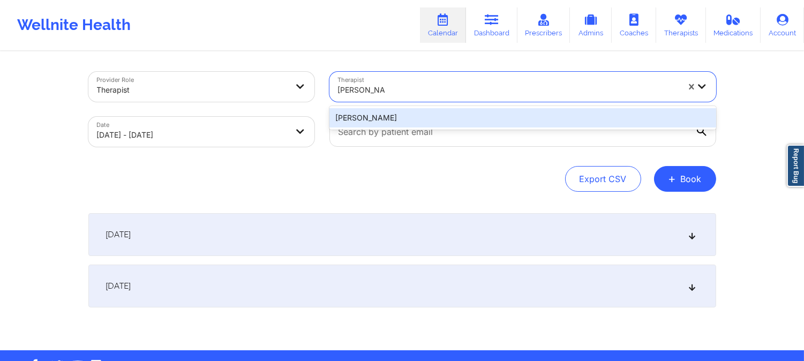
click at [426, 116] on div "[PERSON_NAME]" at bounding box center [522, 117] width 387 height 19
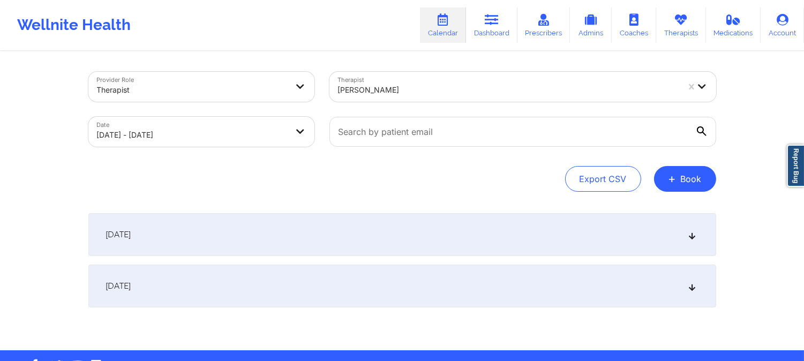
click at [442, 214] on div "[DATE]" at bounding box center [402, 234] width 628 height 43
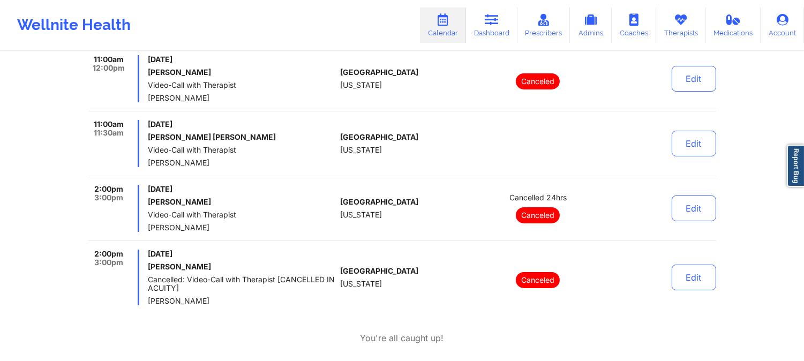
scroll to position [238, 0]
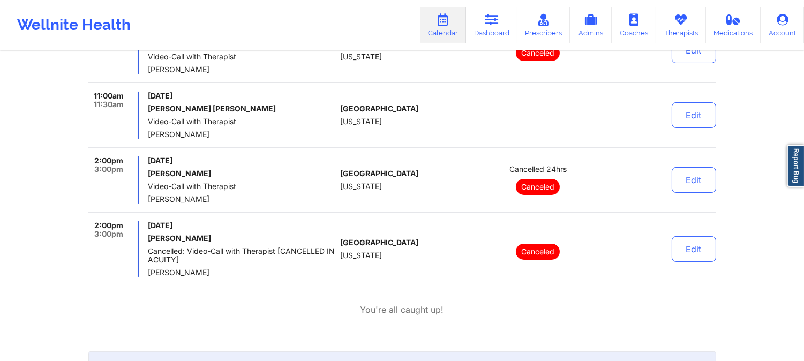
click at [410, 193] on div "[GEOGRAPHIC_DATA] [US_STATE]" at bounding box center [399, 179] width 119 height 47
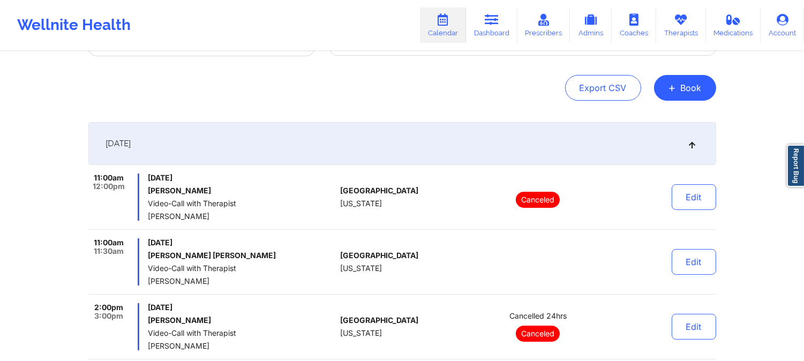
scroll to position [0, 0]
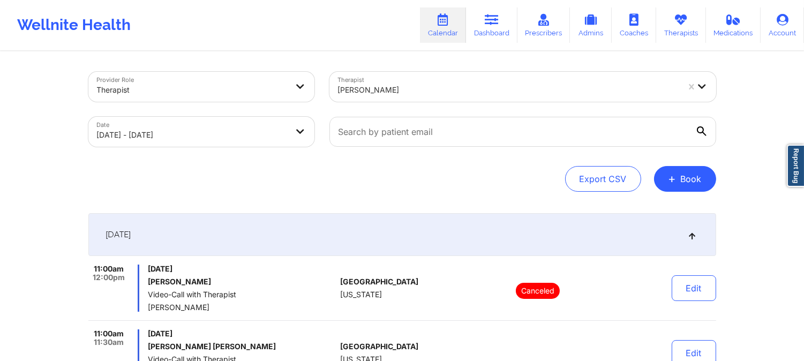
click at [400, 89] on div at bounding box center [508, 90] width 341 height 13
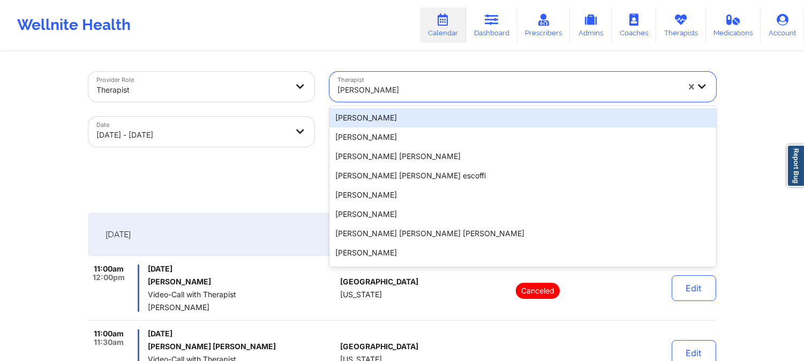
paste input "[PERSON_NAME]"
type input "[PERSON_NAME]"
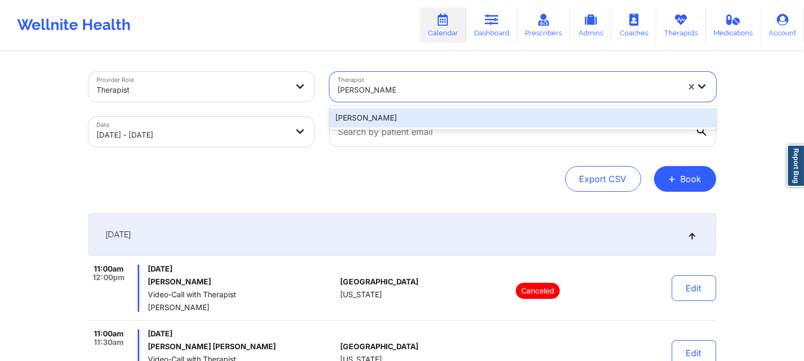
click at [426, 111] on div "[PERSON_NAME]" at bounding box center [522, 117] width 387 height 19
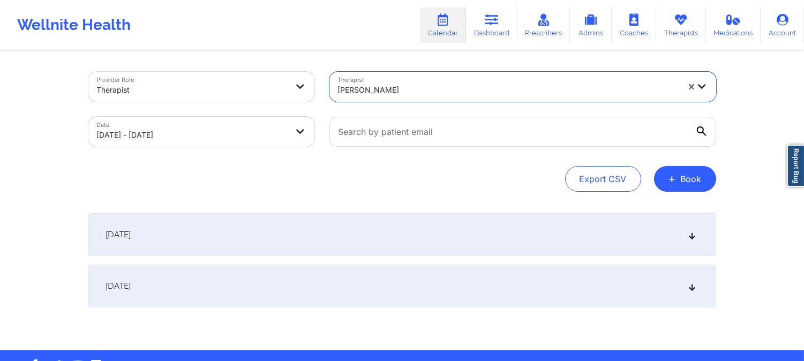
click at [423, 232] on div "[DATE]" at bounding box center [402, 234] width 628 height 43
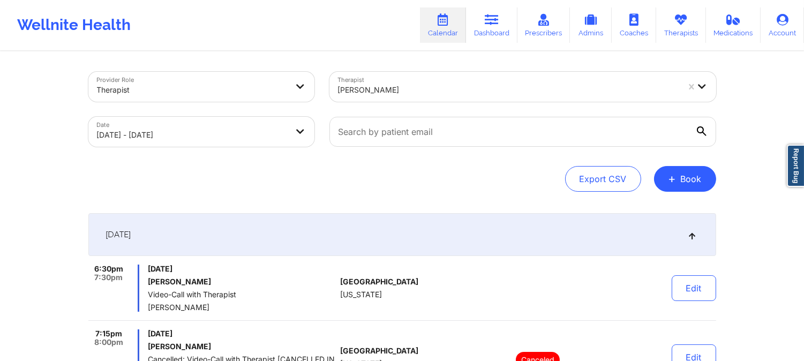
click at [485, 89] on div at bounding box center [508, 90] width 341 height 13
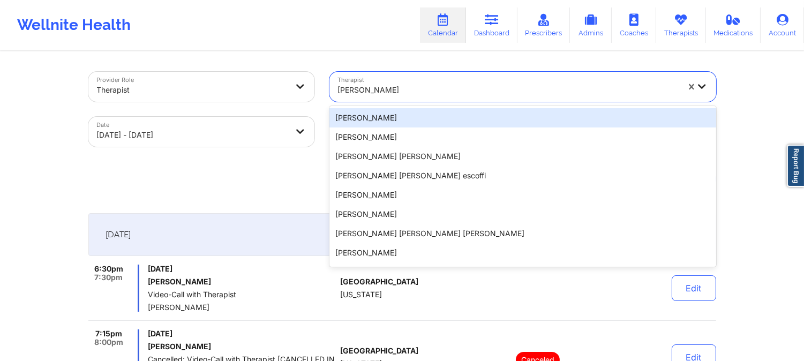
paste input "[PERSON_NAME]"
type input "[PERSON_NAME]"
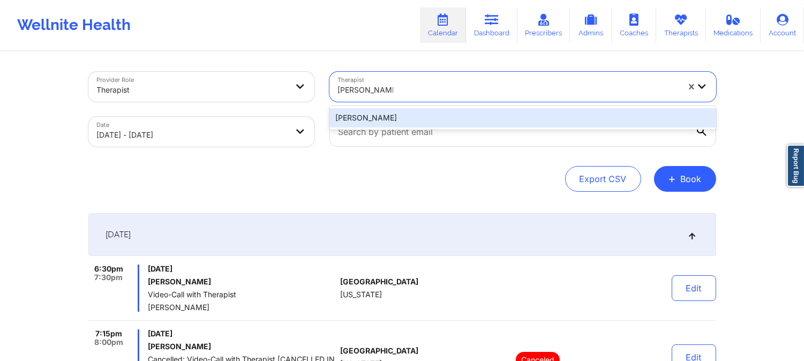
click at [467, 114] on div "[PERSON_NAME]" at bounding box center [522, 117] width 387 height 19
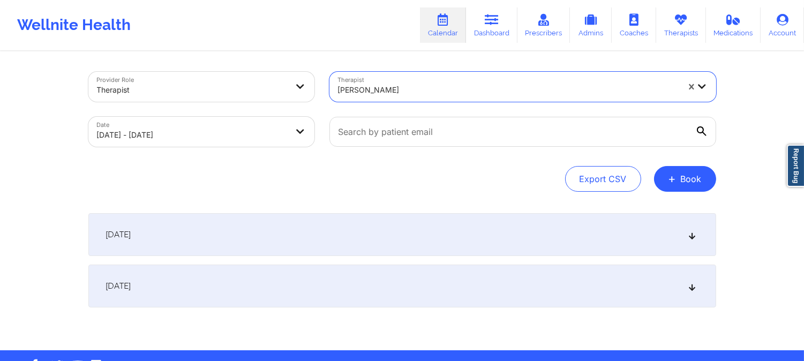
click at [470, 239] on div "[DATE]" at bounding box center [402, 234] width 628 height 43
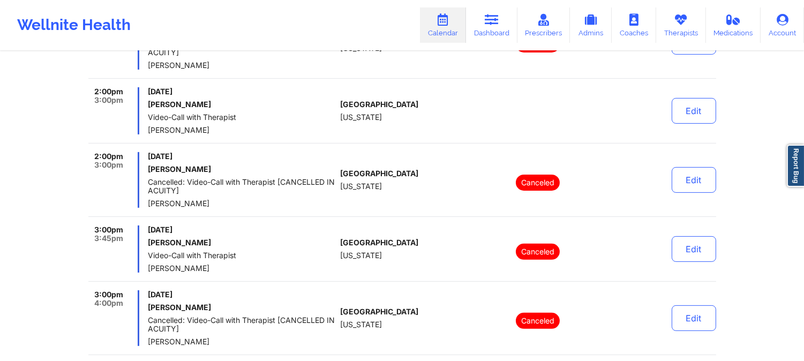
scroll to position [773, 0]
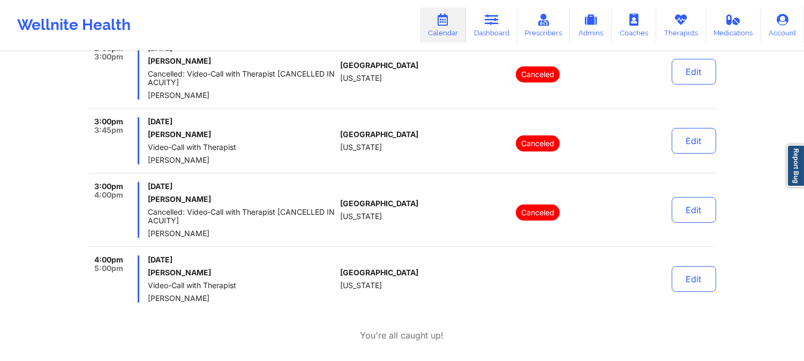
click at [387, 138] on span "[GEOGRAPHIC_DATA]" at bounding box center [379, 134] width 78 height 9
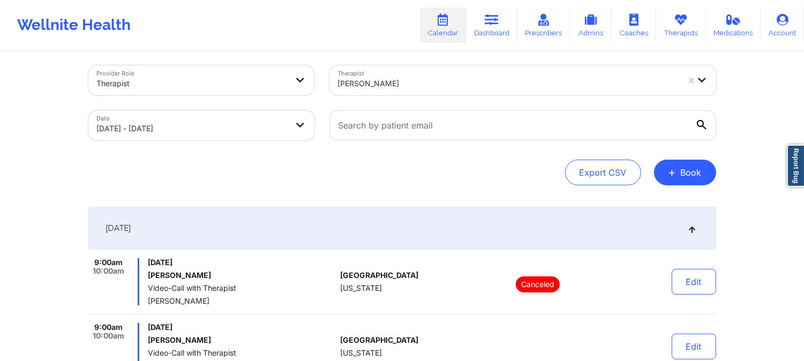
scroll to position [0, 0]
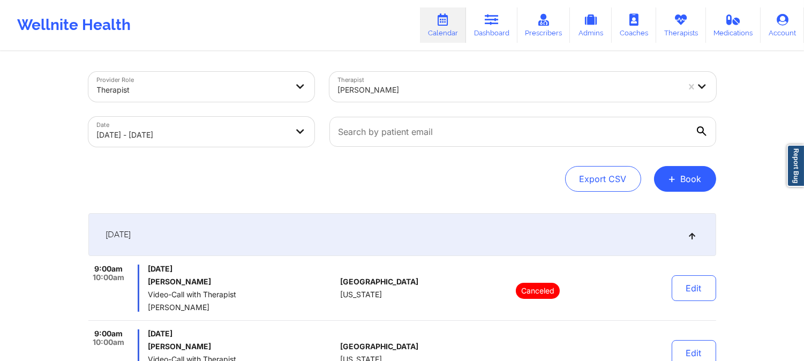
click at [394, 67] on div "Therapist [PERSON_NAME]" at bounding box center [523, 86] width 402 height 45
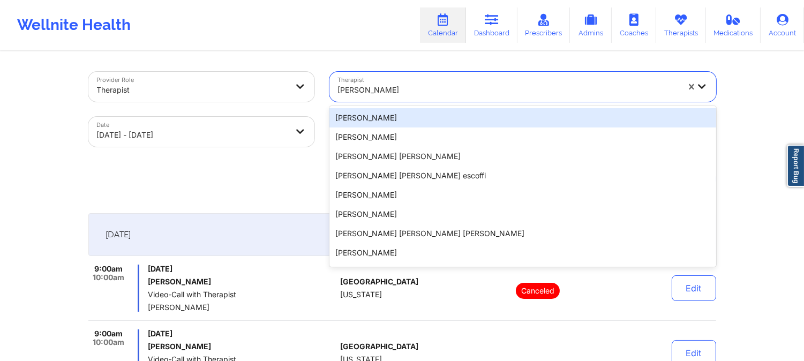
click at [393, 82] on div "[PERSON_NAME]" at bounding box center [508, 90] width 341 height 24
paste input "[PERSON_NAME]"
type input "[PERSON_NAME]"
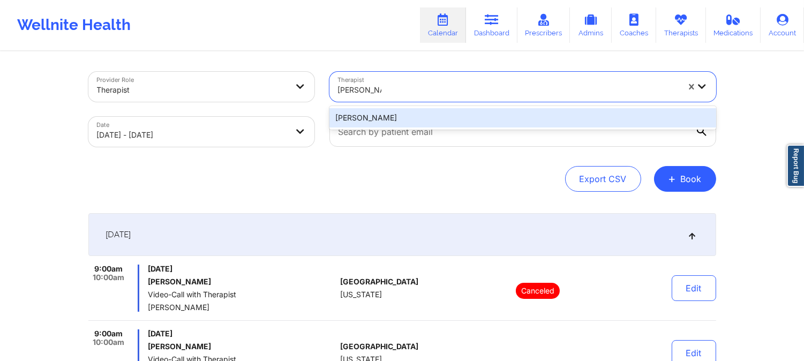
click at [402, 111] on div "[PERSON_NAME]" at bounding box center [522, 117] width 387 height 19
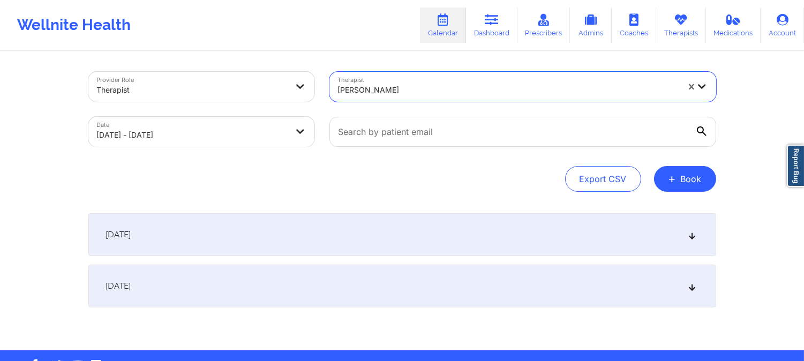
click at [429, 244] on div "[DATE]" at bounding box center [402, 234] width 628 height 43
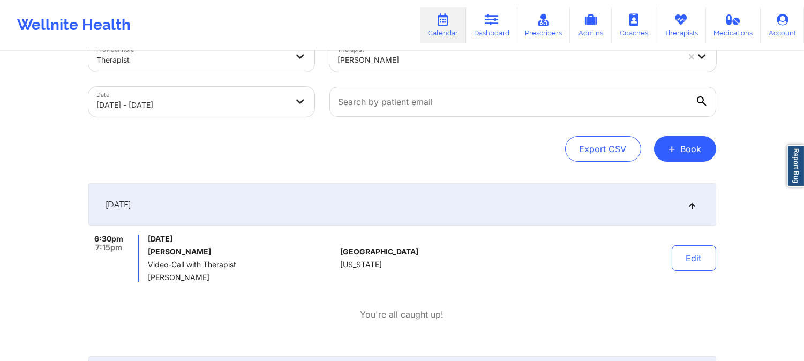
scroll to position [59, 0]
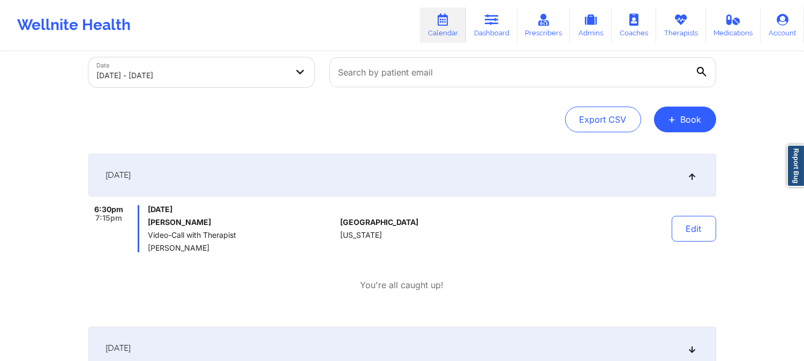
drag, startPoint x: 376, startPoint y: 121, endPoint x: 382, endPoint y: 119, distance: 5.8
click at [376, 121] on div "Export CSV + Book" at bounding box center [402, 120] width 628 height 26
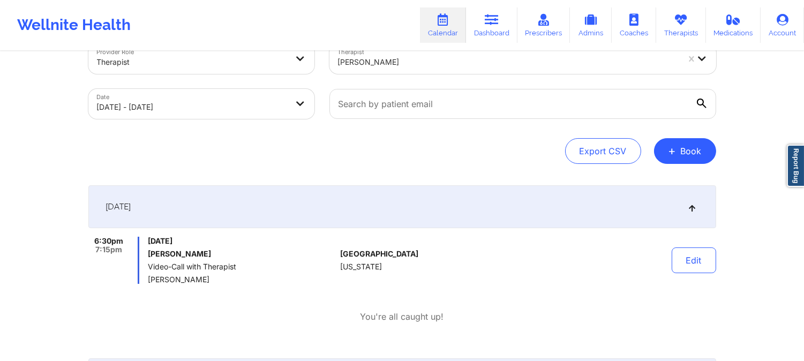
scroll to position [0, 0]
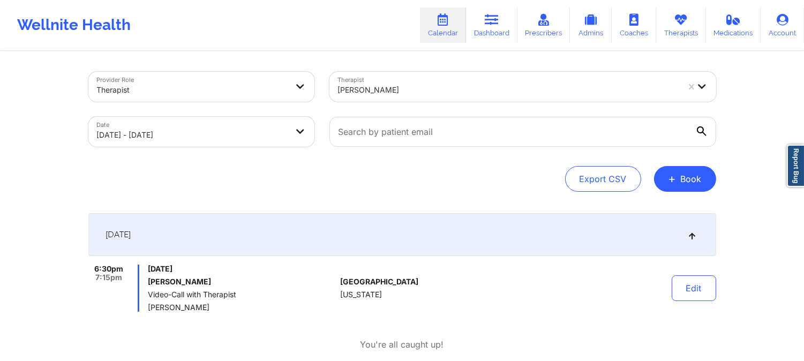
click at [453, 89] on div at bounding box center [508, 90] width 341 height 13
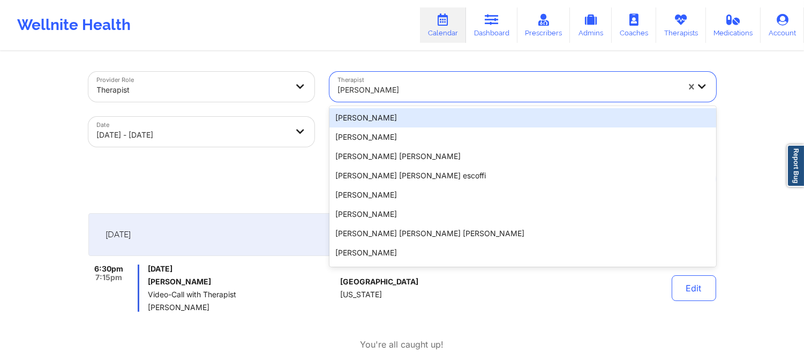
paste input "[PERSON_NAME]"
type input "[PERSON_NAME]"
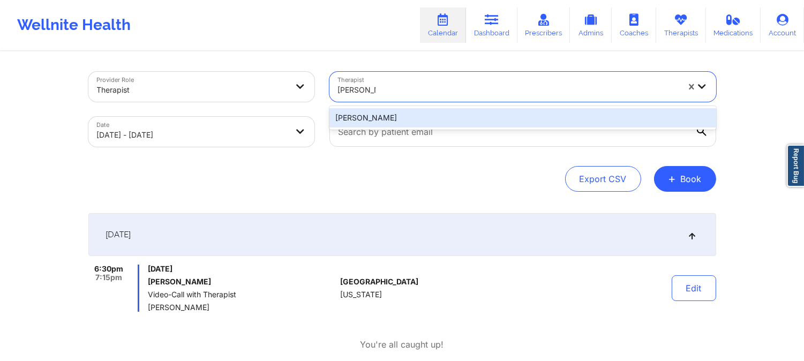
click at [466, 121] on div "[PERSON_NAME]" at bounding box center [522, 117] width 387 height 19
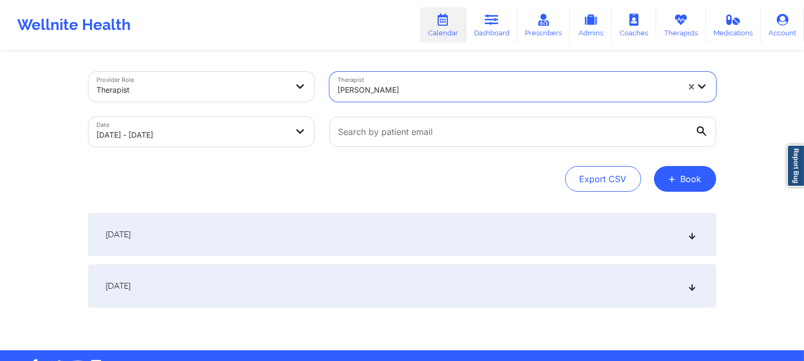
click at [493, 237] on div "[DATE]" at bounding box center [402, 234] width 628 height 43
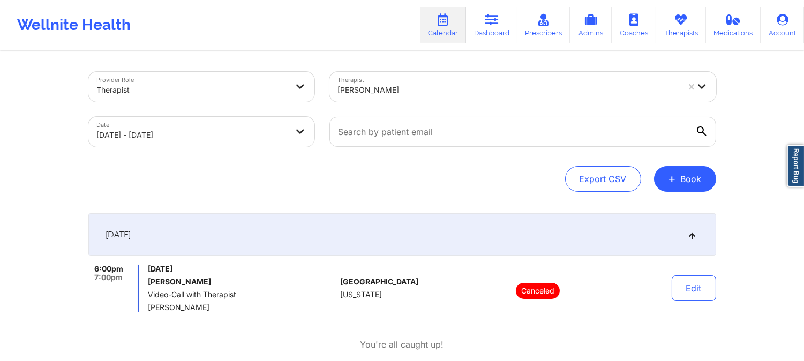
click at [413, 79] on div "[PERSON_NAME]" at bounding box center [508, 90] width 341 height 24
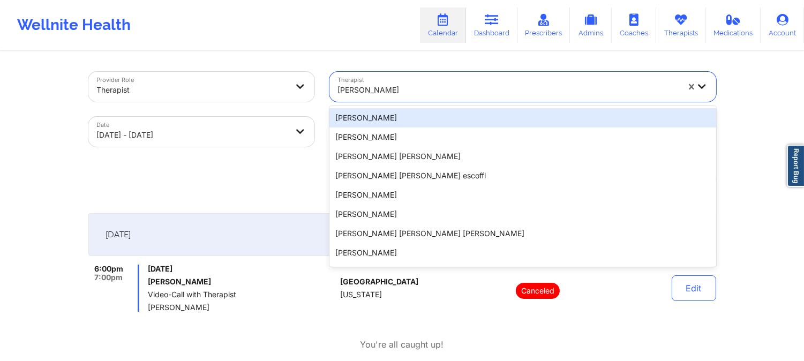
paste input "[PERSON_NAME] [PERSON_NAME]"
type input "[PERSON_NAME] [PERSON_NAME]"
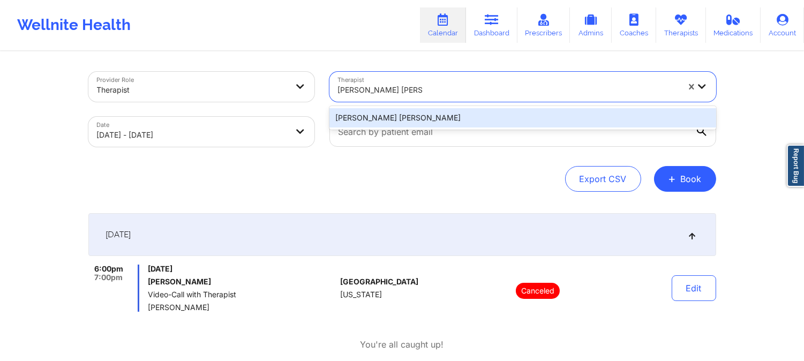
click at [452, 110] on div "[PERSON_NAME] [PERSON_NAME]" at bounding box center [522, 117] width 387 height 19
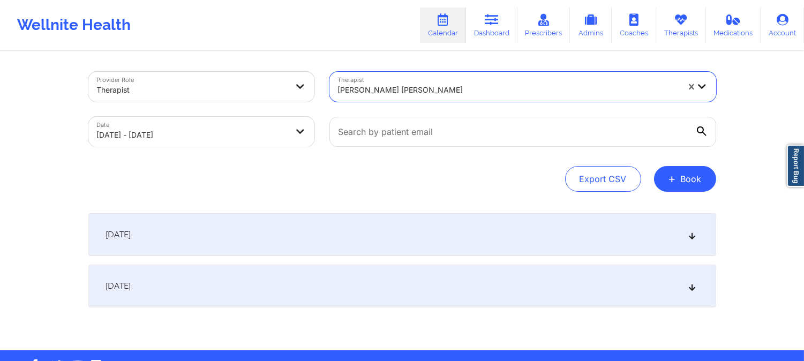
click at [483, 228] on div "[DATE]" at bounding box center [402, 234] width 628 height 43
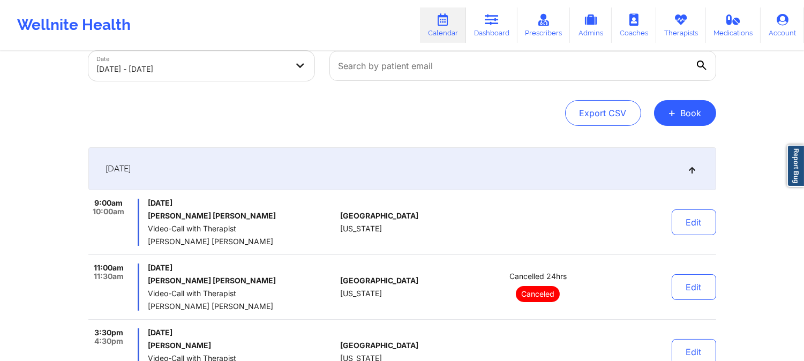
scroll to position [178, 0]
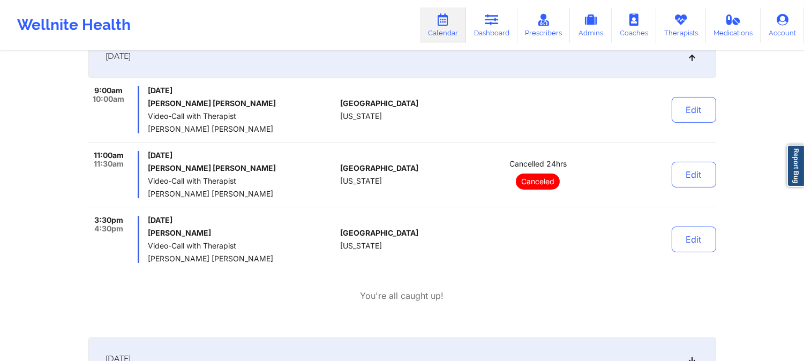
click at [333, 27] on div "Wellnite Health Calendar Dashboard Prescribers Admins Coaches Therapists Medica…" at bounding box center [402, 25] width 804 height 43
click at [345, 153] on div "[GEOGRAPHIC_DATA] [US_STATE]" at bounding box center [399, 174] width 119 height 47
click at [327, 150] on div "9:00am 10:00am [DATE] [PERSON_NAME] [PERSON_NAME] Video-Call with Therapist [PE…" at bounding box center [402, 174] width 628 height 177
click at [259, 119] on span "Video-Call with Therapist" at bounding box center [242, 116] width 188 height 9
click at [355, 39] on div "Wellnite Health Calendar Dashboard Prescribers Admins Coaches Therapists Medica…" at bounding box center [402, 25] width 804 height 43
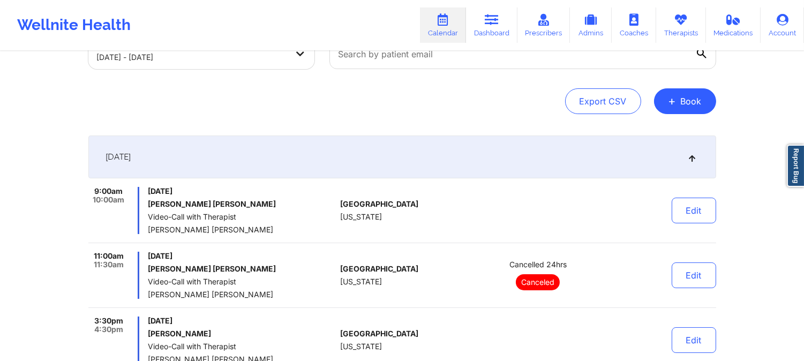
scroll to position [0, 0]
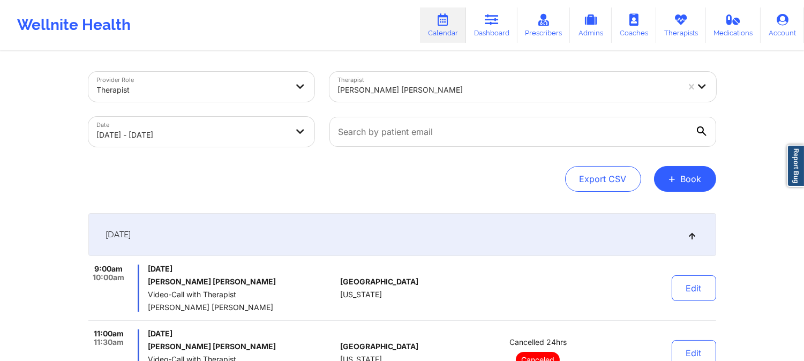
click at [427, 86] on div at bounding box center [508, 90] width 341 height 13
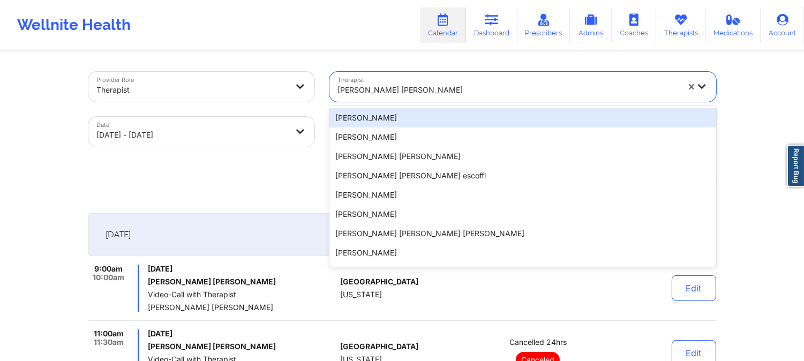
paste input "[PERSON_NAME] [PERSON_NAME]"
type input "[PERSON_NAME] [PERSON_NAME]"
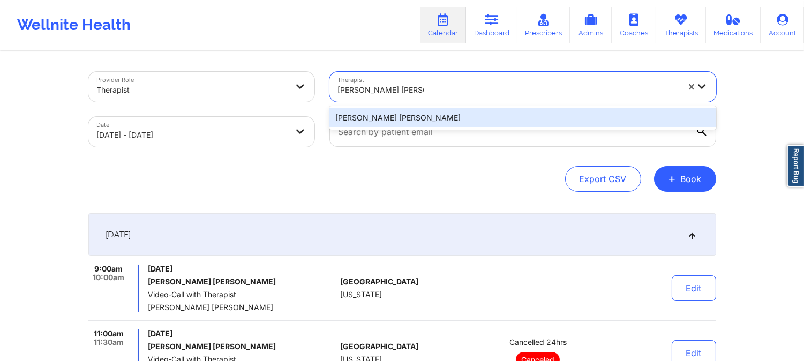
click at [429, 116] on div "[PERSON_NAME] [PERSON_NAME]" at bounding box center [522, 117] width 387 height 19
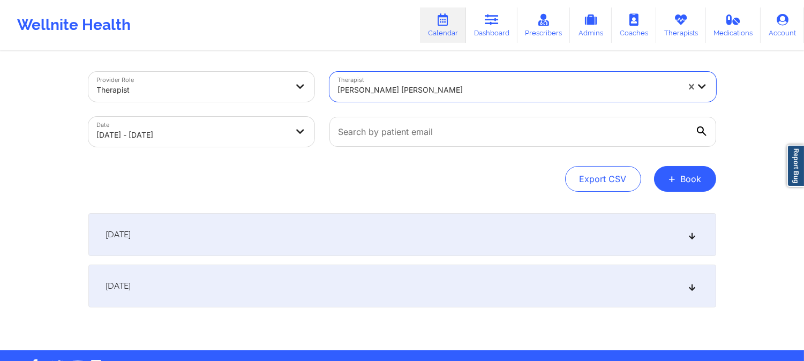
click at [445, 254] on div "[DATE]" at bounding box center [402, 234] width 628 height 43
click at [462, 244] on div "[DATE]" at bounding box center [402, 234] width 628 height 43
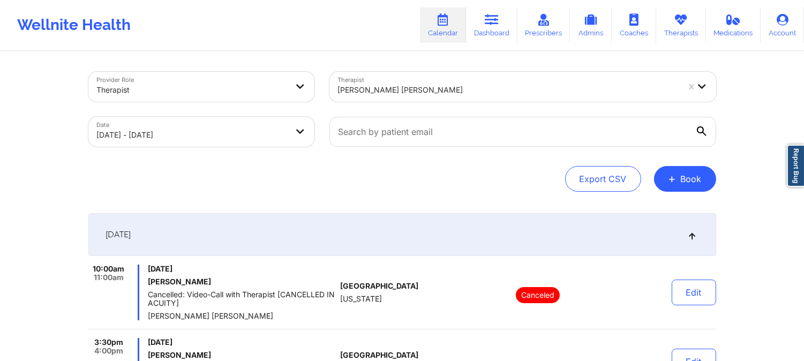
click at [471, 92] on div at bounding box center [508, 90] width 341 height 13
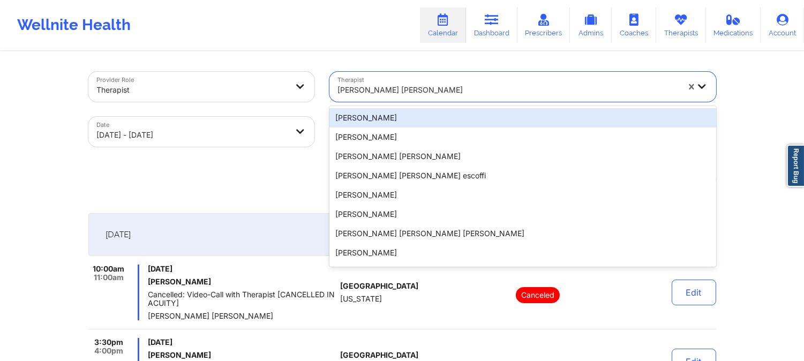
paste input "[PERSON_NAME]"
type input "[PERSON_NAME]"
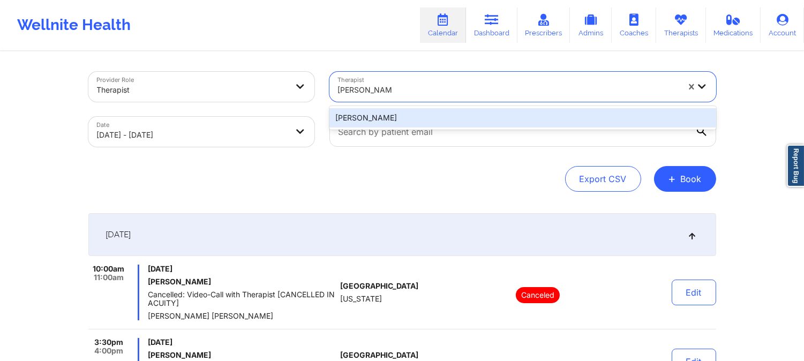
click at [449, 111] on div "[PERSON_NAME]" at bounding box center [522, 117] width 387 height 19
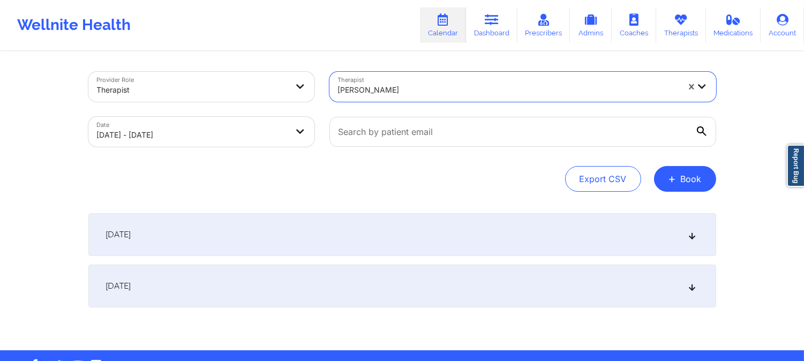
drag, startPoint x: 427, startPoint y: 225, endPoint x: 436, endPoint y: 229, distance: 9.6
click at [427, 227] on div "[DATE]" at bounding box center [402, 234] width 628 height 43
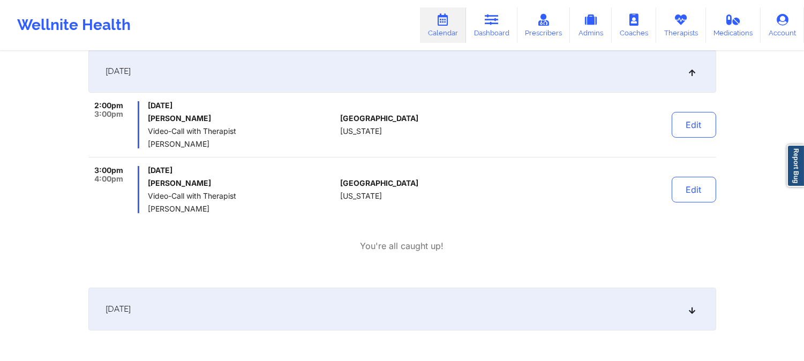
scroll to position [178, 0]
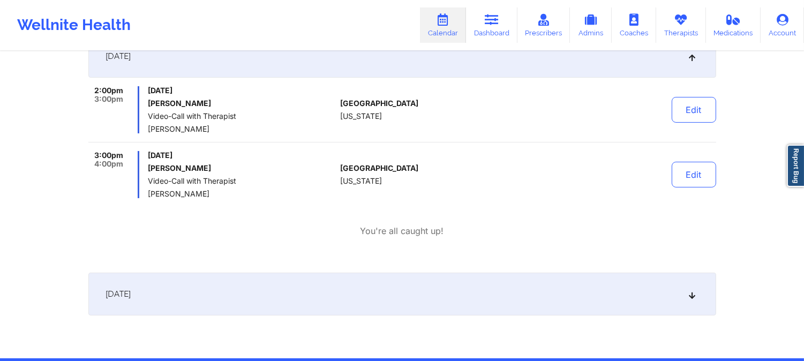
click at [371, 24] on div "Wellnite Health Calendar Dashboard Prescribers Admins Coaches Therapists Medica…" at bounding box center [402, 25] width 804 height 43
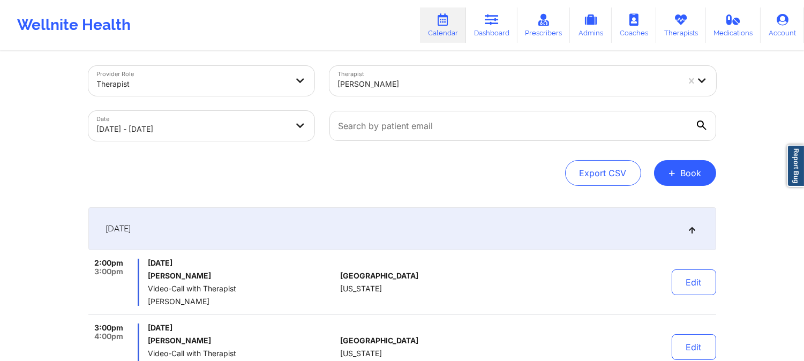
scroll to position [0, 0]
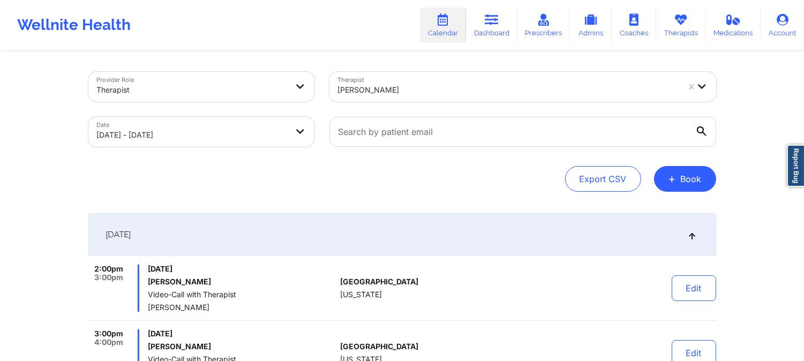
click at [420, 87] on div at bounding box center [508, 90] width 341 height 13
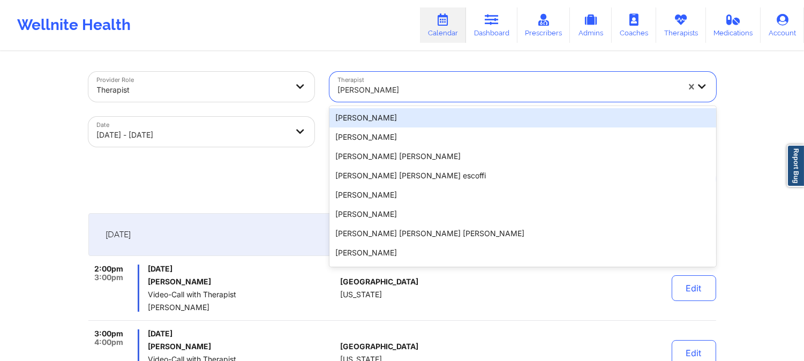
paste input "[PERSON_NAME]"
type input "[PERSON_NAME]"
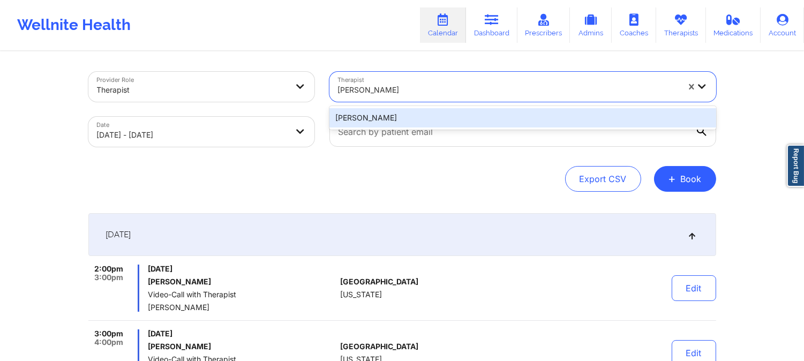
click at [421, 111] on div "[PERSON_NAME]" at bounding box center [522, 117] width 387 height 19
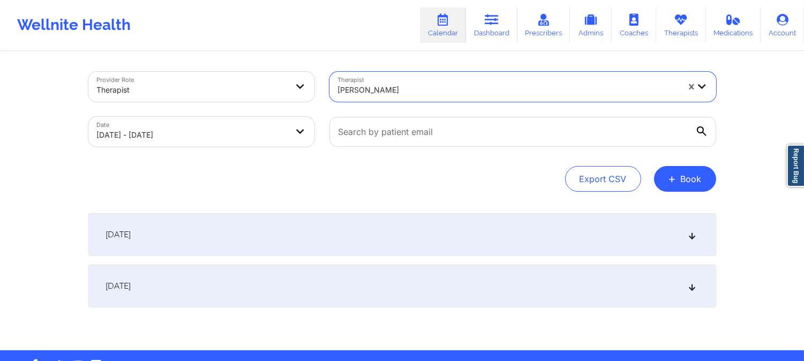
click at [435, 227] on div "[DATE]" at bounding box center [402, 234] width 628 height 43
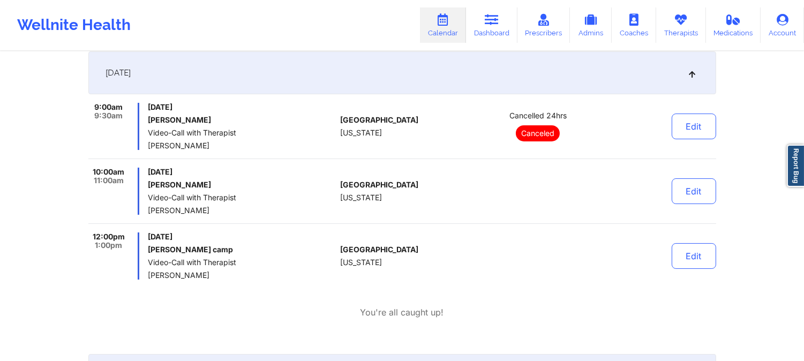
scroll to position [178, 0]
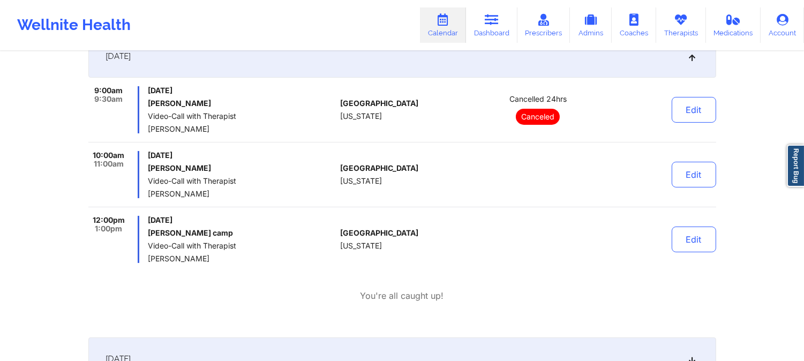
click at [359, 27] on div "Wellnite Health Calendar Dashboard Prescribers Admins Coaches Therapists Medica…" at bounding box center [402, 25] width 804 height 43
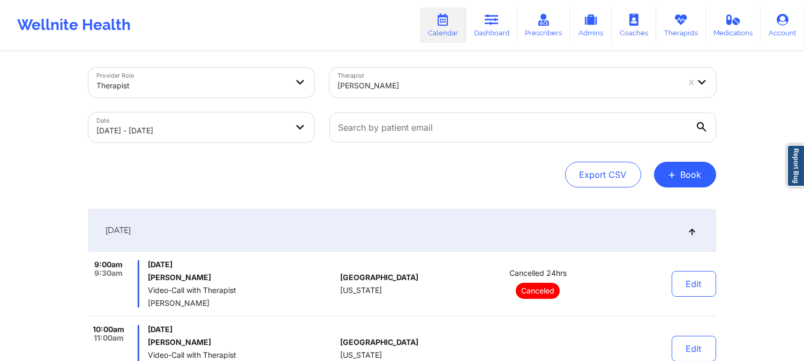
scroll to position [0, 0]
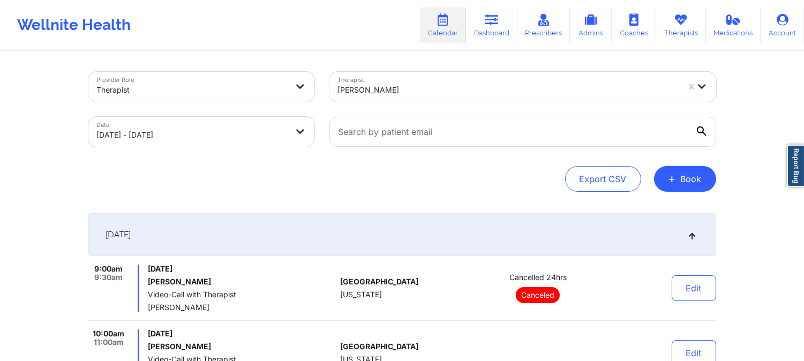
click at [518, 89] on div at bounding box center [508, 90] width 341 height 13
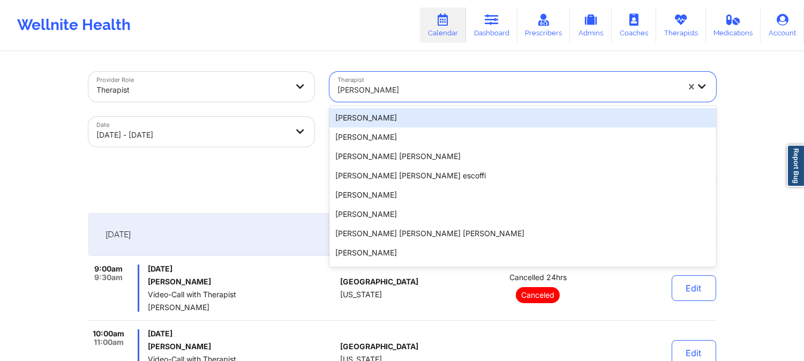
paste
type input "[PERSON_NAME]"
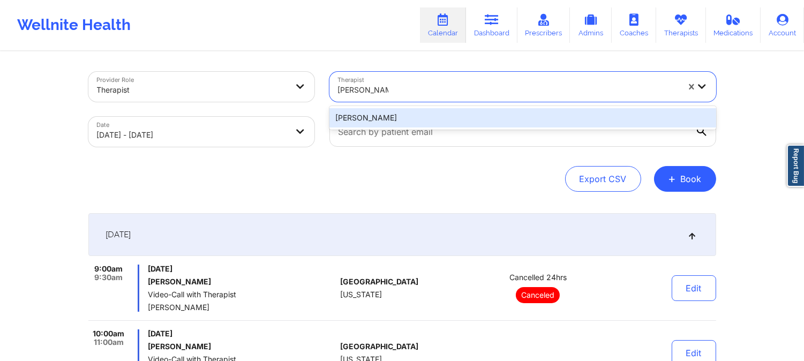
click at [489, 120] on div "[PERSON_NAME]" at bounding box center [522, 117] width 387 height 19
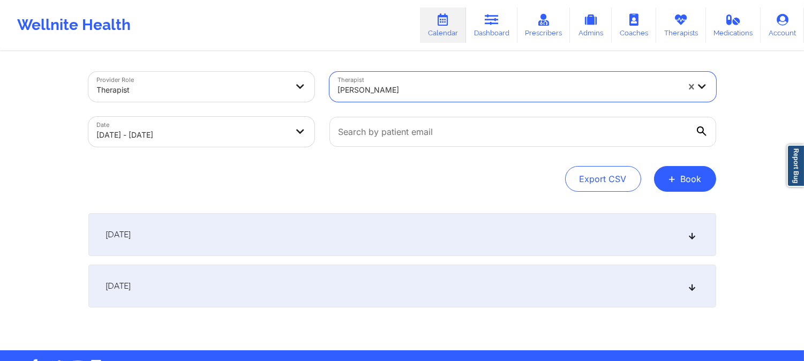
click at [458, 242] on div "[DATE]" at bounding box center [402, 234] width 628 height 43
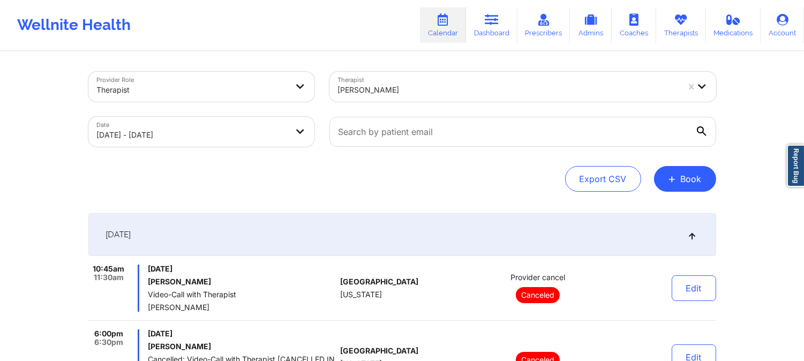
click at [407, 81] on div "[PERSON_NAME]" at bounding box center [508, 90] width 341 height 24
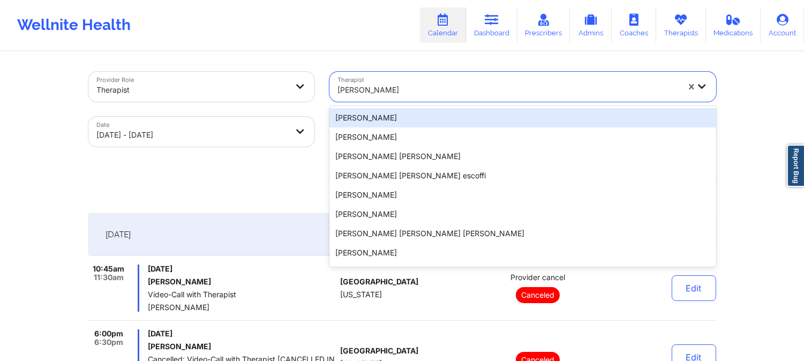
type input "[PERSON_NAME] [PERSON_NAME]"
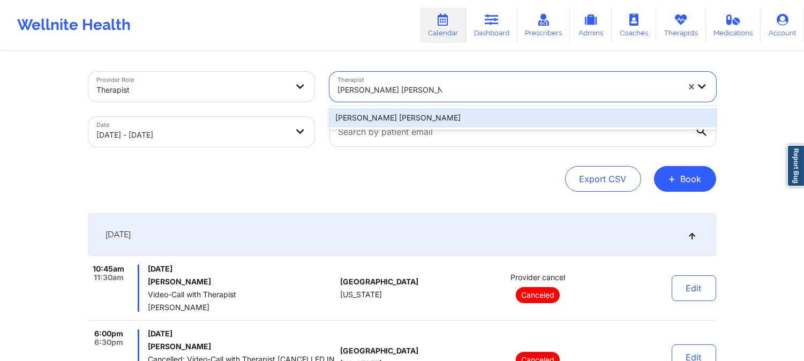
click at [451, 118] on div "[PERSON_NAME] [PERSON_NAME]" at bounding box center [522, 117] width 387 height 19
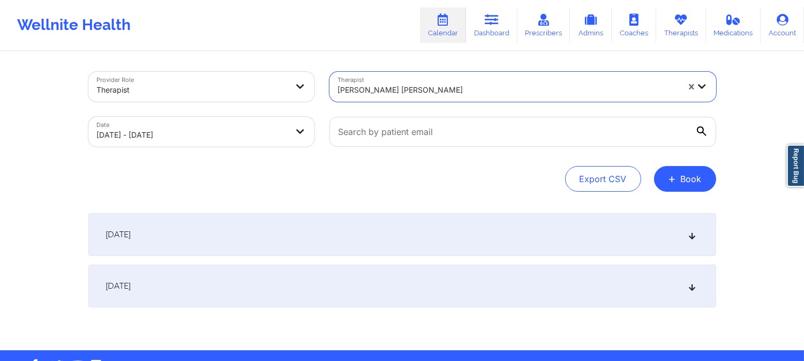
click at [456, 241] on div "[DATE]" at bounding box center [402, 234] width 628 height 43
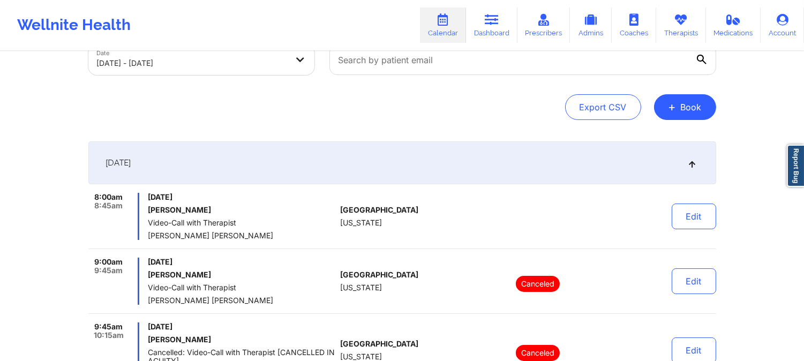
scroll to position [178, 0]
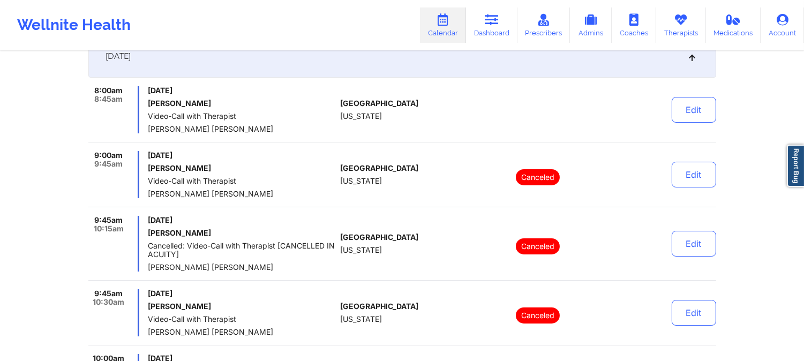
click at [363, 108] on div "[GEOGRAPHIC_DATA] [US_STATE]" at bounding box center [399, 109] width 119 height 47
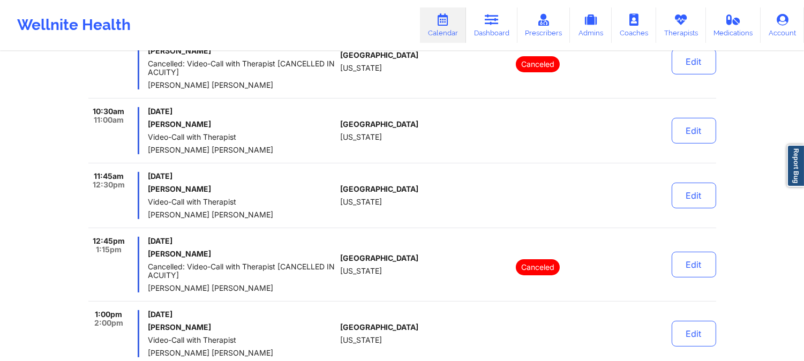
scroll to position [536, 0]
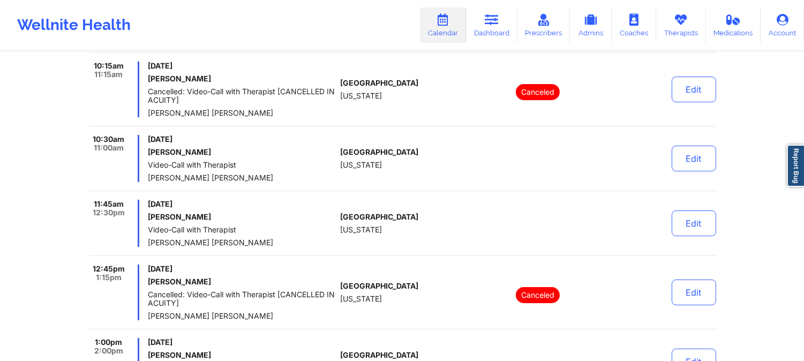
click at [357, 175] on div "[GEOGRAPHIC_DATA] [US_STATE]" at bounding box center [399, 158] width 119 height 47
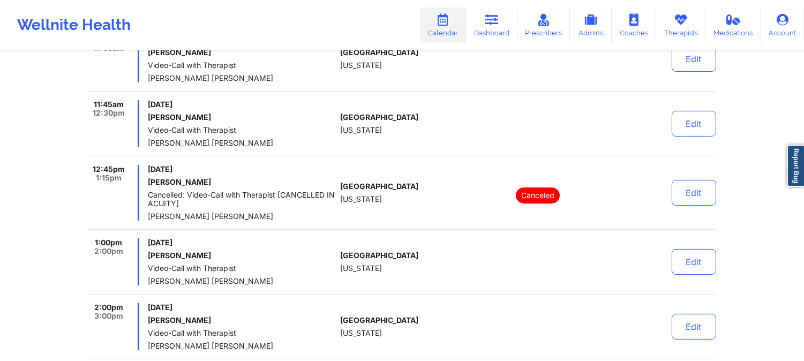
scroll to position [714, 0]
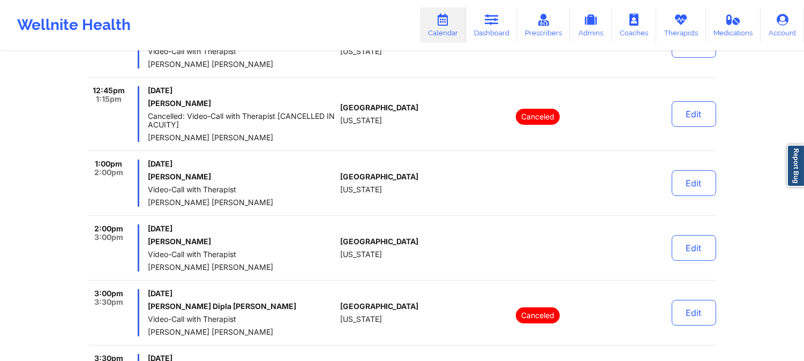
drag, startPoint x: 317, startPoint y: 163, endPoint x: 352, endPoint y: 165, distance: 35.4
click at [317, 163] on span "[DATE]" at bounding box center [242, 164] width 188 height 9
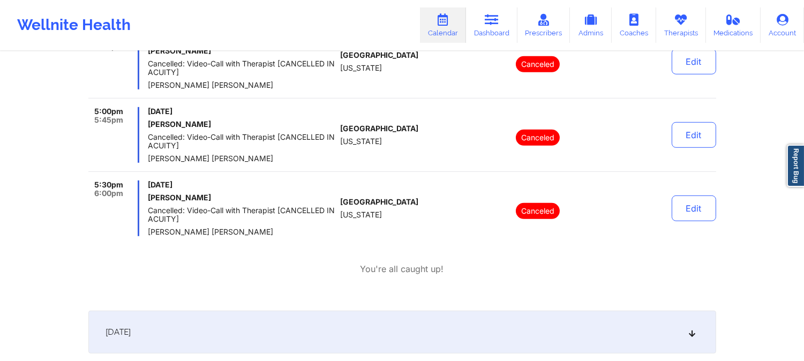
scroll to position [1308, 0]
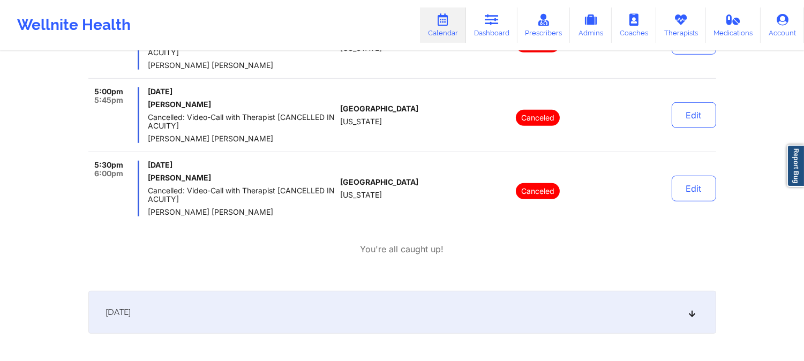
click at [360, 121] on span "[US_STATE]" at bounding box center [361, 121] width 42 height 9
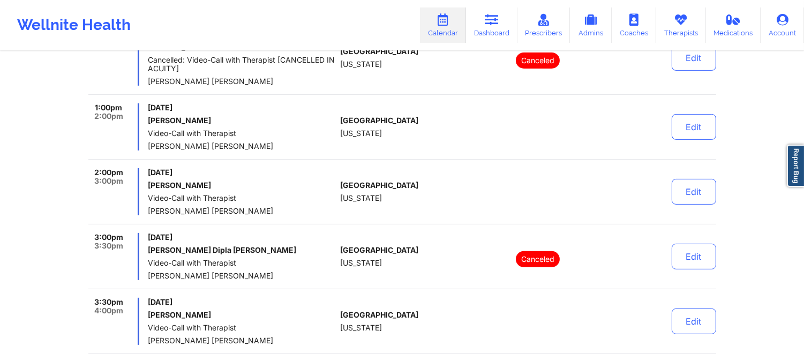
scroll to position [772, 0]
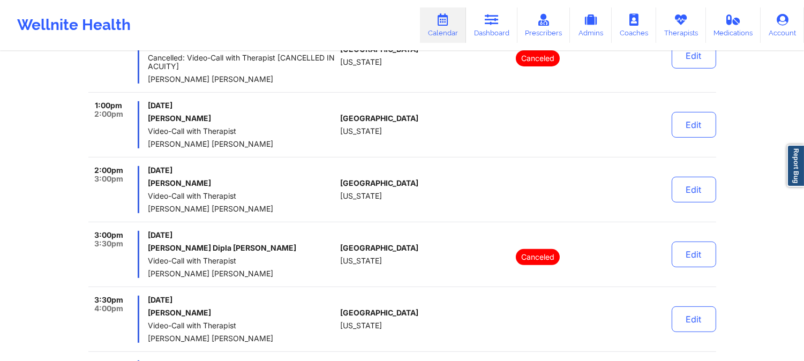
drag, startPoint x: 347, startPoint y: 116, endPoint x: 396, endPoint y: 190, distance: 88.4
click at [347, 116] on span "[GEOGRAPHIC_DATA]" at bounding box center [379, 118] width 78 height 9
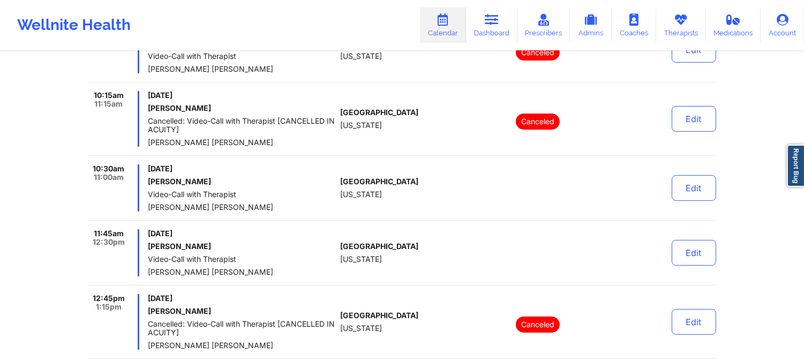
scroll to position [534, 0]
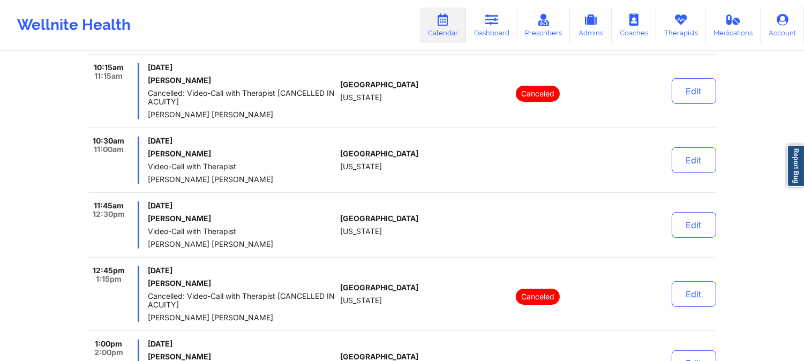
click at [400, 170] on div "[GEOGRAPHIC_DATA] [US_STATE]" at bounding box center [399, 160] width 119 height 47
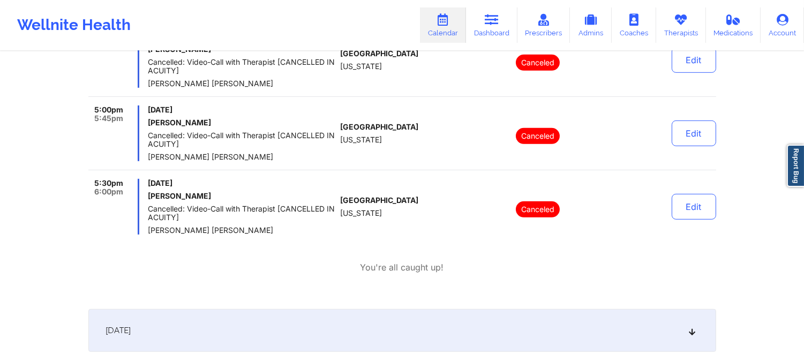
scroll to position [1248, 0]
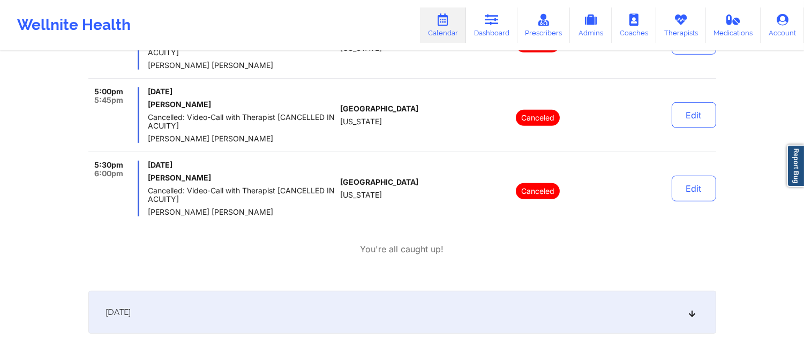
click at [241, 113] on span "Cancelled: Video-Call with Therapist [CANCELLED IN ACUITY]" at bounding box center [242, 121] width 188 height 17
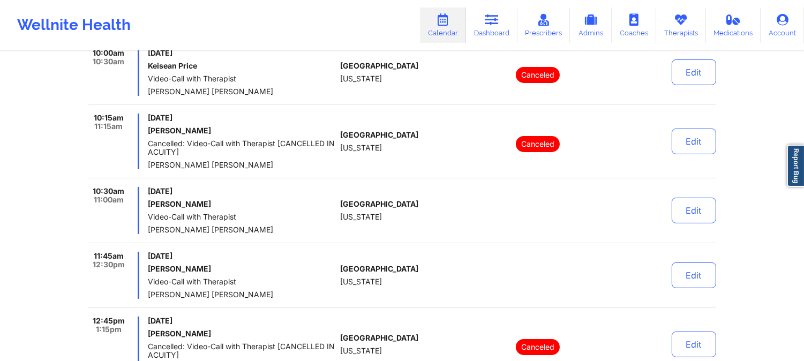
scroll to position [474, 0]
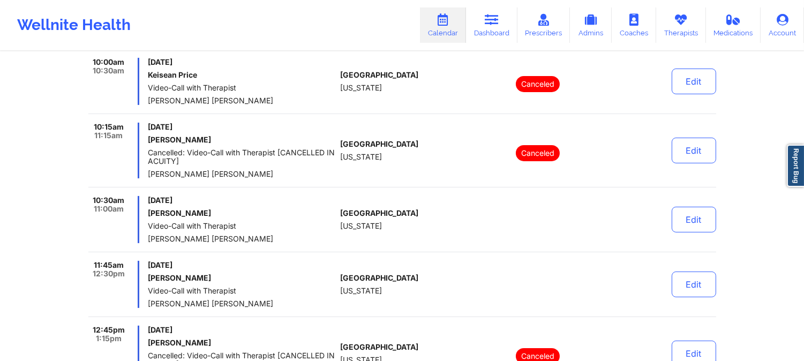
click at [277, 148] on span "Cancelled: Video-Call with Therapist [CANCELLED IN ACUITY]" at bounding box center [242, 156] width 188 height 17
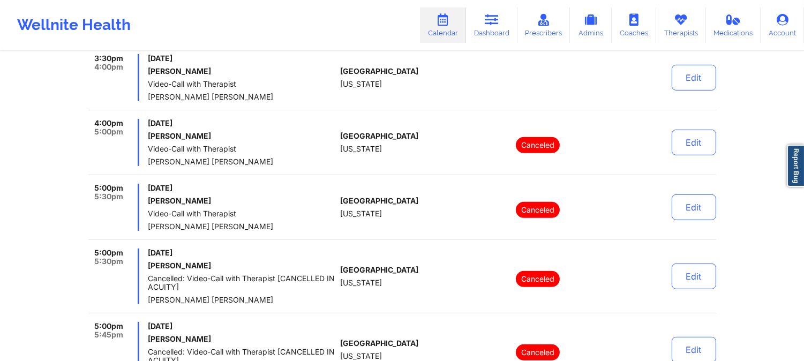
scroll to position [891, 0]
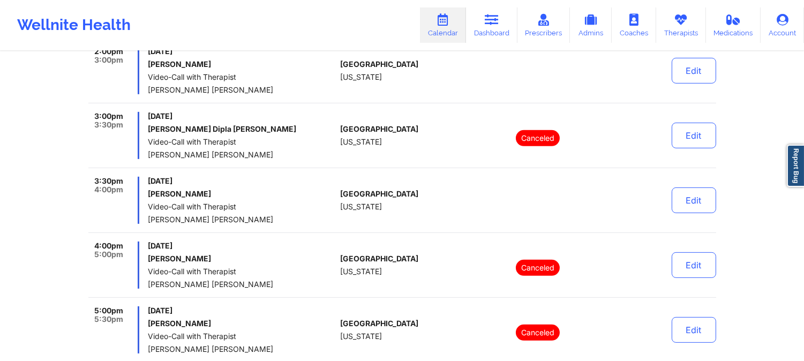
click at [387, 183] on div "[GEOGRAPHIC_DATA] [US_STATE]" at bounding box center [399, 200] width 119 height 47
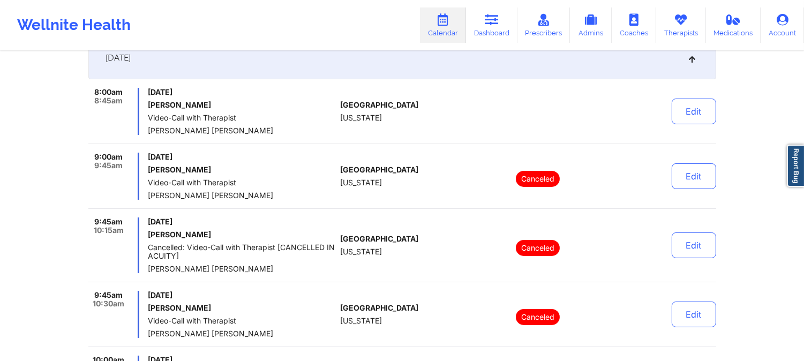
scroll to position [0, 0]
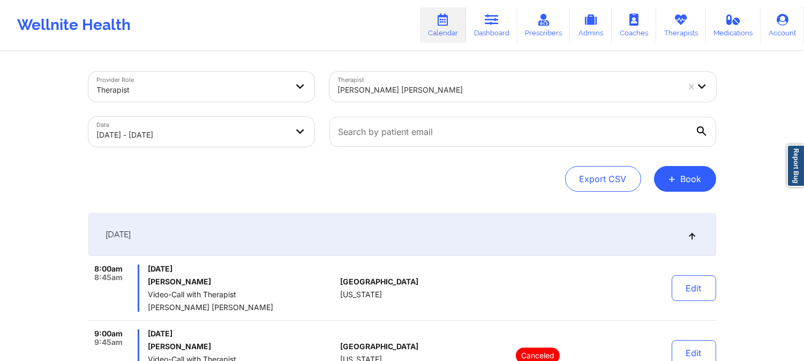
click at [393, 102] on div "Therapist [PERSON_NAME] [PERSON_NAME]" at bounding box center [523, 86] width 402 height 45
click at [428, 84] on div at bounding box center [508, 90] width 341 height 13
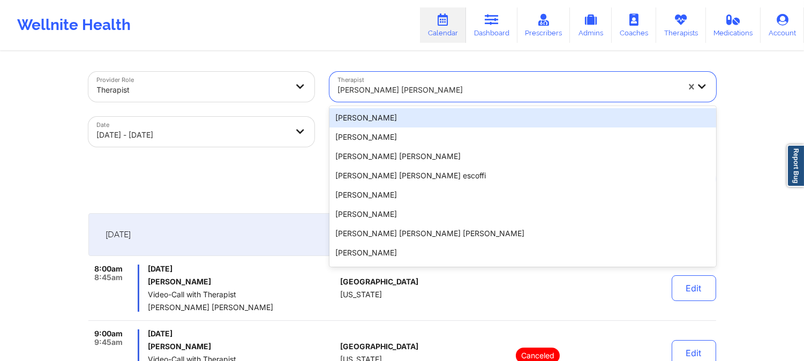
type input "[PERSON_NAME]"
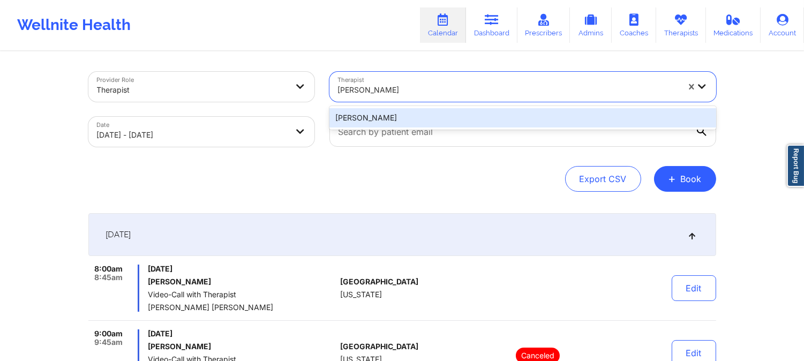
drag, startPoint x: 427, startPoint y: 114, endPoint x: 421, endPoint y: 119, distance: 8.0
click at [426, 115] on div "[PERSON_NAME]" at bounding box center [522, 117] width 387 height 19
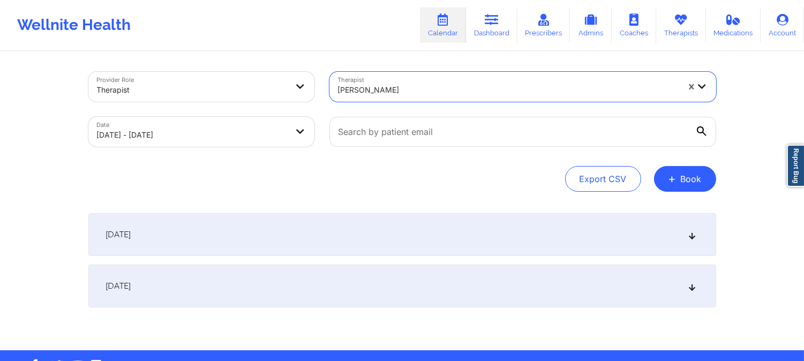
click at [429, 218] on div "[DATE]" at bounding box center [402, 234] width 628 height 43
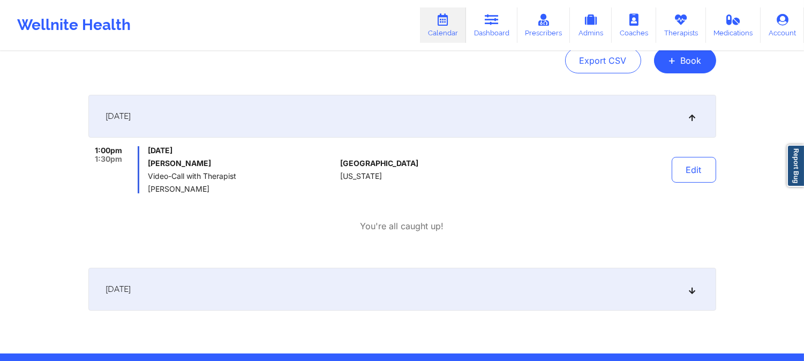
scroll to position [119, 0]
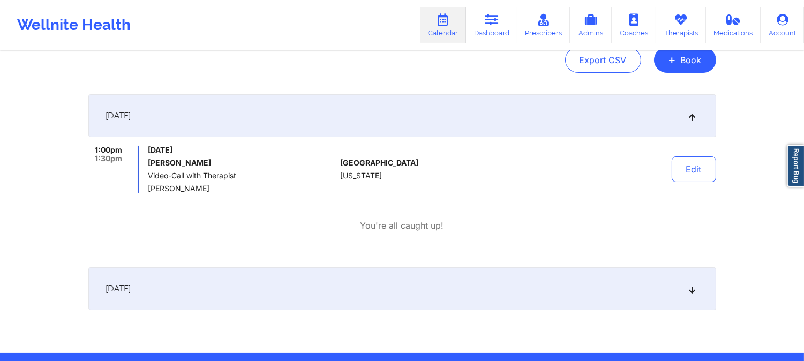
click at [409, 79] on div "Provider Role Therapist Therapist [PERSON_NAME] Date [DATE] - [DATE] Export CSV…" at bounding box center [402, 143] width 643 height 419
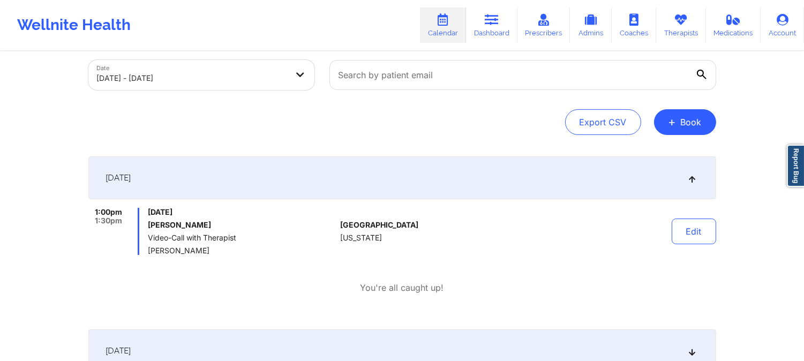
scroll to position [0, 0]
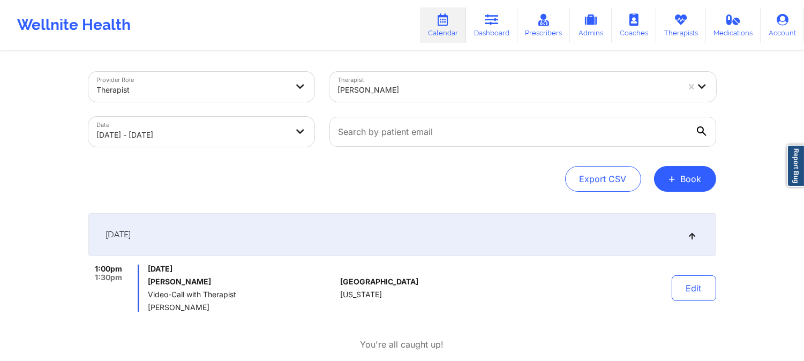
click at [422, 89] on div at bounding box center [508, 90] width 341 height 13
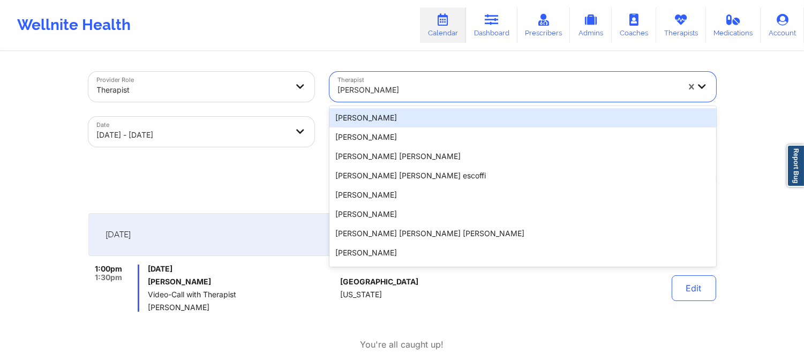
type input "[PERSON_NAME]"
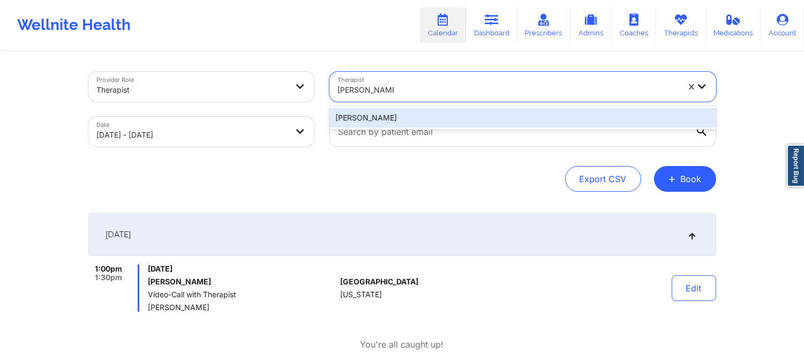
click at [427, 113] on div "[PERSON_NAME]" at bounding box center [522, 117] width 387 height 19
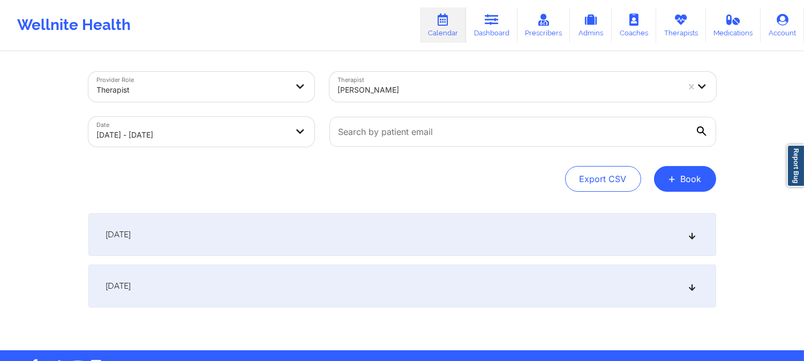
click at [432, 237] on div "[DATE]" at bounding box center [402, 234] width 628 height 43
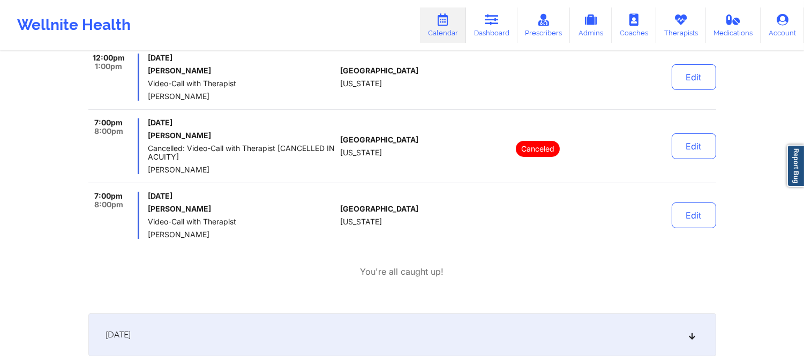
scroll to position [357, 0]
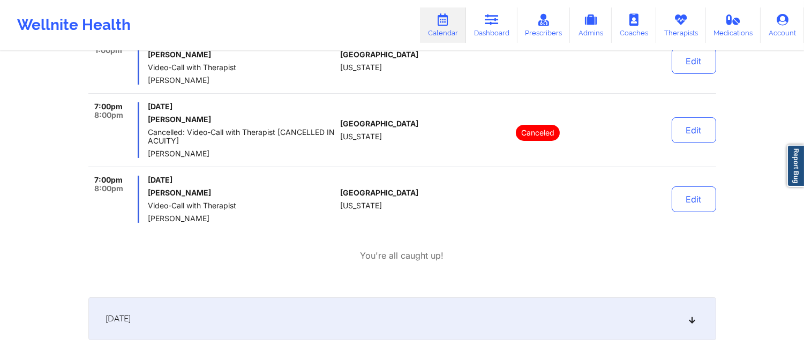
click at [319, 129] on span "Cancelled: Video-Call with Therapist [CANCELLED IN ACUITY]" at bounding box center [242, 136] width 188 height 17
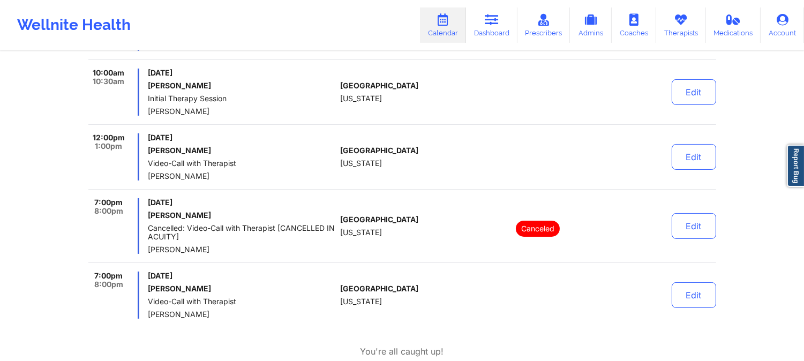
scroll to position [297, 0]
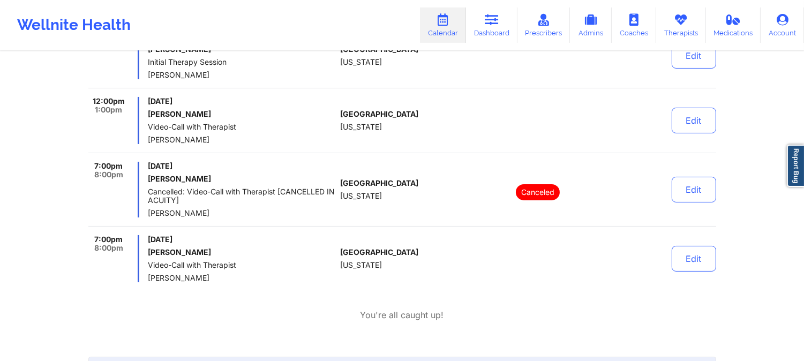
drag, startPoint x: 431, startPoint y: 147, endPoint x: 427, endPoint y: 153, distance: 6.7
click at [431, 147] on div "12:00pm 1:00pm [DATE] [PERSON_NAME] Video-Call with Therapist [PERSON_NAME] [GE…" at bounding box center [402, 125] width 628 height 56
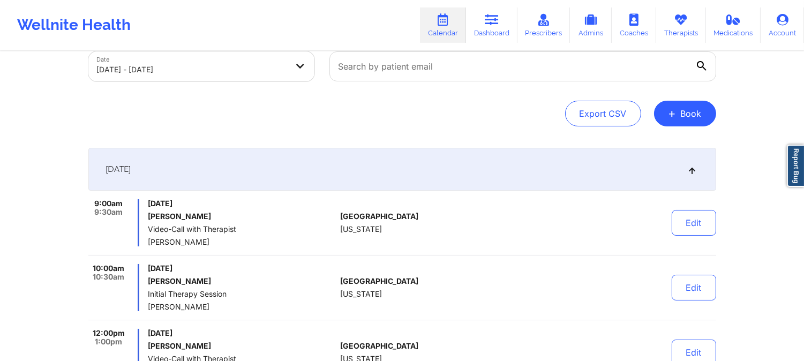
scroll to position [0, 0]
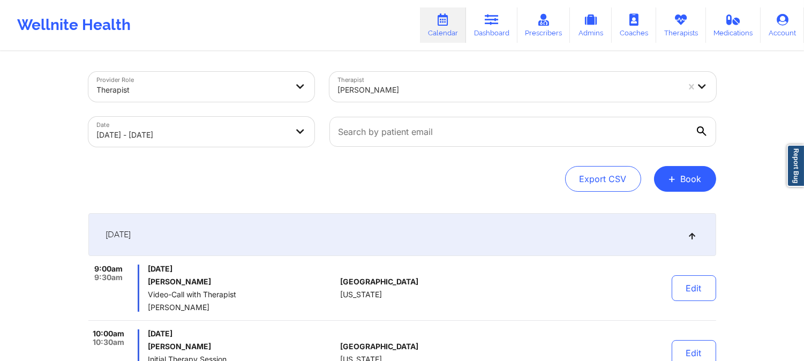
click at [438, 78] on div "[PERSON_NAME]" at bounding box center [508, 90] width 341 height 24
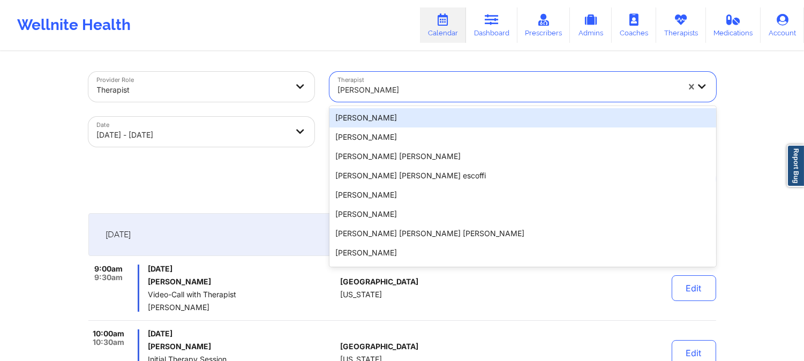
type input "[PERSON_NAME]"
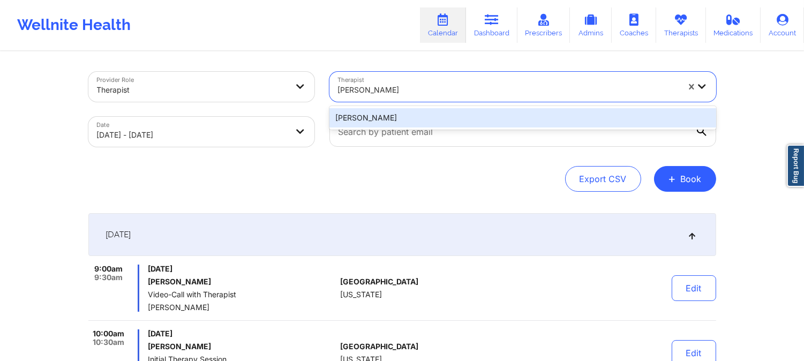
click at [440, 121] on div "[PERSON_NAME]" at bounding box center [522, 117] width 387 height 19
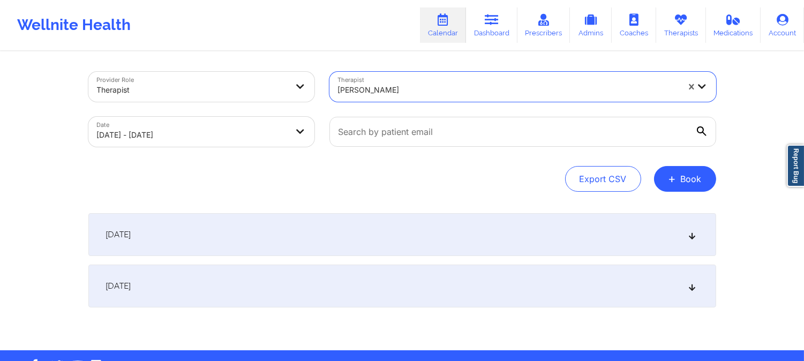
click at [454, 229] on div "[DATE]" at bounding box center [402, 234] width 628 height 43
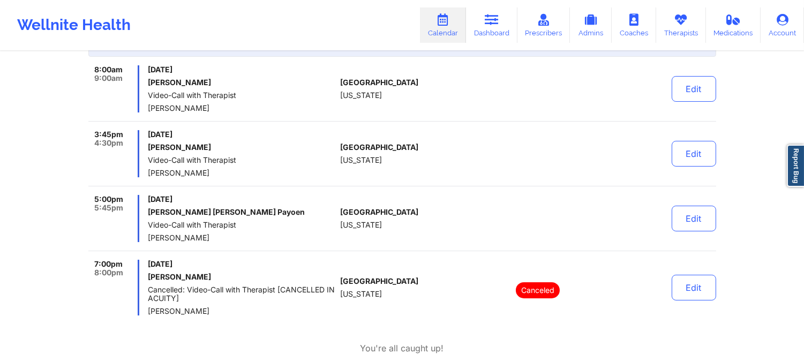
scroll to position [178, 0]
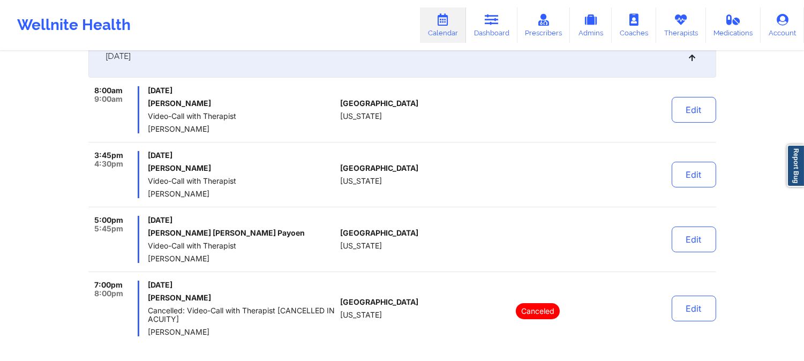
click at [453, 150] on div "8:00am 9:00am [DATE] [PERSON_NAME] Video-Call with Therapist [PERSON_NAME] [GEO…" at bounding box center [402, 211] width 628 height 250
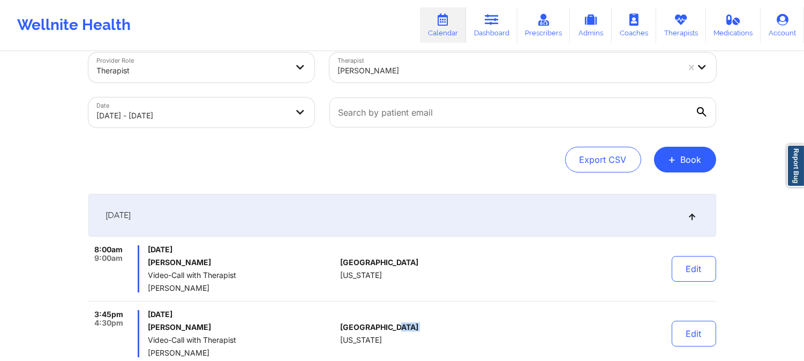
scroll to position [0, 0]
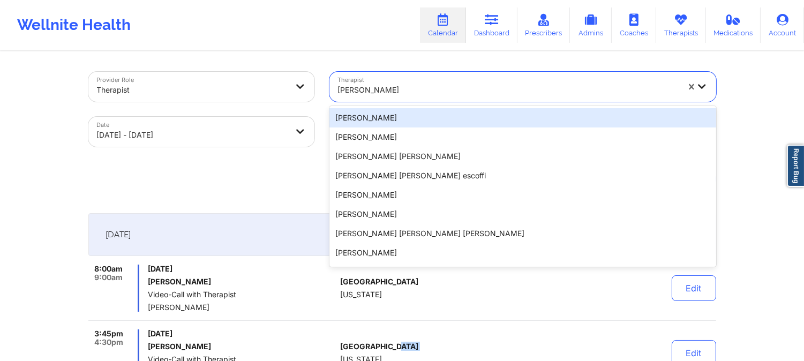
click at [465, 84] on div at bounding box center [508, 90] width 341 height 13
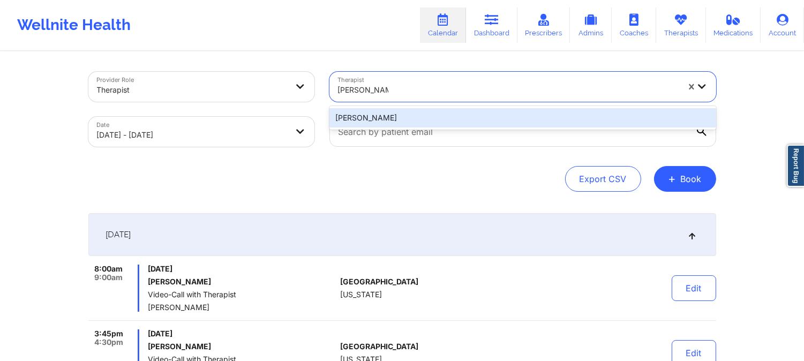
type input "[PERSON_NAME]"
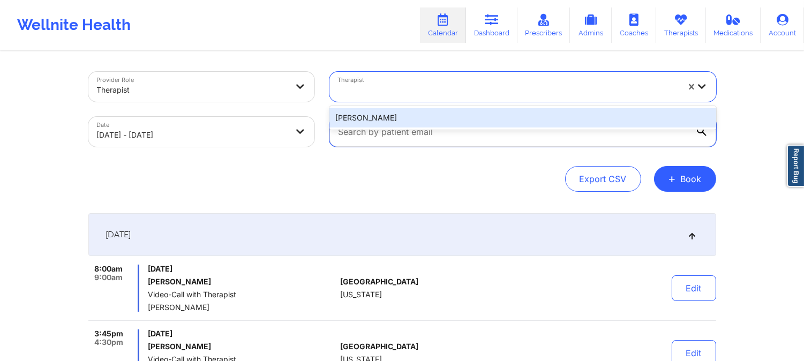
click at [469, 130] on input "text" at bounding box center [522, 132] width 387 height 30
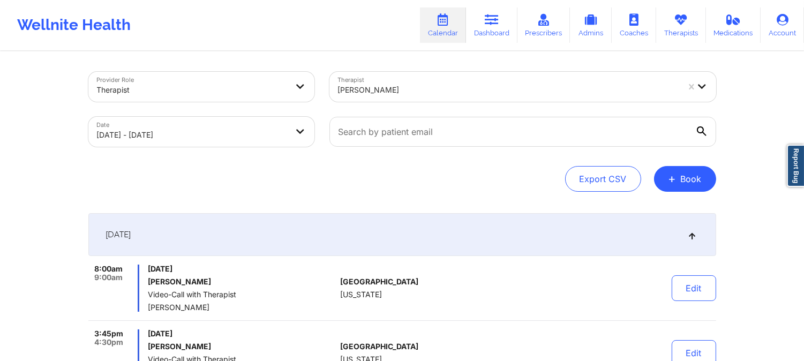
click at [451, 84] on div at bounding box center [508, 90] width 341 height 13
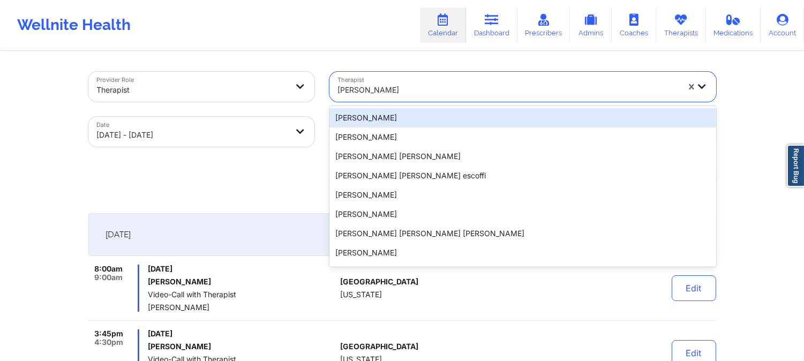
type input "[PERSON_NAME]"
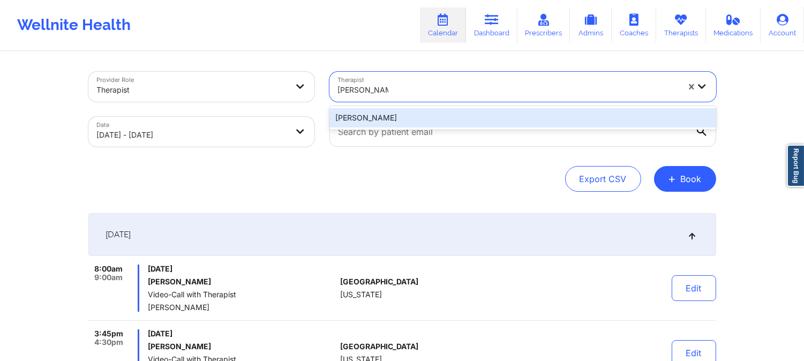
click at [427, 108] on div "[PERSON_NAME]" at bounding box center [522, 117] width 387 height 19
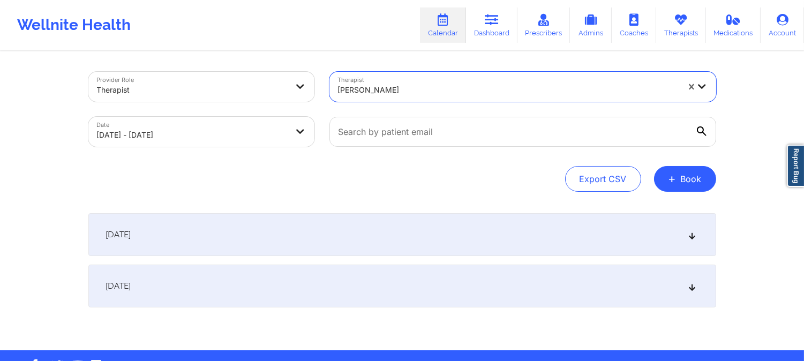
click at [448, 215] on div "[DATE]" at bounding box center [402, 234] width 628 height 43
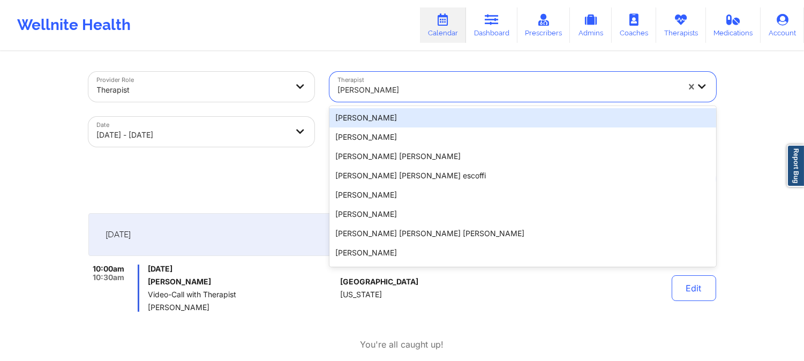
click at [416, 88] on div at bounding box center [508, 90] width 341 height 13
type input "[PERSON_NAME]"
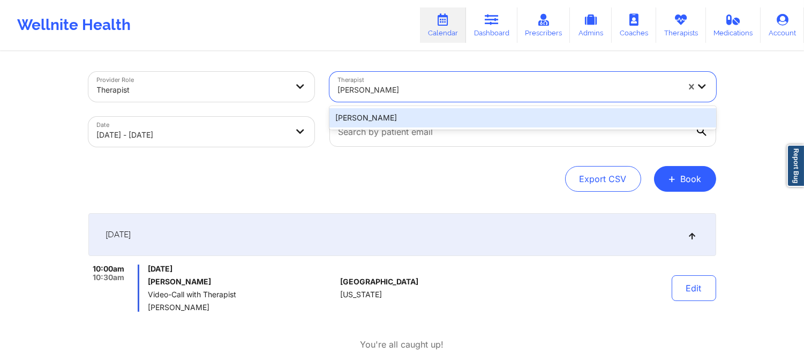
click at [461, 116] on div "[PERSON_NAME]" at bounding box center [522, 117] width 387 height 19
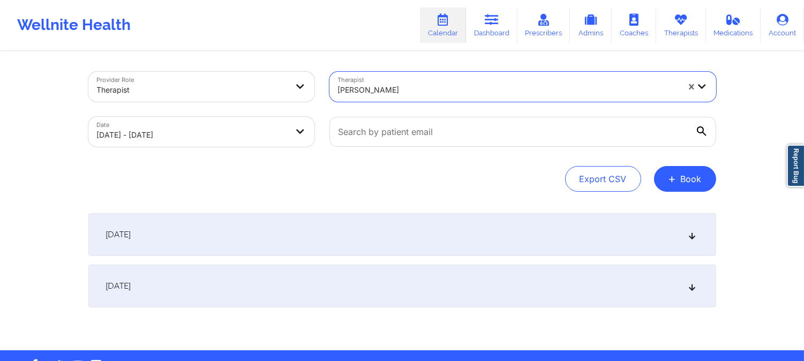
click at [445, 246] on div "[DATE]" at bounding box center [402, 234] width 628 height 43
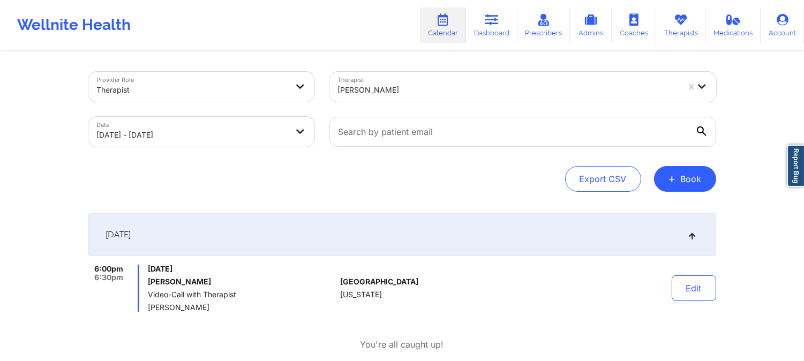
click at [408, 84] on div at bounding box center [508, 90] width 341 height 13
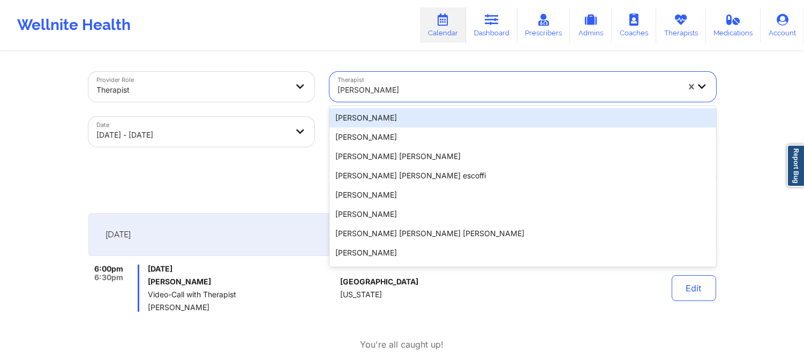
type input "[PERSON_NAME]"
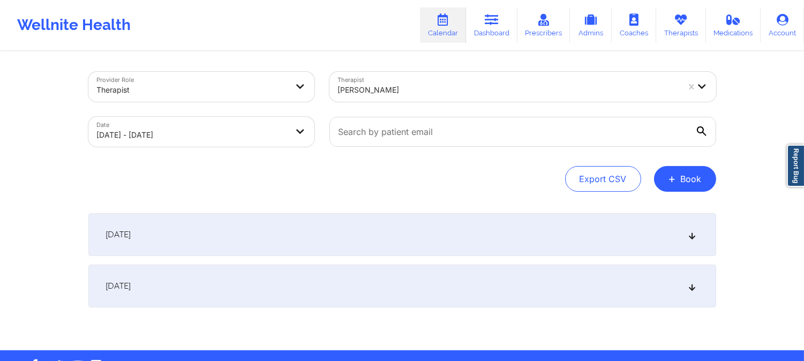
click at [450, 232] on div "[DATE]" at bounding box center [402, 234] width 628 height 43
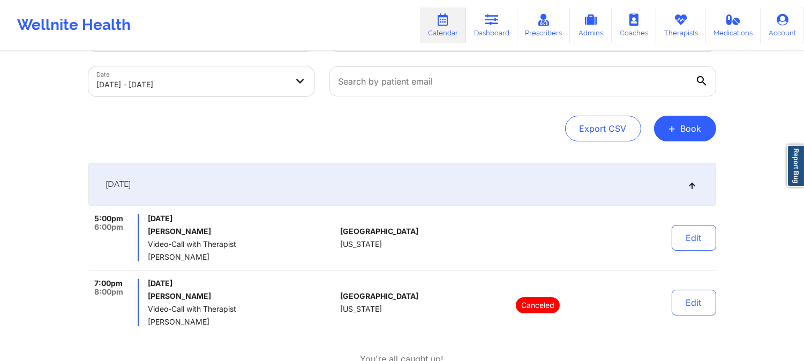
scroll to position [119, 0]
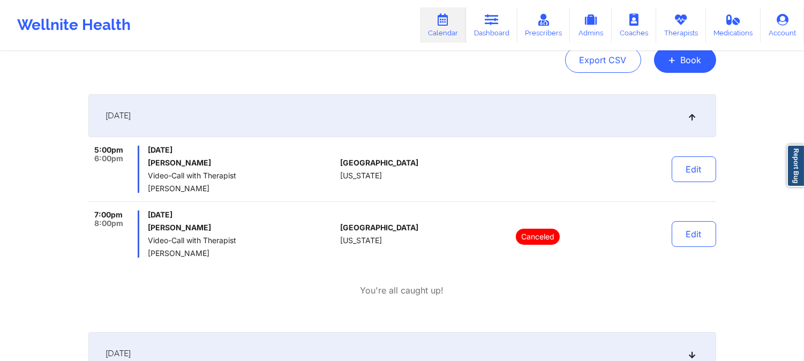
click at [388, 90] on div "Provider Role Therapist Therapist [PERSON_NAME] Date [DATE] - [DATE] Export CSV…" at bounding box center [402, 176] width 643 height 484
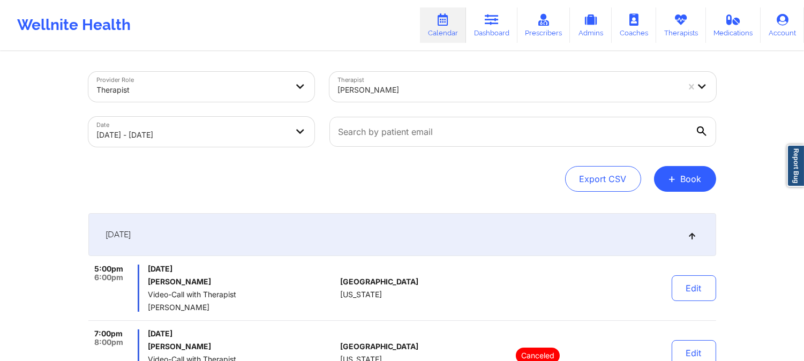
click at [479, 94] on div at bounding box center [508, 90] width 341 height 13
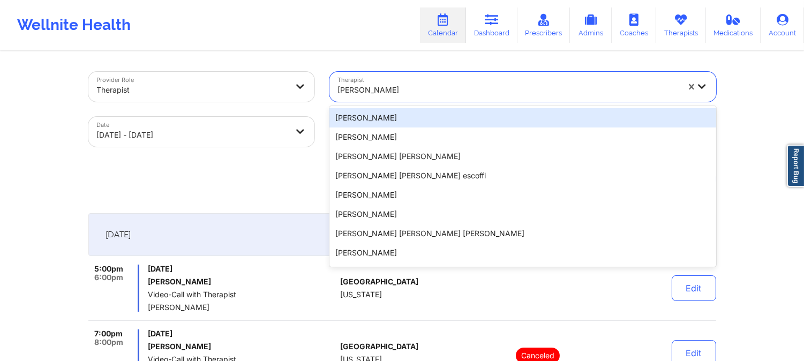
type input "[PERSON_NAME]"
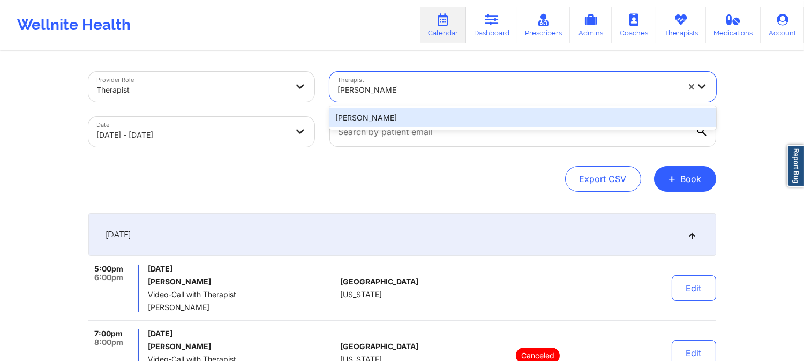
click at [458, 117] on div "[PERSON_NAME]" at bounding box center [522, 117] width 387 height 19
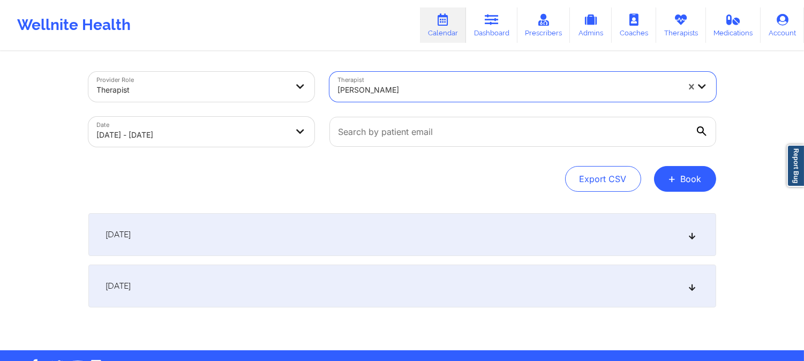
click at [470, 233] on div "[DATE]" at bounding box center [402, 234] width 628 height 43
click at [470, 232] on div "[DATE]" at bounding box center [402, 234] width 628 height 43
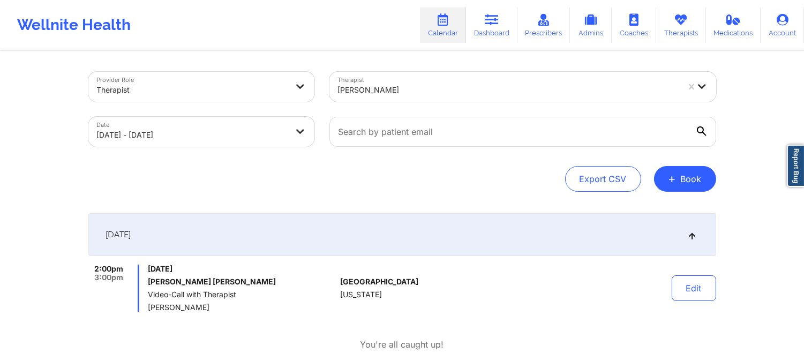
click at [398, 102] on div "Therapist [PERSON_NAME]" at bounding box center [523, 86] width 402 height 45
click at [410, 96] on div "[PERSON_NAME]" at bounding box center [508, 90] width 341 height 24
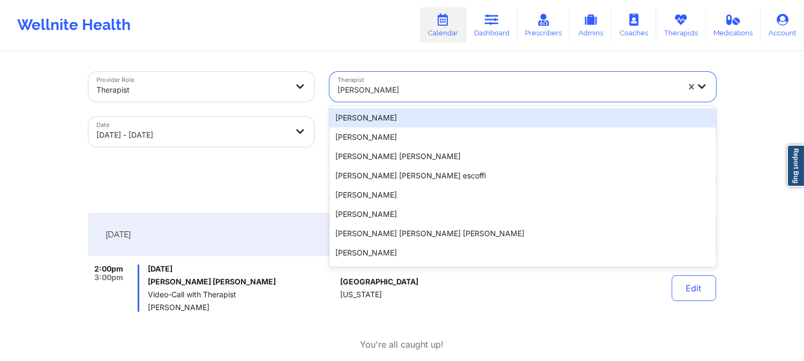
type input "[PERSON_NAME]"
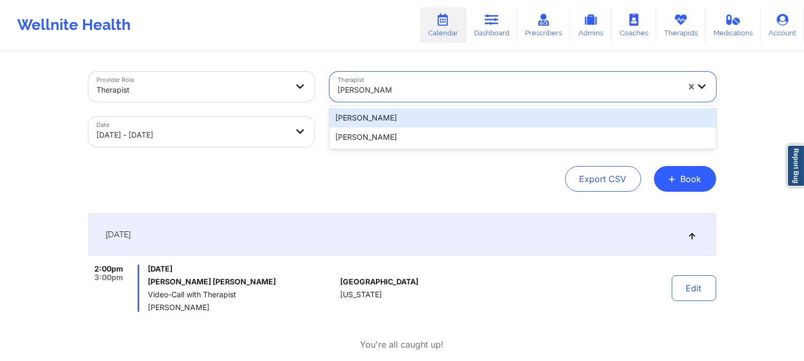
click at [409, 111] on div "[PERSON_NAME]" at bounding box center [522, 117] width 387 height 19
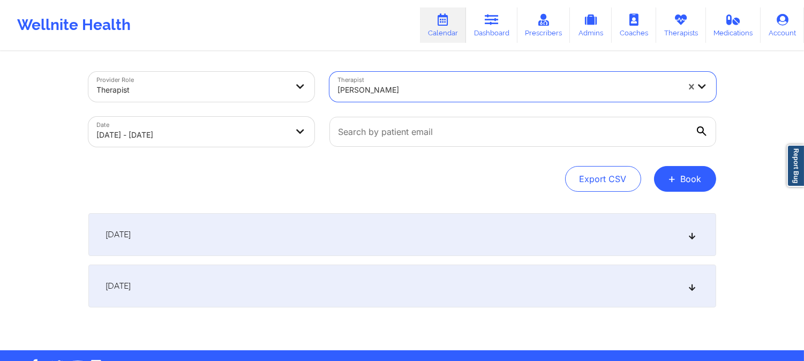
click at [436, 227] on div "[DATE]" at bounding box center [402, 234] width 628 height 43
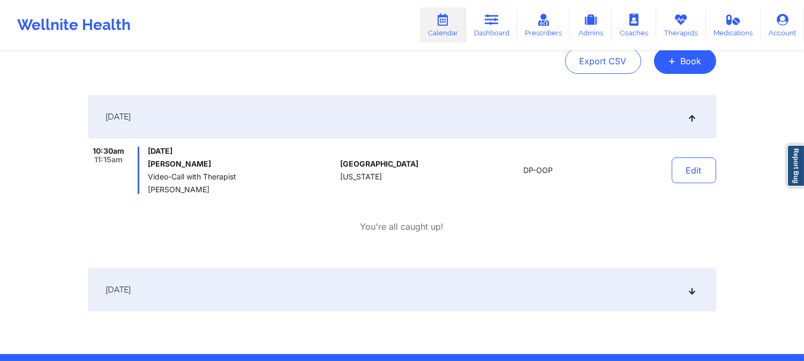
scroll to position [119, 0]
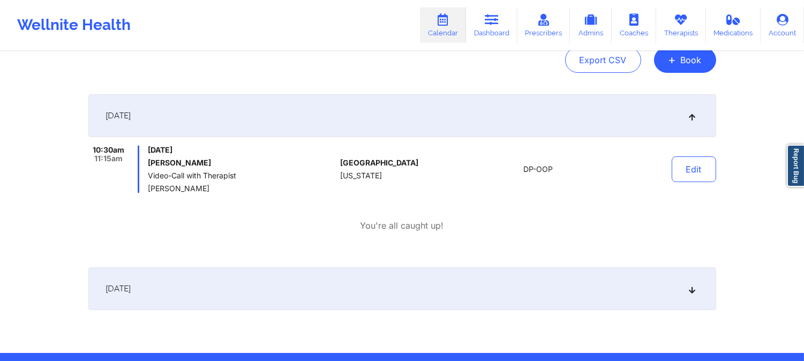
drag, startPoint x: 431, startPoint y: 72, endPoint x: 455, endPoint y: 54, distance: 30.2
click at [431, 72] on div "Export CSV + Book" at bounding box center [402, 60] width 628 height 26
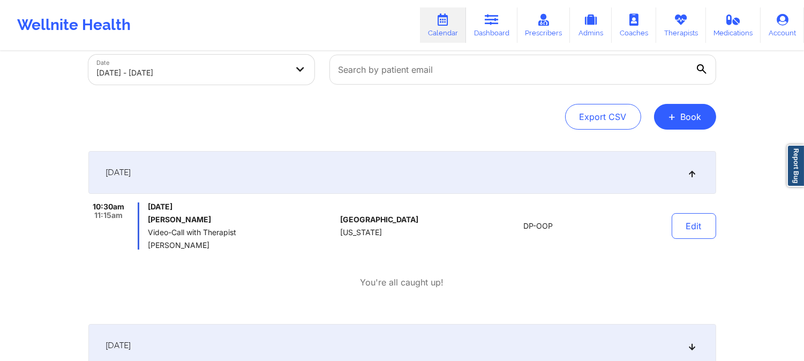
scroll to position [0, 0]
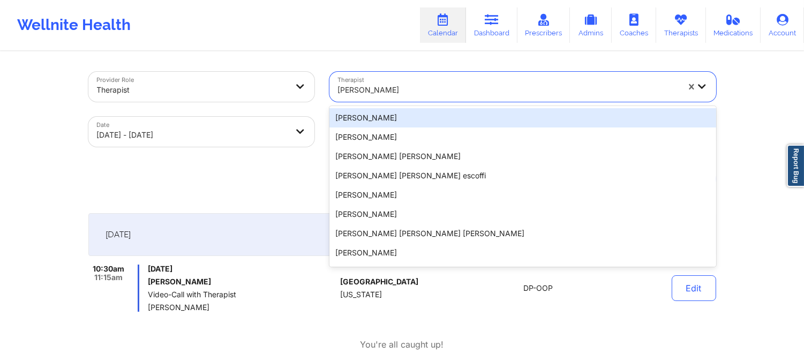
click at [441, 84] on div at bounding box center [508, 90] width 341 height 13
type input "[PERSON_NAME]"
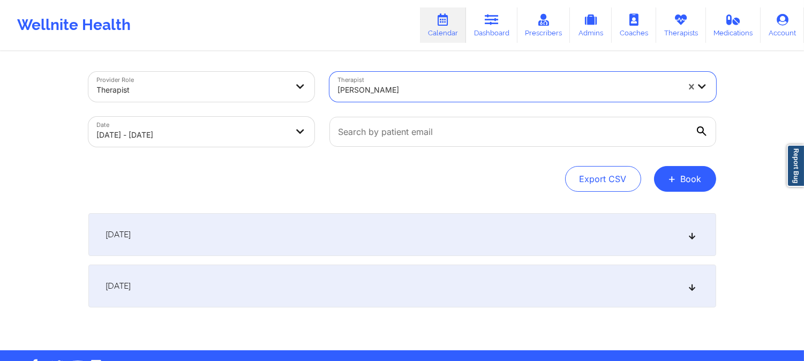
click at [451, 236] on div "[DATE]" at bounding box center [402, 234] width 628 height 43
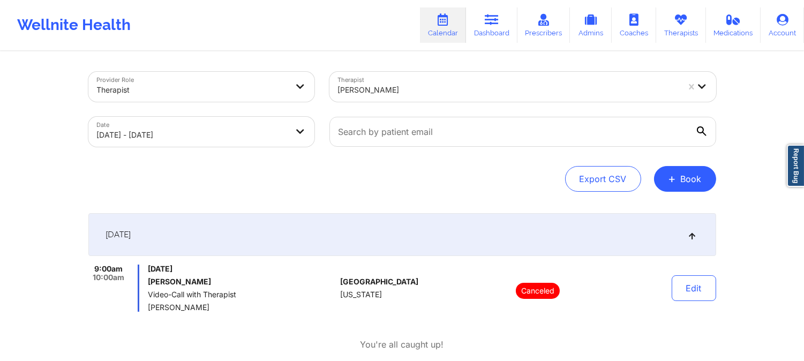
click at [437, 84] on div at bounding box center [508, 90] width 341 height 13
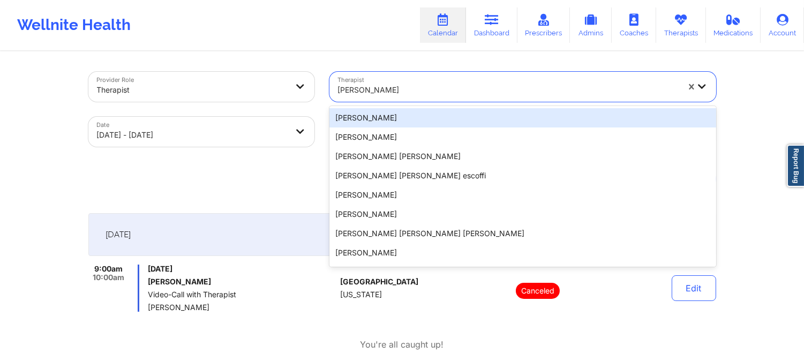
type input "[PERSON_NAME]"
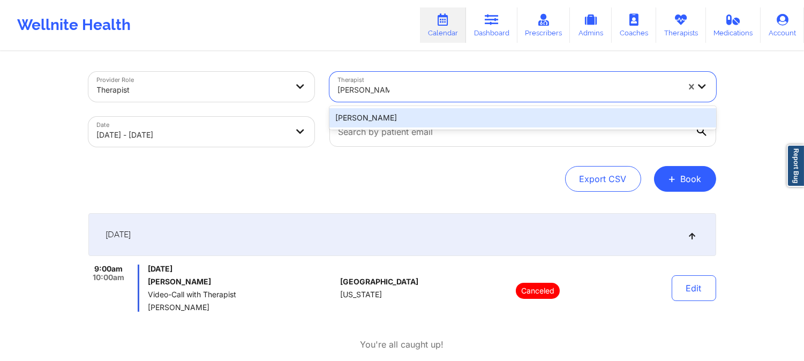
click at [411, 120] on div "[PERSON_NAME]" at bounding box center [522, 117] width 387 height 19
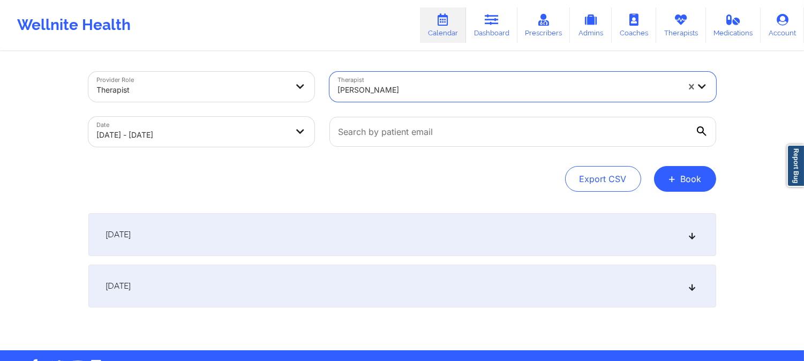
click at [443, 240] on div "[DATE]" at bounding box center [402, 234] width 628 height 43
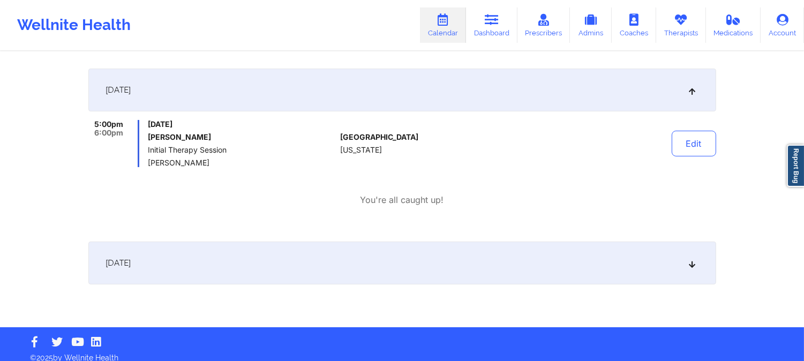
scroll to position [154, 0]
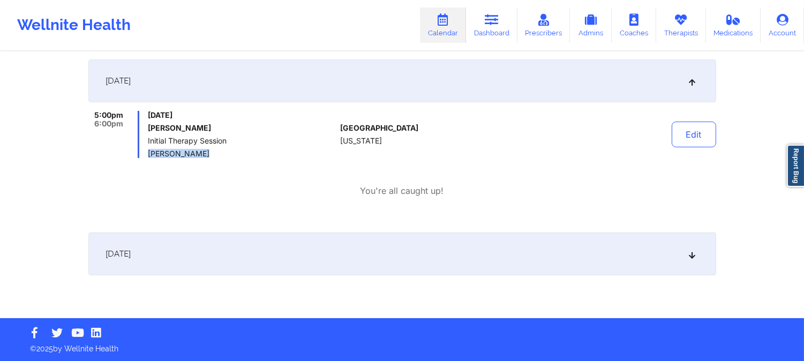
drag, startPoint x: 201, startPoint y: 153, endPoint x: 146, endPoint y: 150, distance: 54.7
click at [146, 150] on div "5:00pm 6:00pm [DATE] [PERSON_NAME] Initial Therapy Session [PERSON_NAME]" at bounding box center [212, 134] width 248 height 47
copy span "[PERSON_NAME]"
click at [426, 152] on div "[GEOGRAPHIC_DATA] [US_STATE]" at bounding box center [399, 134] width 119 height 47
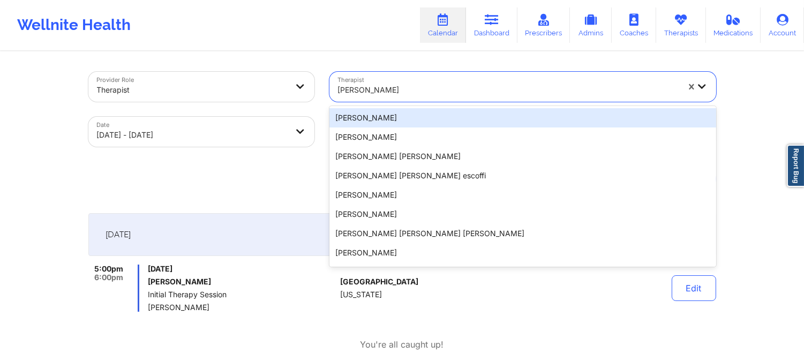
click at [426, 88] on div at bounding box center [508, 90] width 341 height 13
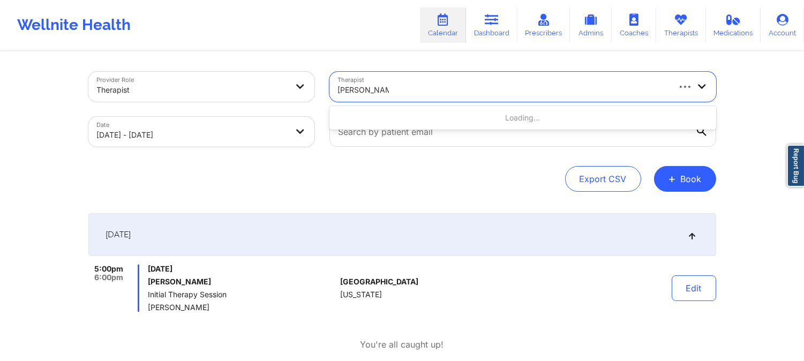
type input "[PERSON_NAME]"
click at [402, 94] on div at bounding box center [508, 90] width 341 height 13
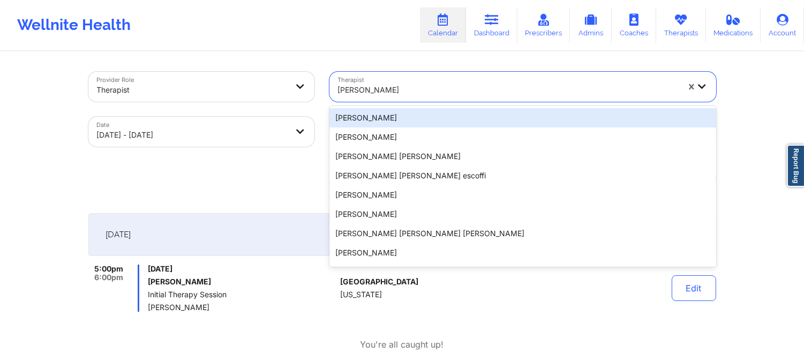
type input "[PERSON_NAME]"
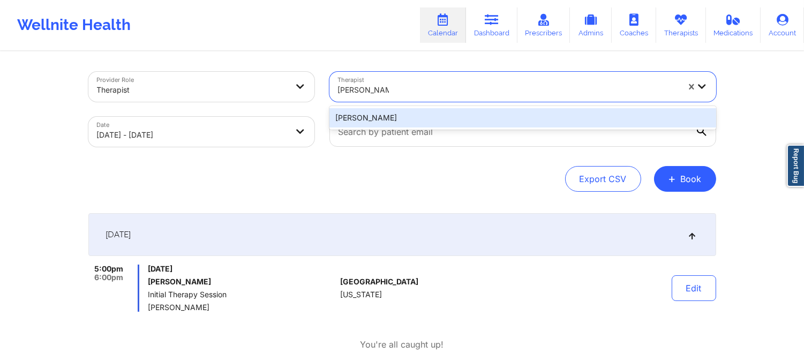
click at [404, 124] on div "[PERSON_NAME]" at bounding box center [522, 117] width 387 height 19
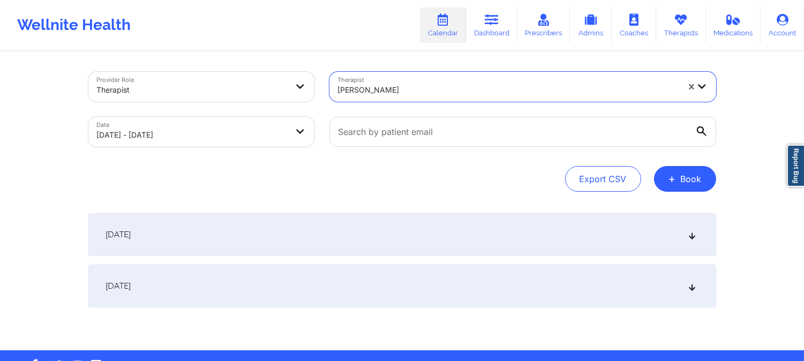
click at [434, 232] on div "[DATE]" at bounding box center [402, 234] width 628 height 43
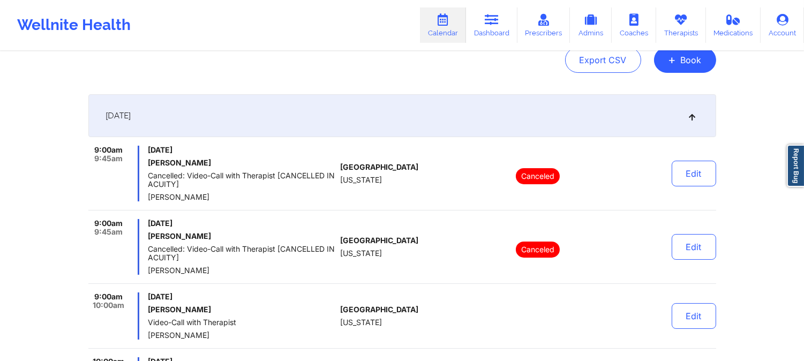
scroll to position [178, 0]
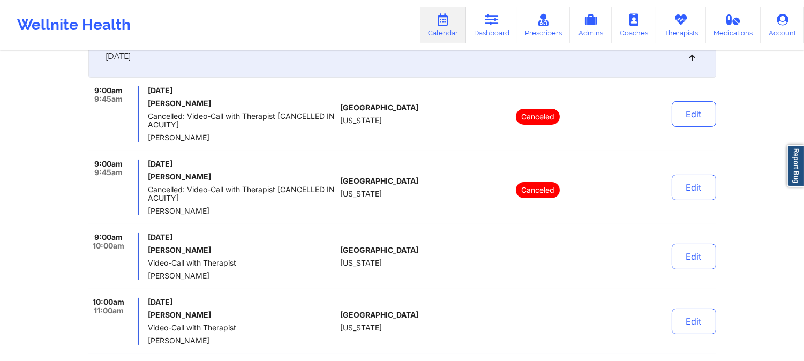
click at [362, 126] on div "[GEOGRAPHIC_DATA] [US_STATE]" at bounding box center [399, 114] width 119 height 56
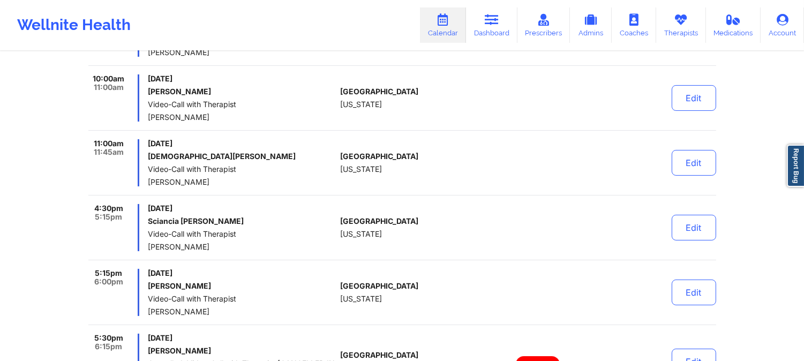
scroll to position [416, 0]
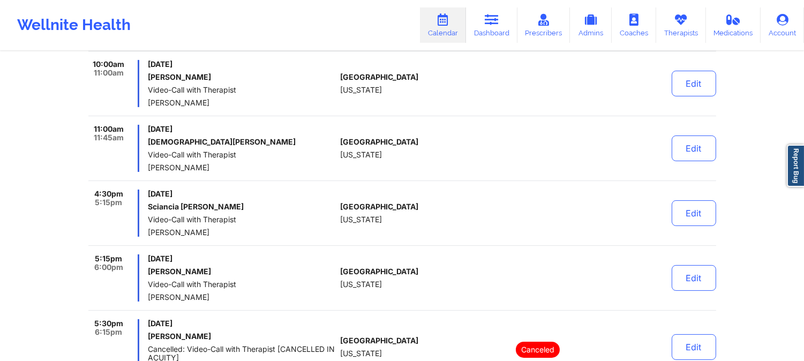
drag, startPoint x: 404, startPoint y: 151, endPoint x: 429, endPoint y: 170, distance: 31.8
click at [404, 151] on div "[GEOGRAPHIC_DATA] [US_STATE]" at bounding box center [399, 148] width 119 height 47
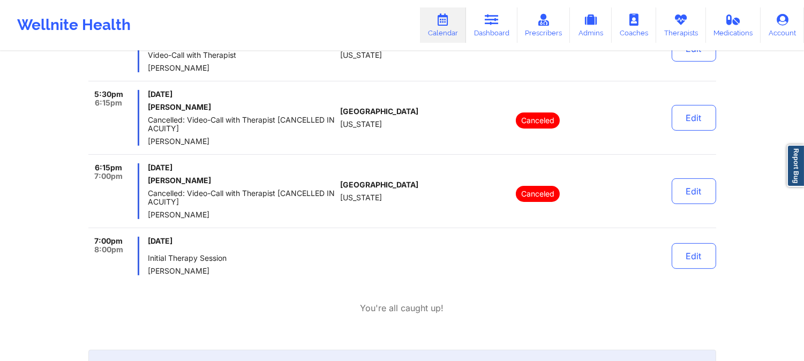
scroll to position [654, 0]
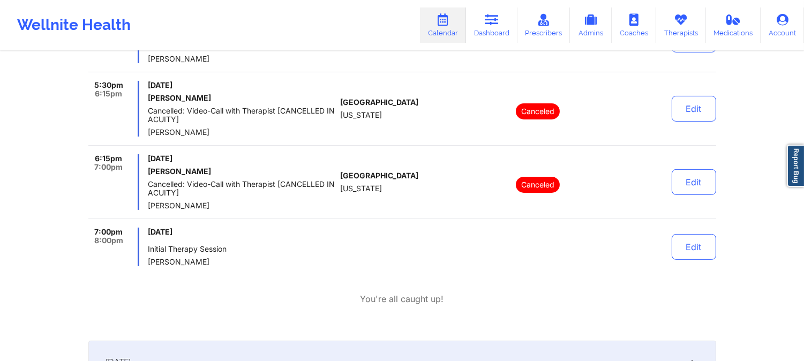
click at [353, 166] on div "[GEOGRAPHIC_DATA] [US_STATE]" at bounding box center [399, 182] width 119 height 56
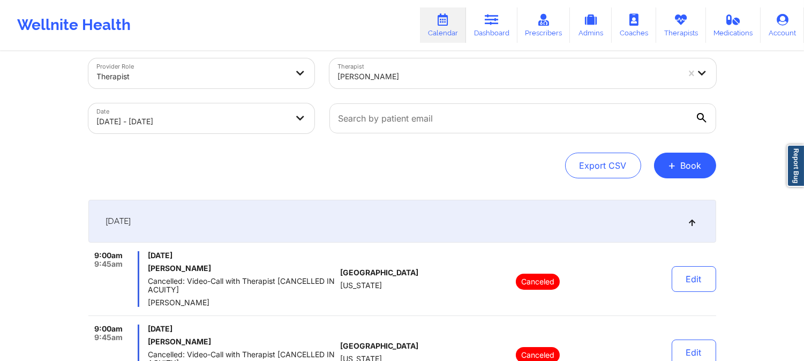
scroll to position [0, 0]
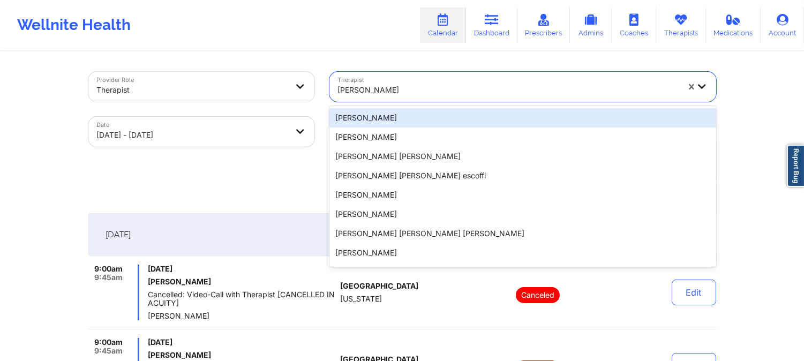
click at [438, 86] on div at bounding box center [508, 90] width 341 height 13
type input "[PERSON_NAME]"
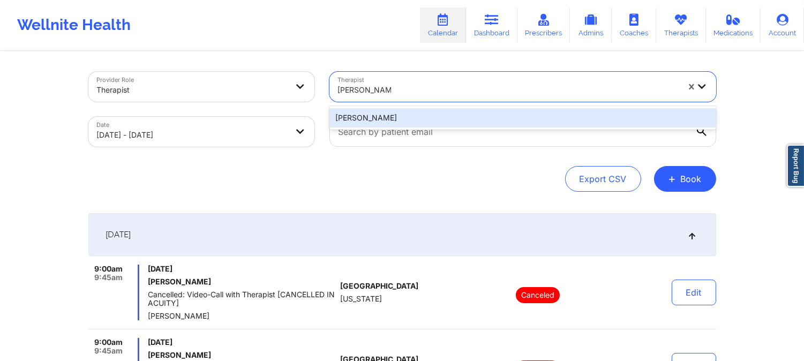
click at [422, 118] on div "[PERSON_NAME]" at bounding box center [522, 117] width 387 height 19
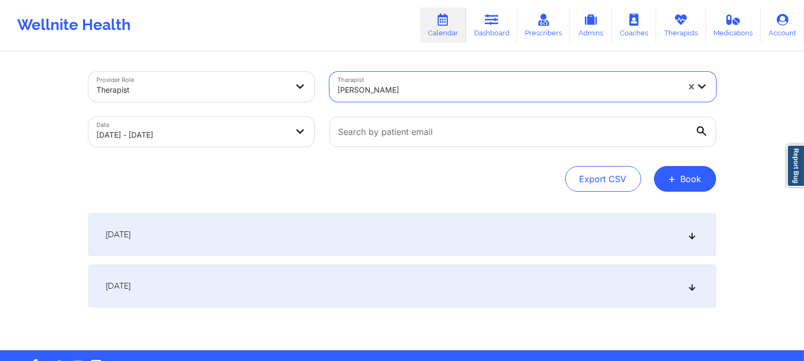
click at [423, 226] on div "[DATE]" at bounding box center [402, 234] width 628 height 43
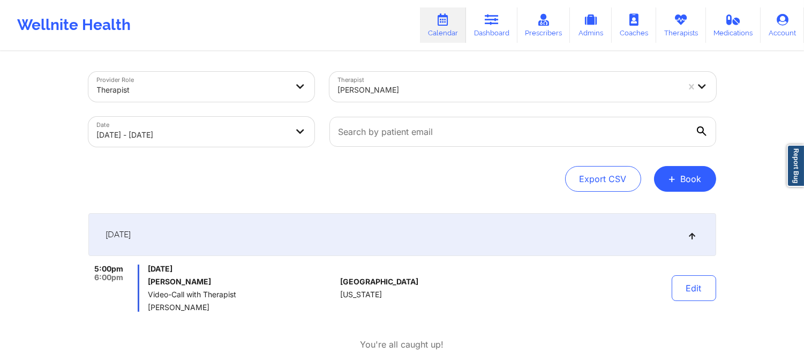
click at [425, 190] on div "Export CSV + Book" at bounding box center [402, 179] width 628 height 26
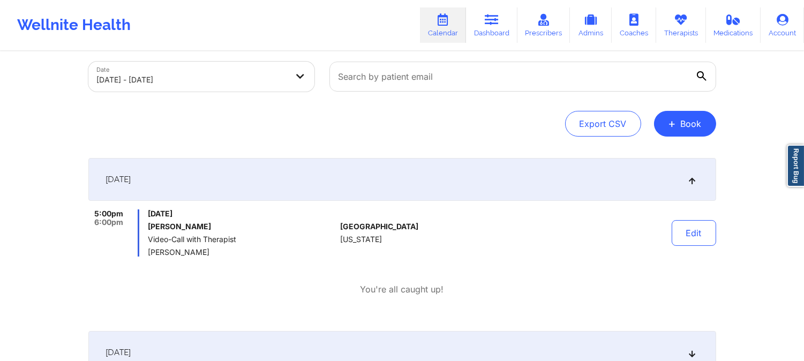
scroll to position [154, 0]
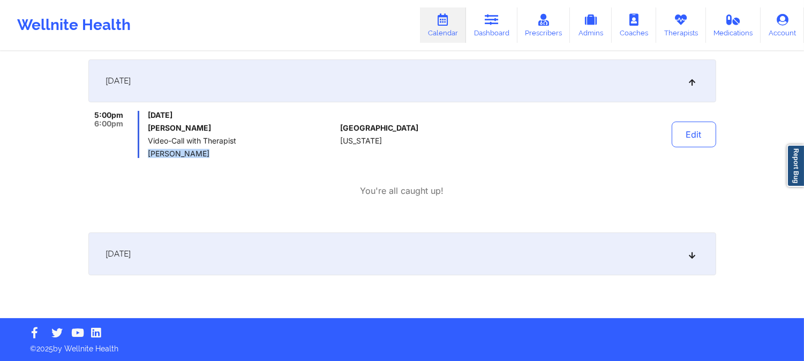
drag, startPoint x: 178, startPoint y: 151, endPoint x: 148, endPoint y: 150, distance: 30.0
click at [148, 150] on span "[PERSON_NAME]" at bounding box center [242, 153] width 188 height 9
copy span "[PERSON_NAME]"
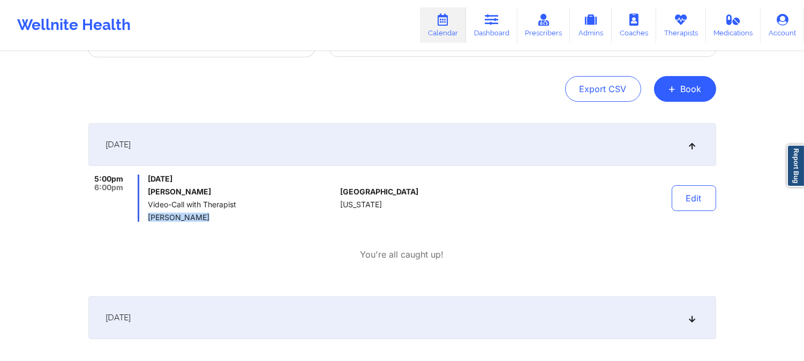
scroll to position [0, 0]
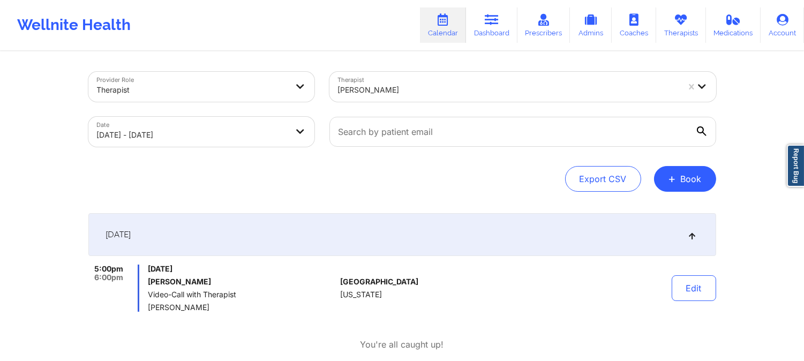
click at [425, 92] on div at bounding box center [508, 90] width 341 height 13
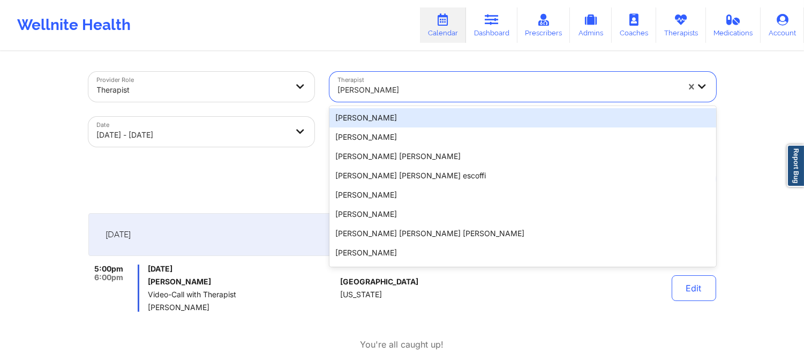
type input "[PERSON_NAME]"
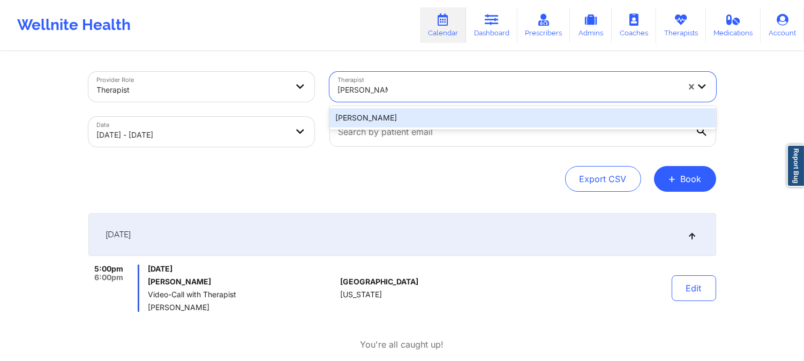
click at [425, 114] on div "[PERSON_NAME]" at bounding box center [522, 117] width 387 height 19
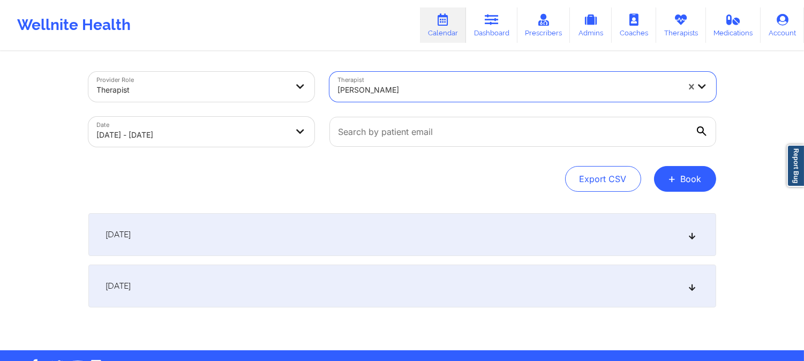
click at [441, 232] on div "[DATE]" at bounding box center [402, 234] width 628 height 43
click at [393, 221] on div "[DATE]" at bounding box center [402, 234] width 628 height 43
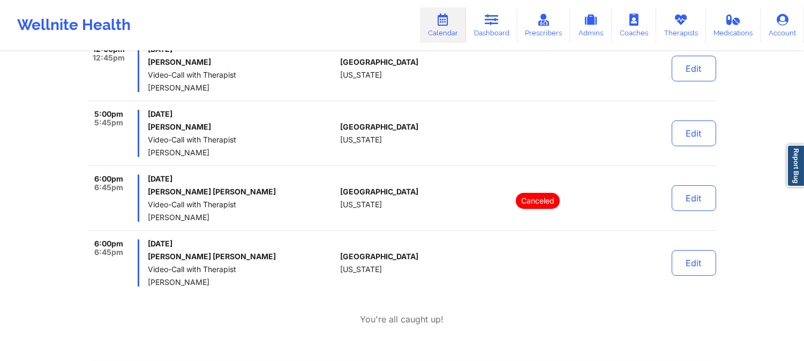
scroll to position [297, 0]
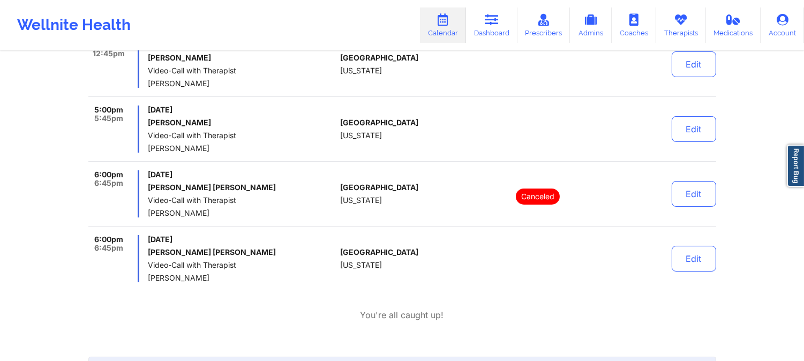
drag, startPoint x: 413, startPoint y: 153, endPoint x: 427, endPoint y: 115, distance: 40.5
click at [413, 153] on div "5:00pm 5:45pm [DATE] [PERSON_NAME] Video-Call with Therapist [PERSON_NAME] [GEO…" at bounding box center [402, 133] width 628 height 56
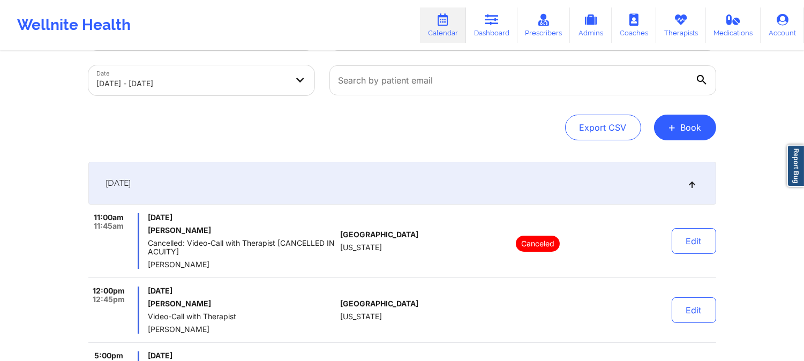
scroll to position [0, 0]
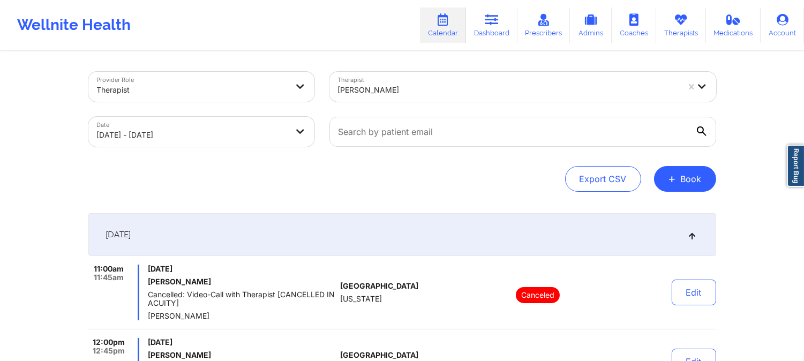
click at [431, 84] on div at bounding box center [508, 90] width 341 height 13
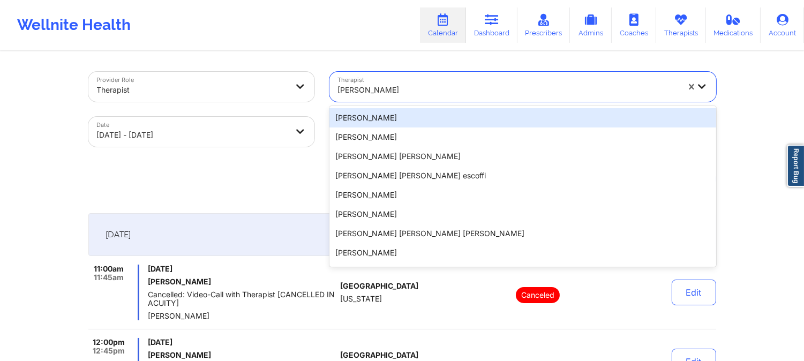
type input "[PERSON_NAME]"
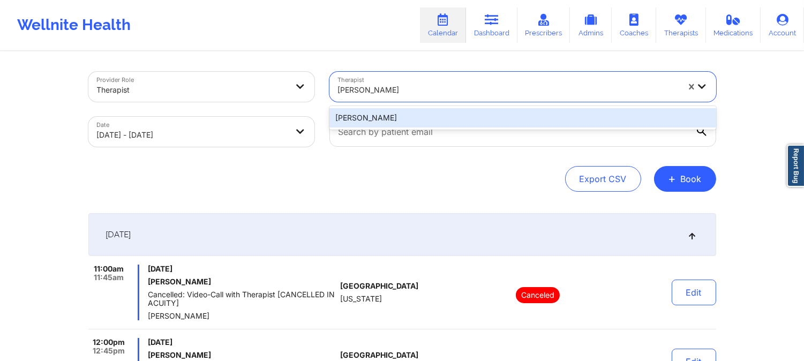
click at [426, 110] on div "[PERSON_NAME]" at bounding box center [522, 117] width 387 height 19
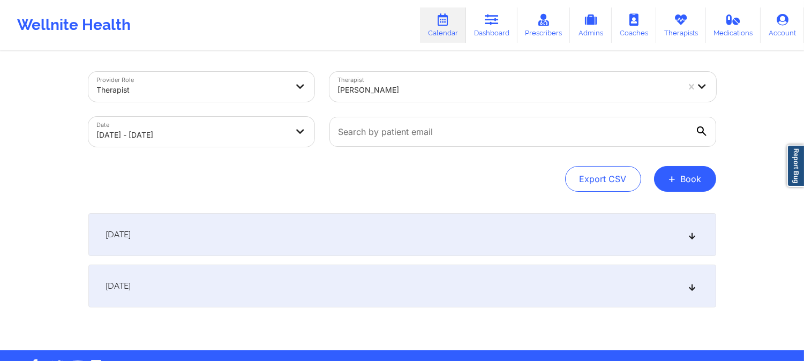
click at [441, 222] on div "[DATE]" at bounding box center [402, 234] width 628 height 43
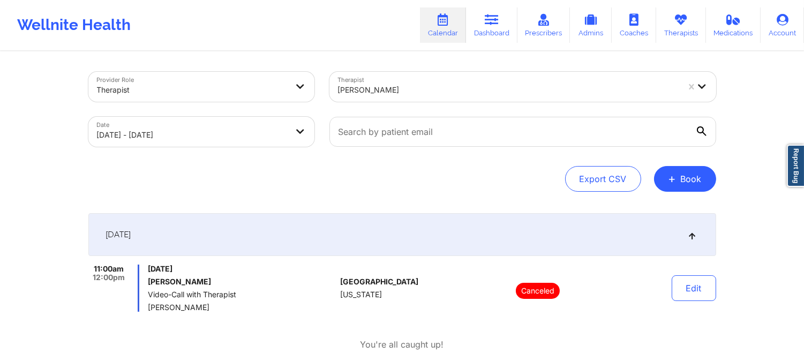
click at [399, 79] on div "[PERSON_NAME]" at bounding box center [508, 90] width 341 height 24
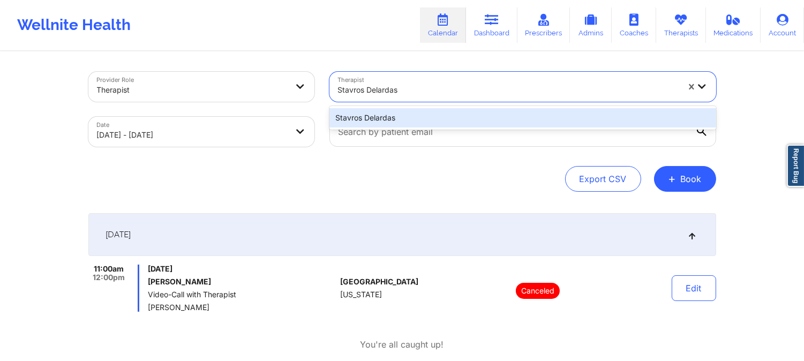
type input "Stavros Delardas"
click at [398, 104] on div "Therapist 1 result available for search term Stavros Delardas. Use Up and Down …" at bounding box center [523, 86] width 402 height 45
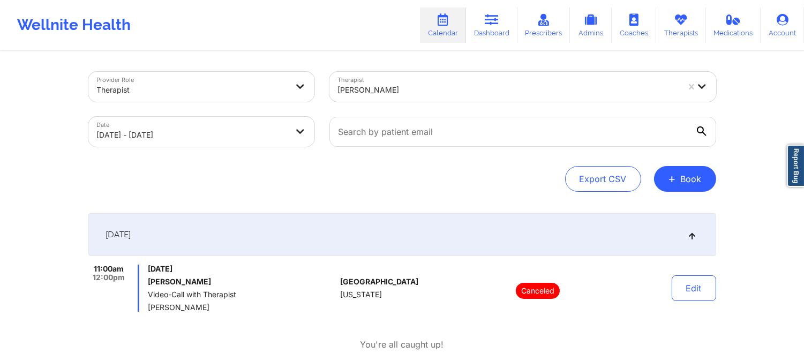
click at [425, 95] on div at bounding box center [508, 90] width 341 height 13
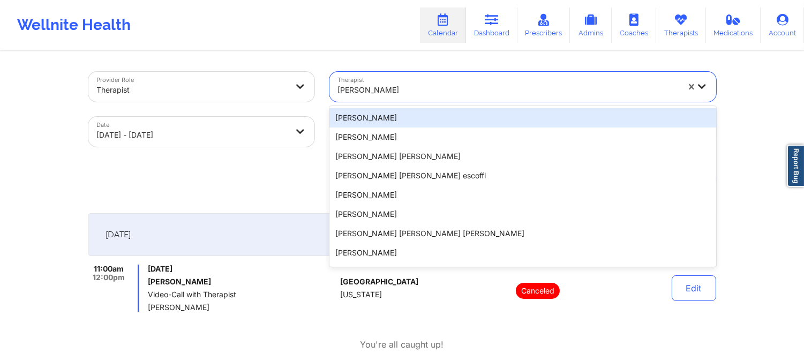
type input "Stavros Delardas"
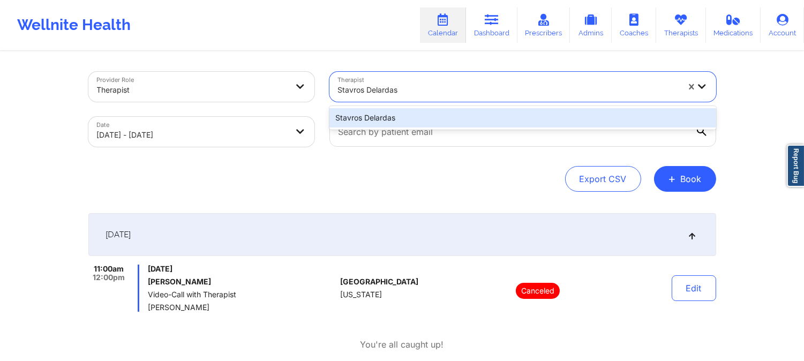
click at [416, 118] on div "Stavros Delardas" at bounding box center [522, 117] width 387 height 19
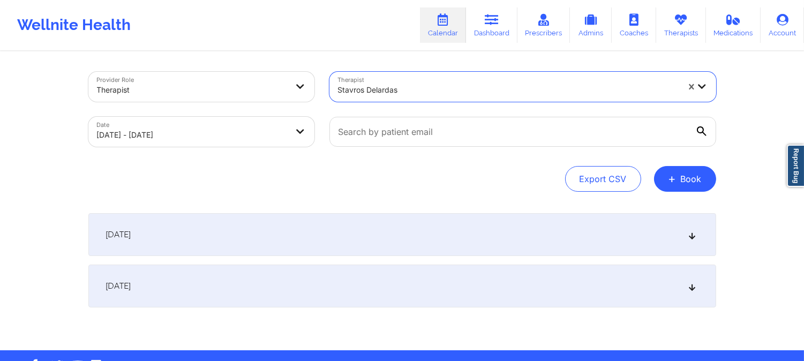
click at [376, 234] on div "[DATE]" at bounding box center [402, 234] width 628 height 43
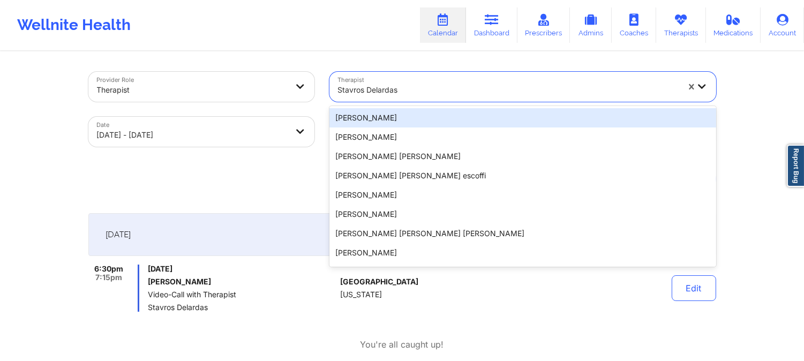
click at [413, 93] on div at bounding box center [508, 90] width 341 height 13
type input "[PERSON_NAME]"
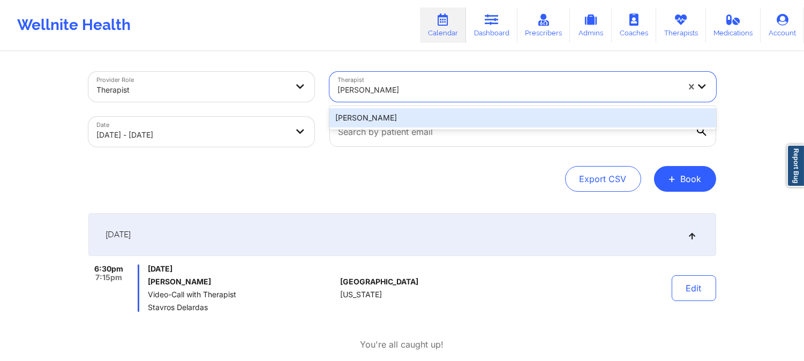
click at [419, 118] on div "[PERSON_NAME]" at bounding box center [522, 117] width 387 height 19
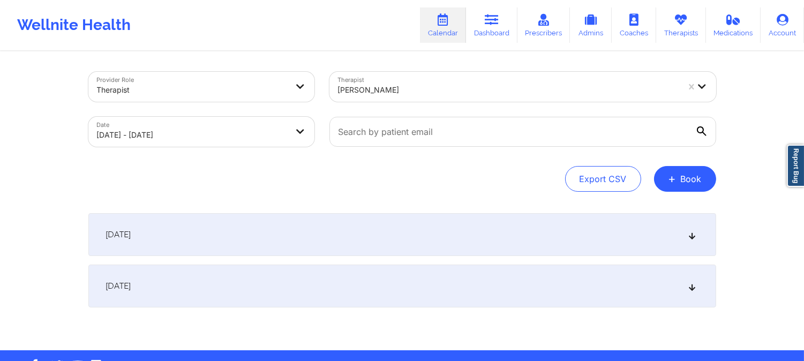
click at [440, 227] on div "[DATE]" at bounding box center [402, 234] width 628 height 43
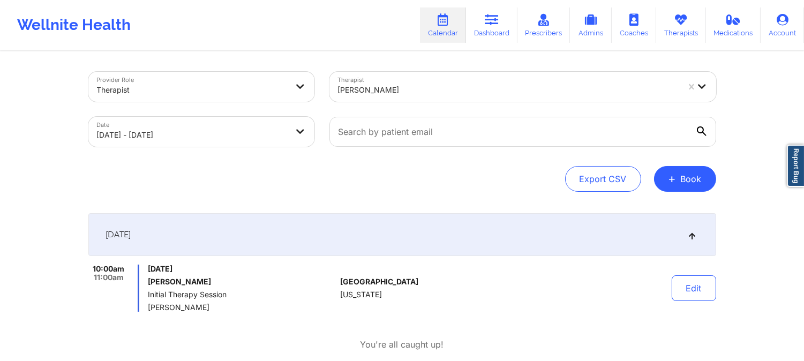
click at [401, 89] on div at bounding box center [508, 90] width 341 height 13
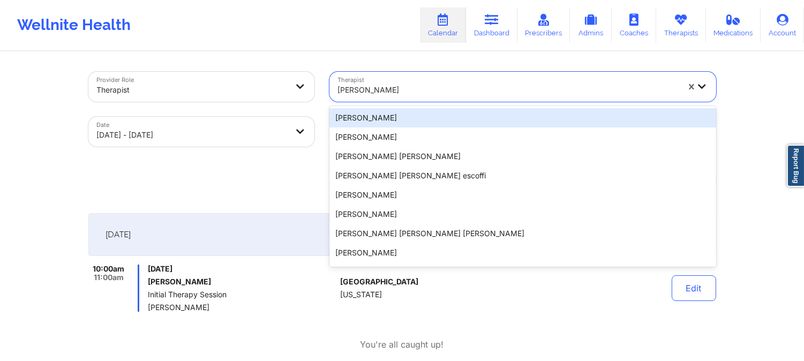
type input "[PERSON_NAME]"
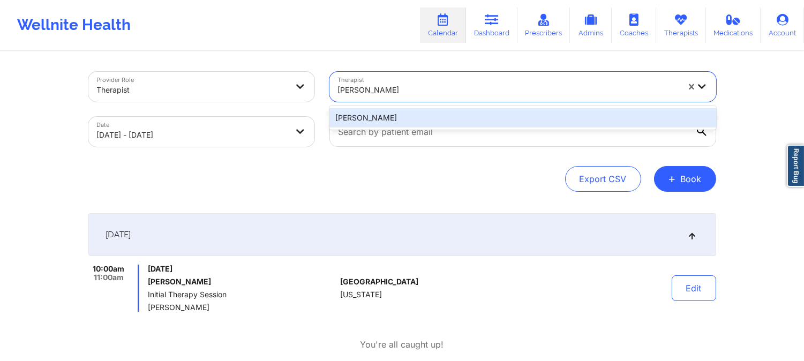
click at [412, 118] on div "[PERSON_NAME]" at bounding box center [522, 117] width 387 height 19
click at [412, 118] on input "text" at bounding box center [522, 132] width 387 height 30
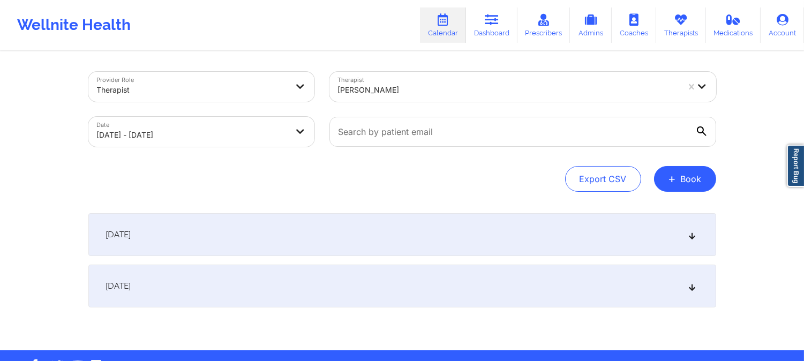
drag, startPoint x: 322, startPoint y: 256, endPoint x: 325, endPoint y: 243, distance: 13.1
click at [322, 254] on div "[DATE] No appointments [DATE] No appointments" at bounding box center [402, 260] width 628 height 94
click at [330, 242] on div "[DATE]" at bounding box center [402, 234] width 628 height 43
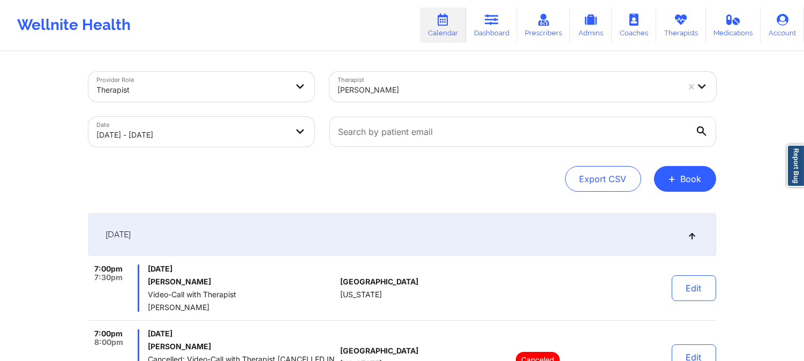
click at [386, 75] on div "[PERSON_NAME]" at bounding box center [504, 87] width 350 height 30
drag, startPoint x: 391, startPoint y: 87, endPoint x: 413, endPoint y: 86, distance: 22.0
click at [413, 86] on div "[PERSON_NAME] Therapist" at bounding box center [508, 90] width 341 height 13
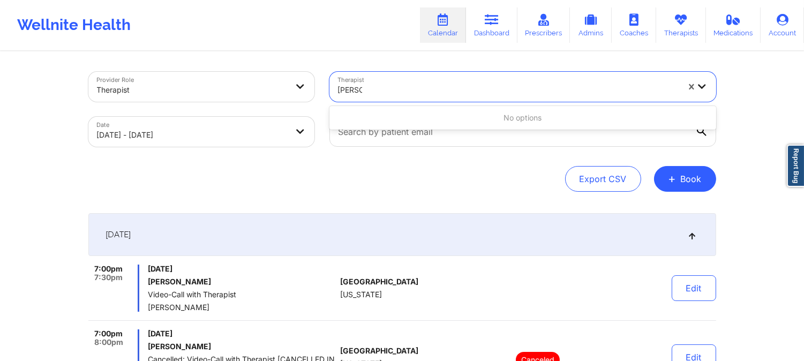
type input "[PERSON_NAME]"
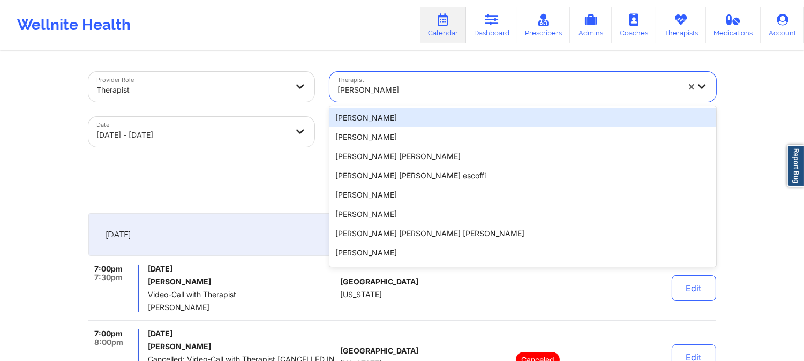
click at [410, 93] on div at bounding box center [508, 90] width 341 height 13
type input "[PERSON_NAME]"
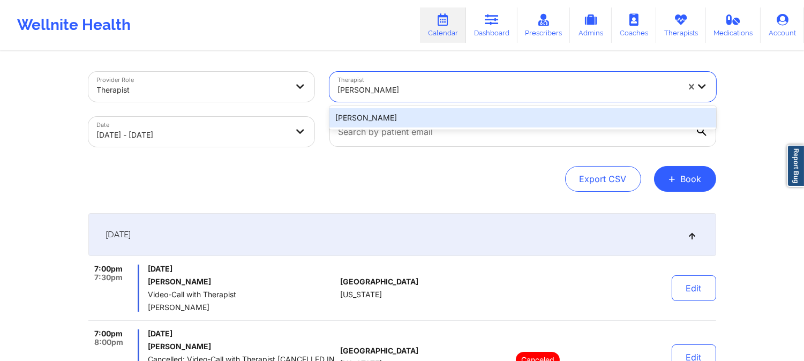
click at [411, 120] on div "[PERSON_NAME]" at bounding box center [522, 117] width 387 height 19
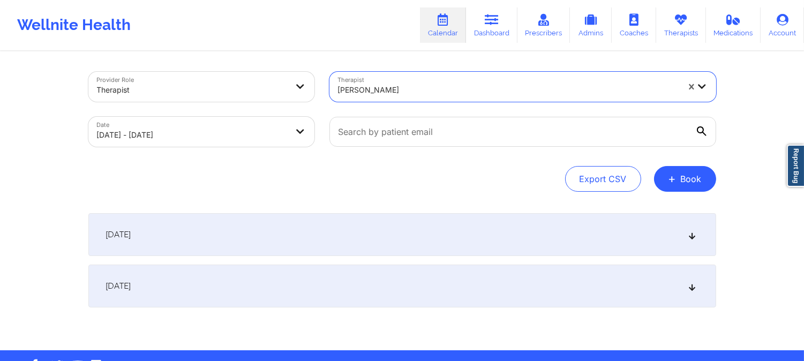
click at [393, 225] on div "[DATE]" at bounding box center [402, 234] width 628 height 43
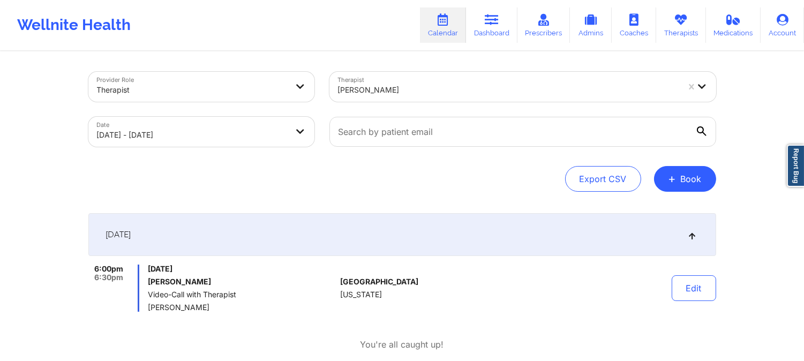
click at [403, 78] on div "[PERSON_NAME]" at bounding box center [508, 90] width 341 height 24
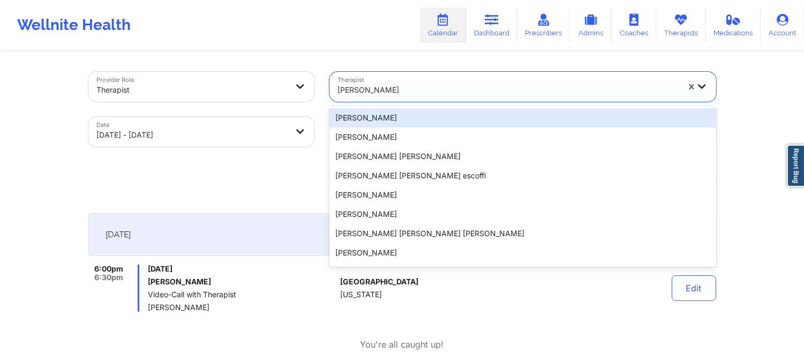
type input "[PERSON_NAME]"
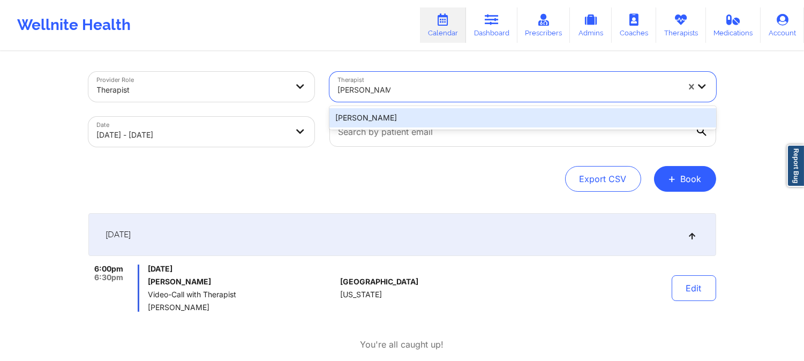
click at [443, 108] on div "[PERSON_NAME]" at bounding box center [522, 117] width 387 height 19
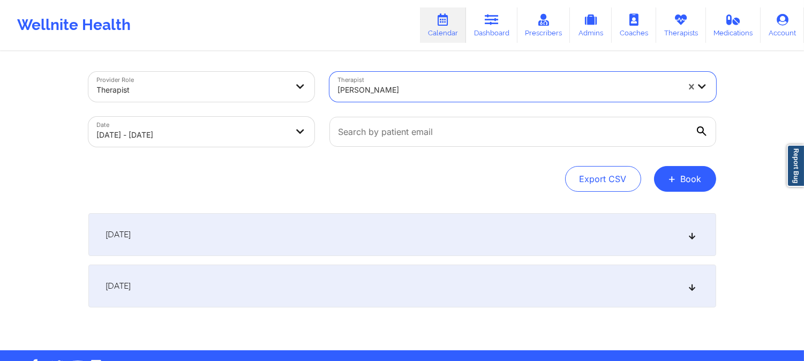
click at [431, 224] on div "[DATE]" at bounding box center [402, 234] width 628 height 43
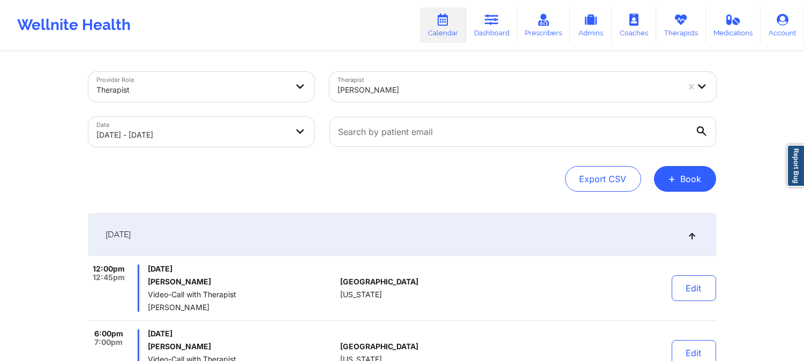
click at [420, 84] on div at bounding box center [508, 90] width 341 height 13
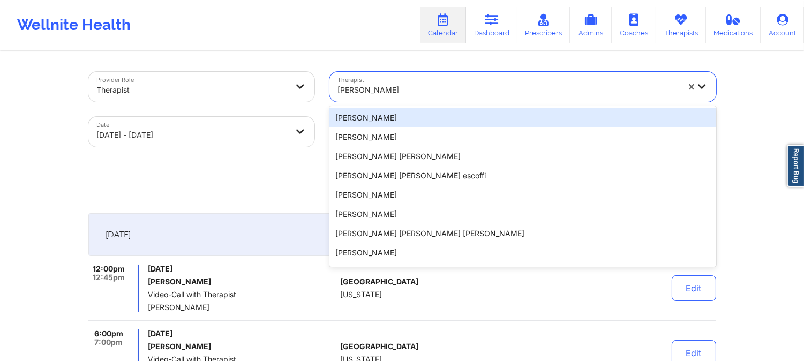
type input "[PERSON_NAME]"
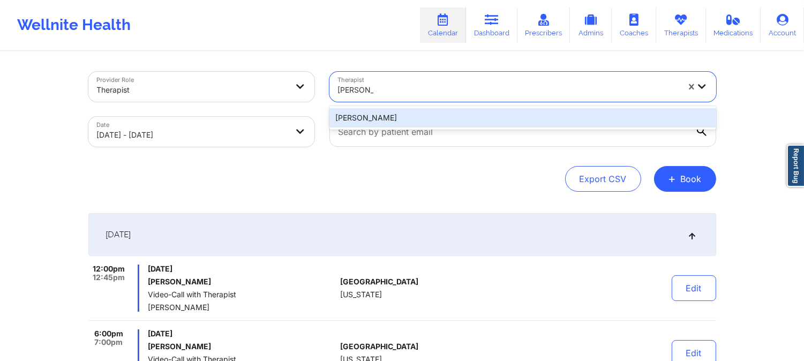
drag, startPoint x: 416, startPoint y: 116, endPoint x: 419, endPoint y: 124, distance: 8.7
click at [416, 116] on div "[PERSON_NAME]" at bounding box center [522, 117] width 387 height 19
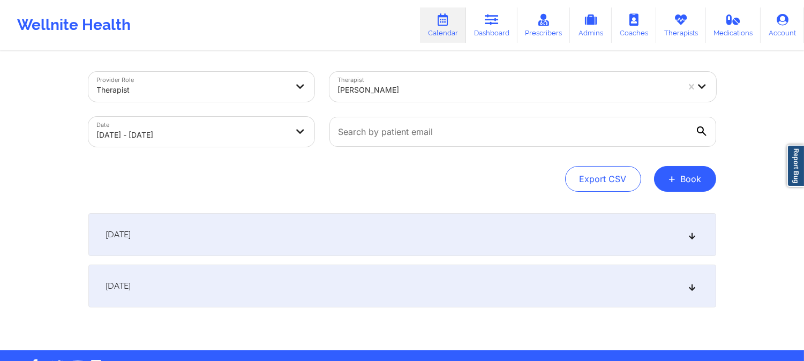
click at [424, 233] on div "[DATE]" at bounding box center [402, 234] width 628 height 43
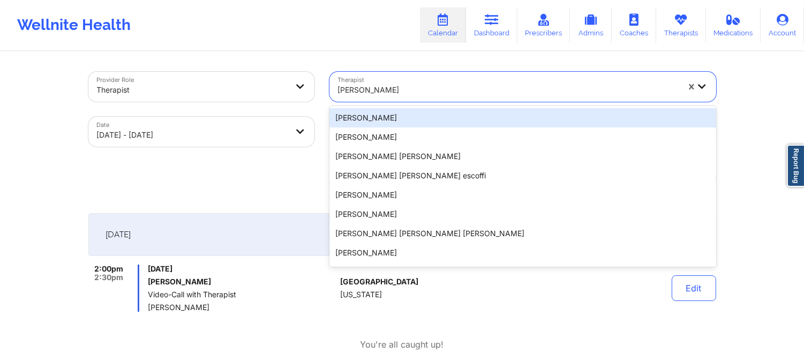
click at [400, 91] on div at bounding box center [508, 90] width 341 height 13
type input "[PERSON_NAME]"
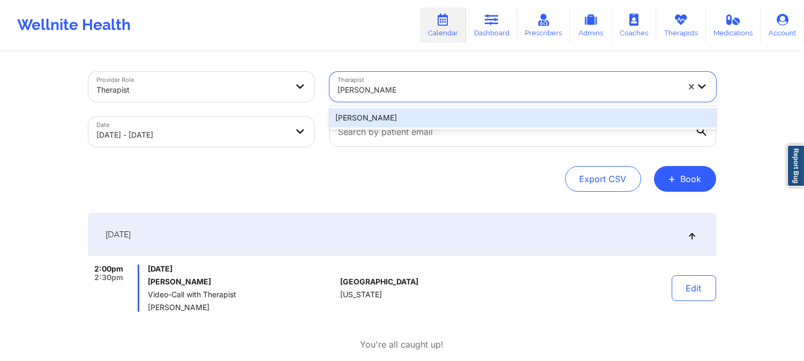
click at [416, 118] on div "[PERSON_NAME]" at bounding box center [522, 117] width 387 height 19
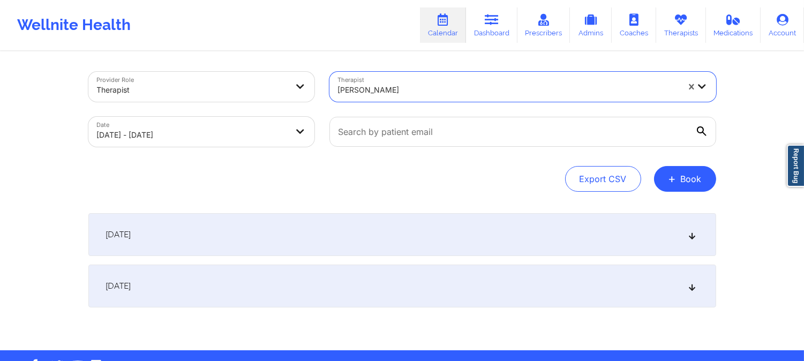
click at [443, 237] on div "[DATE]" at bounding box center [402, 234] width 628 height 43
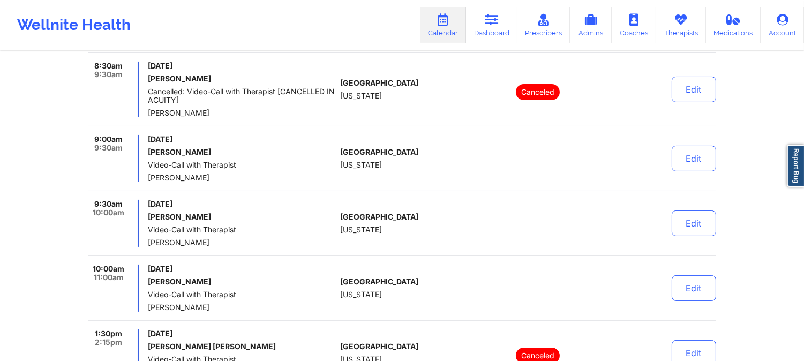
scroll to position [416, 0]
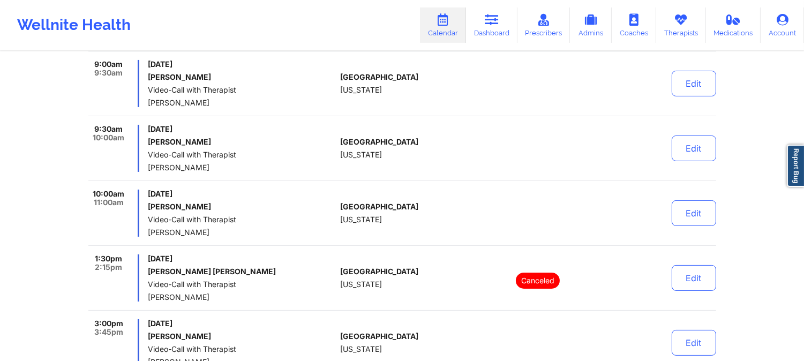
click at [397, 157] on div "[GEOGRAPHIC_DATA] [US_STATE]" at bounding box center [399, 148] width 119 height 47
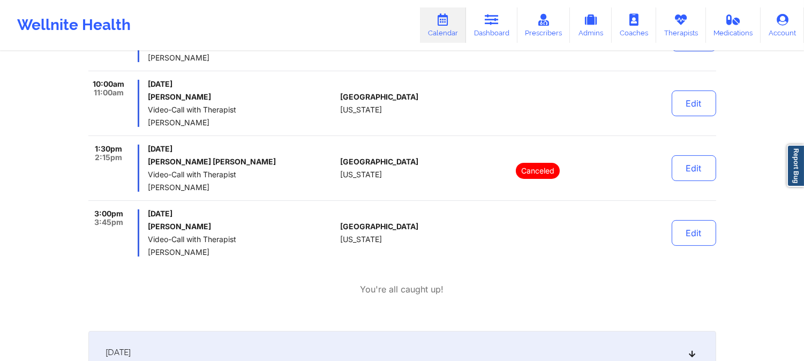
scroll to position [536, 0]
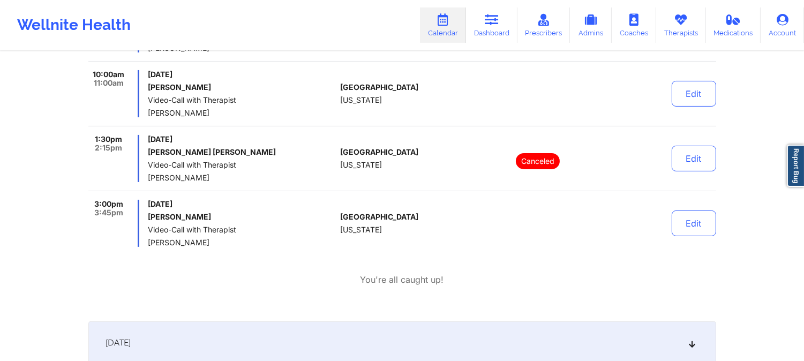
click at [340, 34] on div "Wellnite Health Calendar Dashboard Prescribers Admins Coaches Therapists Medica…" at bounding box center [402, 25] width 804 height 43
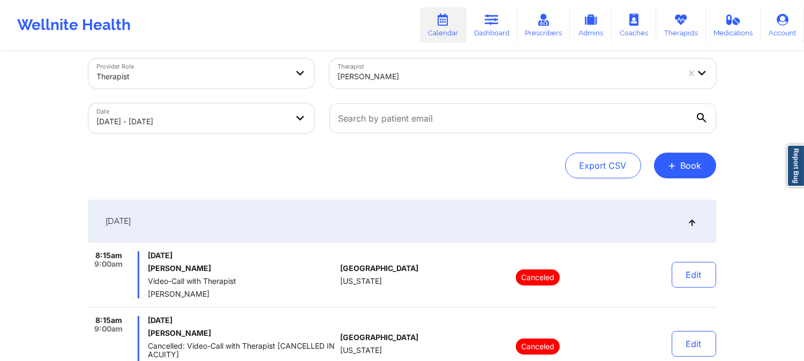
scroll to position [0, 0]
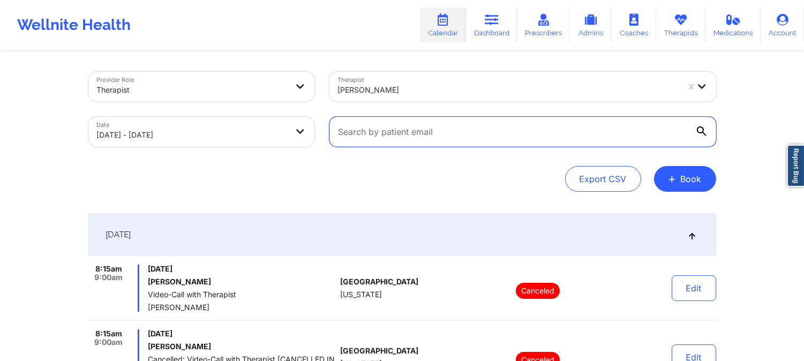
click at [425, 117] on input "text" at bounding box center [522, 132] width 387 height 30
click at [436, 100] on div "[PERSON_NAME]" at bounding box center [508, 90] width 341 height 24
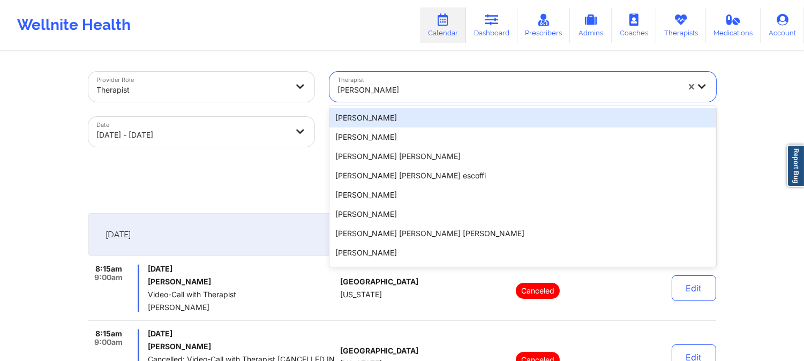
type input "[PERSON_NAME]"
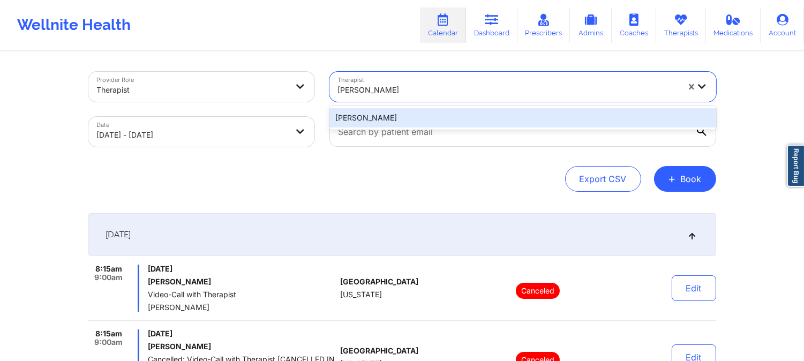
click at [427, 114] on div "[PERSON_NAME]" at bounding box center [522, 117] width 387 height 19
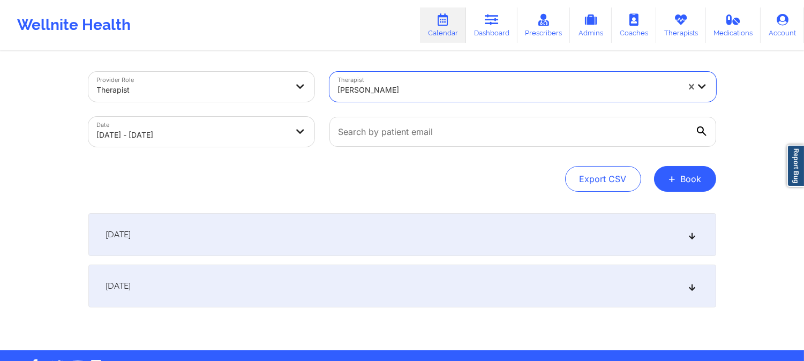
click at [431, 225] on div "[DATE]" at bounding box center [402, 234] width 628 height 43
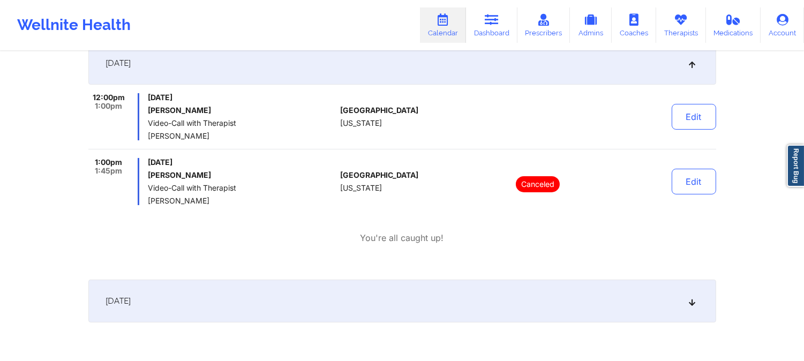
scroll to position [178, 0]
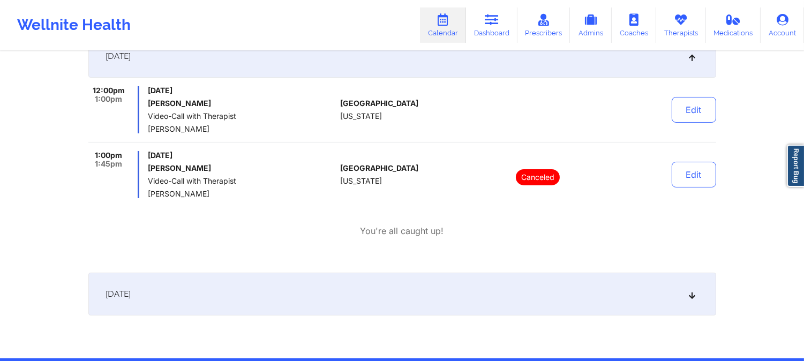
click at [340, 147] on div "12:00pm 1:00pm [DATE] [PERSON_NAME] Video-Call with Therapist [PERSON_NAME] [GE…" at bounding box center [402, 142] width 628 height 112
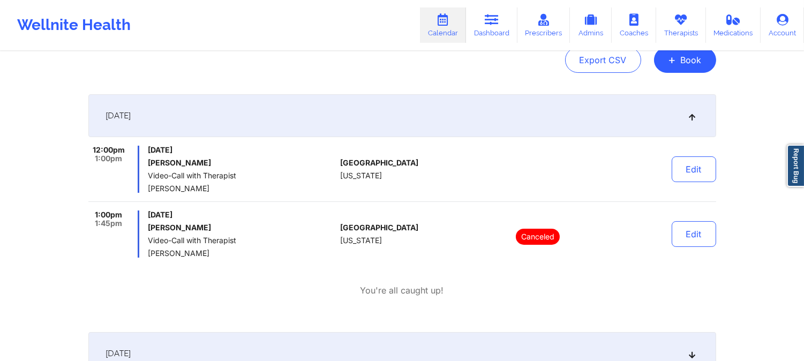
click at [373, 66] on div "Export CSV + Book" at bounding box center [402, 60] width 628 height 26
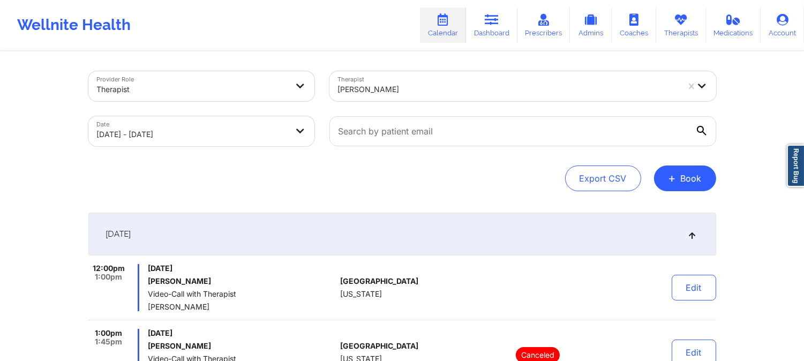
scroll to position [0, 0]
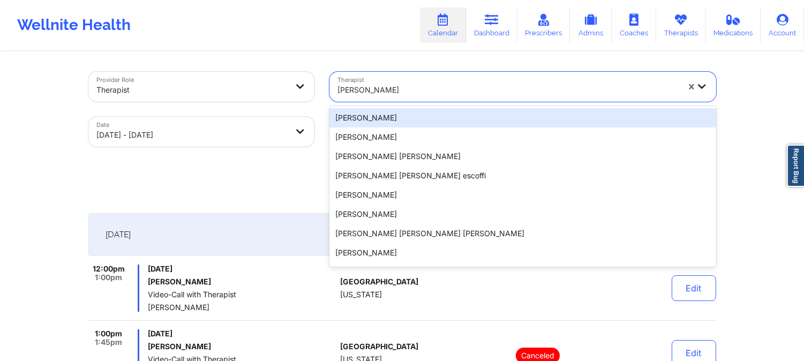
click at [403, 86] on div at bounding box center [508, 90] width 341 height 13
type input "[US_STATE][PERSON_NAME]"
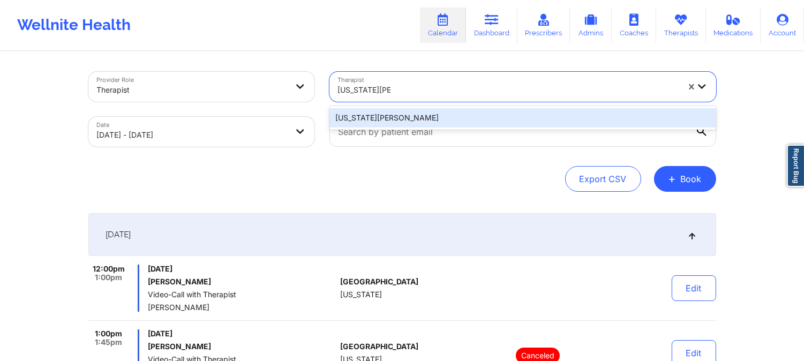
click at [410, 119] on div "[US_STATE][PERSON_NAME]" at bounding box center [522, 117] width 387 height 19
click at [410, 119] on input "text" at bounding box center [522, 132] width 387 height 30
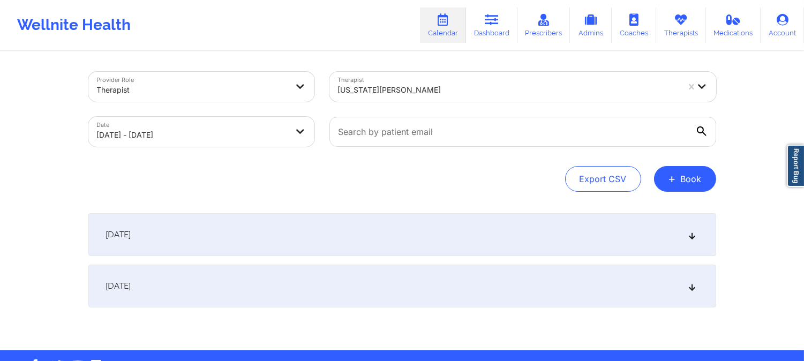
click at [403, 228] on div "[DATE]" at bounding box center [402, 234] width 628 height 43
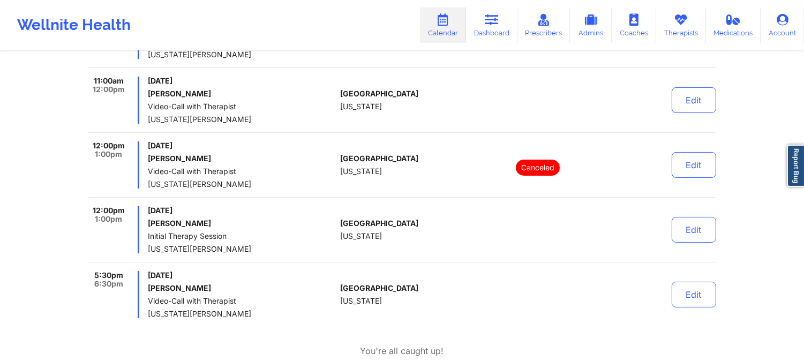
scroll to position [297, 0]
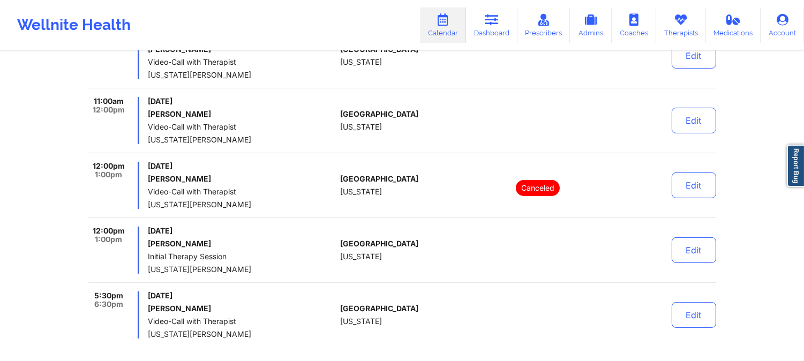
click at [387, 129] on div "[GEOGRAPHIC_DATA] [US_STATE]" at bounding box center [399, 120] width 119 height 47
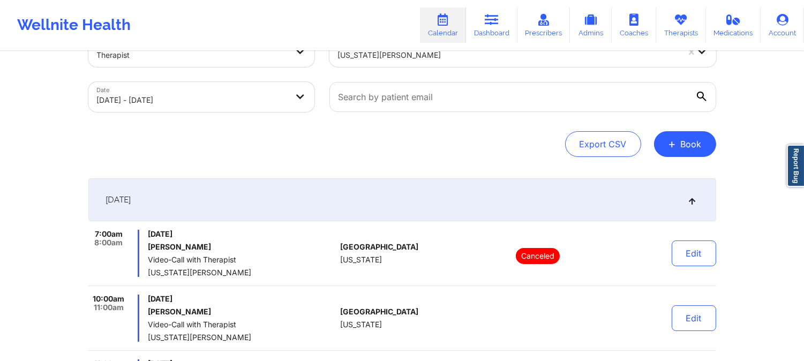
scroll to position [0, 0]
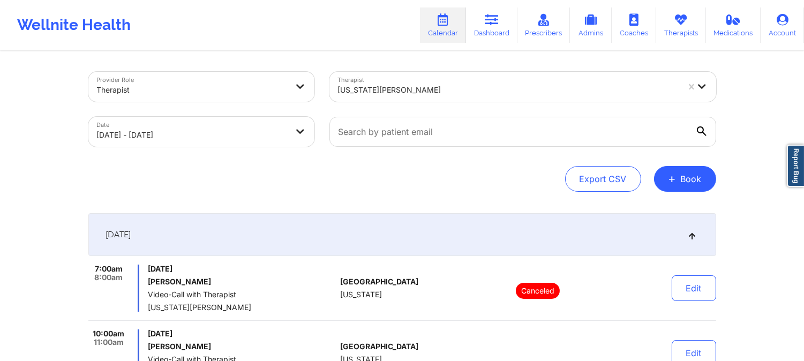
click at [397, 79] on div "[US_STATE][PERSON_NAME]" at bounding box center [508, 90] width 341 height 24
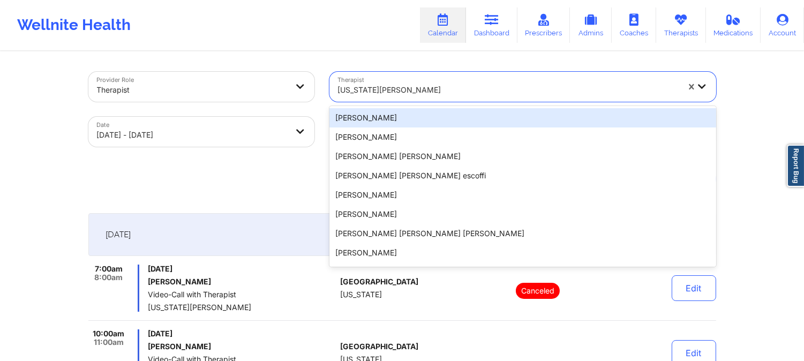
type input "Vitus Chibuike Onusuru"
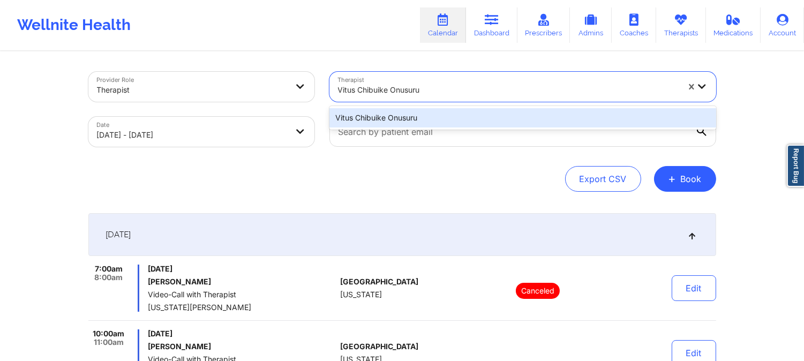
click at [414, 113] on div "Vitus Chibuike Onusuru" at bounding box center [522, 117] width 387 height 19
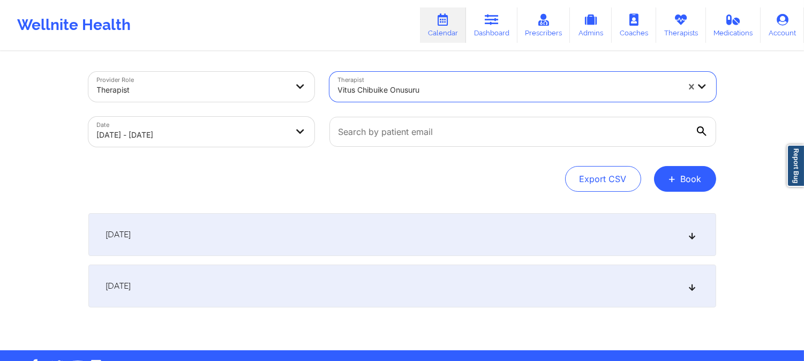
click at [367, 228] on div "[DATE]" at bounding box center [402, 234] width 628 height 43
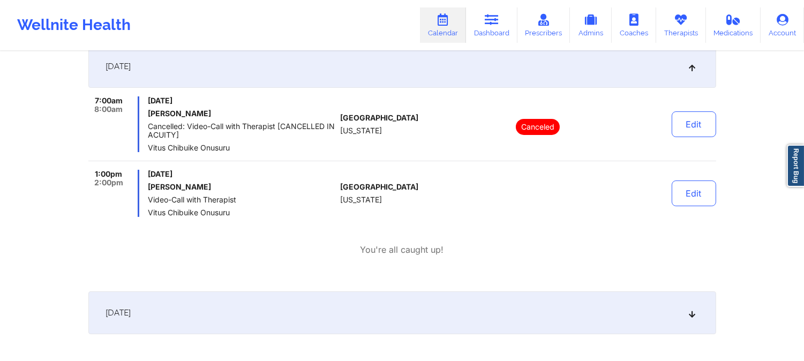
scroll to position [178, 0]
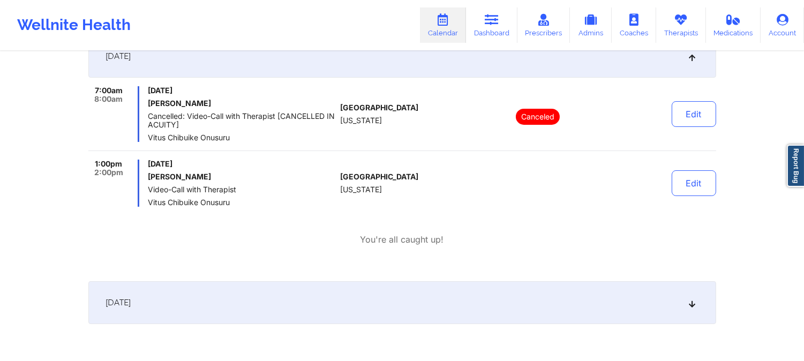
drag, startPoint x: 378, startPoint y: 44, endPoint x: 391, endPoint y: 28, distance: 21.3
click at [378, 44] on div "Wellnite Health Calendar Dashboard Prescribers Admins Coaches Therapists Medica…" at bounding box center [402, 25] width 804 height 43
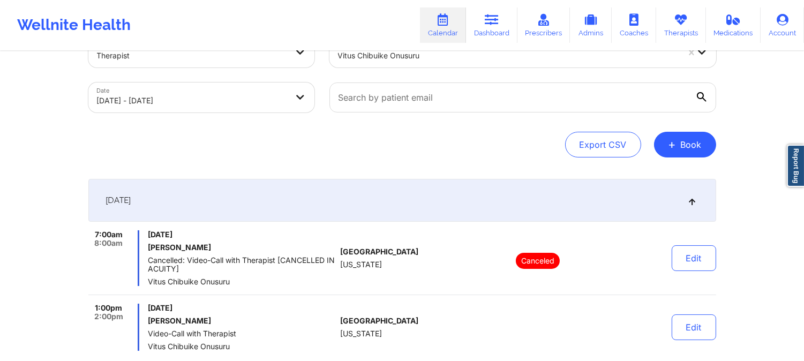
scroll to position [0, 0]
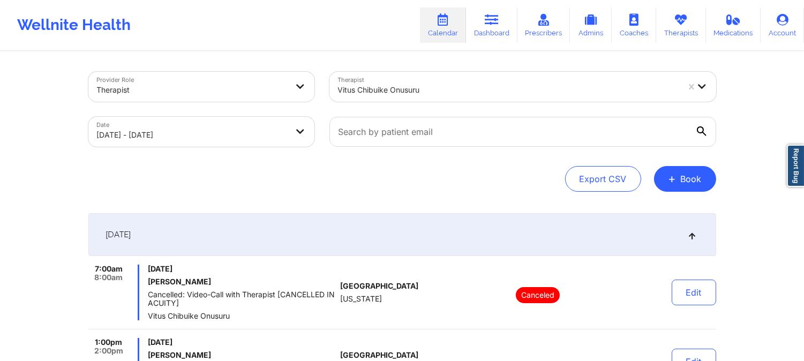
click at [400, 94] on div at bounding box center [508, 90] width 341 height 13
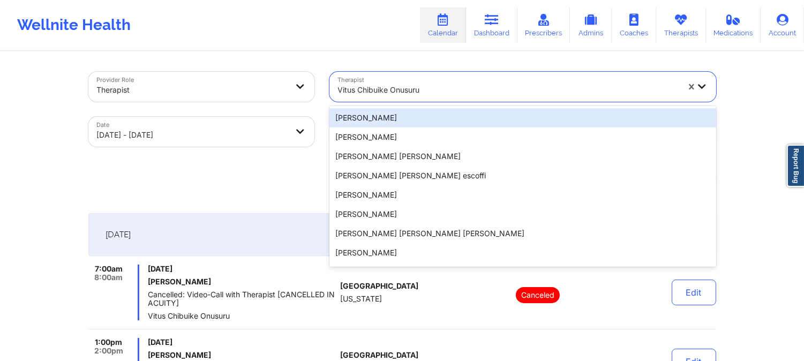
type input "[PERSON_NAME]"
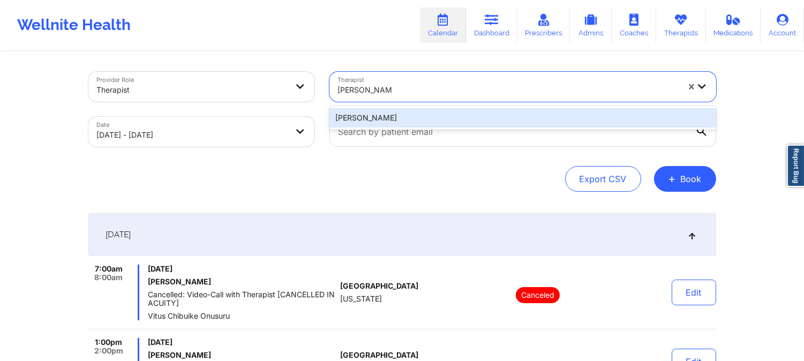
click at [417, 126] on div "[PERSON_NAME]" at bounding box center [522, 117] width 387 height 19
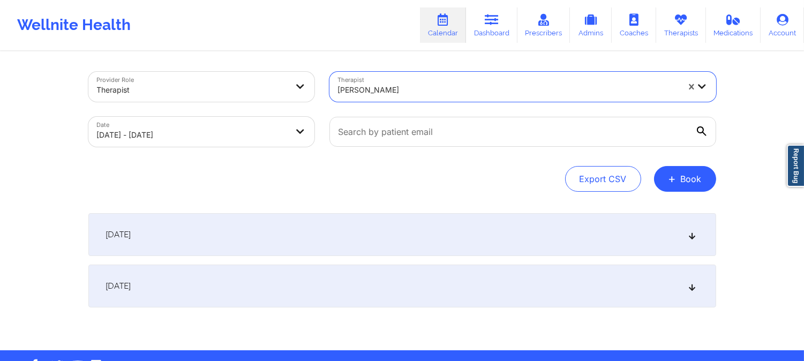
click at [405, 210] on div "Provider Role Therapist Therapist option [PERSON_NAME], selected. [PERSON_NAME]…" at bounding box center [402, 201] width 643 height 298
click at [422, 228] on div "[DATE]" at bounding box center [402, 234] width 628 height 43
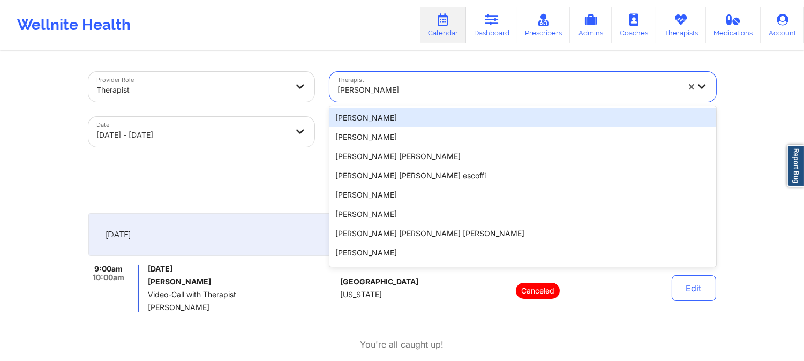
click at [484, 92] on div at bounding box center [508, 90] width 341 height 13
type input "[PERSON_NAME]"
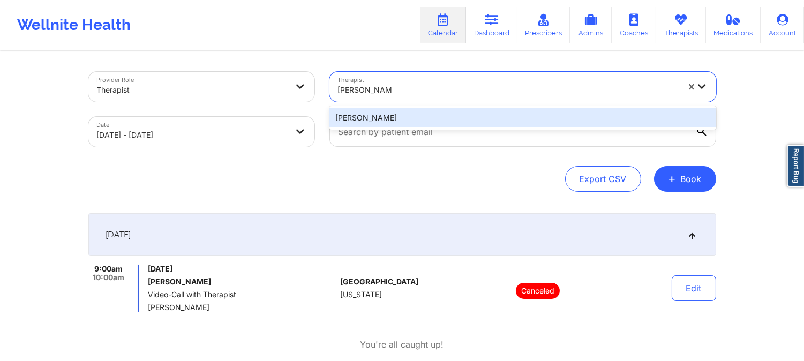
click at [467, 117] on div "[PERSON_NAME]" at bounding box center [522, 117] width 387 height 19
click at [467, 117] on input "text" at bounding box center [522, 132] width 387 height 30
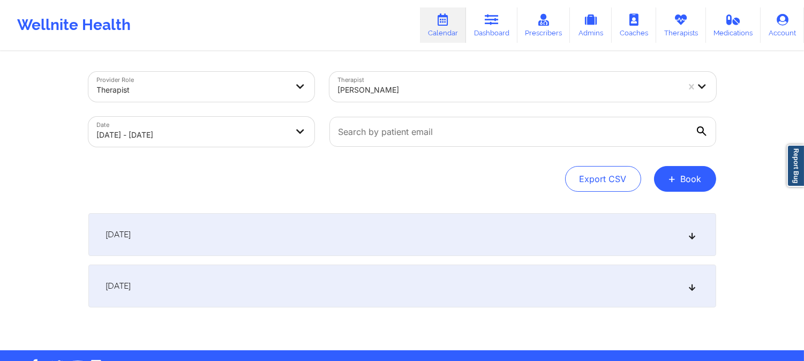
drag, startPoint x: 461, startPoint y: 253, endPoint x: 466, endPoint y: 247, distance: 7.6
click at [462, 249] on div "[DATE]" at bounding box center [402, 234] width 628 height 43
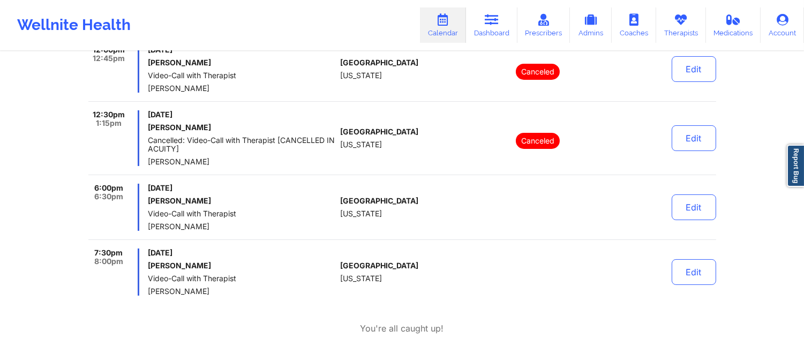
scroll to position [297, 0]
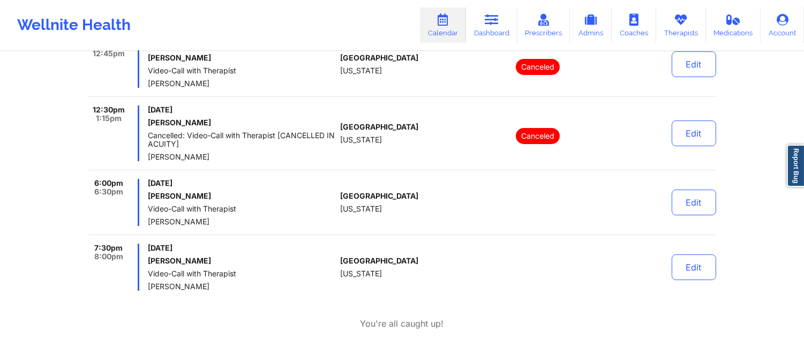
drag, startPoint x: 211, startPoint y: 286, endPoint x: 143, endPoint y: 280, distance: 68.3
click at [146, 281] on div "7:30pm 8:00pm [DATE] [PERSON_NAME] Video-Call with Therapist [PERSON_NAME]" at bounding box center [212, 267] width 248 height 47
copy span "[PERSON_NAME]"
